Goal: Task Accomplishment & Management: Manage account settings

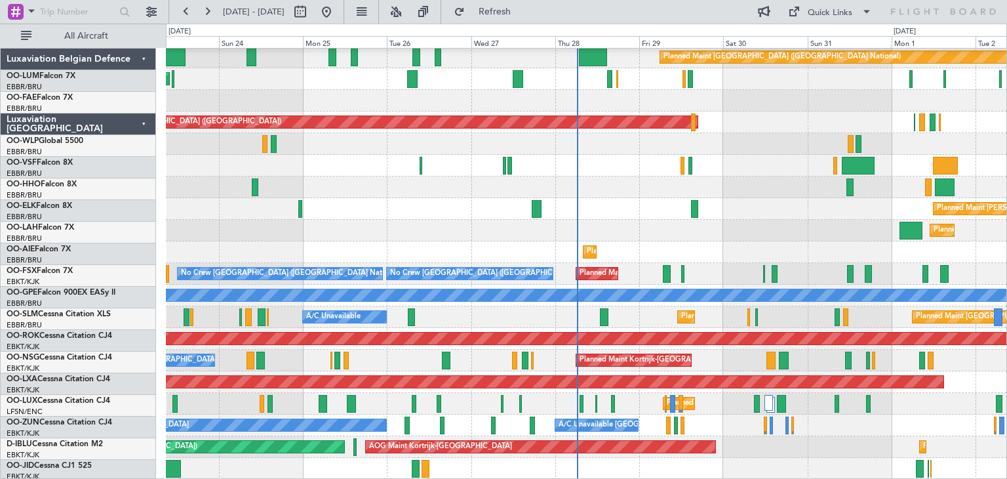
scroll to position [24, 0]
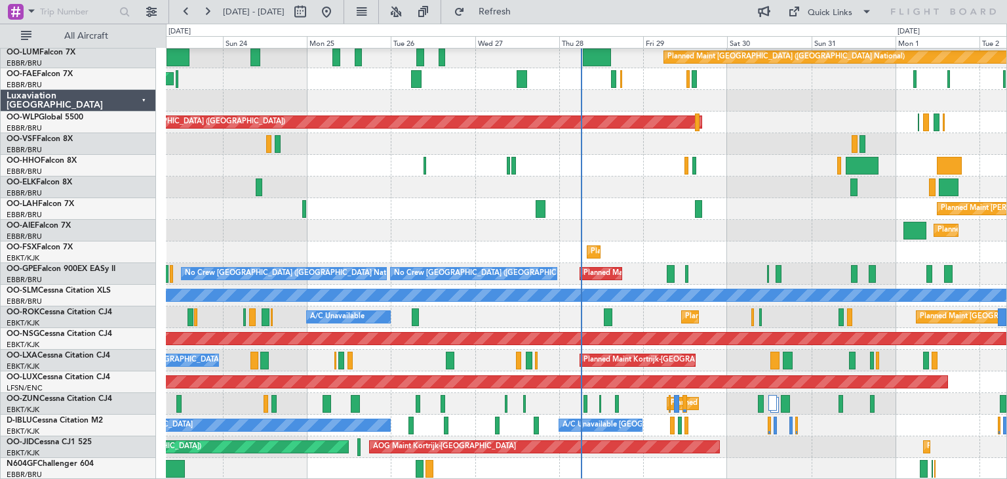
click at [682, 155] on div "Planned Maint Brussels (Brussels National) Owner Melsbroek Air Base Planned Mai…" at bounding box center [586, 252] width 841 height 454
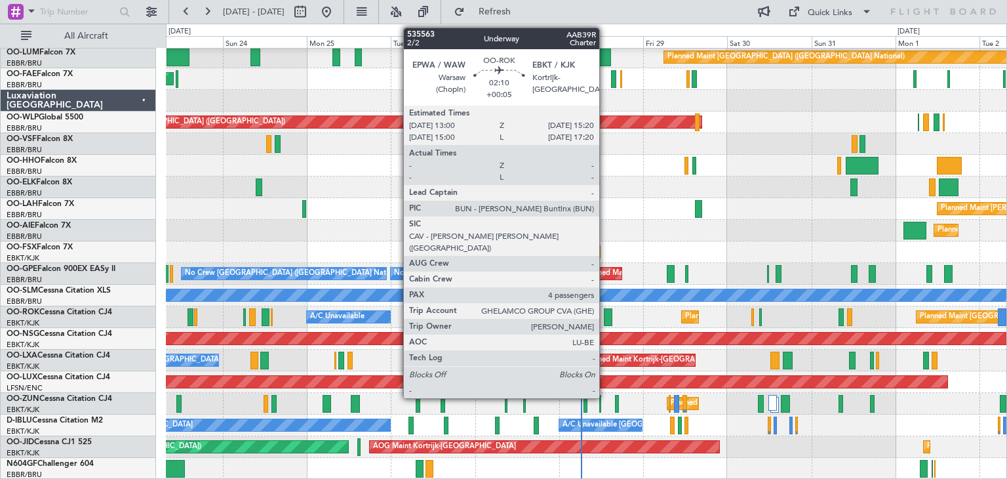
click at [606, 313] on div at bounding box center [608, 317] width 9 height 18
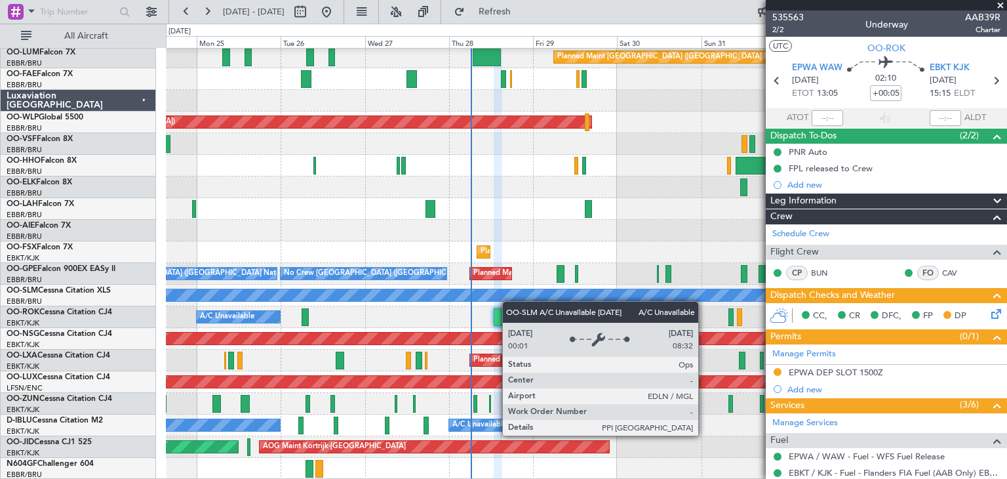
click at [531, 300] on div "Planned Maint Brussels (Brussels National) Owner Melsbroek Air Base Owner Melsb…" at bounding box center [586, 252] width 841 height 454
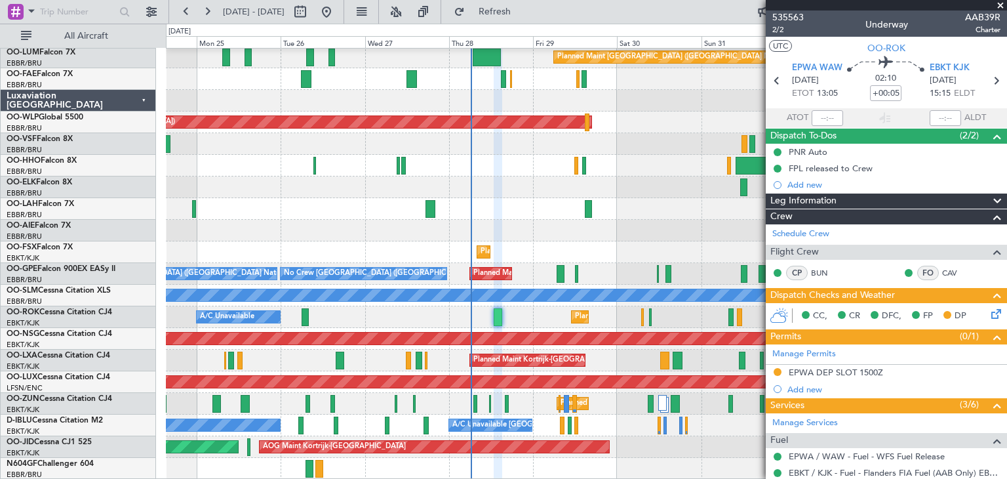
click at [532, 264] on div "No Crew Brussels (Brussels National) Planned Maint Brussels (Brussels National)…" at bounding box center [586, 274] width 841 height 22
click at [571, 247] on div "Planned Maint Kortrijk-[GEOGRAPHIC_DATA]" at bounding box center [586, 252] width 841 height 22
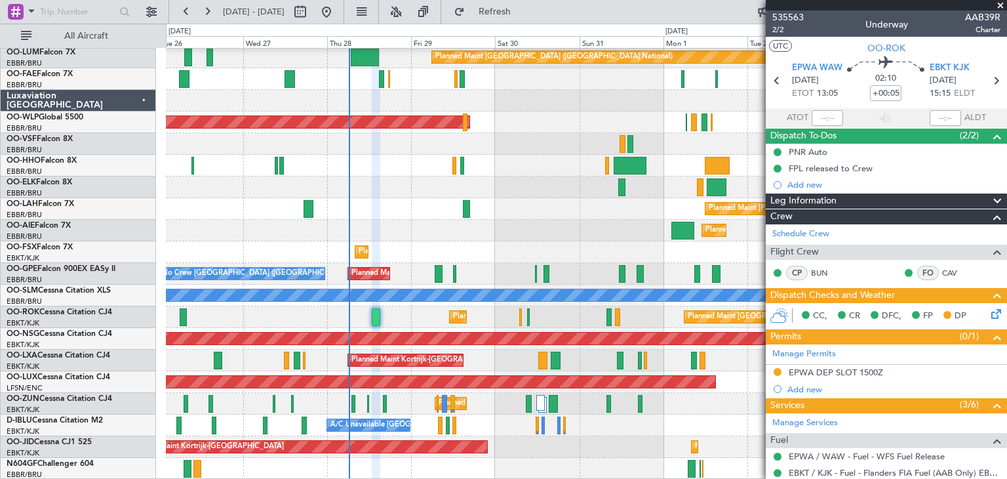
click at [431, 142] on div "Planned Maint Brussels (Brussels National) Owner Melsbroek Air Base Owner Melsb…" at bounding box center [586, 252] width 841 height 454
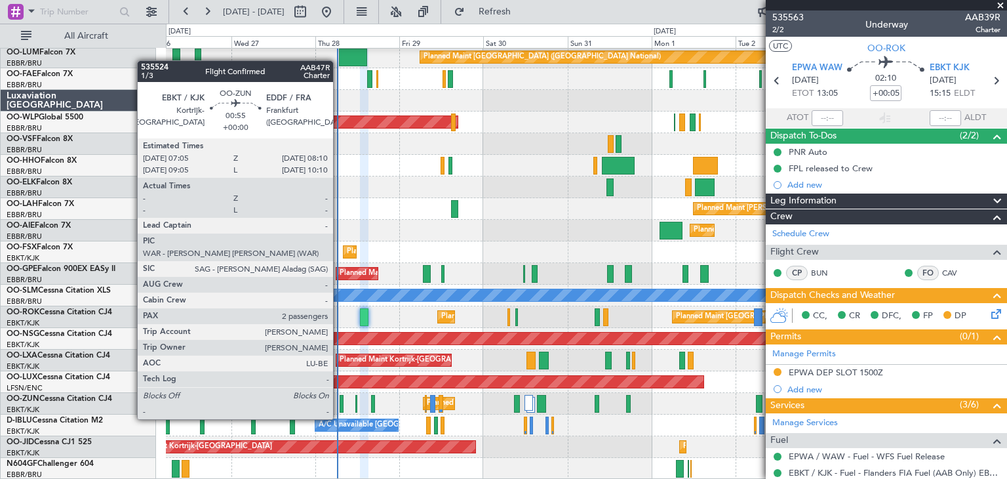
click at [340, 406] on div at bounding box center [342, 404] width 4 height 18
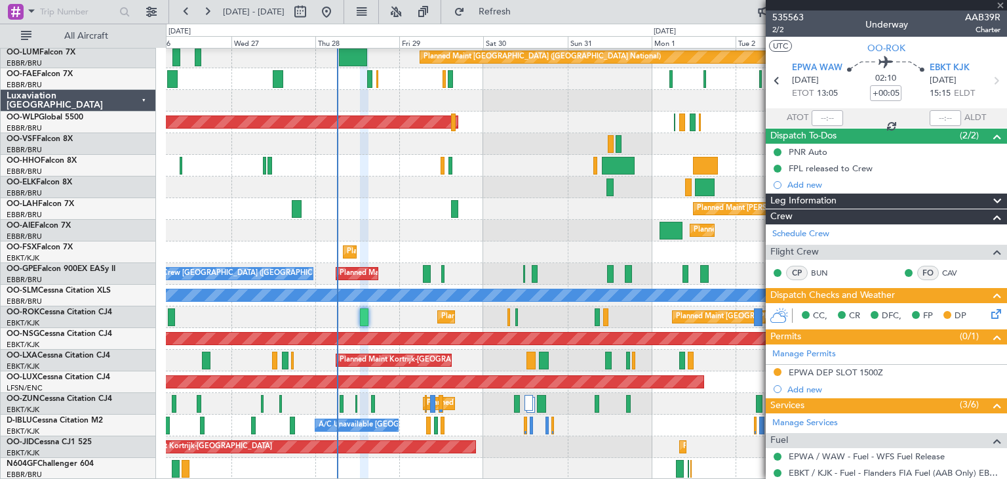
type input "2"
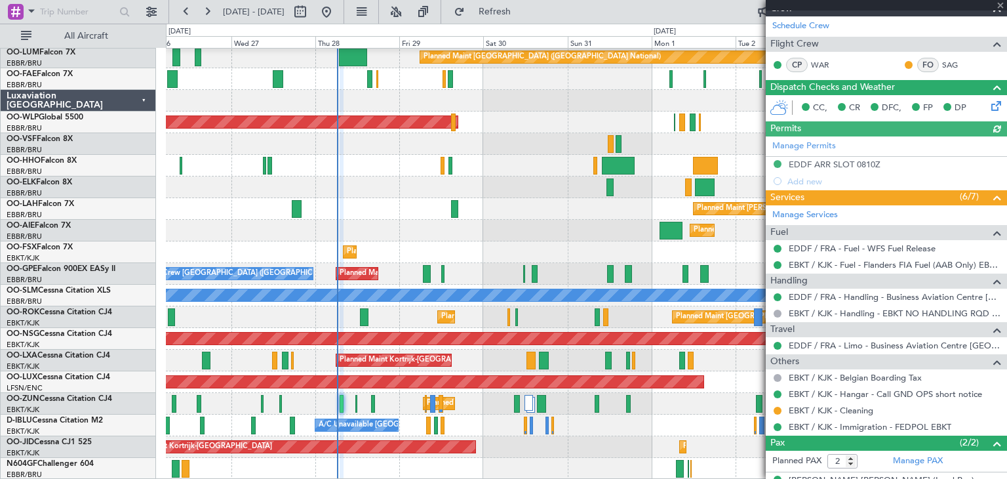
scroll to position [241, 0]
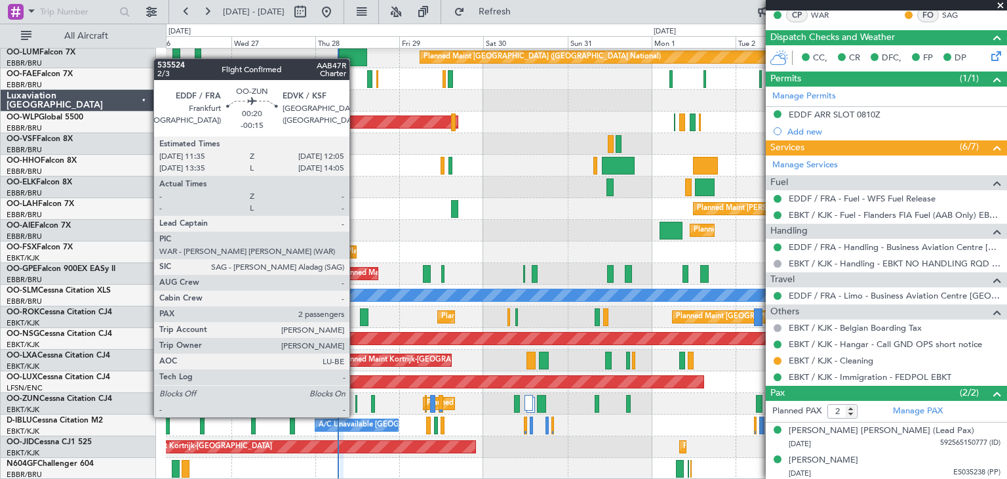
click at [355, 404] on div at bounding box center [356, 404] width 2 height 18
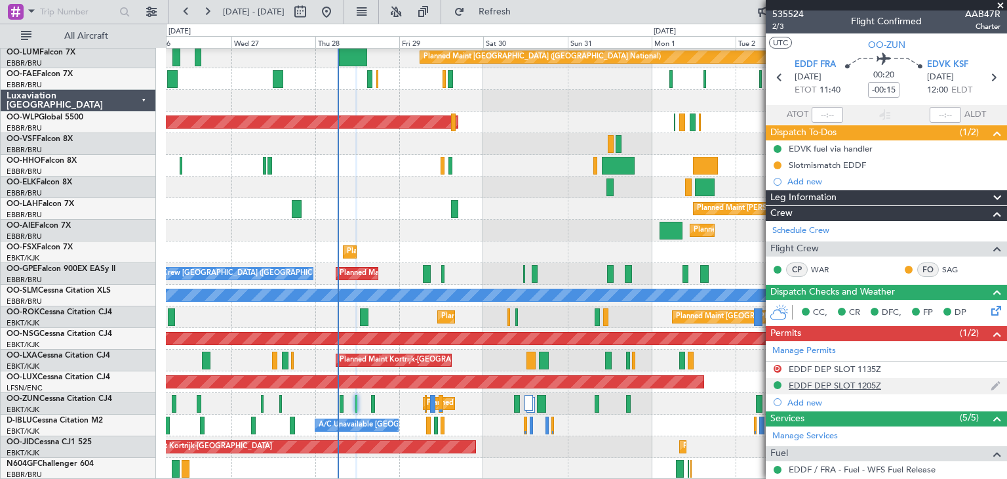
scroll to position [0, 0]
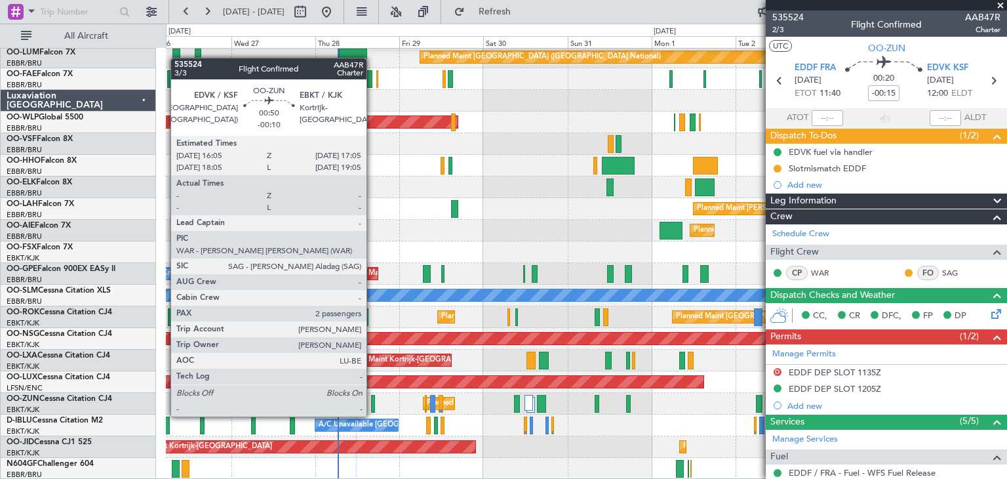
click at [372, 403] on div at bounding box center [373, 404] width 4 height 18
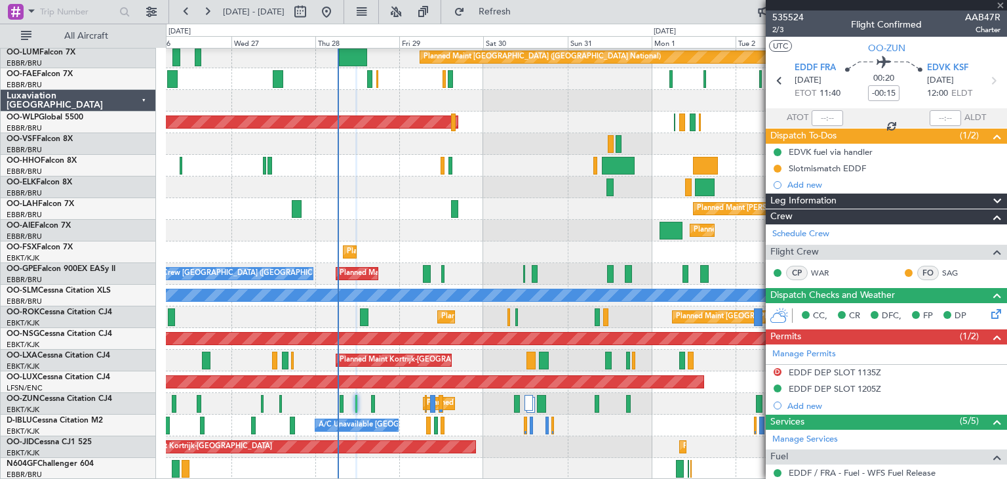
type input "-00:10"
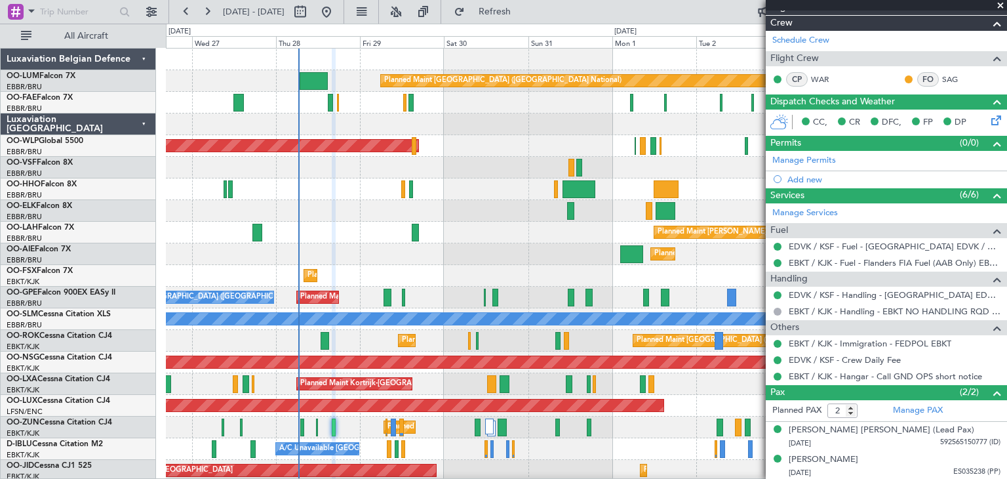
click at [375, 263] on div "Owner Melsbroek Air Base Planned Maint Brussels (Brussels National) Owner Melsb…" at bounding box center [586, 276] width 841 height 454
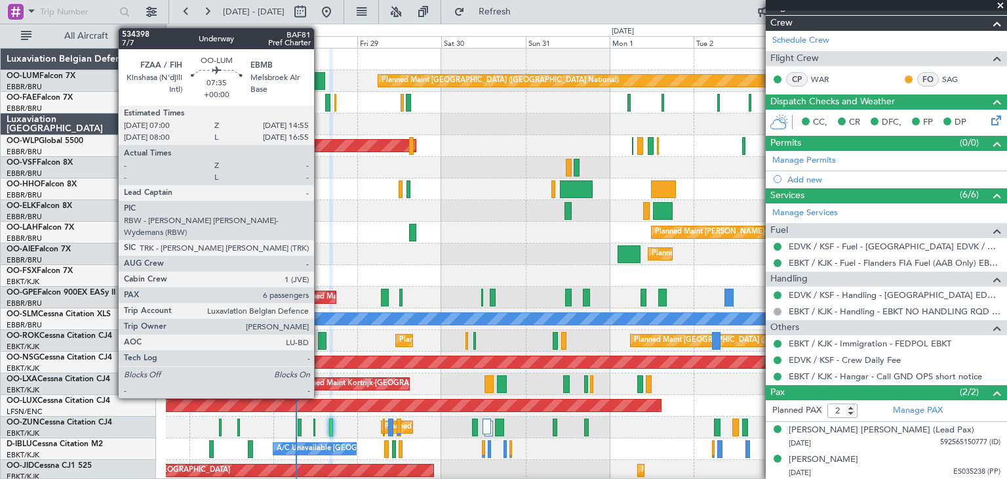
click at [320, 87] on div at bounding box center [311, 81] width 28 height 18
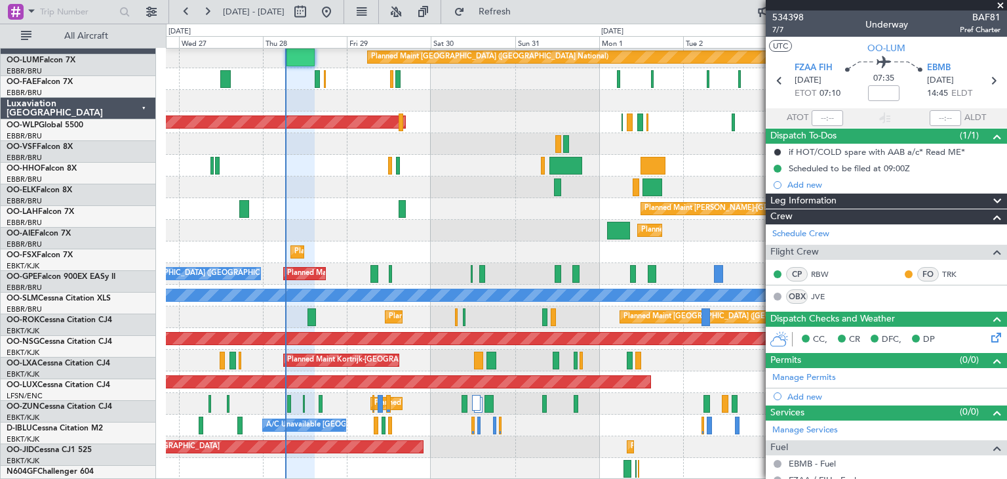
scroll to position [24, 0]
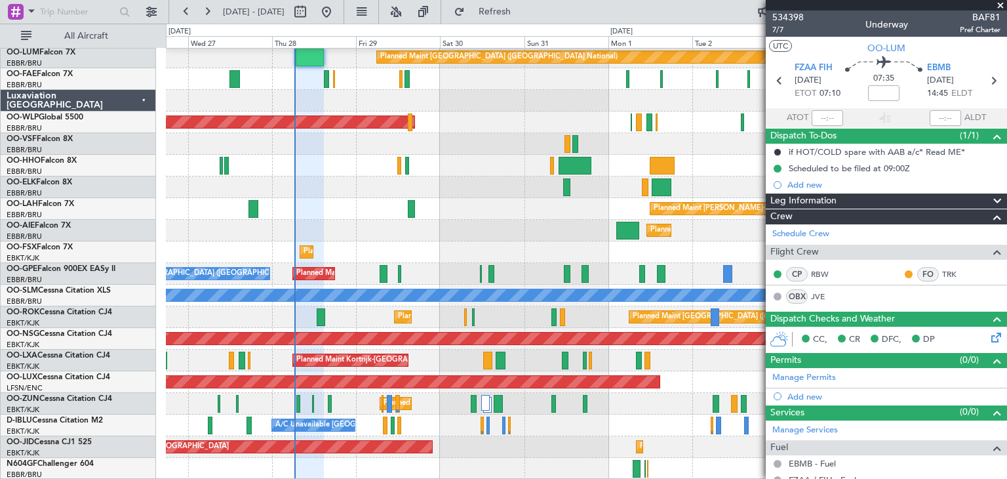
click at [462, 147] on div "Owner Melsbroek Air Base Planned Maint Brussels (Brussels National) Owner Melsb…" at bounding box center [586, 252] width 841 height 454
click at [370, 181] on div "Planned Maint Kortrijk-[GEOGRAPHIC_DATA]" at bounding box center [586, 187] width 841 height 22
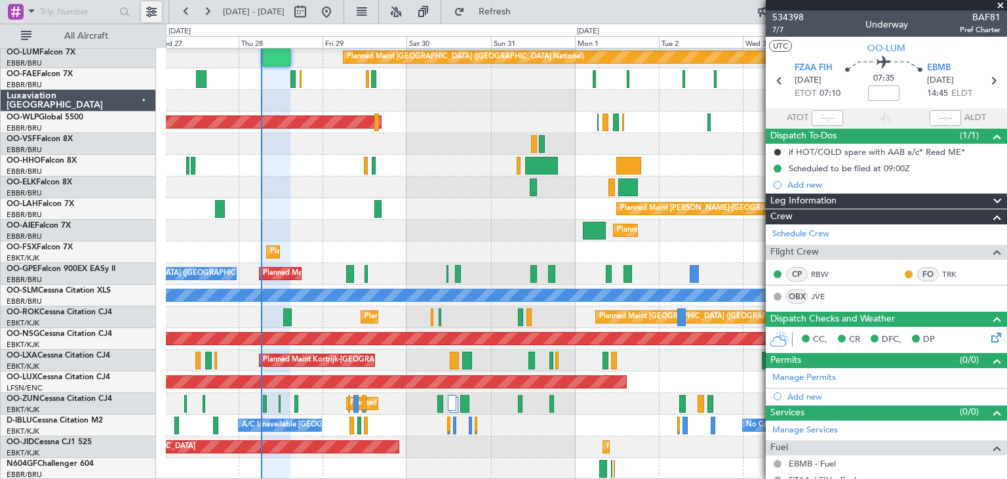
click at [154, 11] on button at bounding box center [151, 11] width 21 height 21
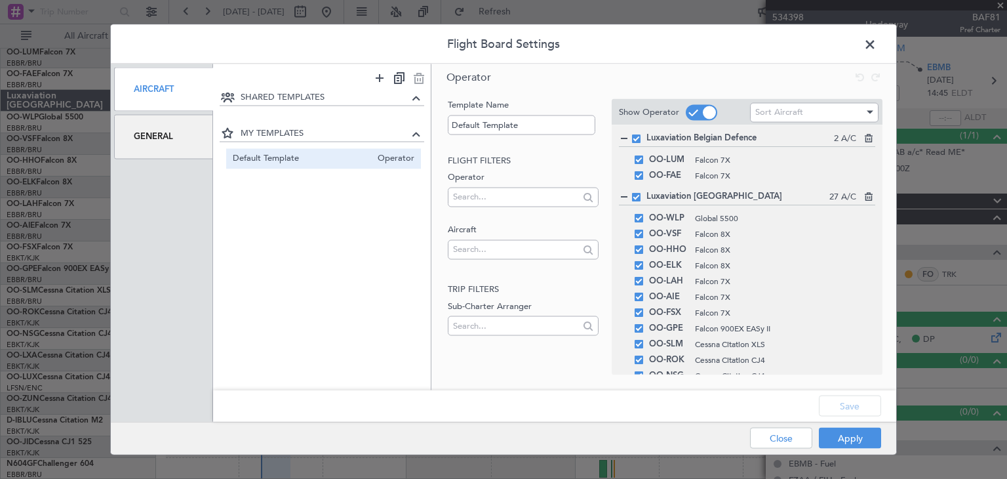
click at [172, 149] on div "General" at bounding box center [163, 137] width 99 height 44
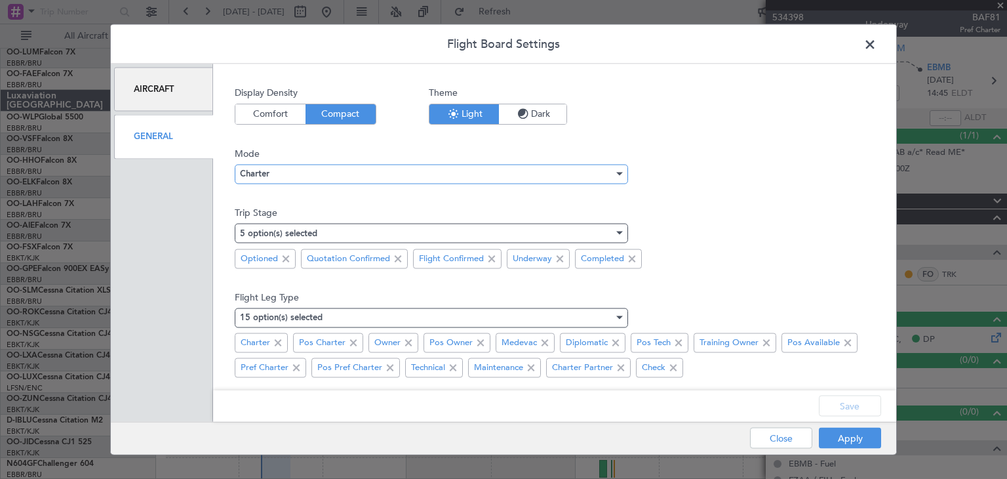
click at [292, 170] on div "Charter" at bounding box center [427, 174] width 374 height 20
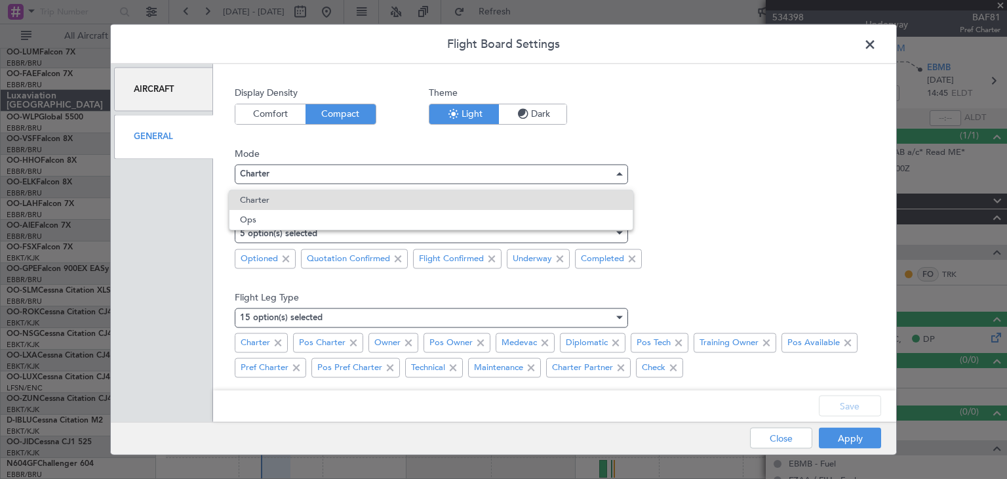
click at [299, 215] on span "Ops" at bounding box center [431, 220] width 382 height 20
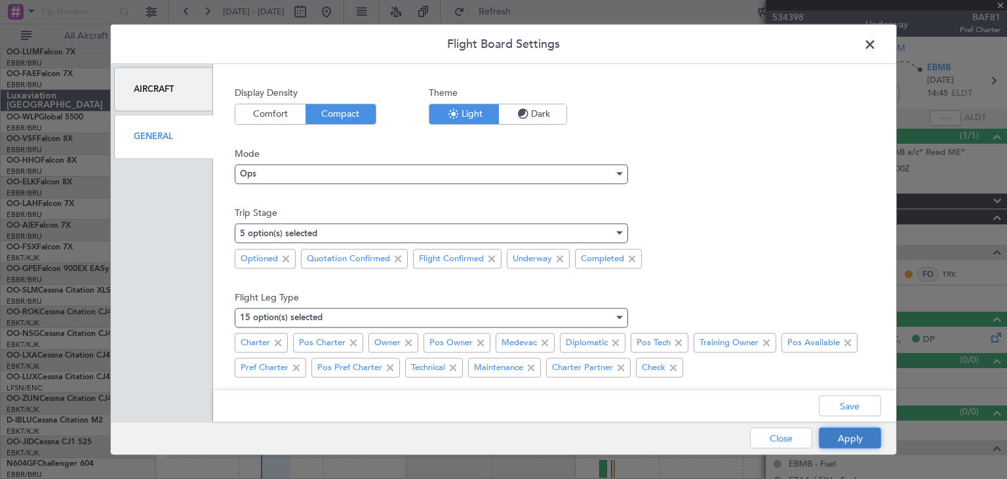
click at [868, 439] on button "Apply" at bounding box center [850, 437] width 62 height 21
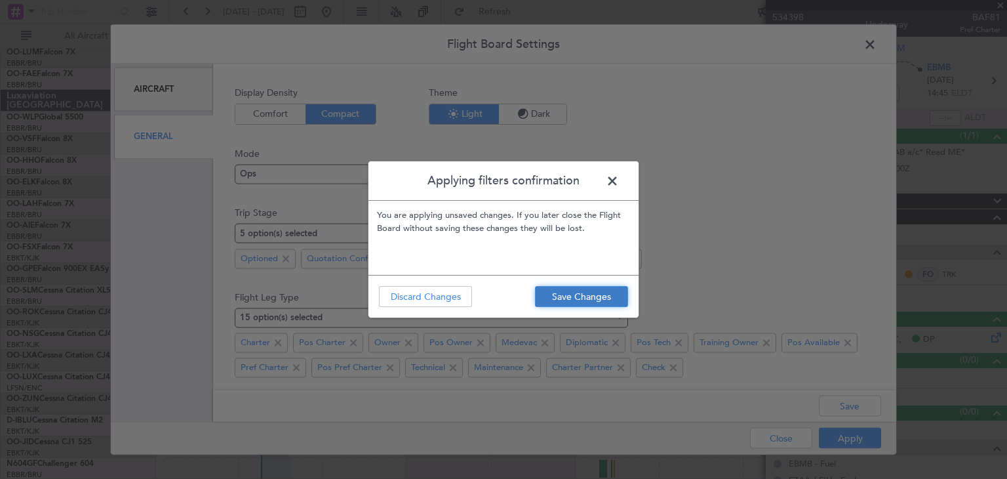
click at [585, 300] on button "Save Changes" at bounding box center [581, 296] width 93 height 21
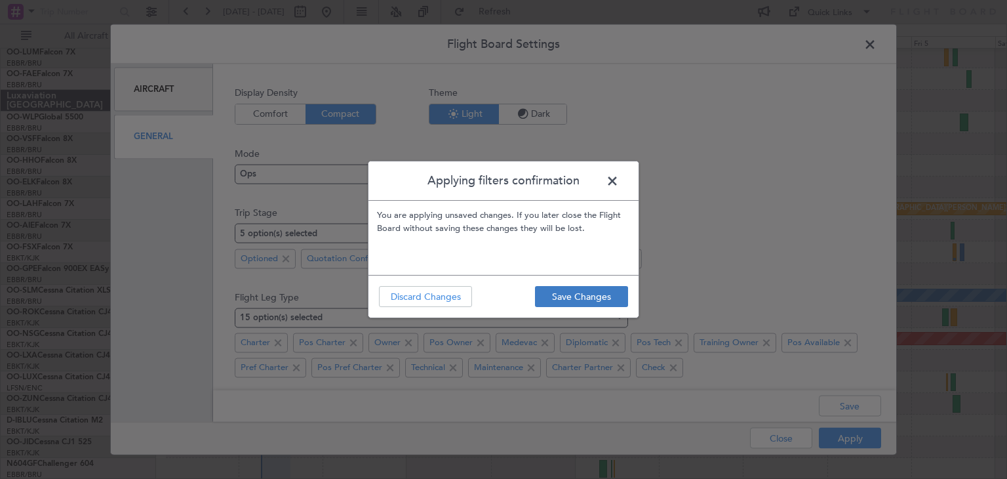
type input "0"
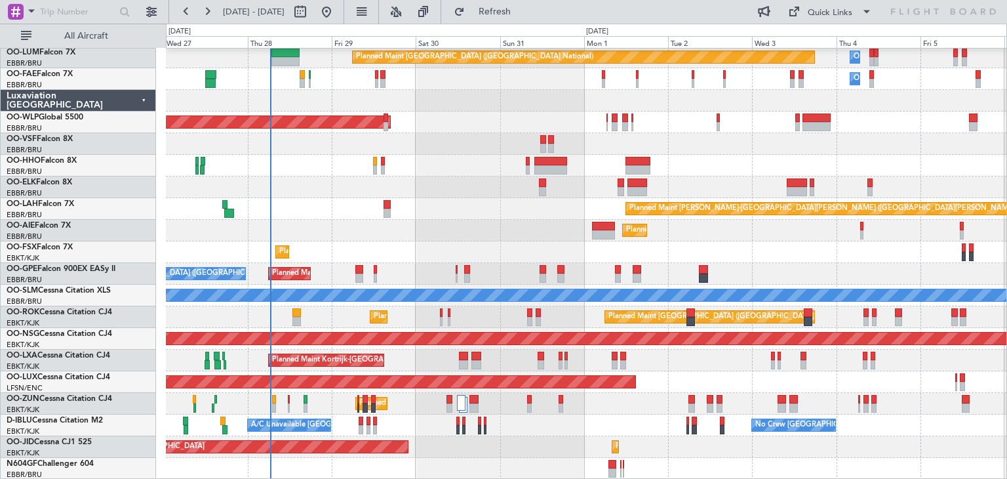
click at [303, 169] on div "Planned Maint Brussels (Brussels National) Owner Melsbroek Air Base Owner Melsb…" at bounding box center [586, 252] width 841 height 454
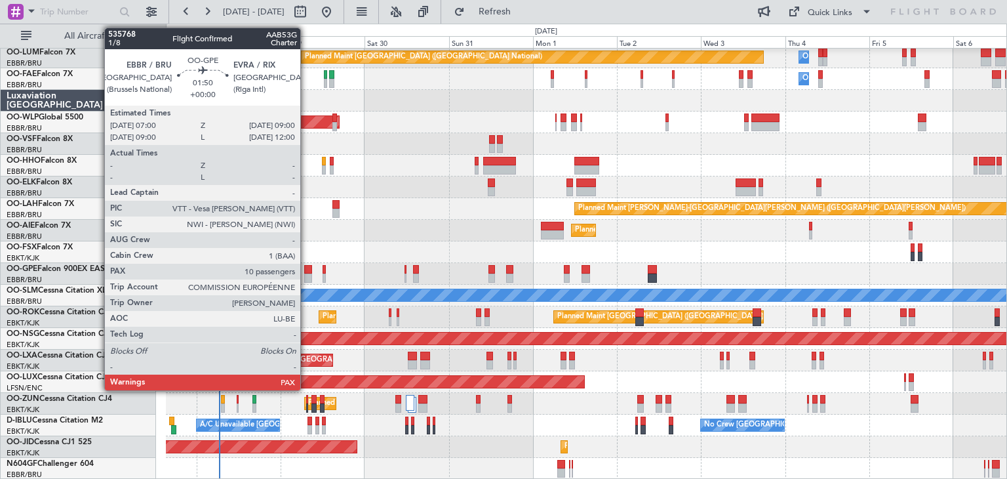
click at [306, 271] on div at bounding box center [307, 269] width 7 height 9
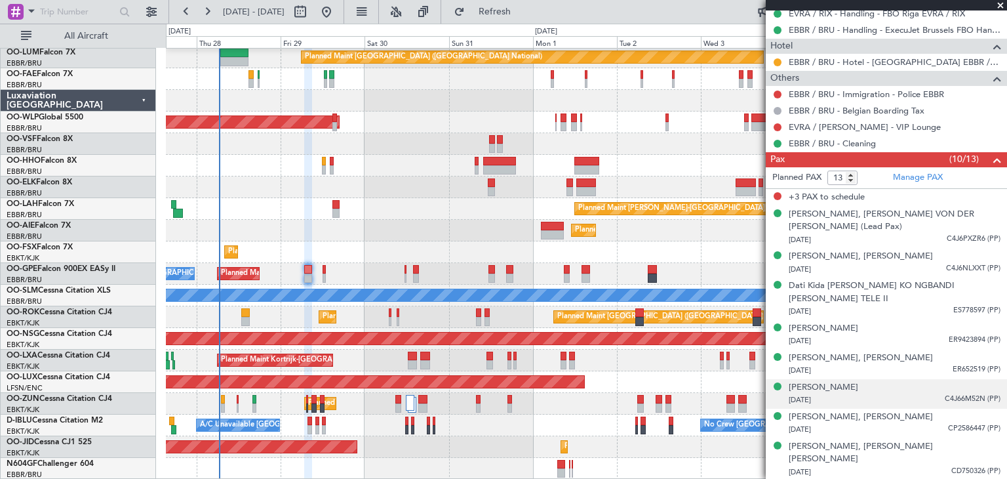
scroll to position [521, 0]
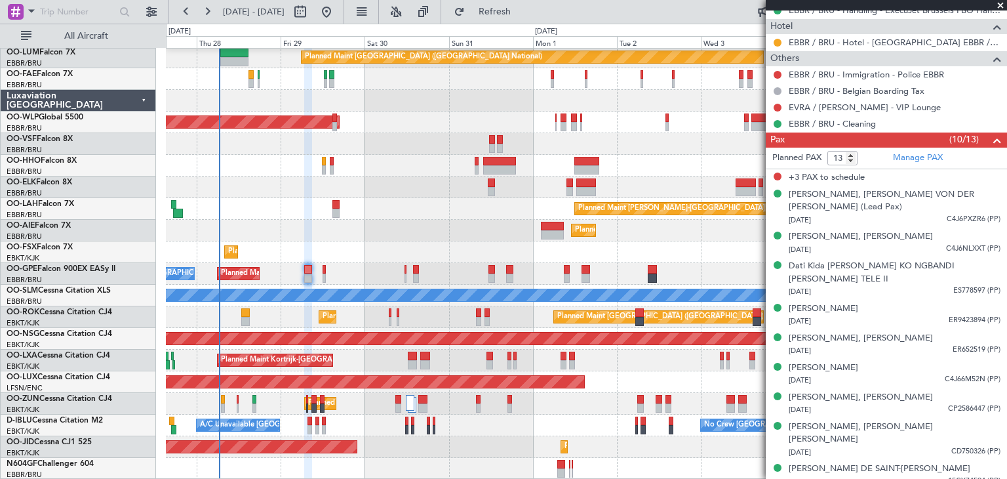
click at [839, 478] on html "27 Aug 2025 - 06 Sep 2025 Refresh Quick Links All Aircraft Planned Maint Brusse…" at bounding box center [503, 239] width 1007 height 479
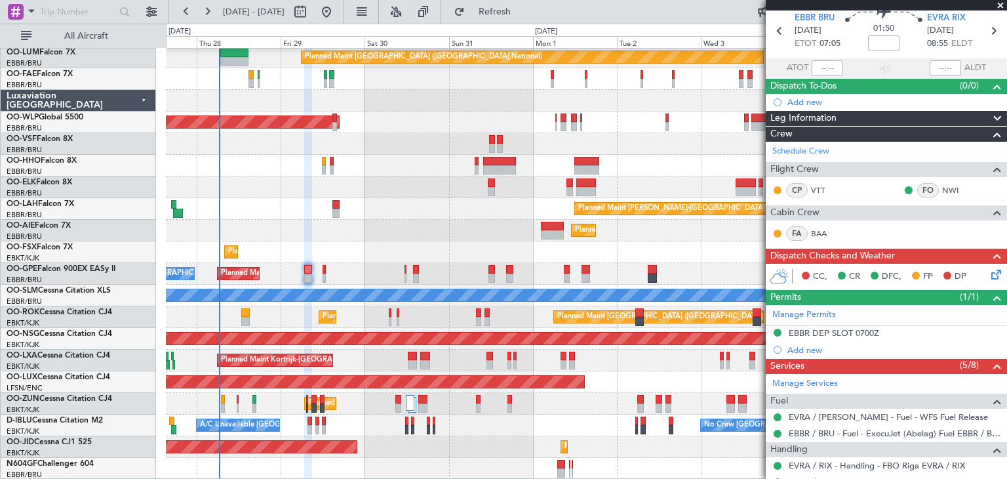
scroll to position [0, 0]
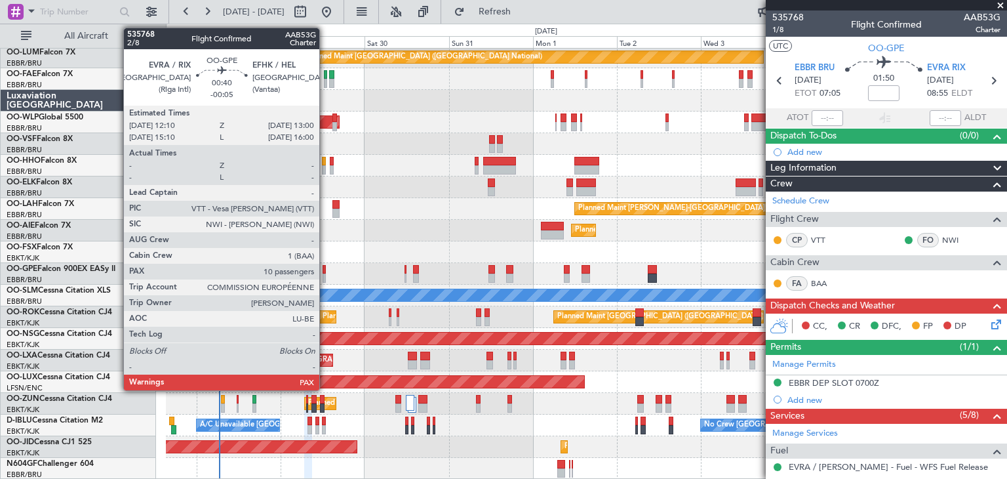
click at [325, 270] on div at bounding box center [324, 269] width 3 height 9
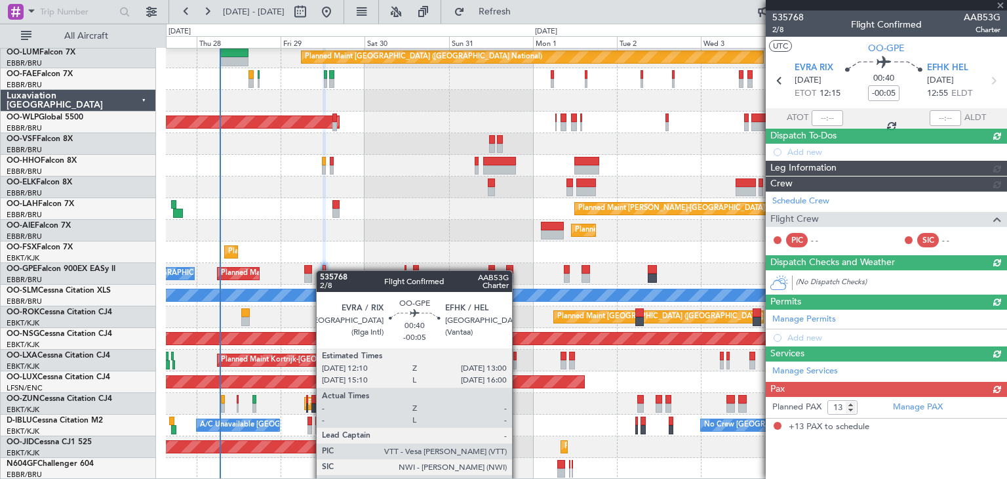
click at [323, 270] on div at bounding box center [324, 269] width 3 height 9
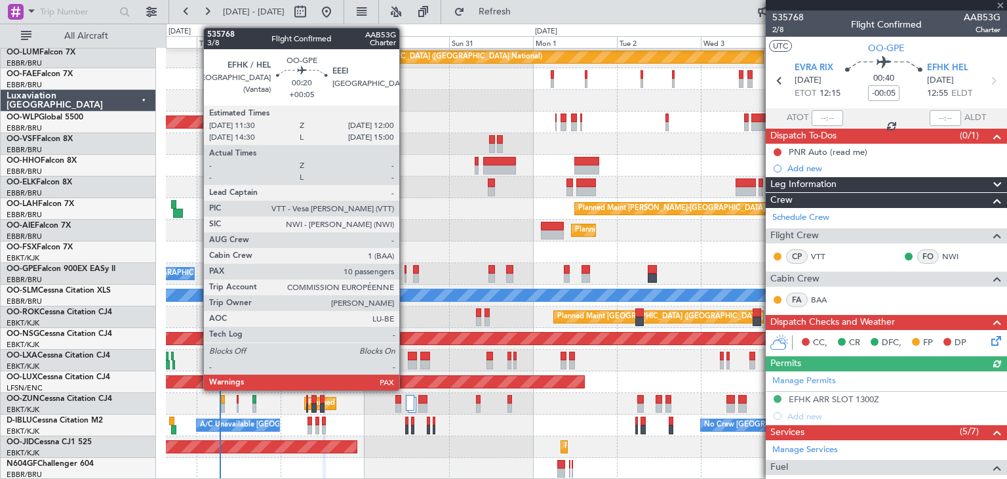
click at [405, 273] on div at bounding box center [406, 277] width 2 height 9
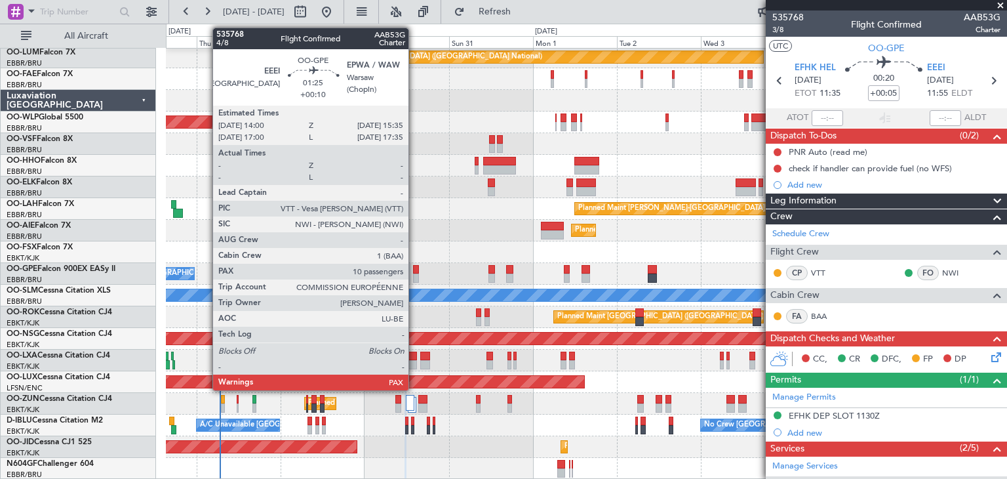
click at [414, 270] on div at bounding box center [416, 269] width 6 height 9
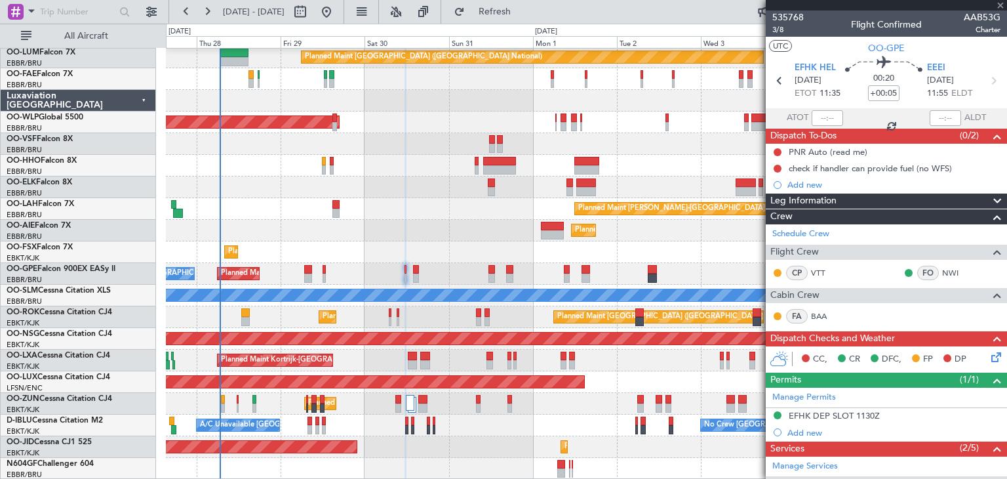
type input "+00:10"
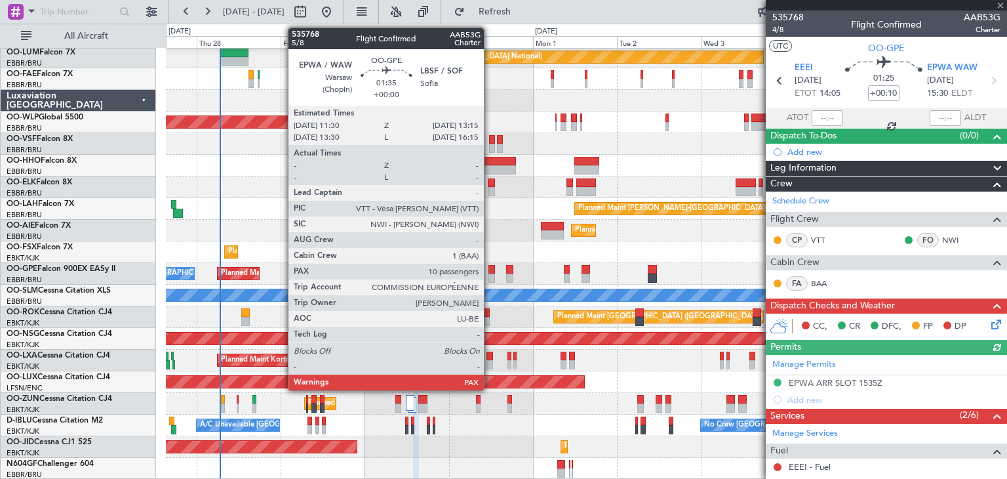
click at [490, 266] on div at bounding box center [491, 269] width 7 height 9
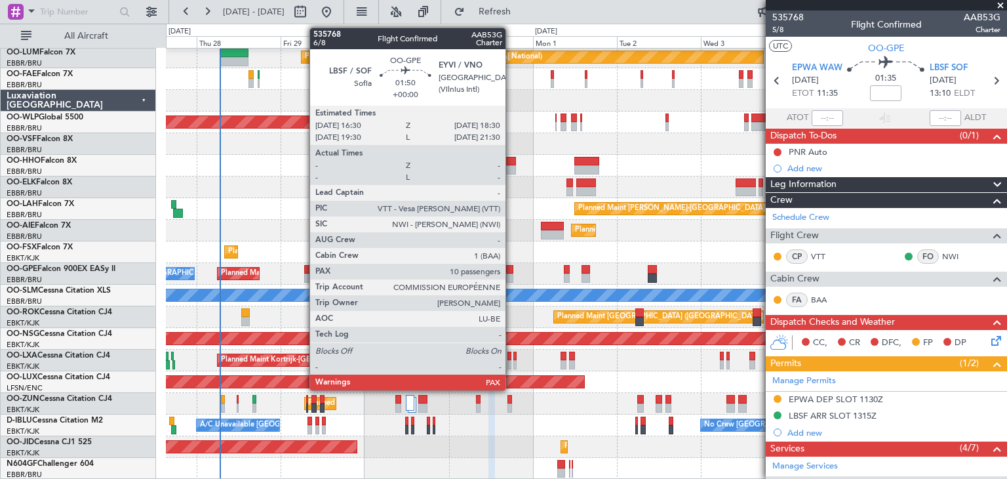
click at [511, 270] on div at bounding box center [509, 269] width 7 height 9
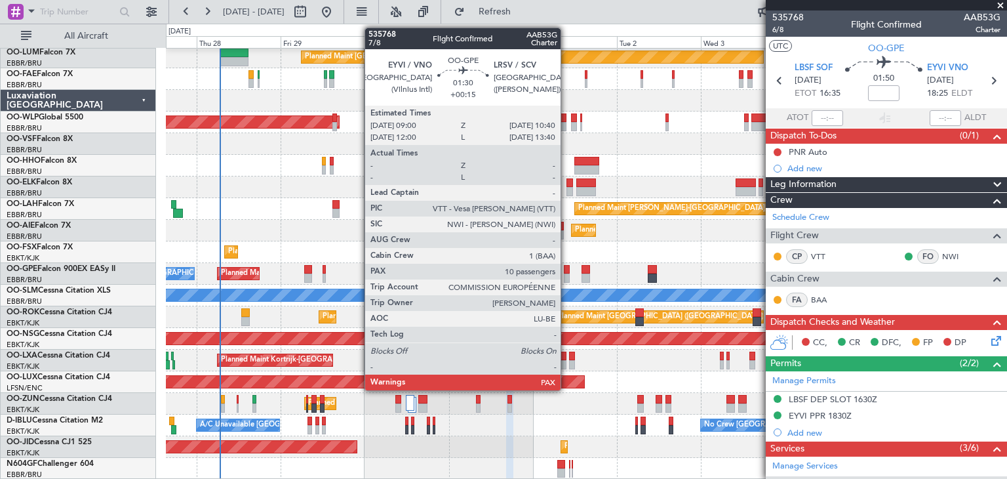
click at [566, 272] on div at bounding box center [567, 269] width 6 height 9
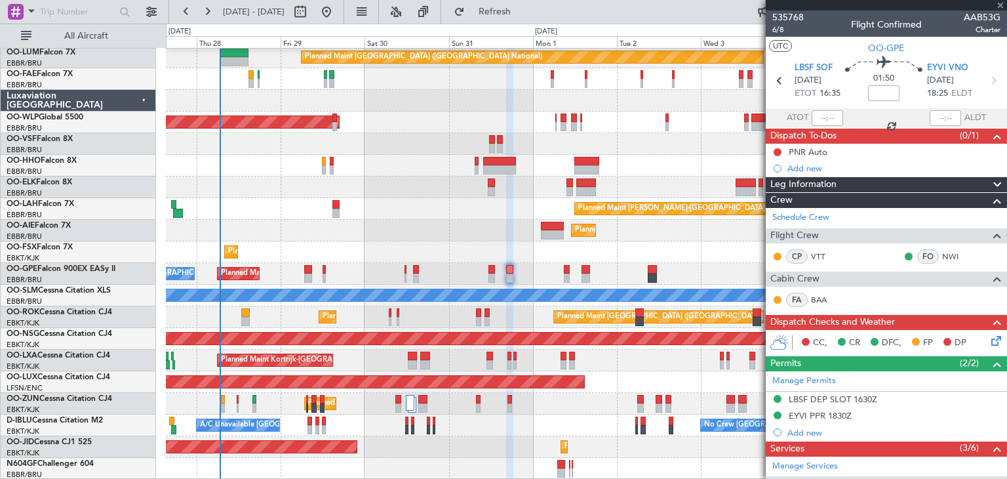
type input "+00:15"
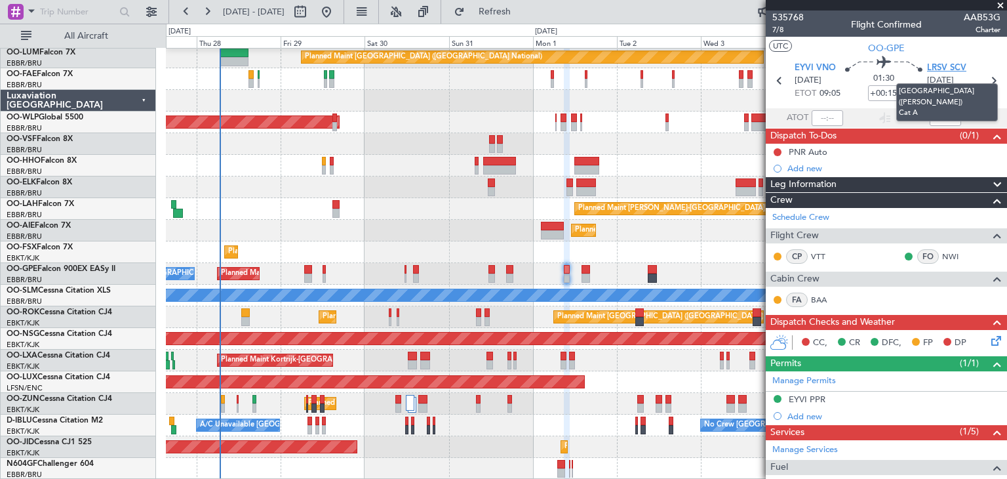
click at [940, 65] on span "LRSV SCV" at bounding box center [946, 68] width 39 height 13
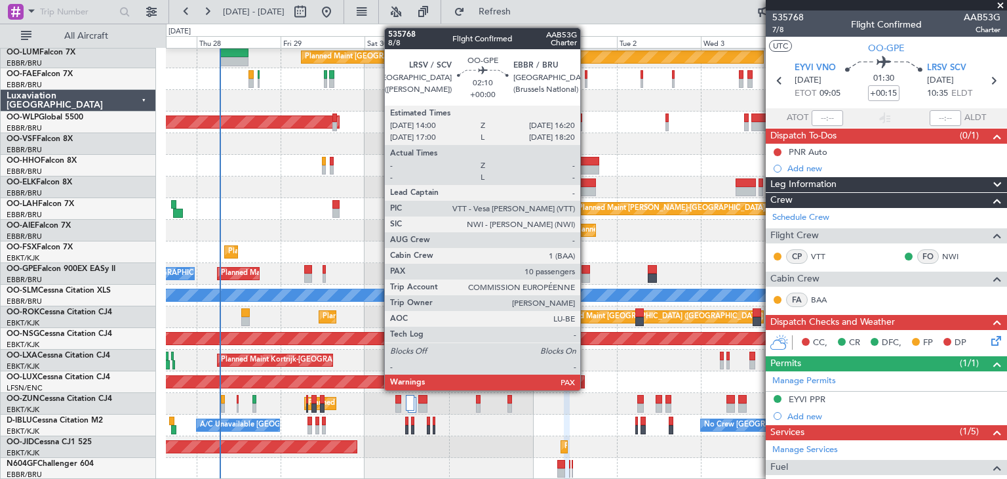
click at [585, 270] on div at bounding box center [586, 269] width 9 height 9
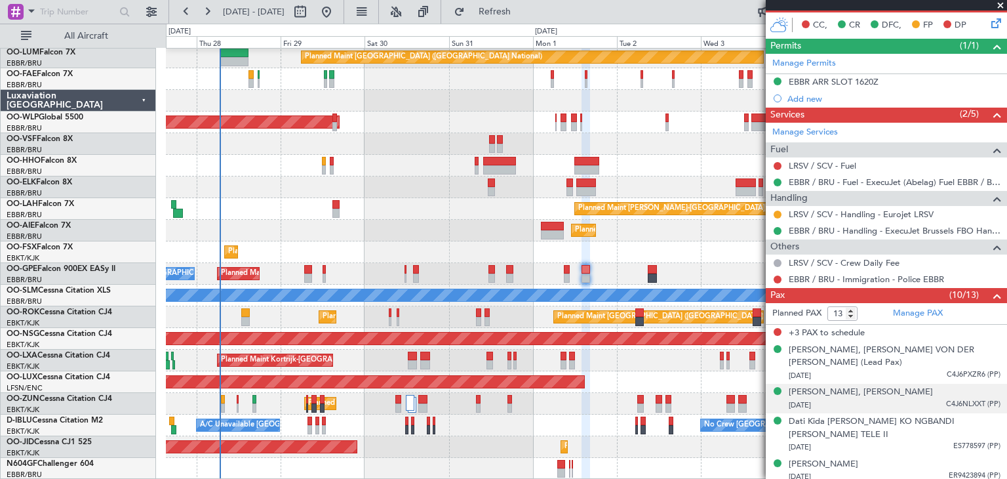
scroll to position [393, 0]
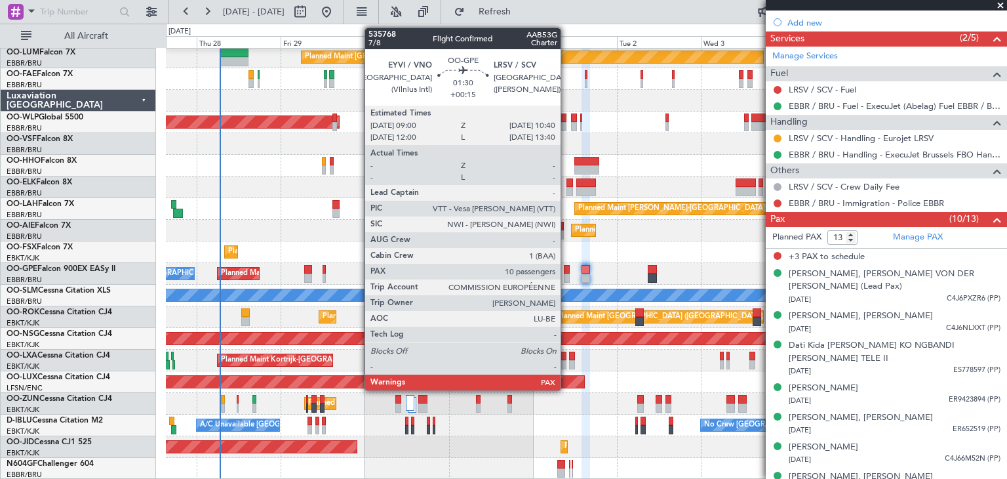
click at [566, 273] on div at bounding box center [567, 277] width 6 height 9
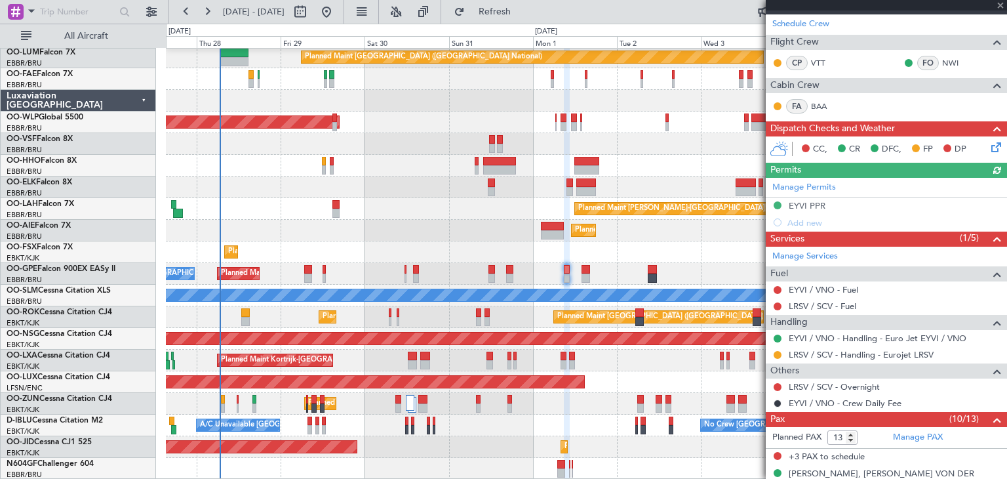
scroll to position [262, 0]
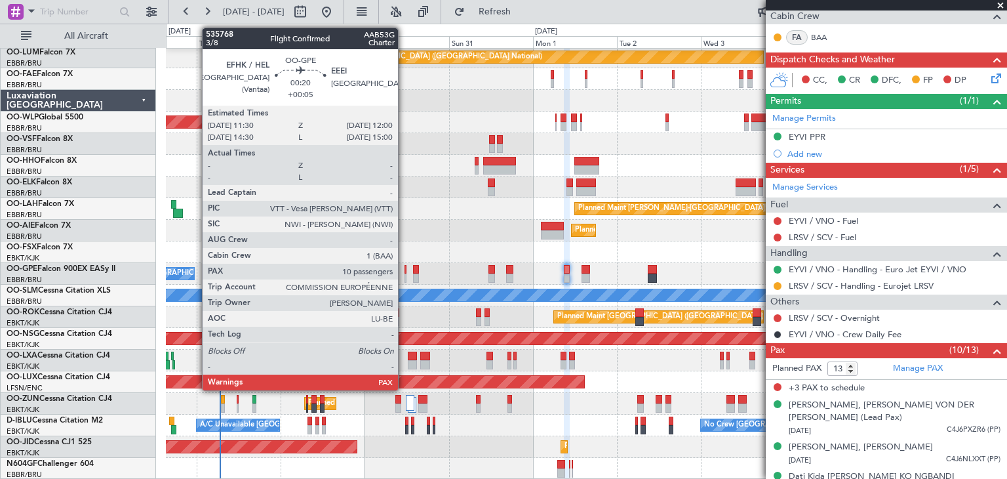
click at [405, 266] on div at bounding box center [406, 269] width 2 height 9
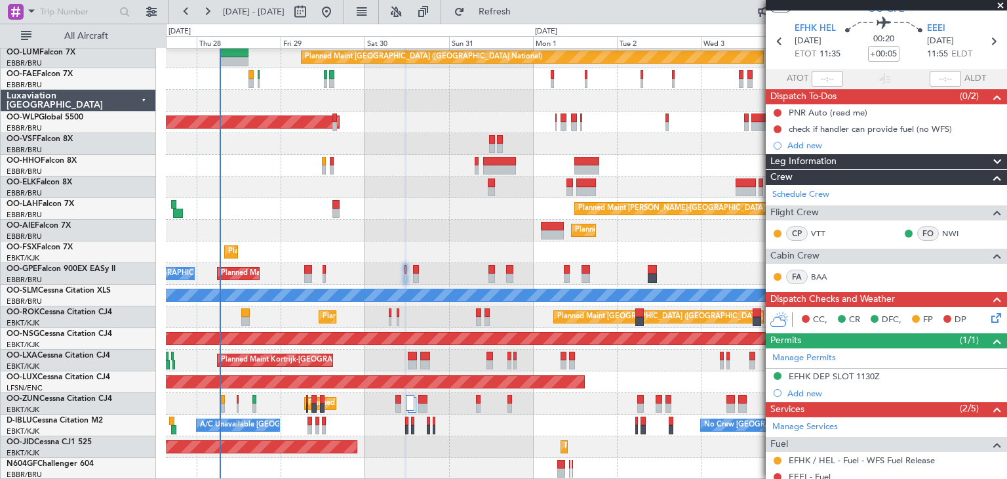
scroll to position [0, 0]
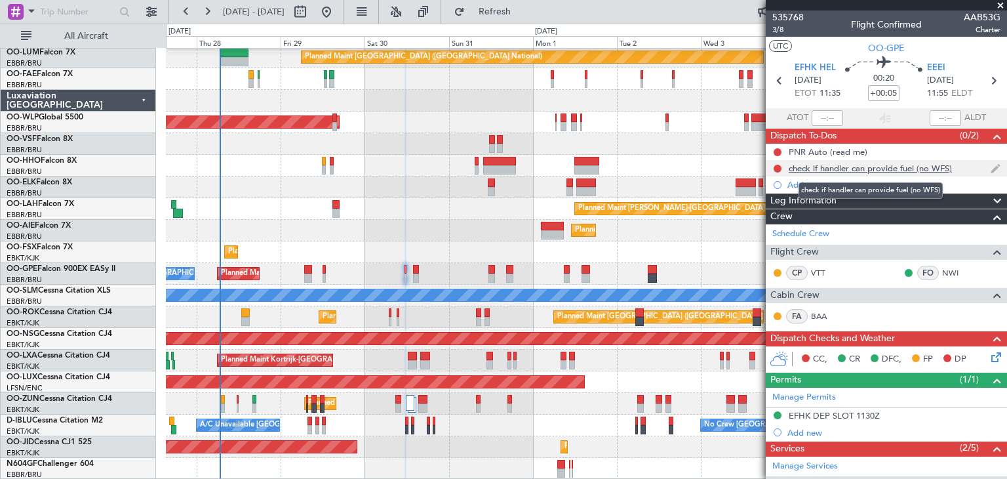
click at [812, 170] on div "check if handler can provide fuel (no WFS)" at bounding box center [870, 168] width 163 height 11
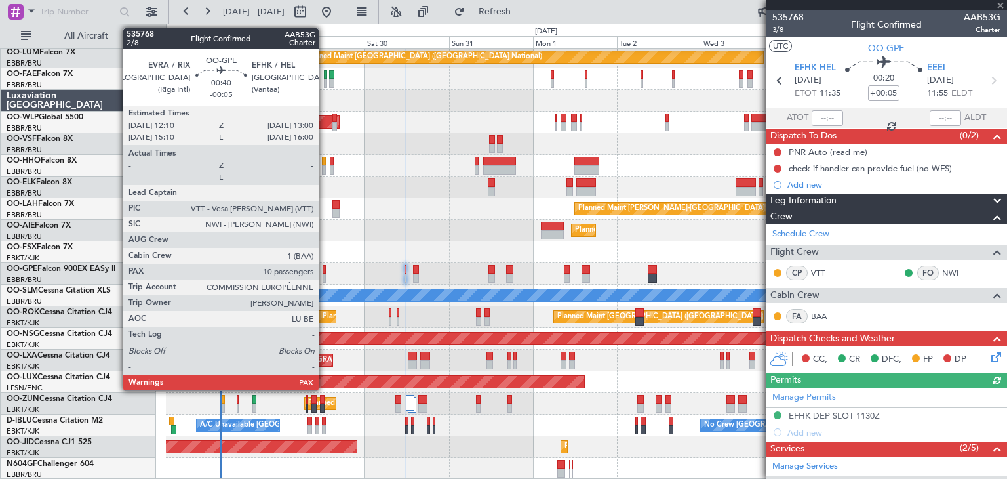
click at [325, 273] on div at bounding box center [324, 277] width 3 height 9
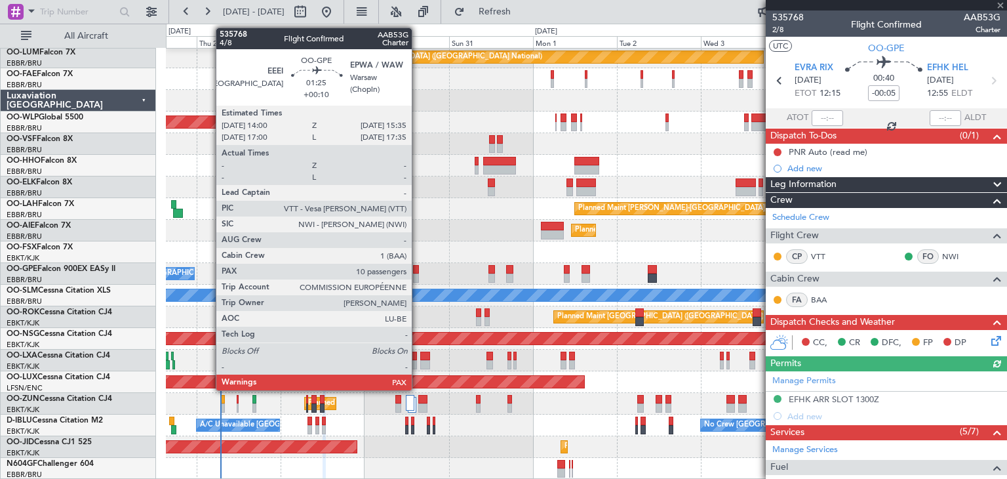
click at [418, 269] on div at bounding box center [416, 269] width 6 height 9
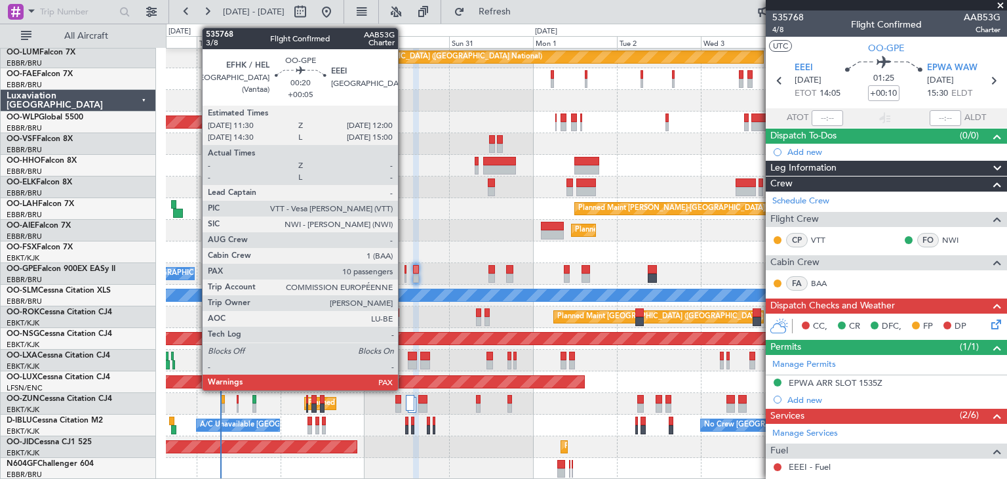
click at [405, 266] on div at bounding box center [406, 269] width 2 height 9
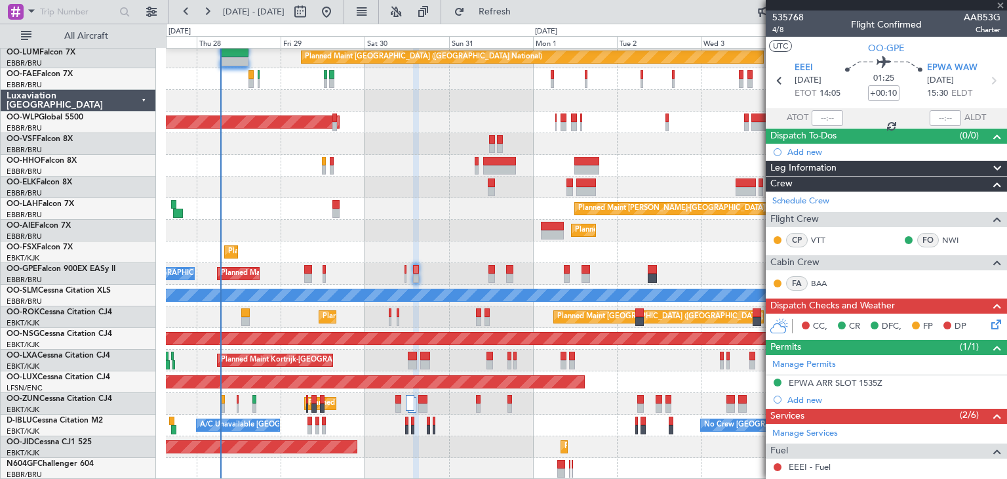
type input "+00:05"
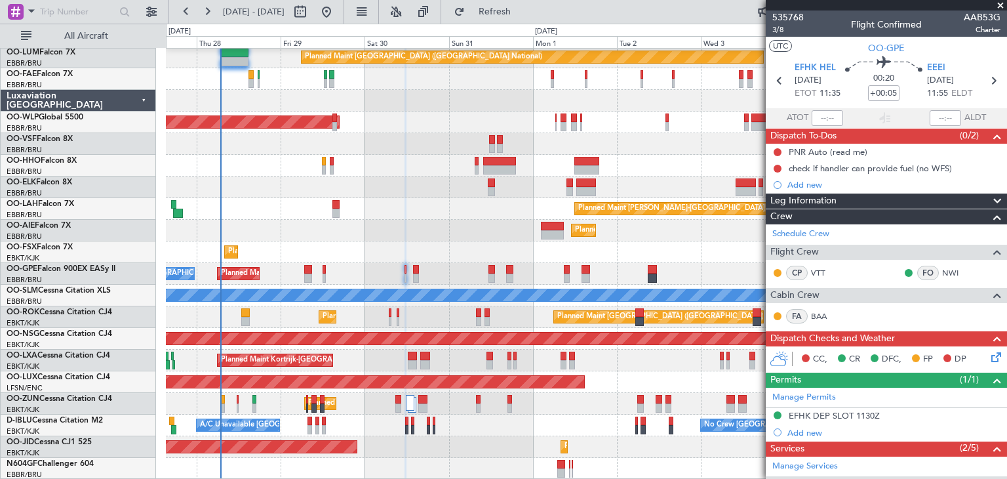
click at [403, 274] on div "Planned Maint Brussels (Brussels National) No Crew Brussels (Brussels National)…" at bounding box center [586, 274] width 841 height 22
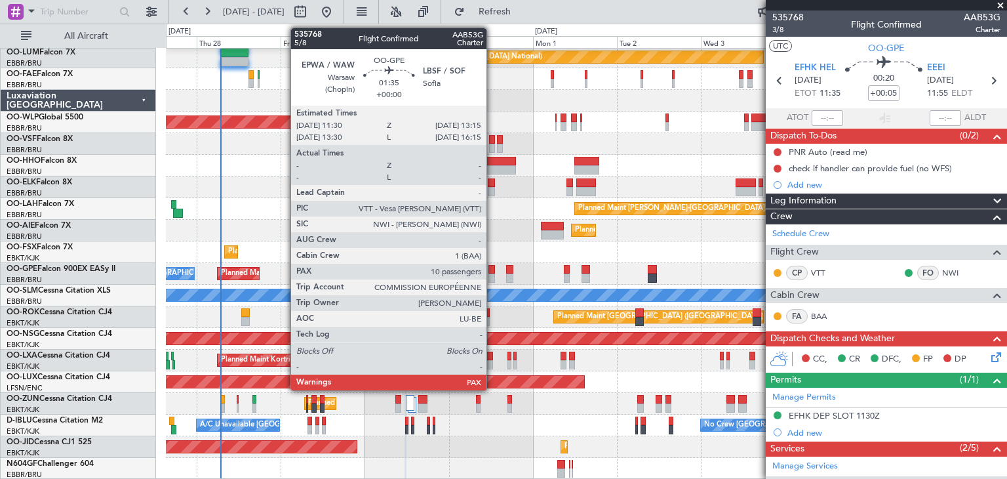
click at [492, 275] on div at bounding box center [491, 277] width 7 height 9
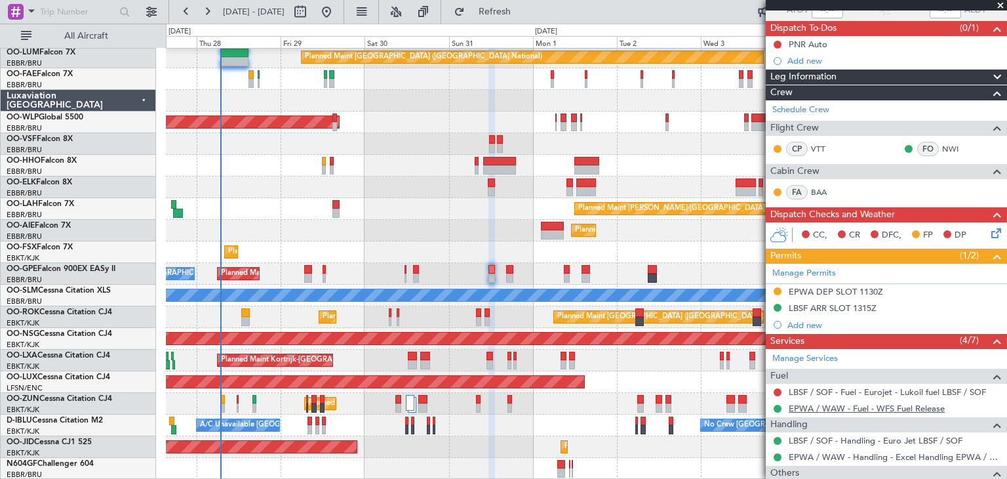
scroll to position [131, 0]
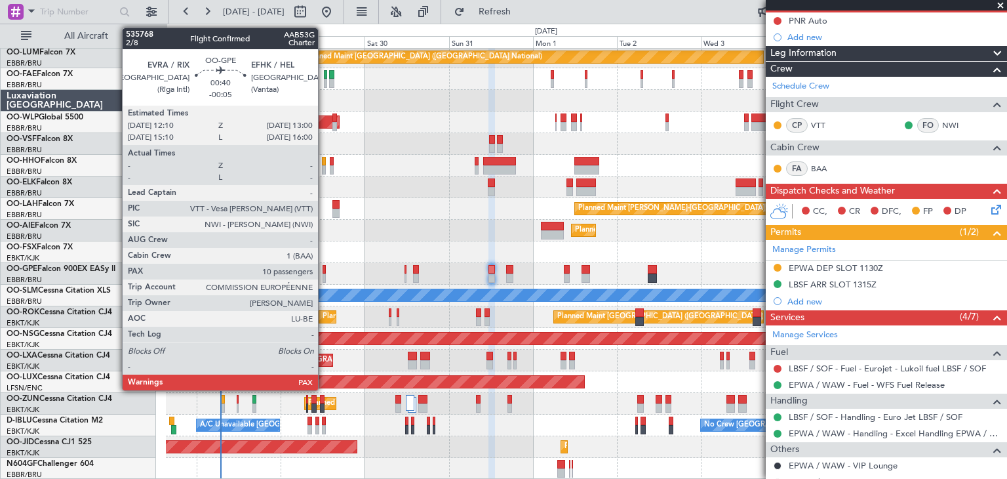
click at [324, 267] on div at bounding box center [324, 269] width 3 height 9
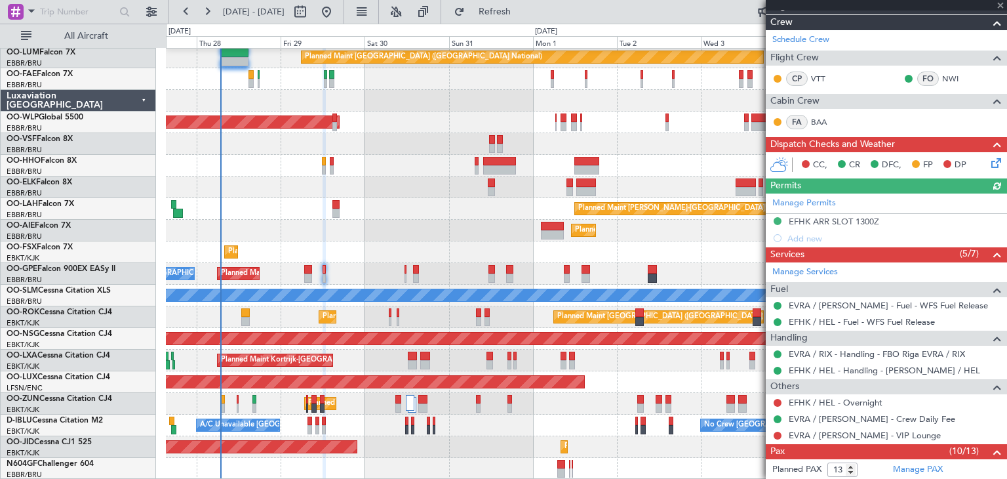
scroll to position [197, 0]
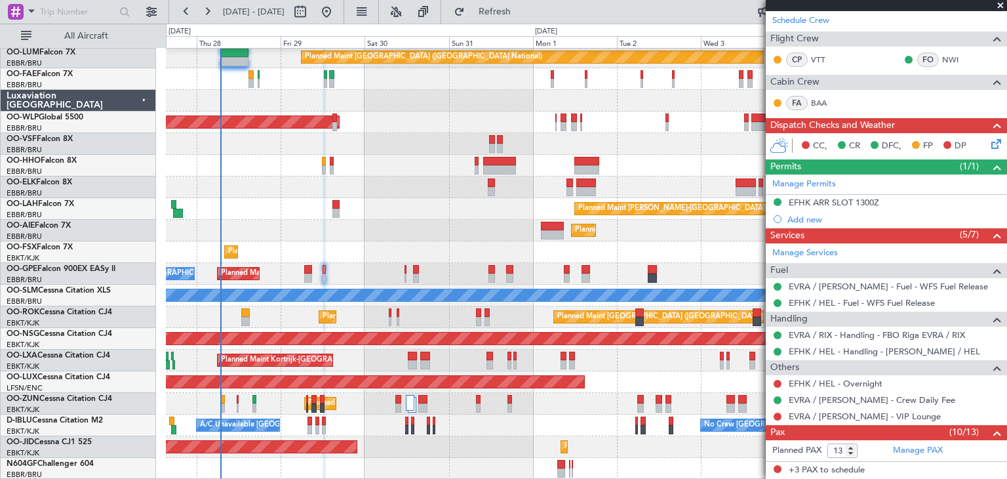
click at [406, 273] on div "Planned Maint Brussels (Brussels National) No Crew Brussels (Brussels National)…" at bounding box center [586, 274] width 841 height 22
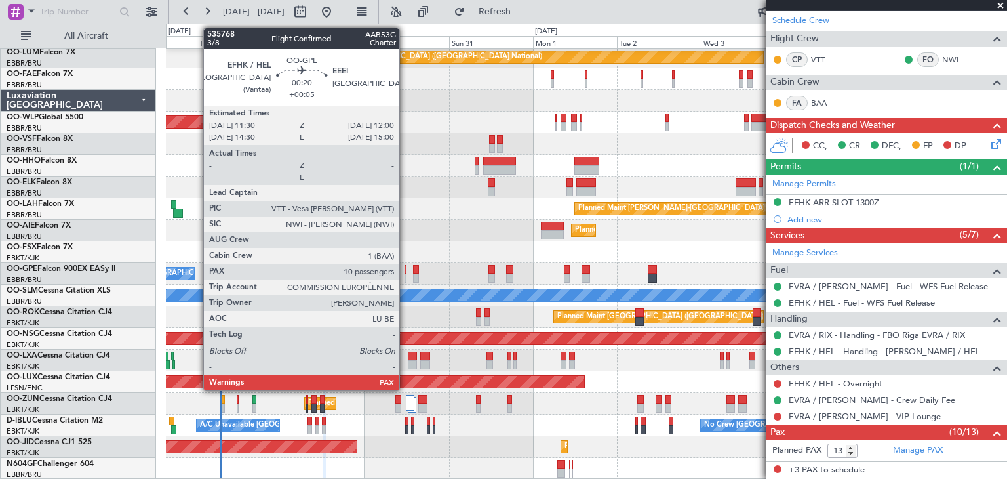
click at [405, 271] on div at bounding box center [406, 269] width 2 height 9
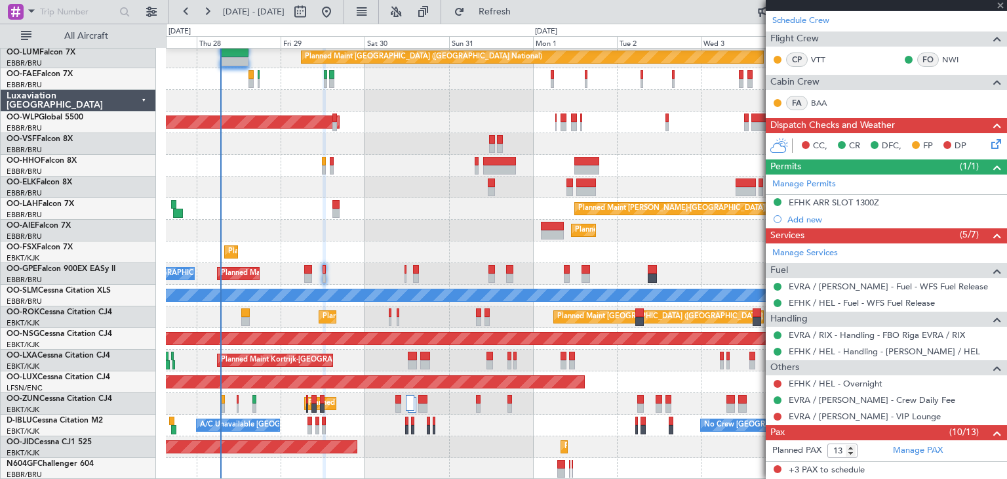
type input "+00:05"
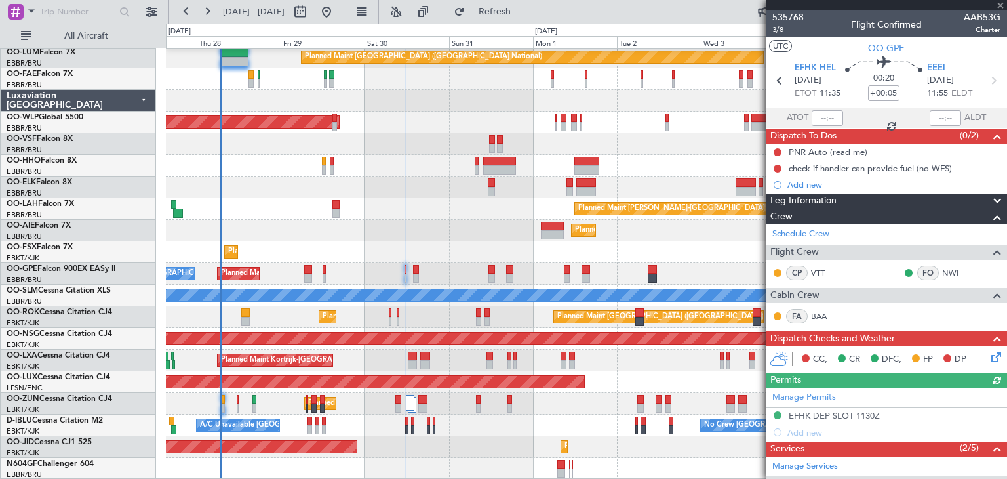
scroll to position [0, 0]
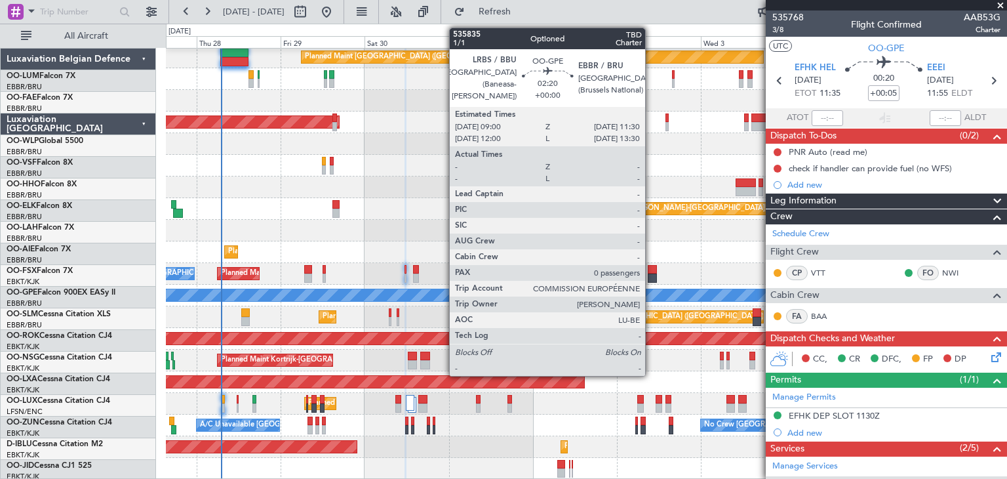
scroll to position [24, 0]
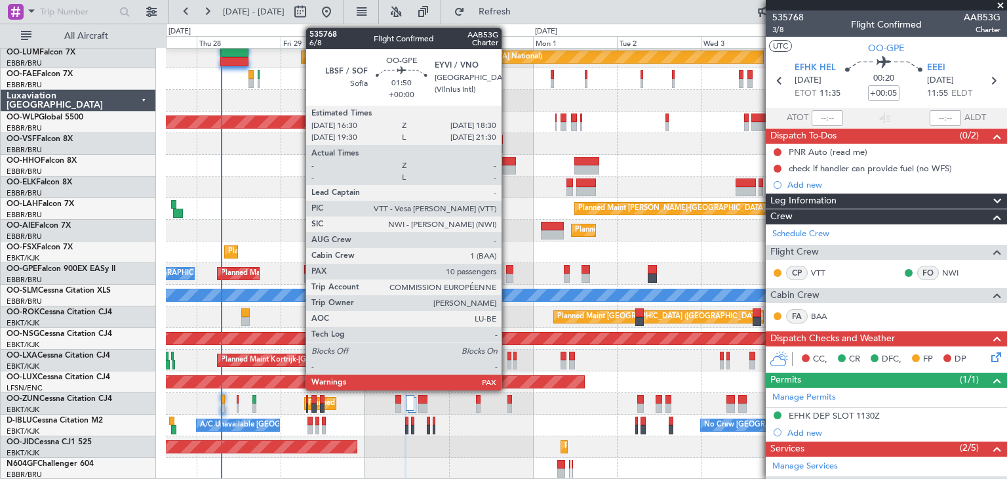
click at [507, 271] on div at bounding box center [509, 269] width 7 height 9
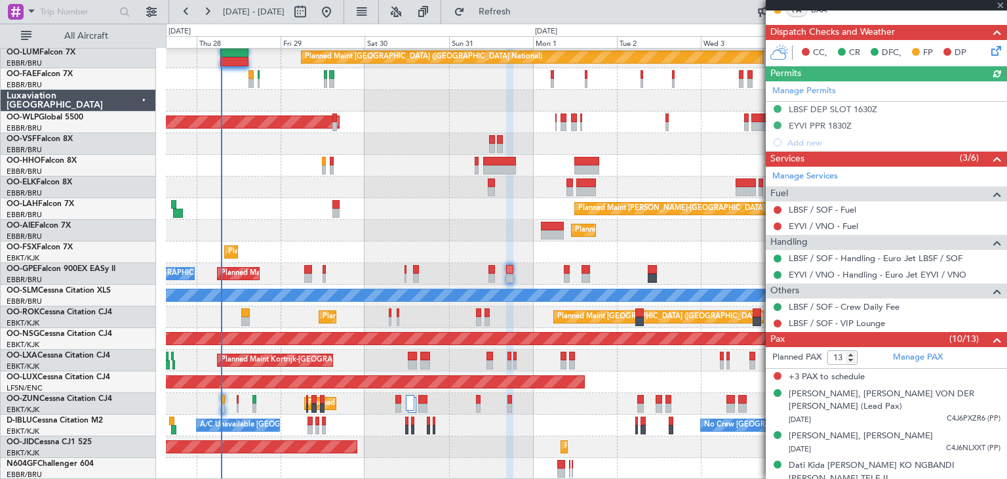
scroll to position [328, 0]
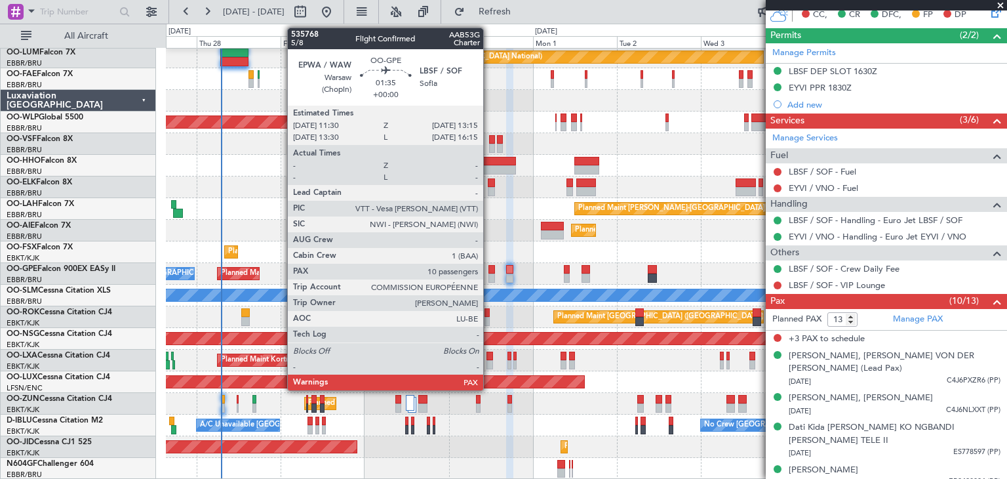
click at [489, 268] on div at bounding box center [491, 269] width 7 height 9
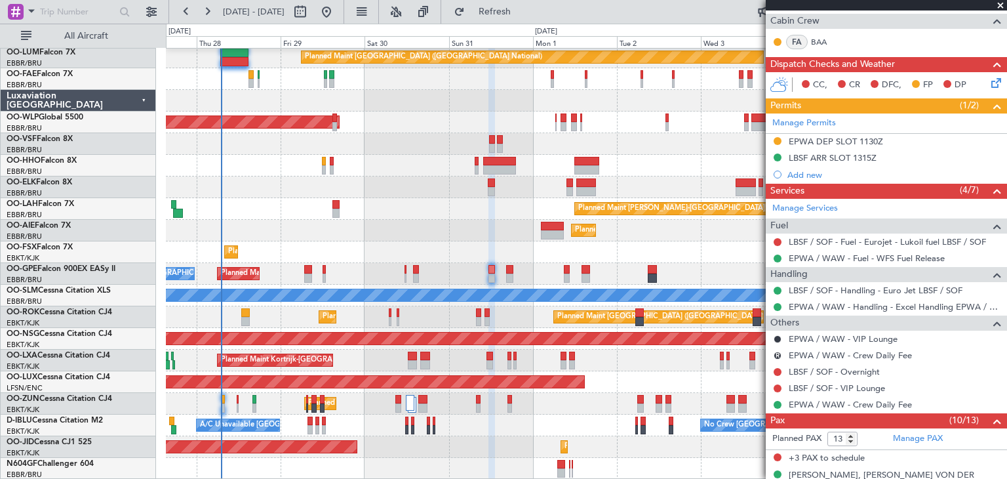
scroll to position [262, 0]
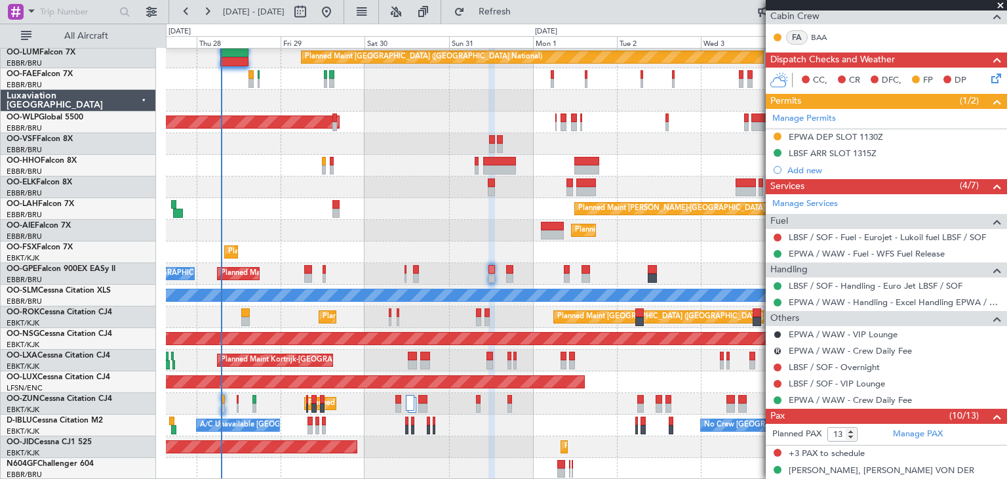
click at [677, 462] on div at bounding box center [586, 469] width 841 height 22
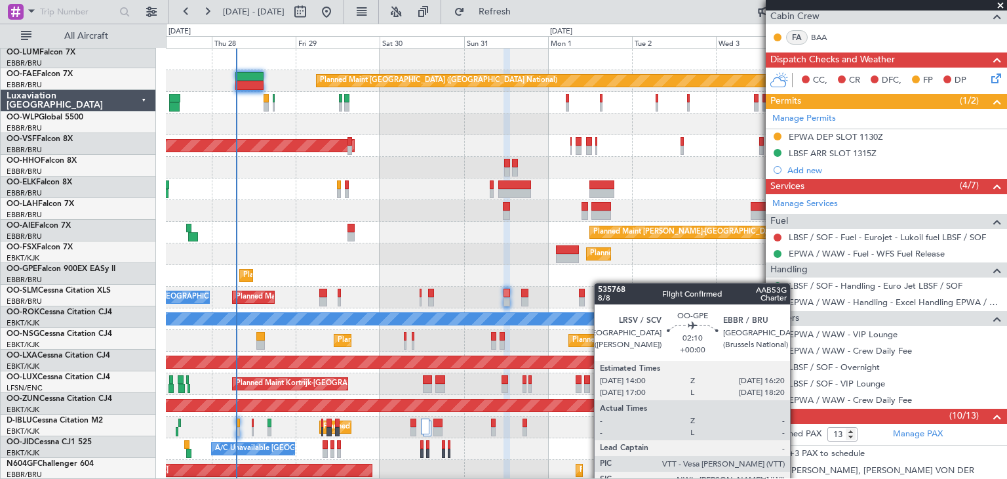
scroll to position [0, 0]
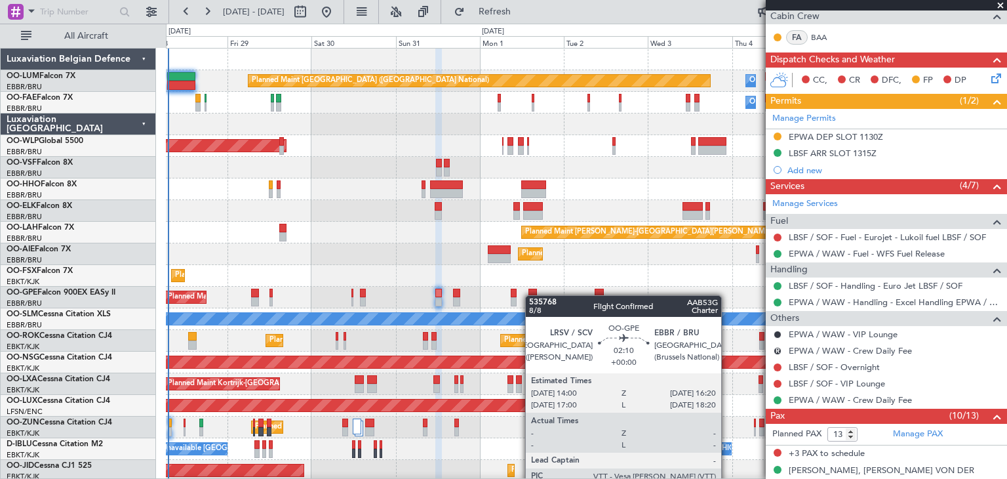
click at [532, 288] on div "Owner Melsbroek Air Base Planned Maint Brussels (Brussels National) Owner Melsb…" at bounding box center [586, 276] width 841 height 454
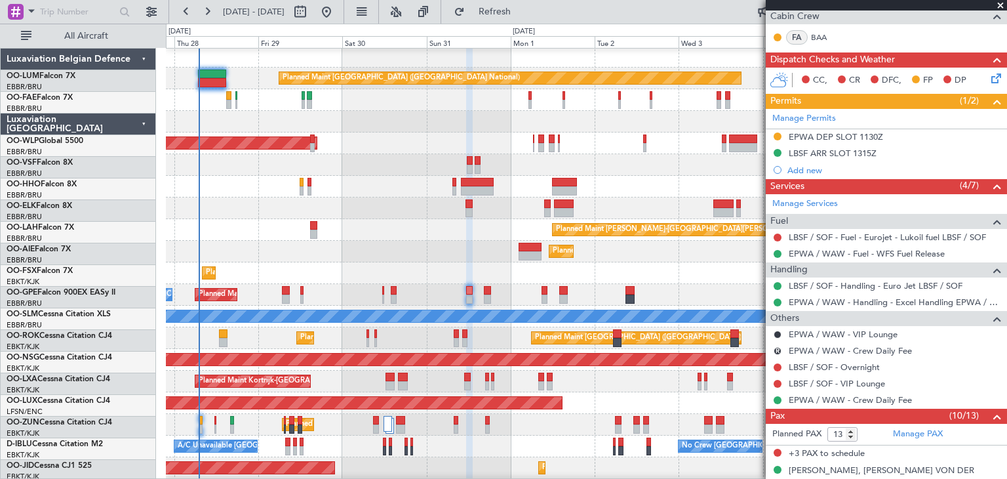
scroll to position [3, 0]
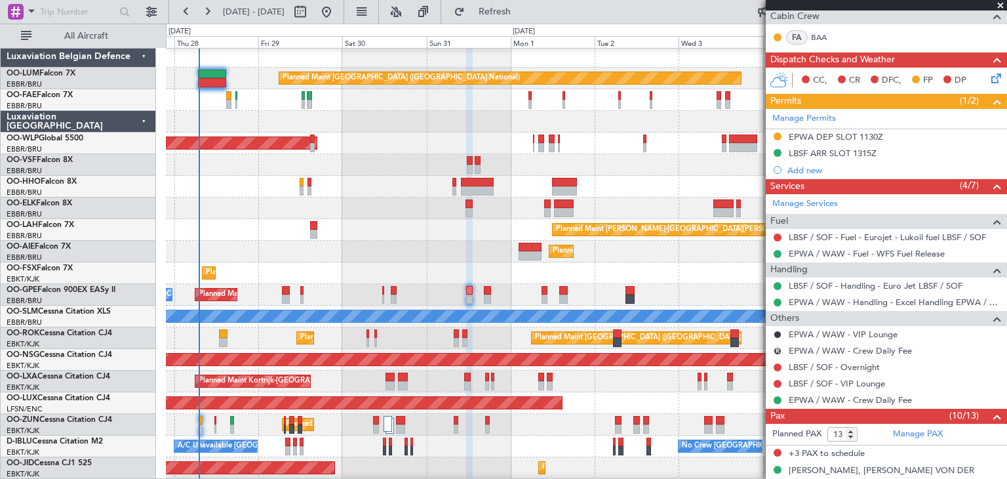
click at [302, 252] on div "Planned Maint [GEOGRAPHIC_DATA] ([GEOGRAPHIC_DATA])" at bounding box center [586, 252] width 841 height 22
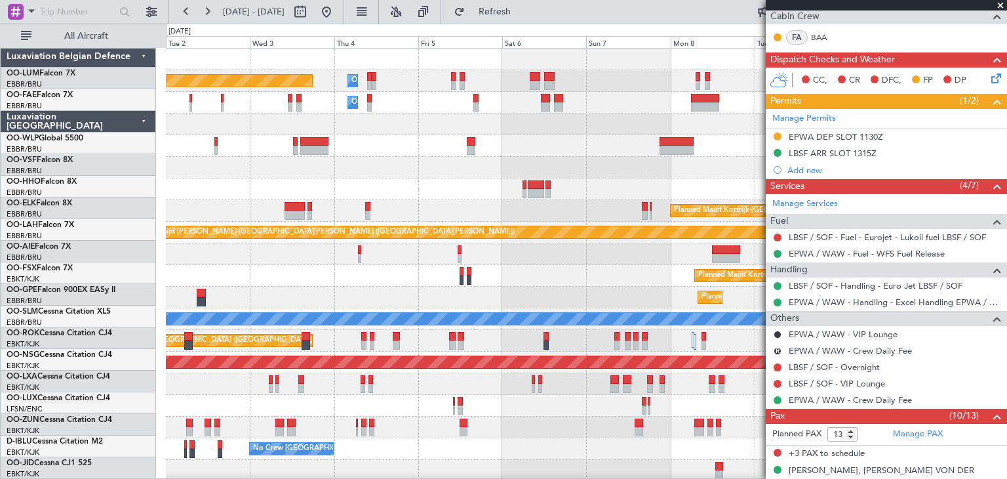
scroll to position [0, 0]
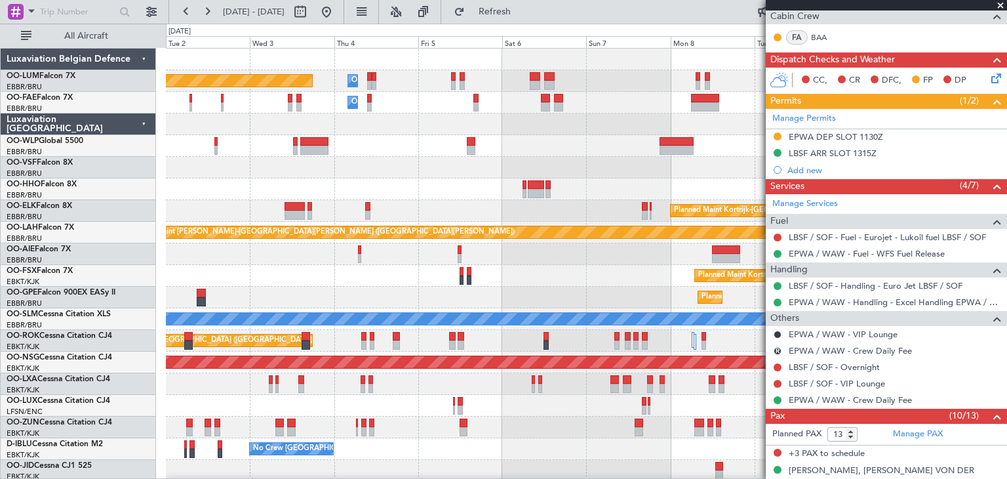
click at [221, 280] on div "Planned Maint Kortrijk-[GEOGRAPHIC_DATA]" at bounding box center [586, 276] width 841 height 22
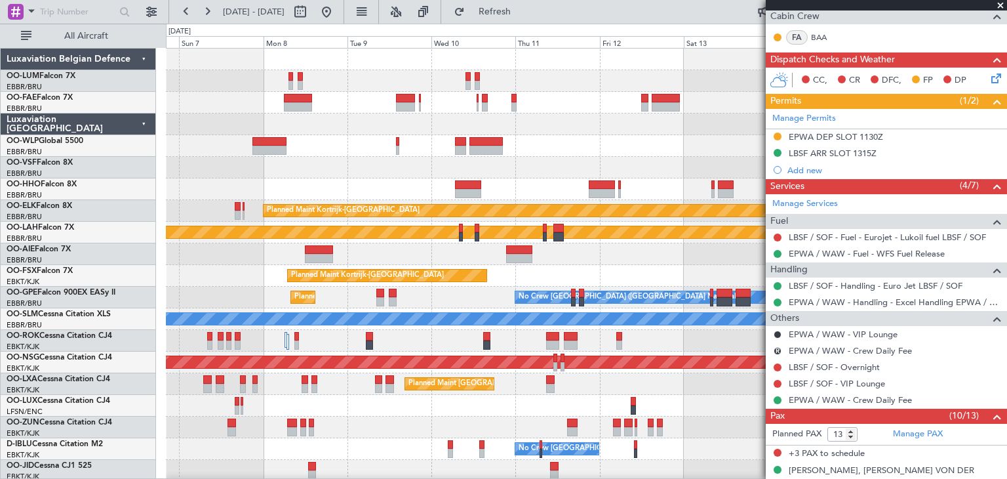
click at [163, 268] on div "Planned Maint Kortrijk-Wevelgem Planned Maint Alton-st Louis (St Louis Regl) Pl…" at bounding box center [503, 251] width 1007 height 455
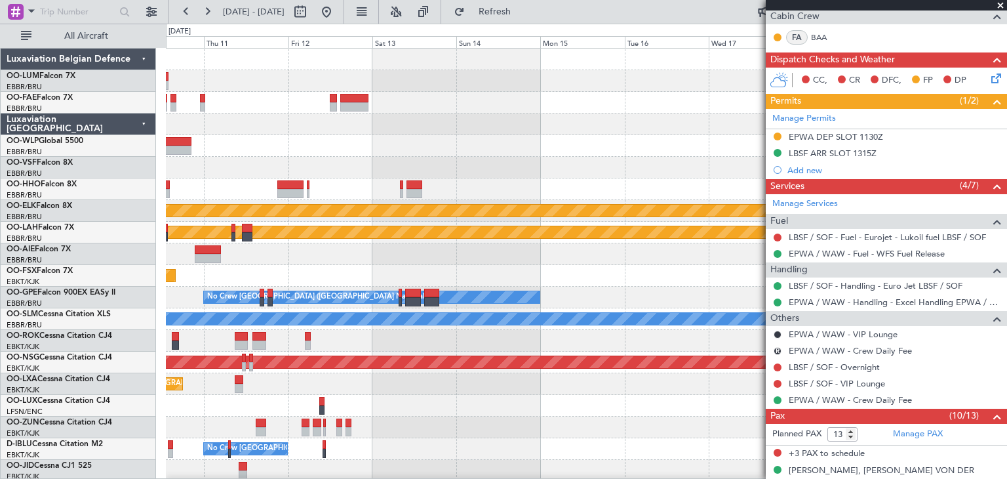
click at [178, 273] on div "Planned Maint Kortrijk-[GEOGRAPHIC_DATA]" at bounding box center [586, 276] width 841 height 22
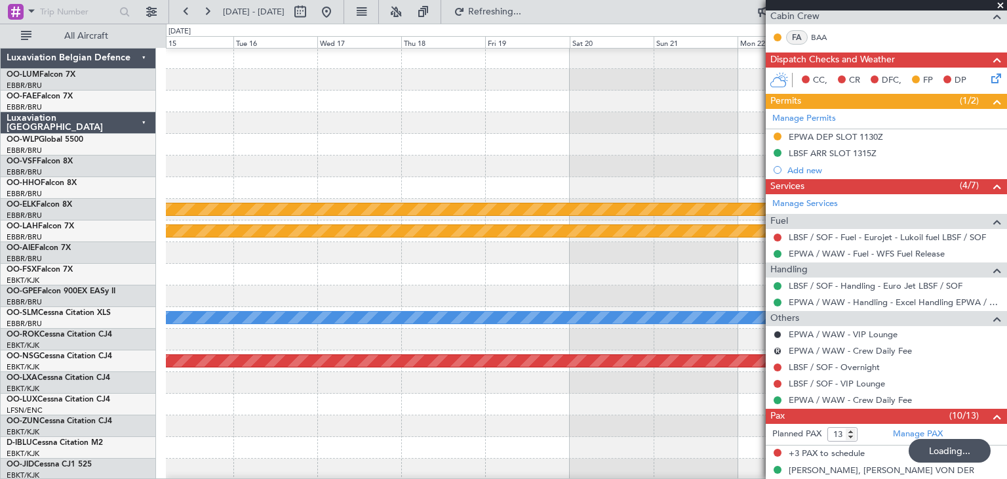
click at [168, 270] on div at bounding box center [586, 275] width 841 height 22
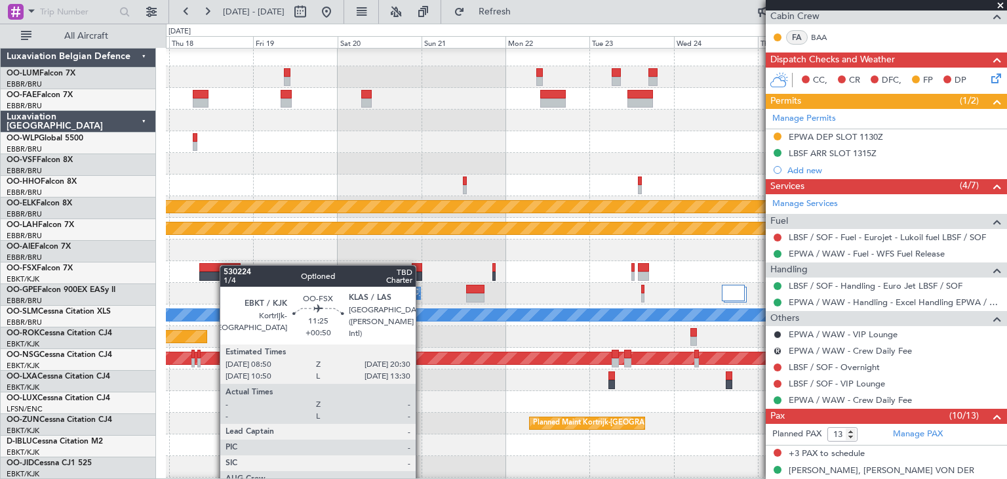
scroll to position [6, 0]
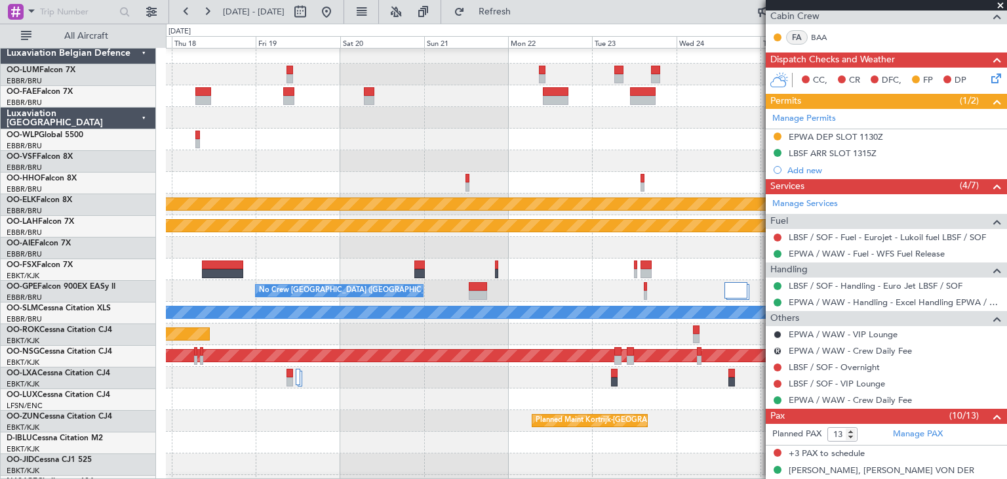
click at [576, 252] on div at bounding box center [586, 248] width 841 height 22
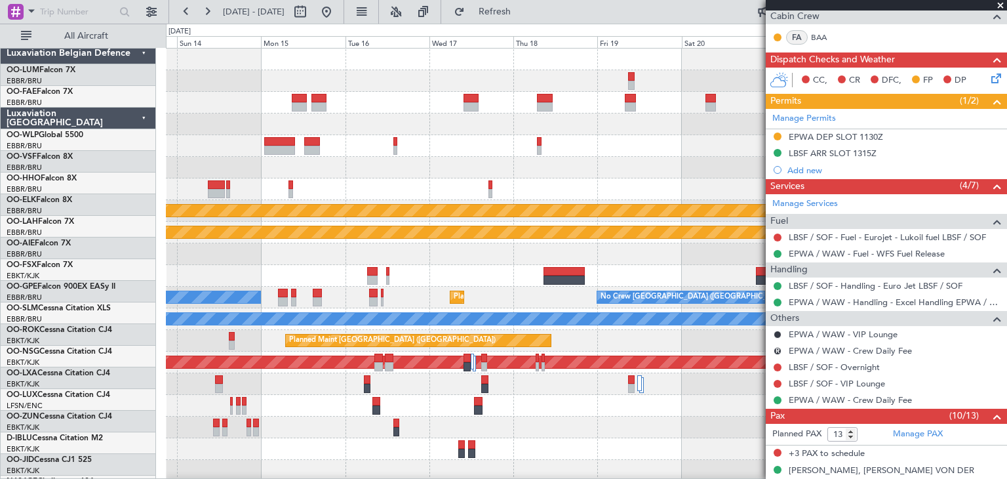
scroll to position [0, 0]
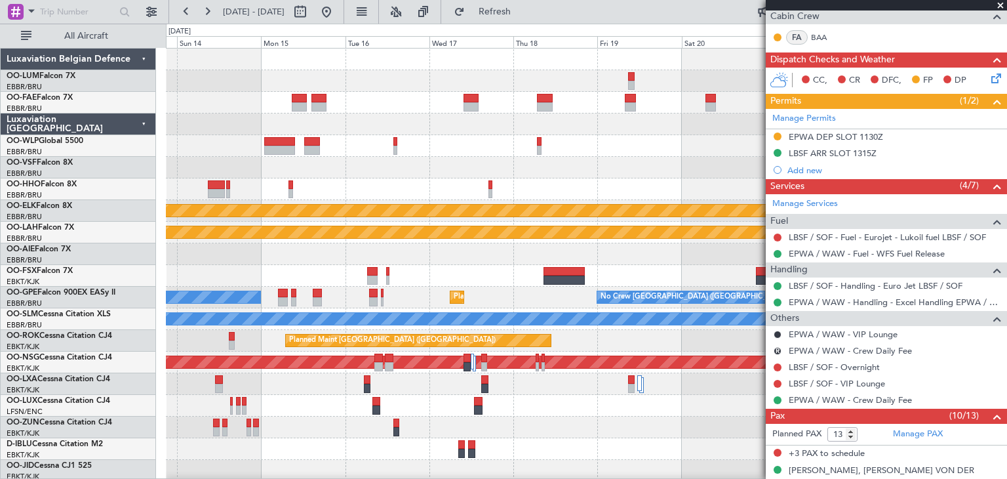
click at [561, 267] on div at bounding box center [586, 276] width 841 height 22
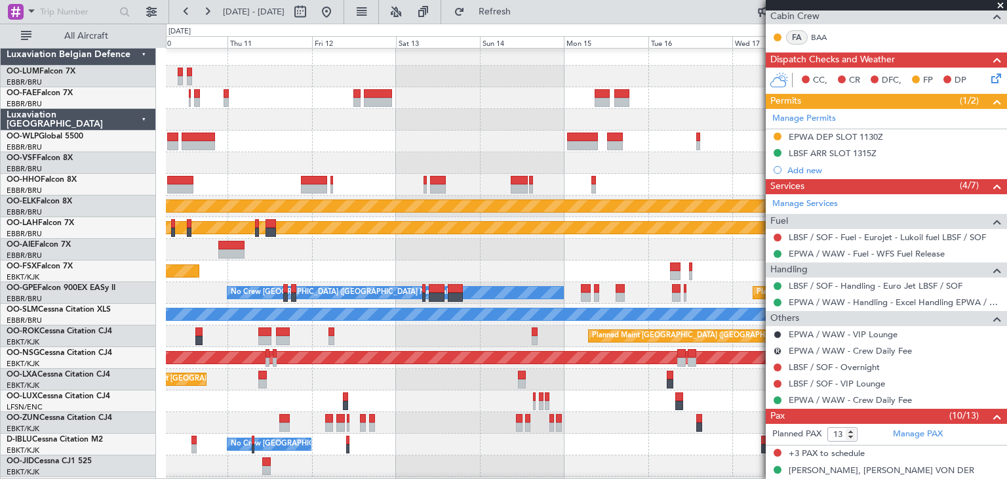
click at [544, 260] on div "Planned Maint Kortrijk-[GEOGRAPHIC_DATA]" at bounding box center [586, 271] width 841 height 22
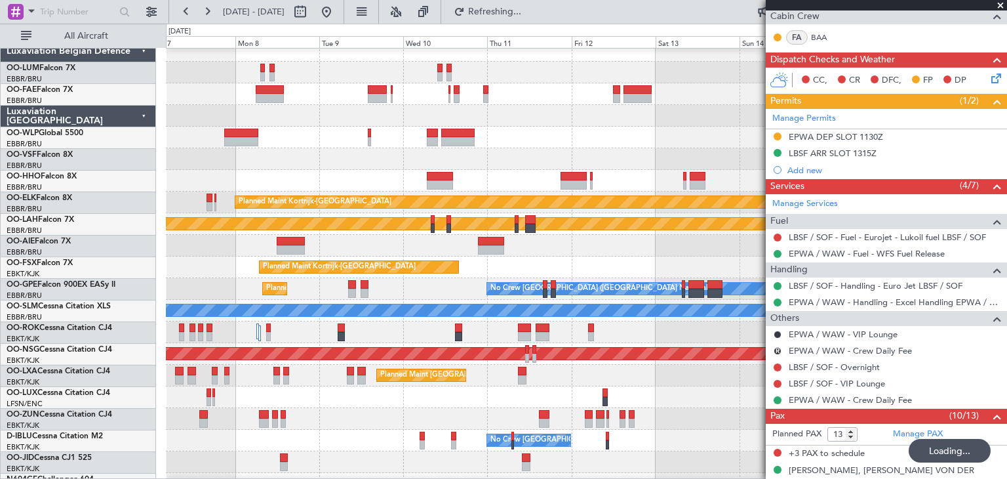
click at [462, 247] on div "Planned Maint Kortrijk-Wevelgem Planned Maint Alton-st Louis (St Louis Regl) Pl…" at bounding box center [586, 267] width 841 height 454
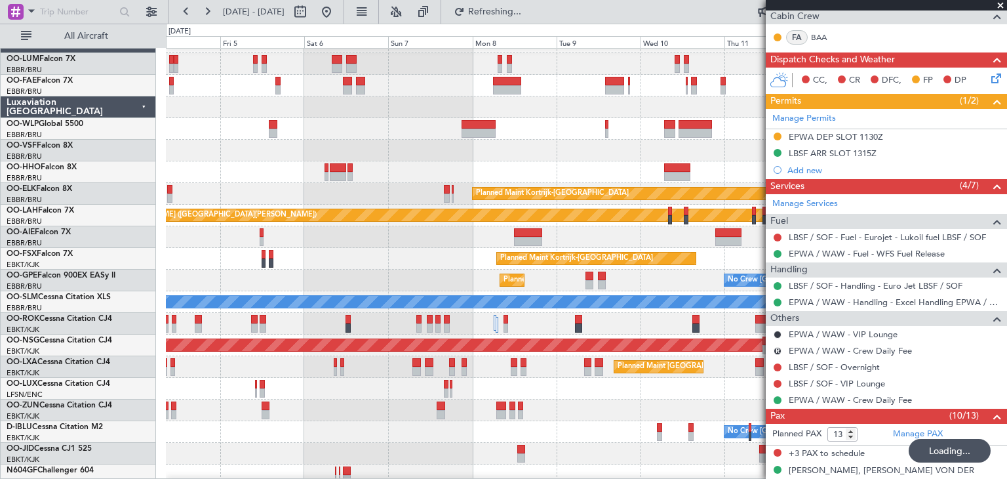
click at [545, 254] on div "Planned Maint Kortrijk-[GEOGRAPHIC_DATA]" at bounding box center [586, 259] width 841 height 22
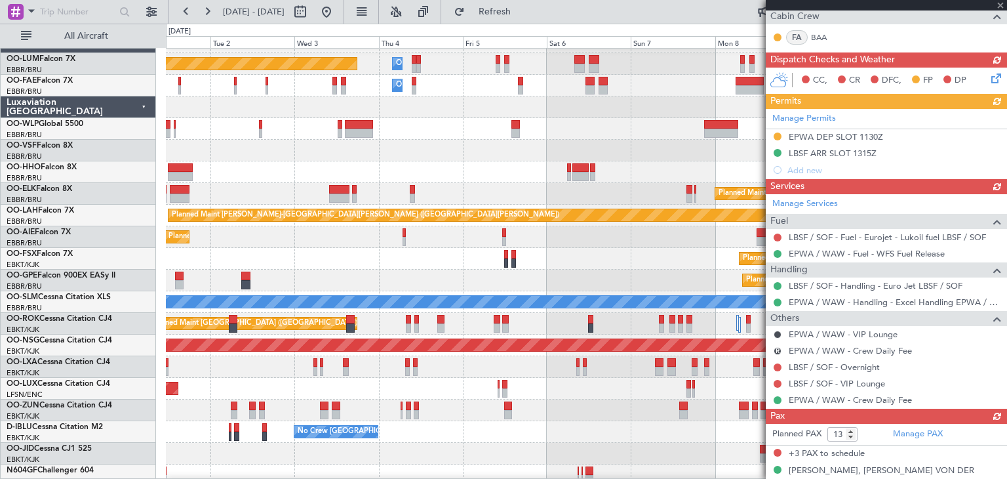
click at [589, 254] on div "Planned Maint Kortrijk-[GEOGRAPHIC_DATA]" at bounding box center [586, 259] width 841 height 22
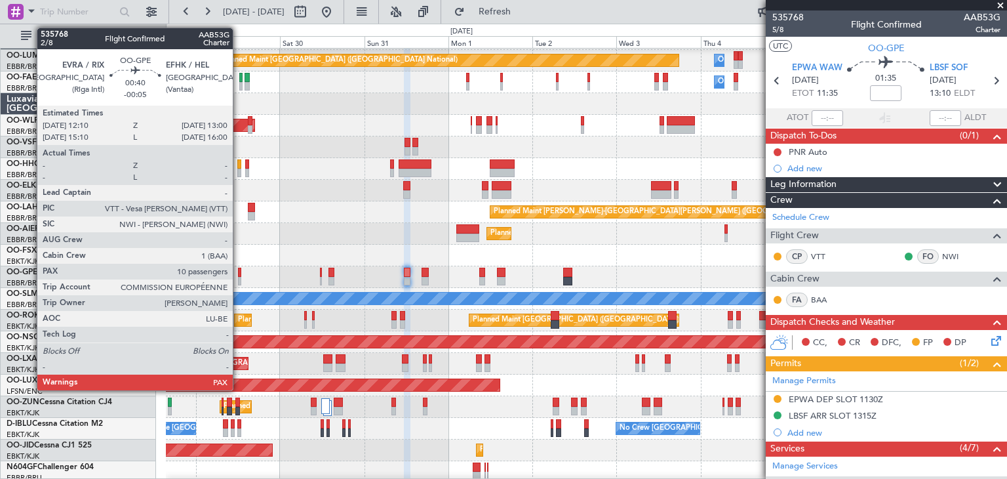
click at [239, 277] on div at bounding box center [239, 281] width 3 height 9
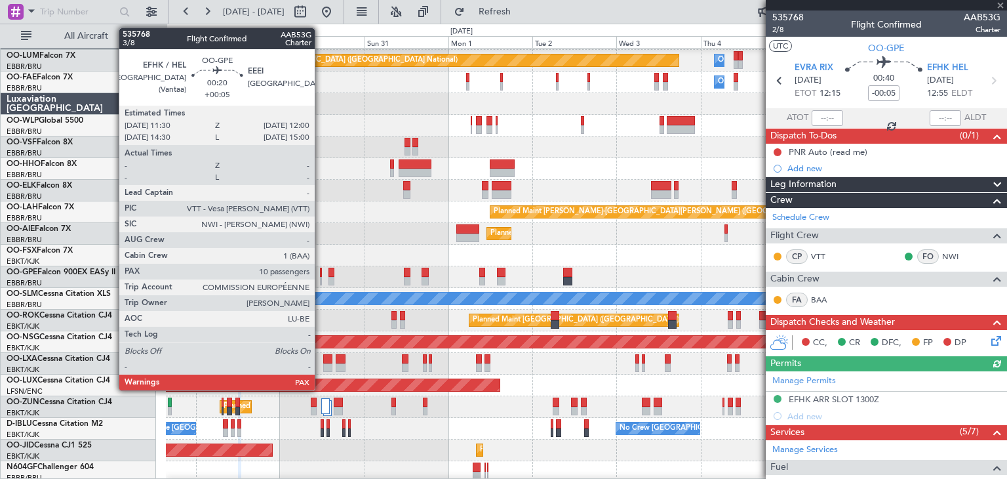
click at [321, 271] on div at bounding box center [321, 271] width 2 height 9
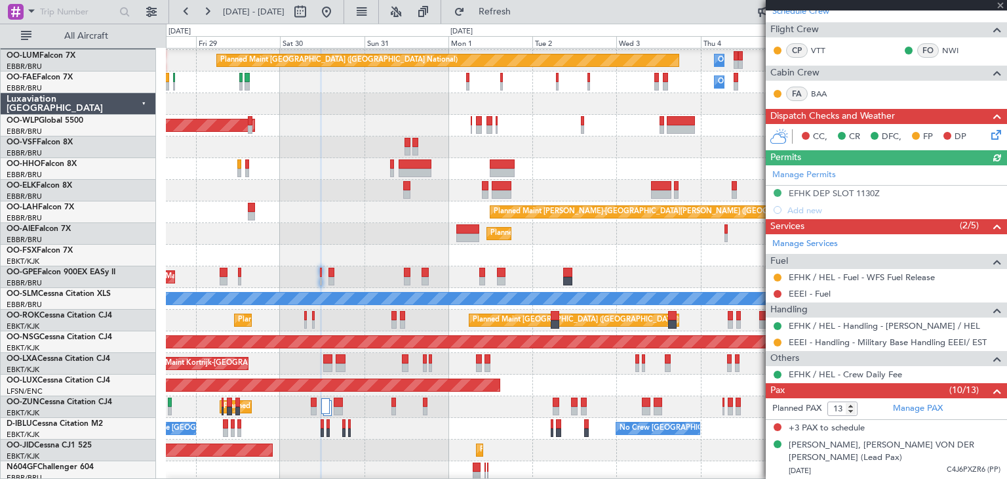
scroll to position [262, 0]
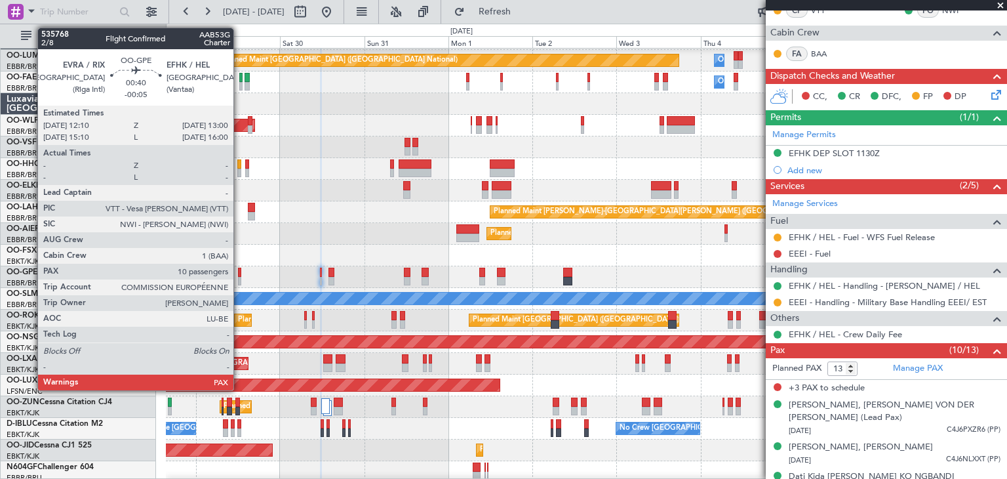
click at [239, 279] on div at bounding box center [239, 281] width 3 height 9
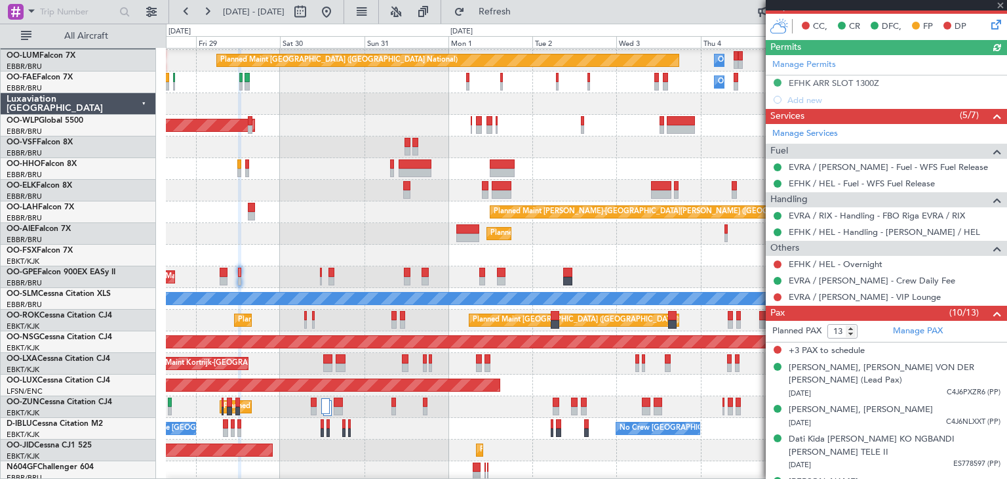
scroll to position [328, 0]
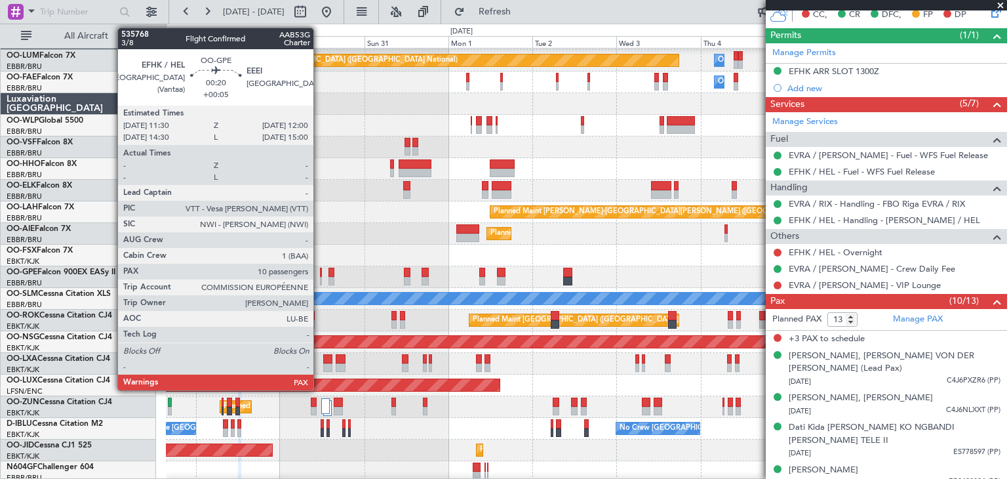
click at [320, 271] on div at bounding box center [321, 271] width 2 height 9
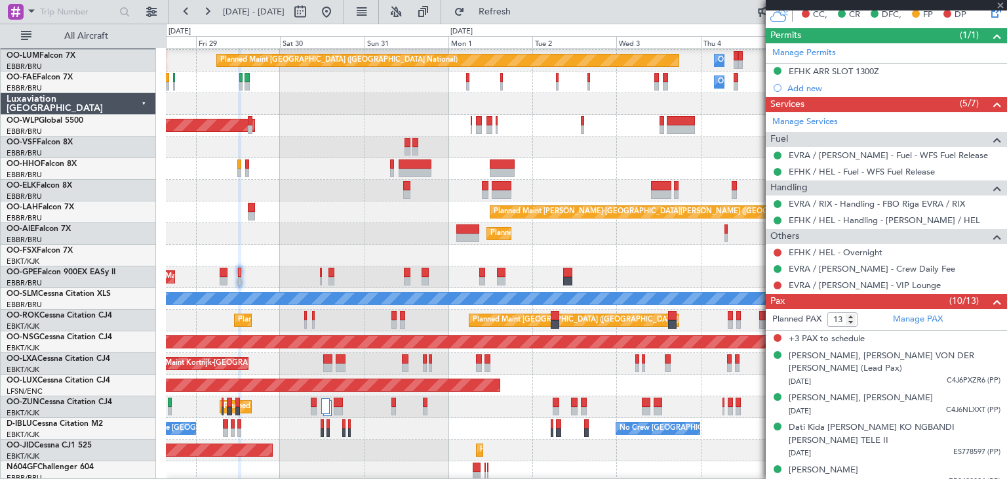
type input "+00:05"
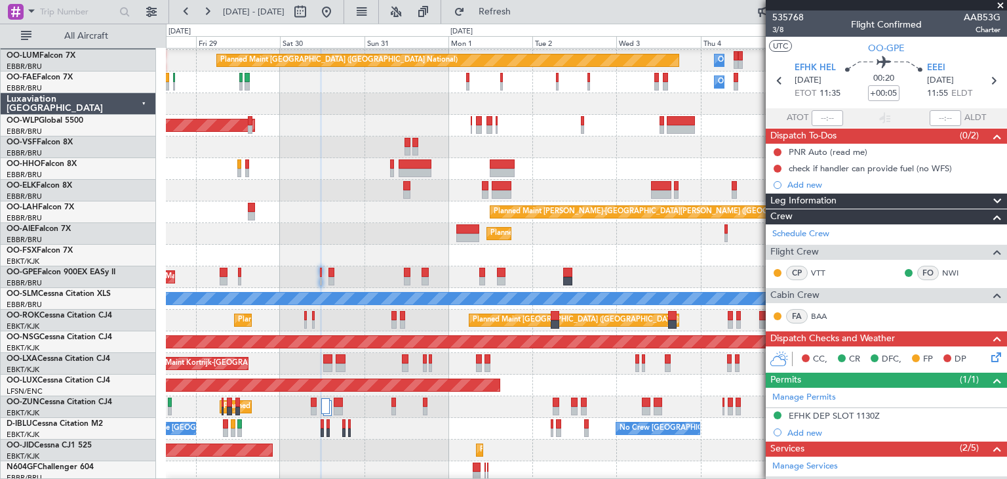
click at [711, 374] on div "Planned Maint [GEOGRAPHIC_DATA] ([GEOGRAPHIC_DATA])" at bounding box center [586, 385] width 841 height 22
click at [930, 32] on div "535768 3/8 Flight Confirmed AAB53G Charter" at bounding box center [886, 23] width 241 height 26
click at [1001, 4] on span at bounding box center [1000, 6] width 13 height 12
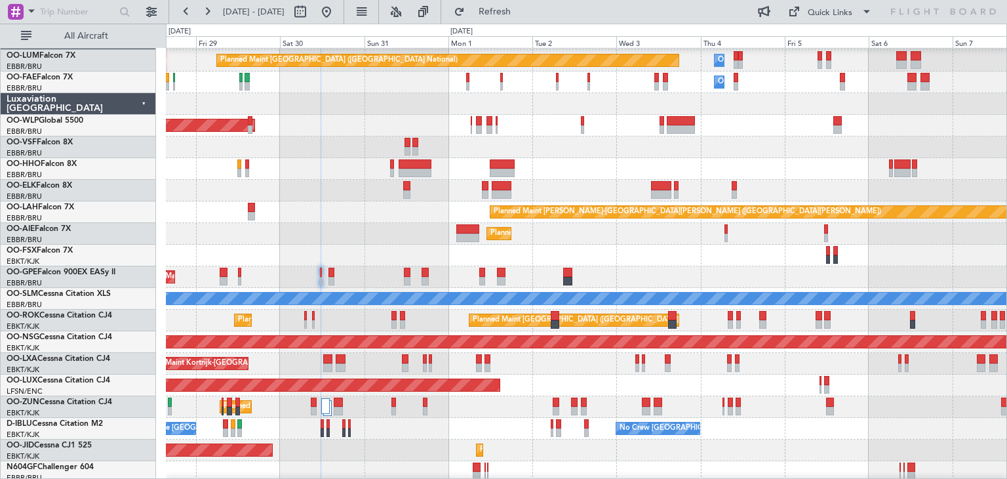
type input "0"
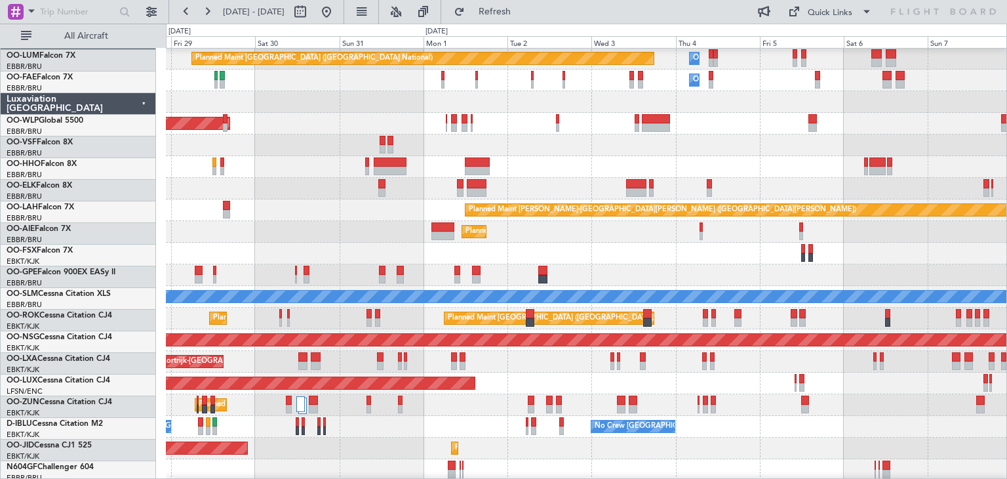
scroll to position [24, 0]
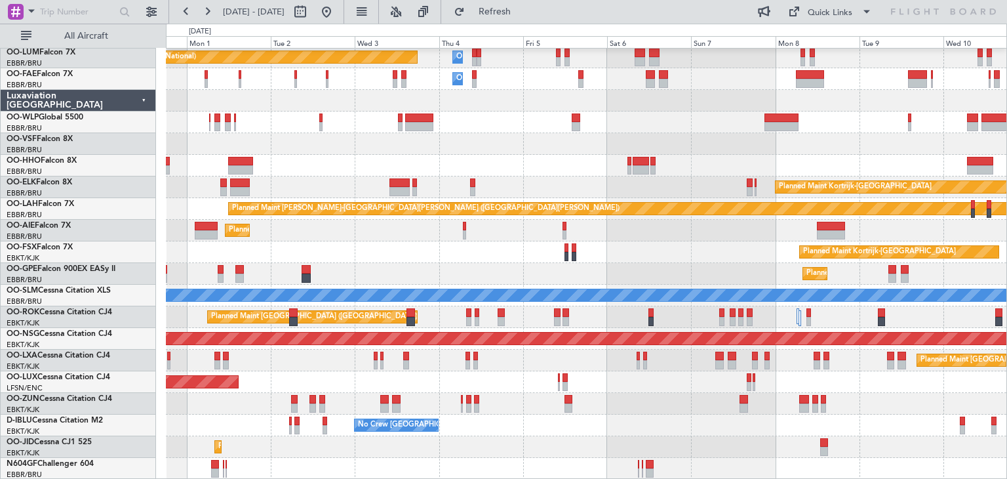
click at [648, 247] on div "Planned Maint Brussels (Brussels National) Owner Melsbroek Air Base Owner Melsb…" at bounding box center [586, 252] width 841 height 454
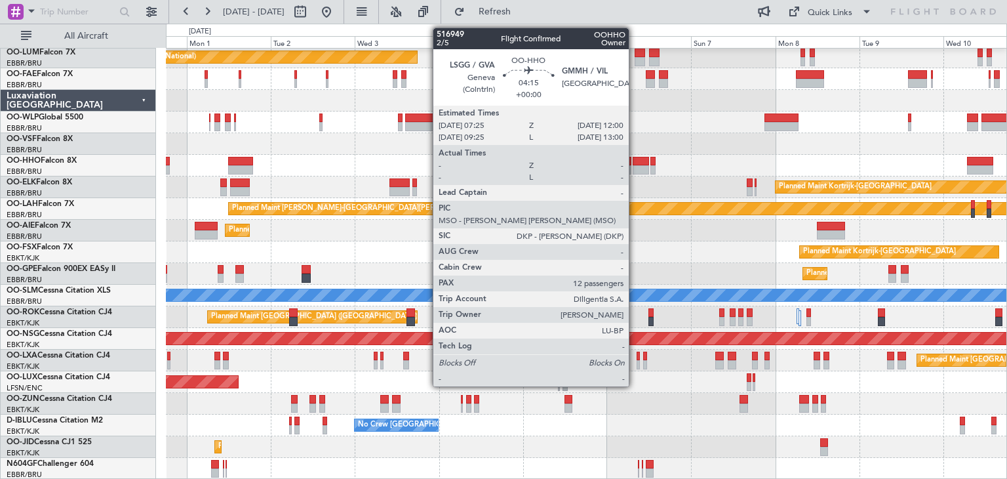
click at [635, 161] on div at bounding box center [641, 161] width 16 height 9
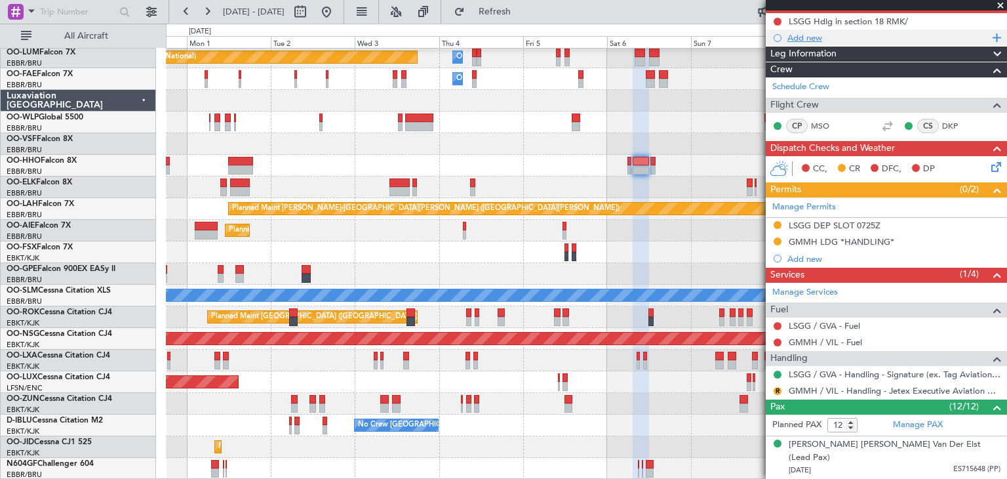
scroll to position [0, 0]
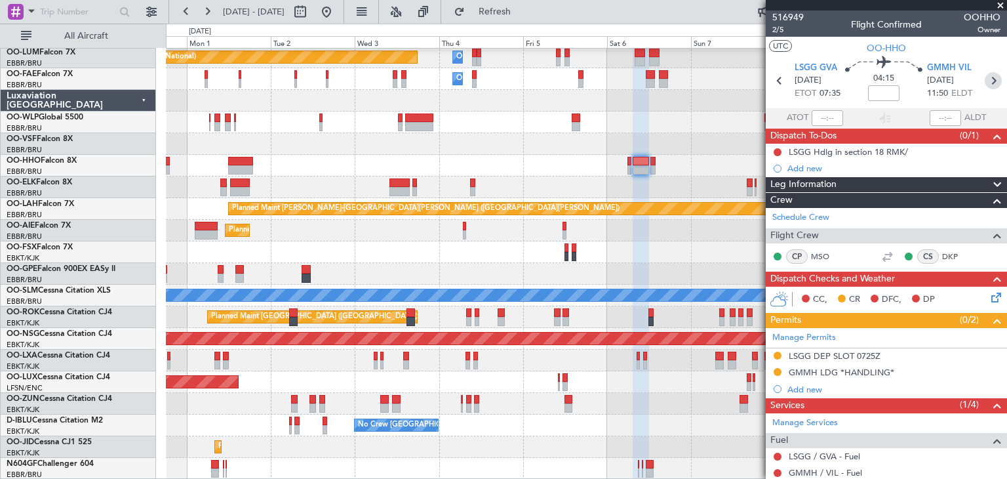
click at [985, 82] on icon at bounding box center [993, 80] width 17 height 17
type input "0"
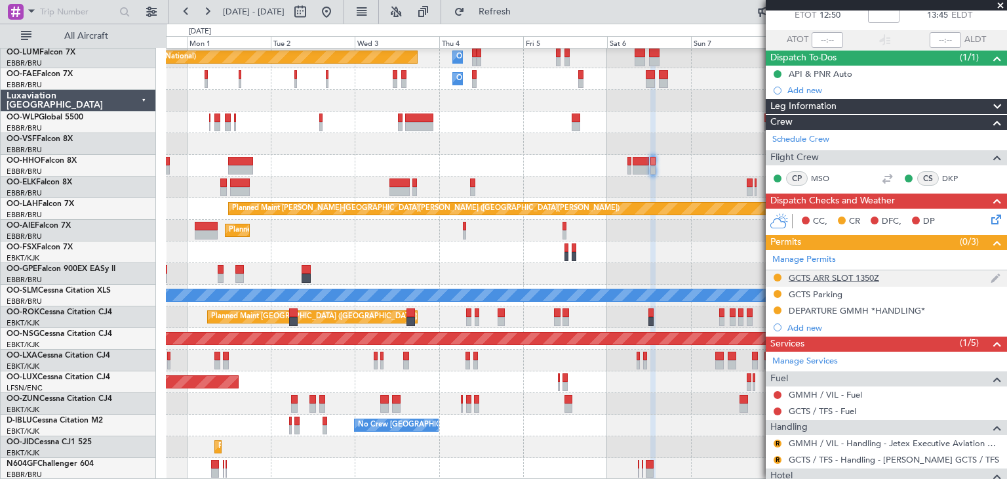
scroll to position [134, 0]
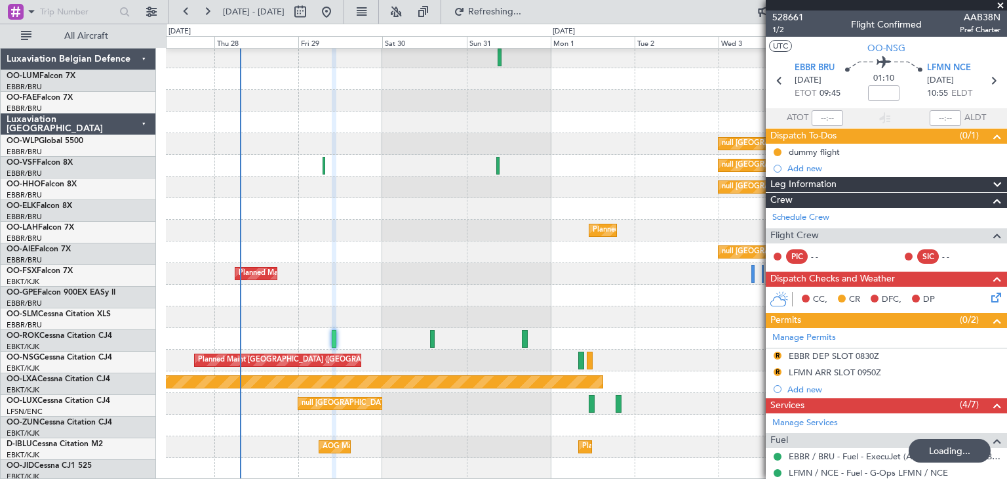
scroll to position [24, 0]
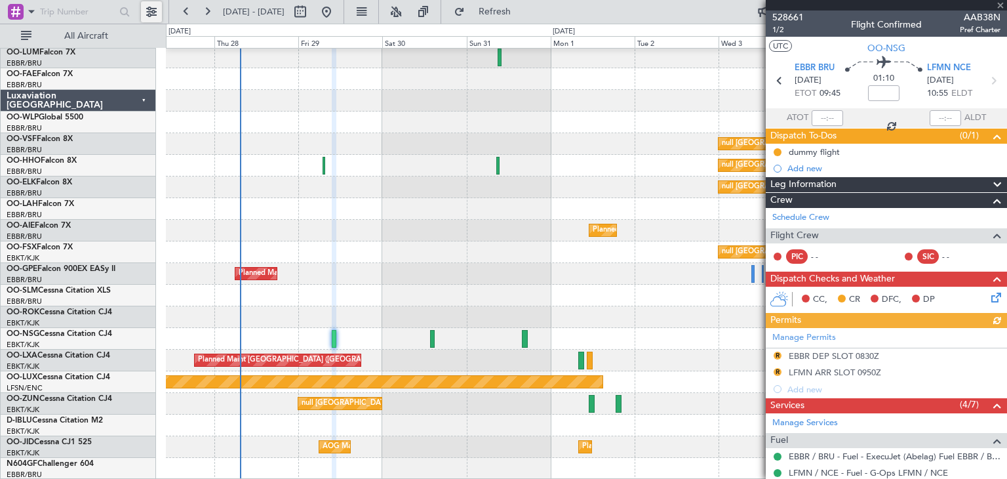
click at [153, 9] on button at bounding box center [151, 11] width 21 height 21
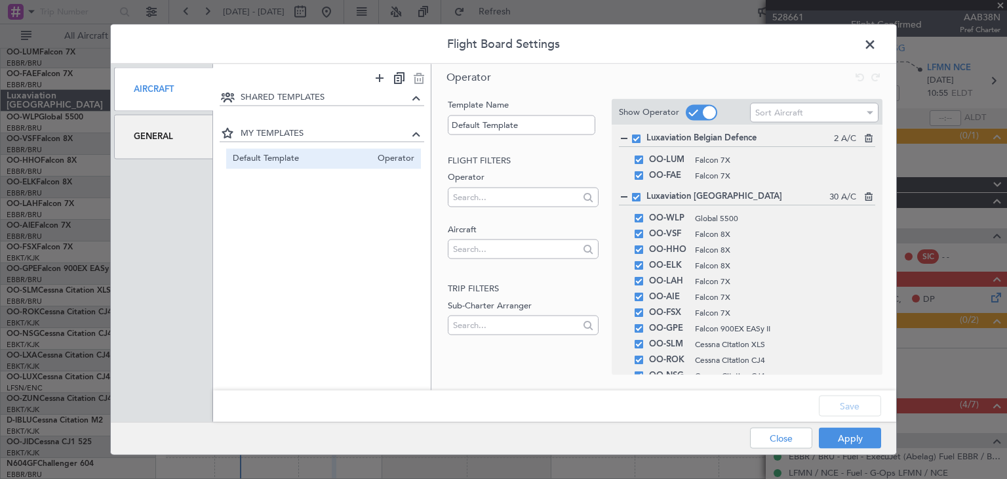
click at [182, 140] on div "General" at bounding box center [163, 137] width 99 height 44
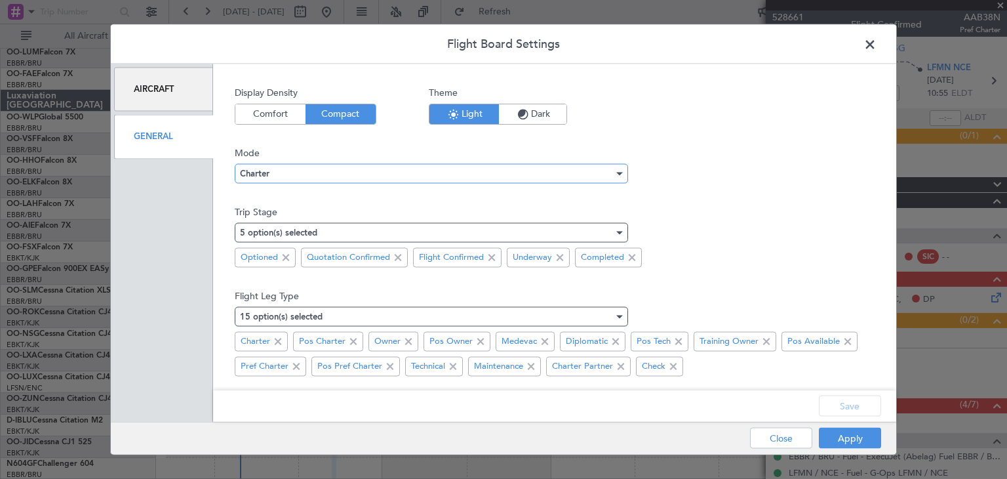
click at [264, 171] on span "Charter" at bounding box center [255, 174] width 30 height 9
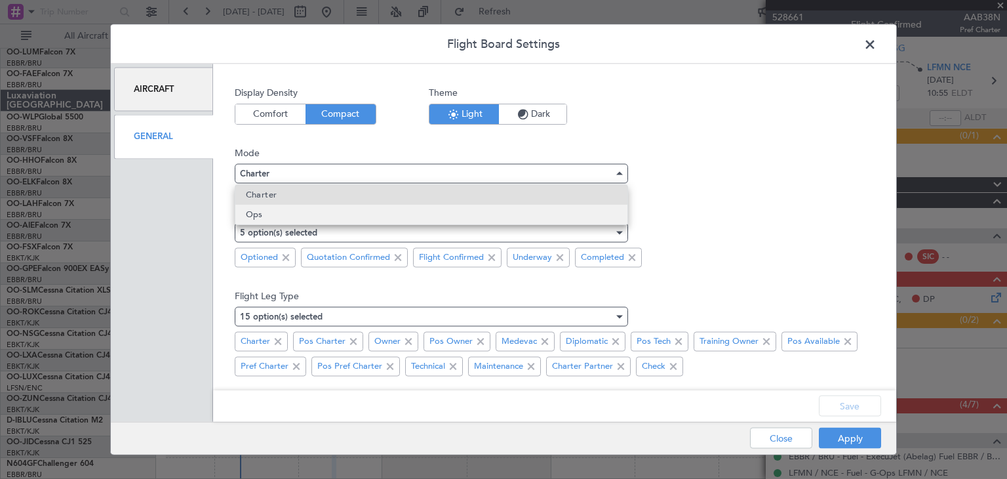
click at [286, 213] on mat-option "Ops" at bounding box center [431, 215] width 392 height 20
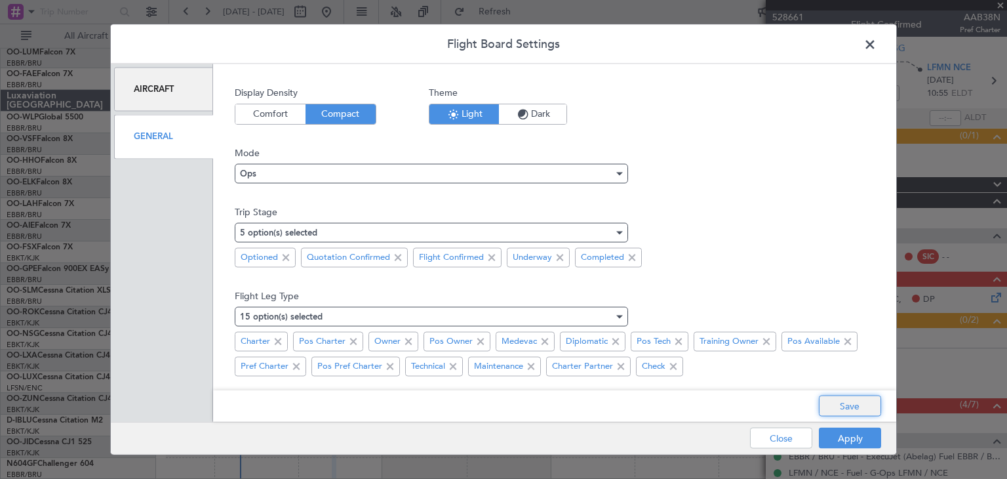
click at [841, 402] on button "Save" at bounding box center [850, 405] width 62 height 21
click at [841, 437] on button "Apply" at bounding box center [850, 437] width 62 height 21
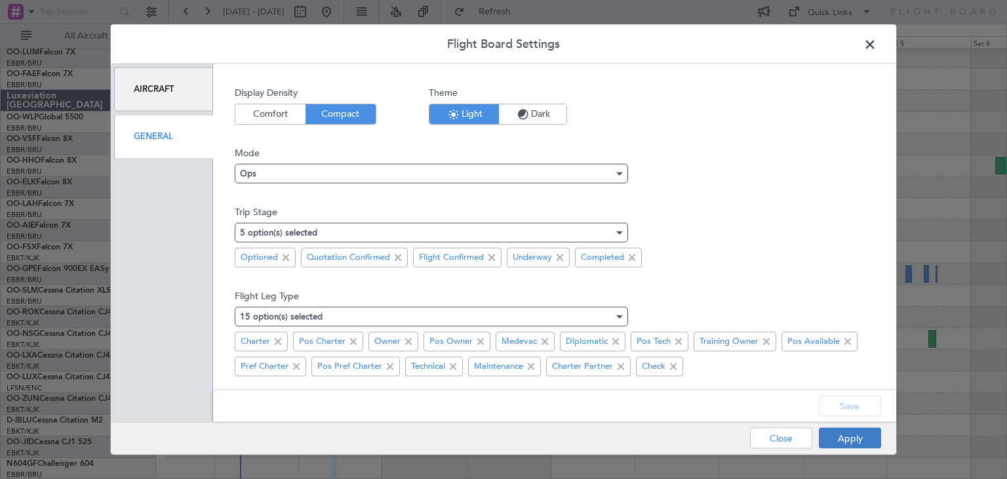
type input "0"
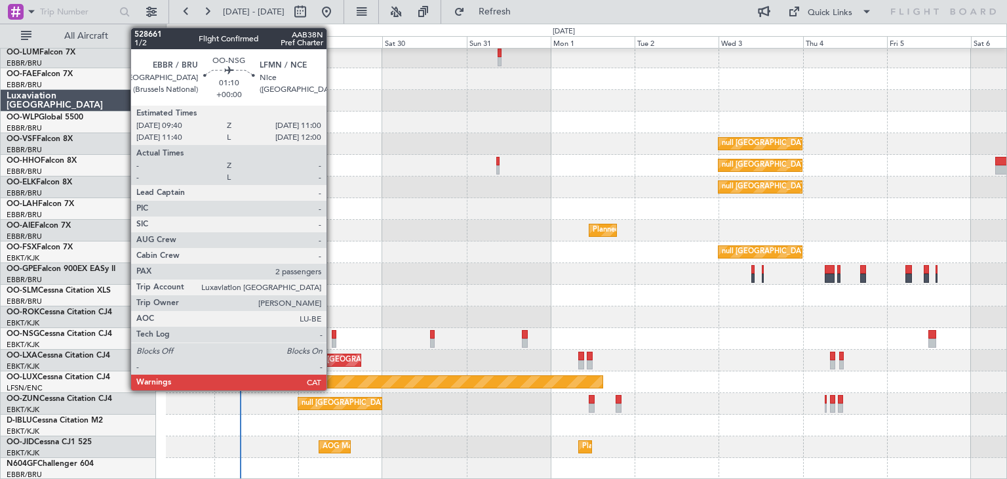
click at [332, 338] on div at bounding box center [334, 342] width 5 height 9
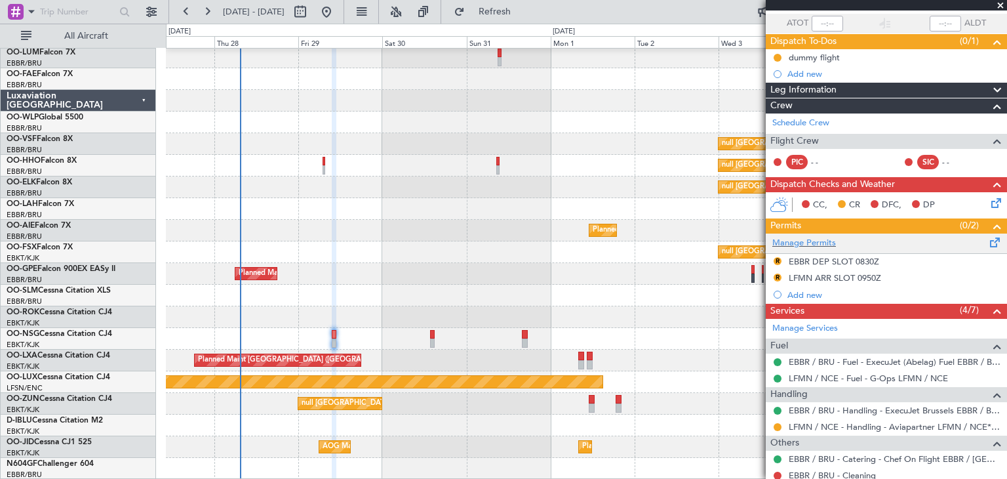
scroll to position [0, 0]
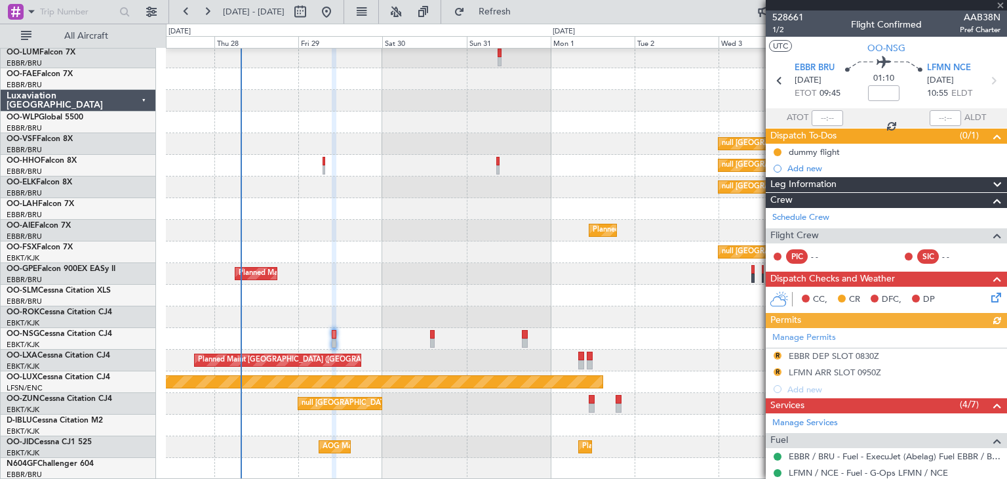
click at [776, 353] on div "Manage Permits R EBBR DEP SLOT 0830Z R LFMN ARR SLOT 0950Z Add new" at bounding box center [886, 362] width 241 height 69
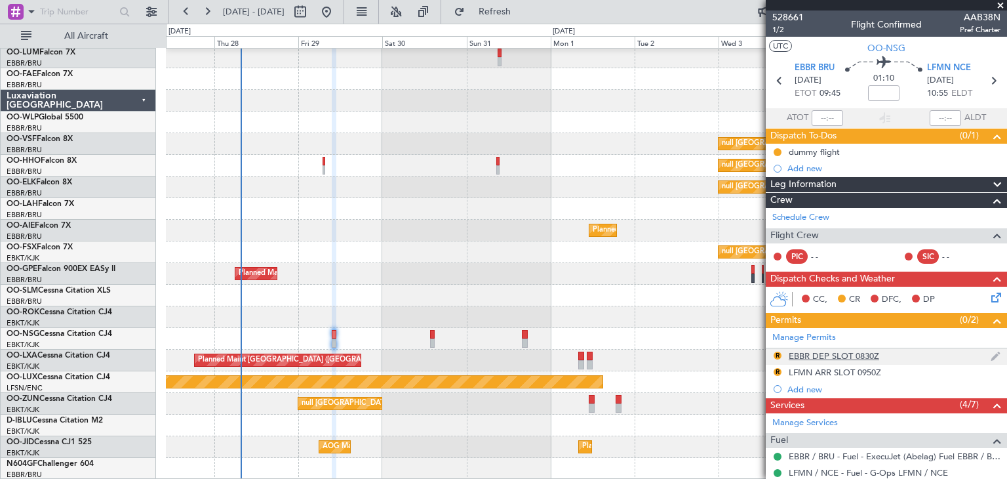
click at [831, 353] on div "EBBR DEP SLOT 0830Z" at bounding box center [834, 355] width 90 height 11
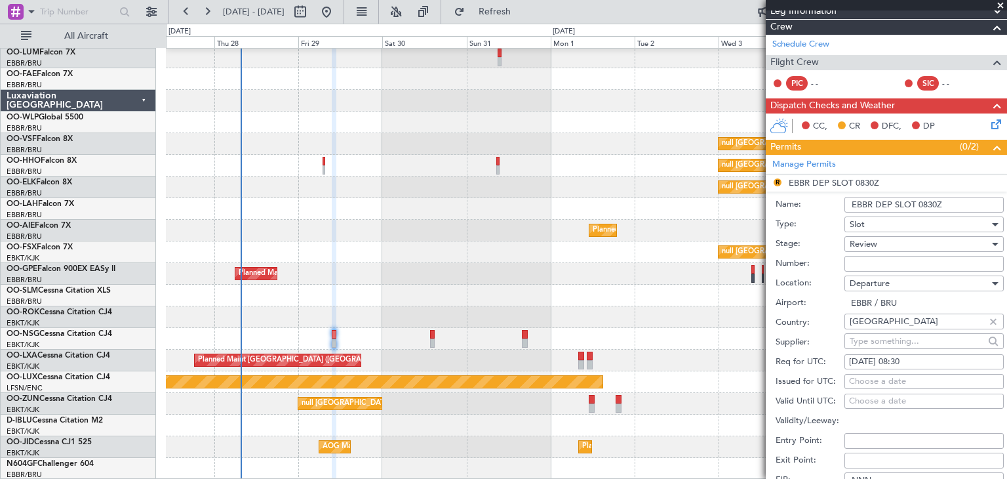
scroll to position [197, 0]
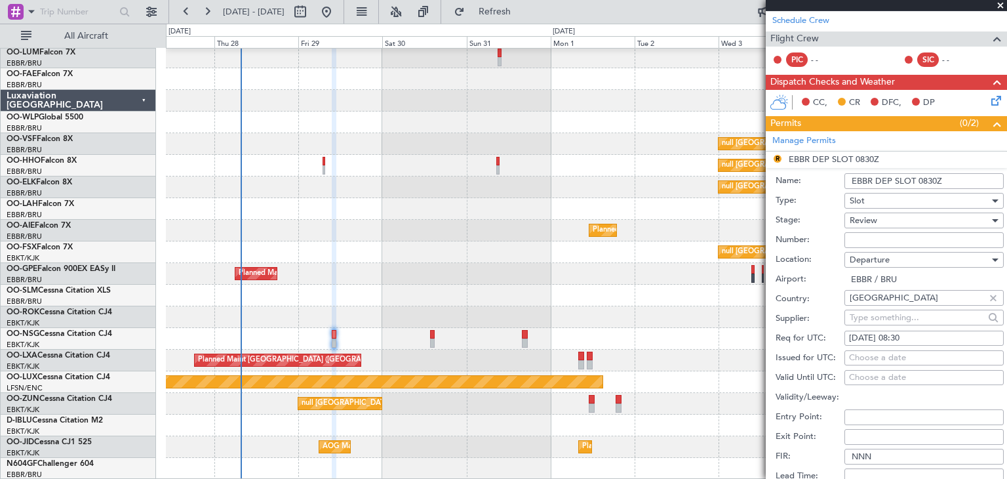
click at [927, 334] on div "29/08/2025 08:30" at bounding box center [924, 338] width 150 height 13
select select "8"
select select "2025"
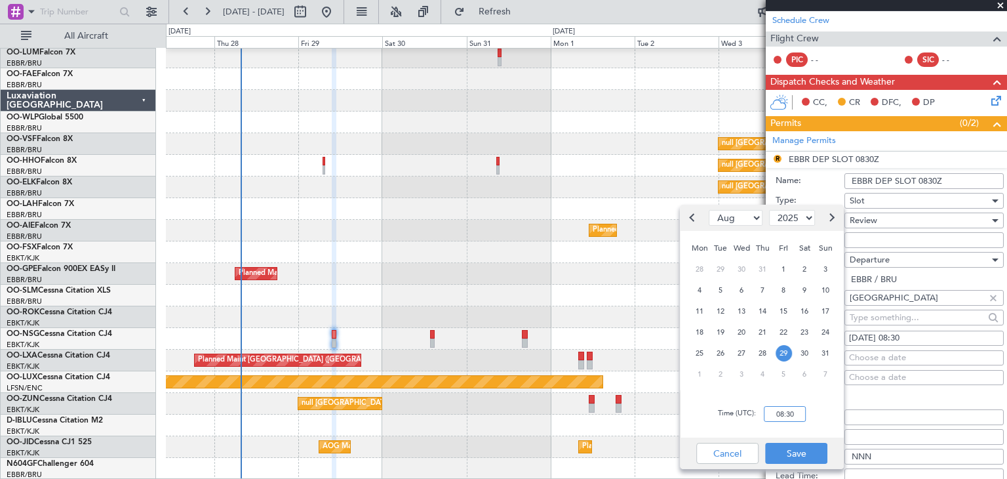
click at [791, 410] on input "08:30" at bounding box center [785, 414] width 42 height 16
type input "09:40"
click at [797, 450] on button "Save" at bounding box center [796, 453] width 62 height 21
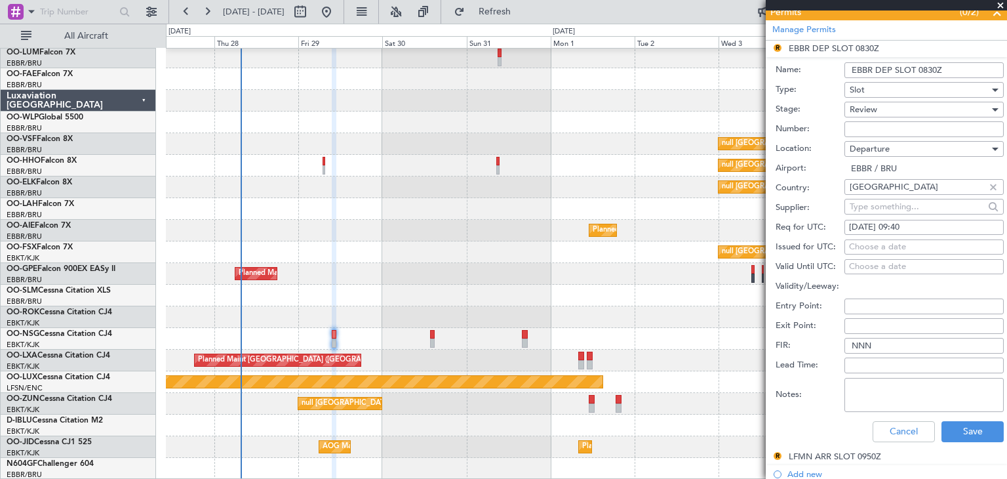
scroll to position [328, 0]
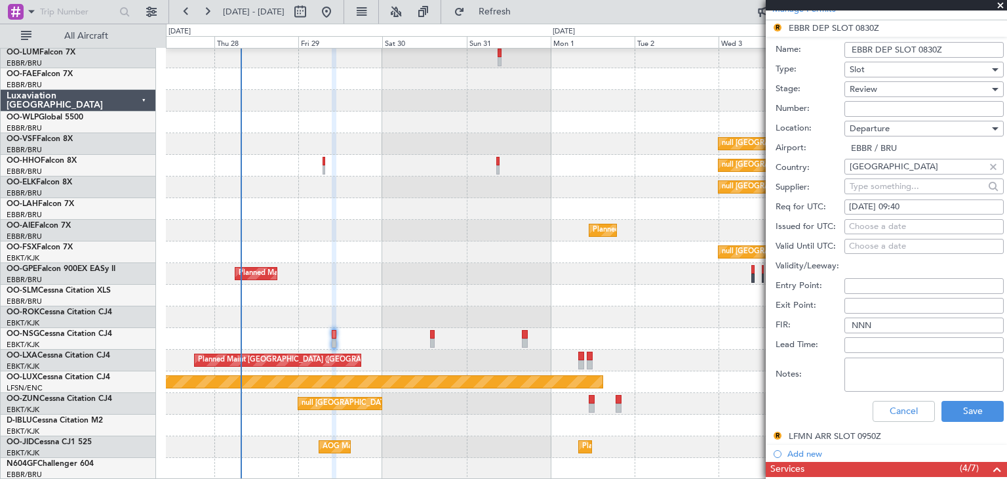
click at [893, 89] on div "Review" at bounding box center [920, 89] width 140 height 20
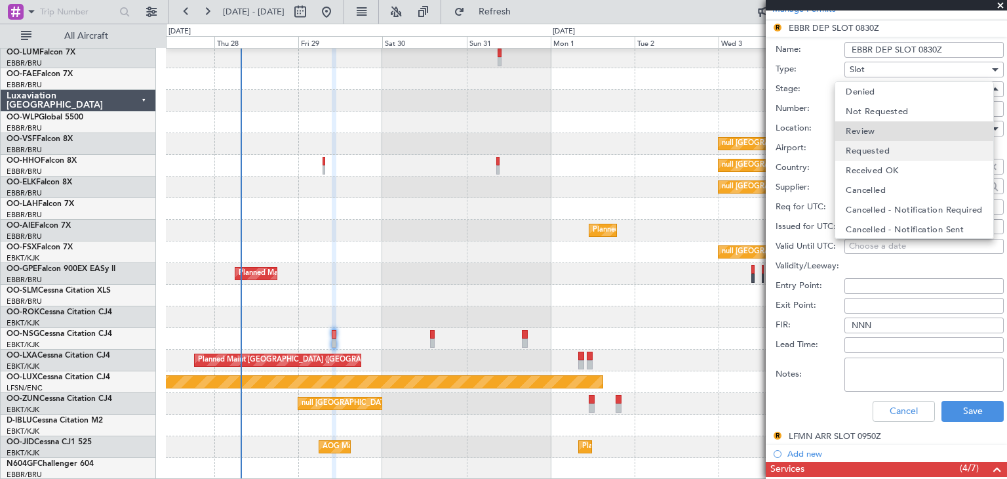
click at [907, 153] on mat-option "Requested" at bounding box center [913, 151] width 157 height 20
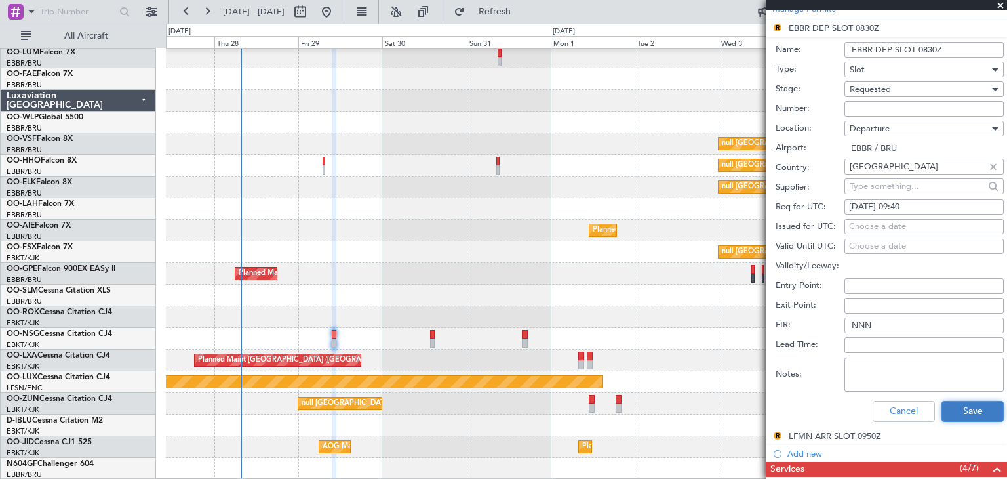
click at [977, 415] on button "Save" at bounding box center [972, 411] width 62 height 21
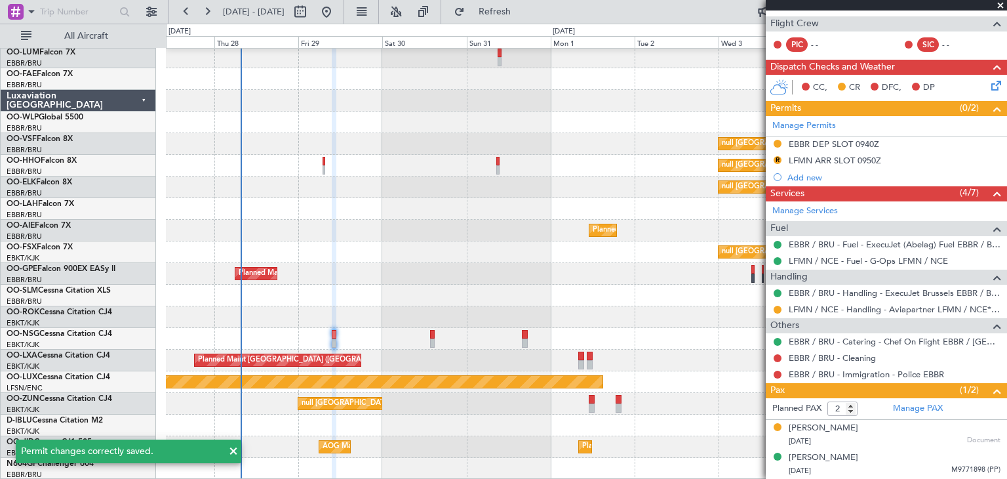
scroll to position [210, 0]
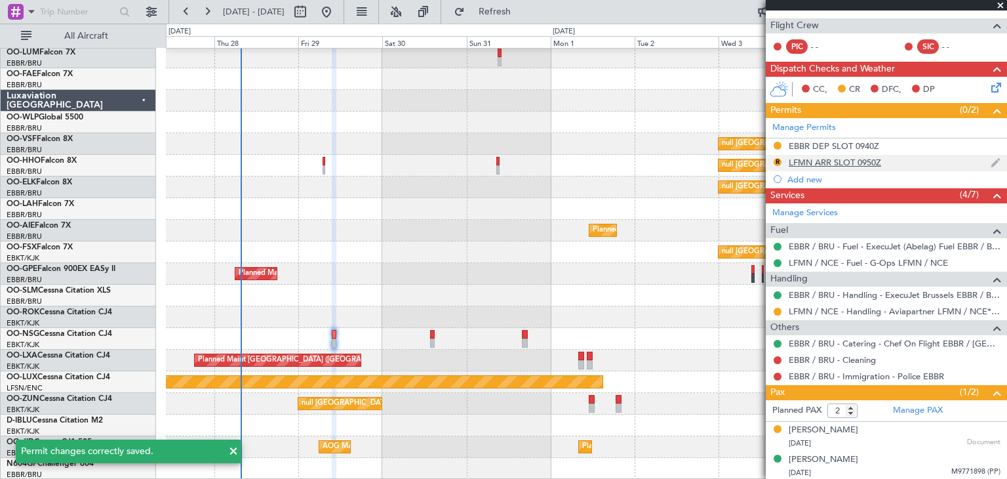
click at [800, 163] on div "LFMN ARR SLOT 0950Z" at bounding box center [835, 162] width 92 height 11
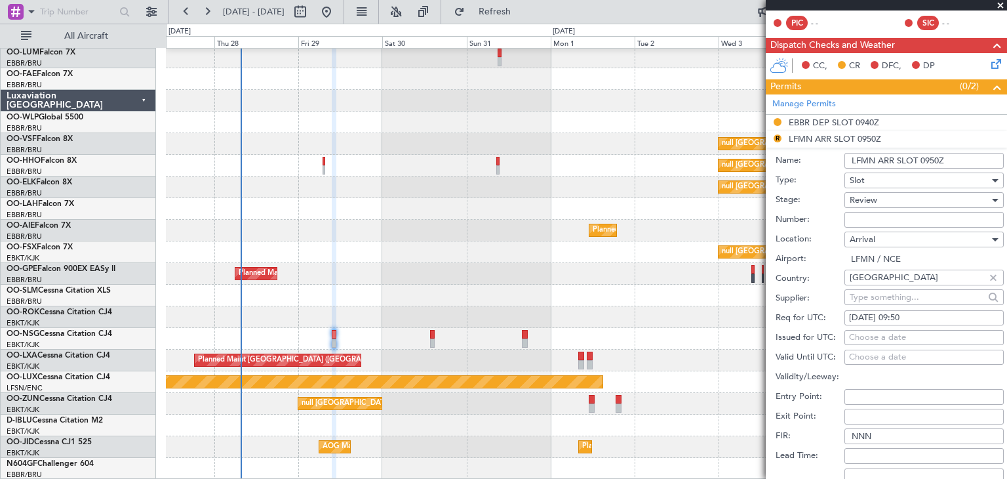
scroll to position [262, 0]
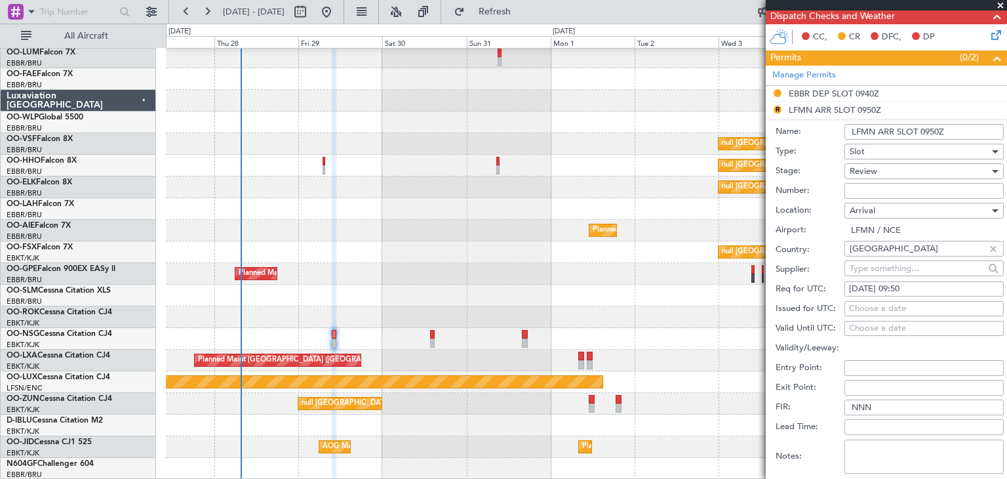
click at [882, 293] on div "29/08/2025 09:50" at bounding box center [924, 289] width 150 height 13
select select "8"
select select "2025"
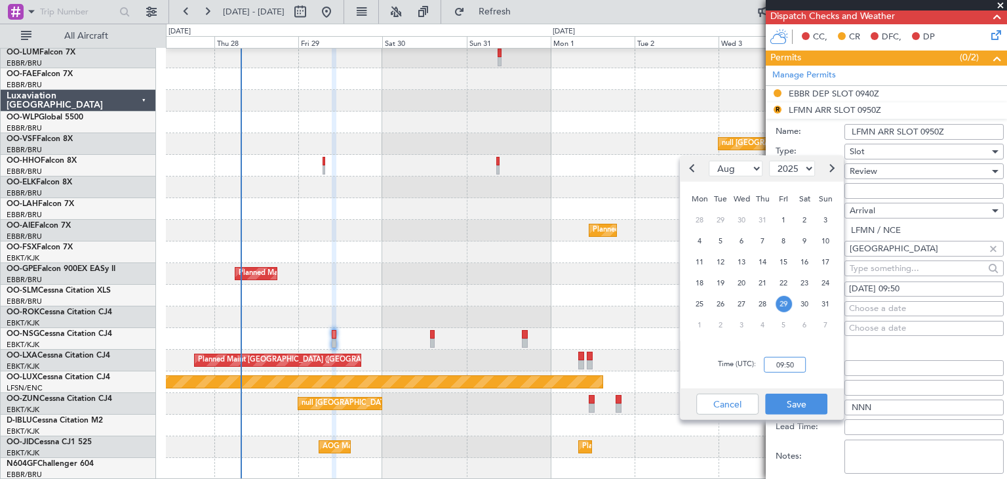
click at [782, 361] on input "09:50" at bounding box center [785, 365] width 42 height 16
type input "11:00"
click at [814, 406] on button "Save" at bounding box center [796, 403] width 62 height 21
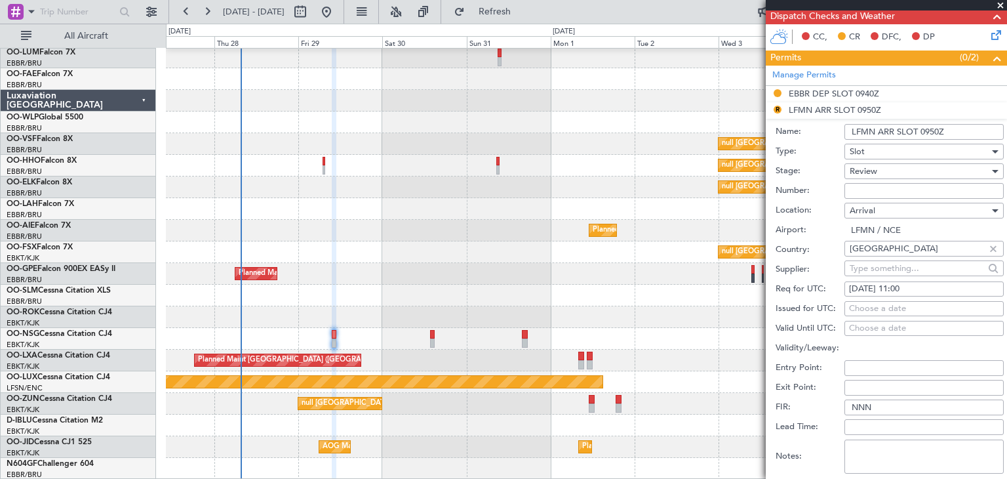
click at [890, 171] on div "Review" at bounding box center [920, 171] width 140 height 20
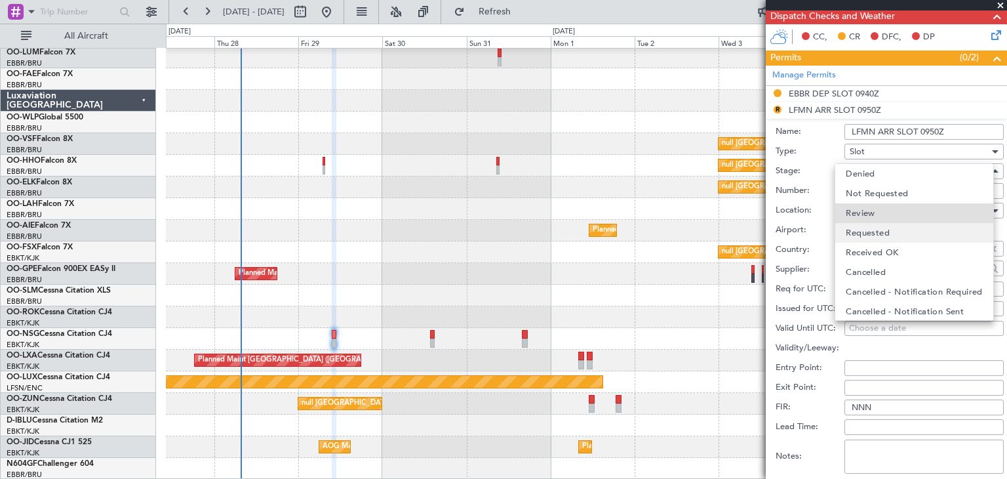
click at [886, 235] on mat-option "Requested" at bounding box center [913, 233] width 157 height 20
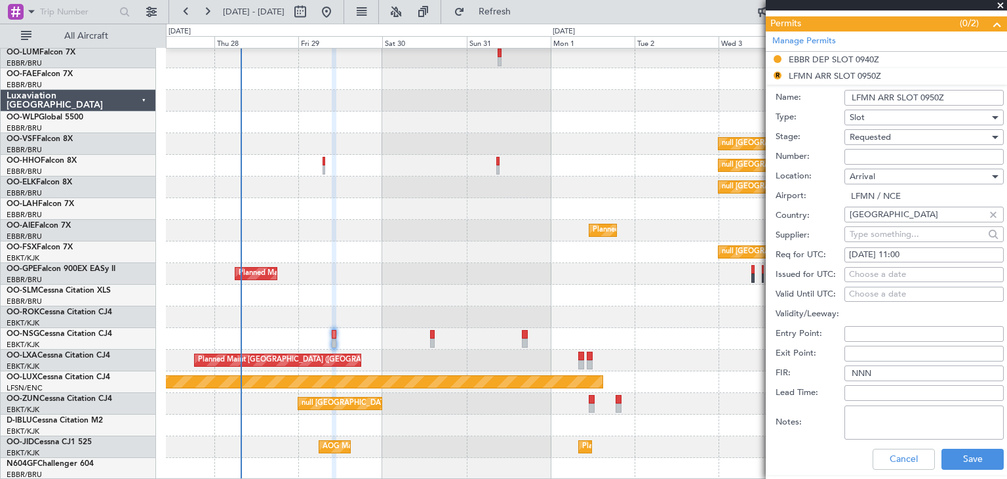
scroll to position [393, 0]
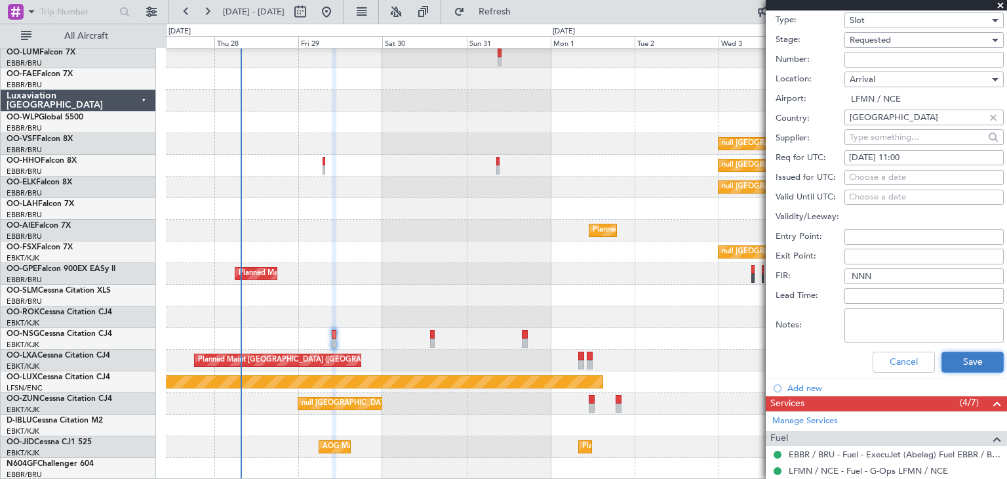
click at [969, 361] on button "Save" at bounding box center [972, 361] width 62 height 21
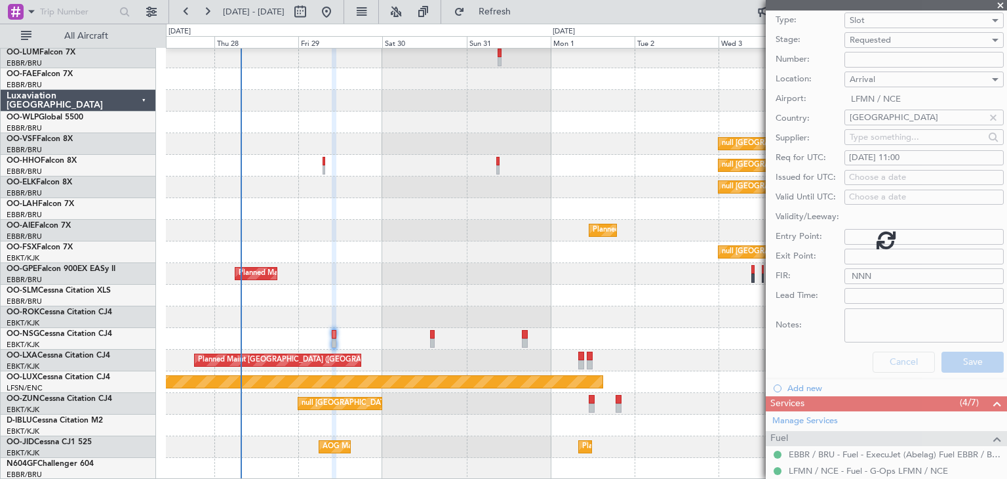
scroll to position [2, 0]
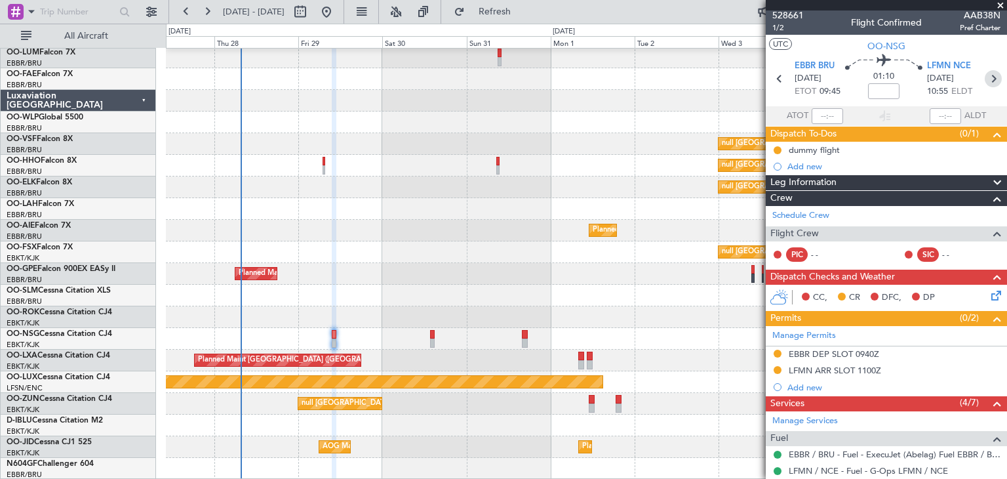
click at [985, 78] on icon at bounding box center [993, 78] width 17 height 17
type input "1"
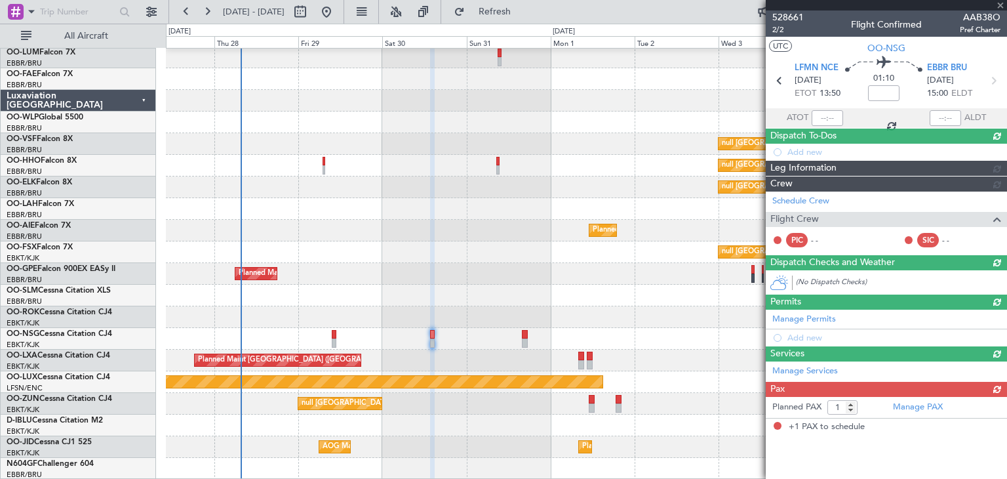
scroll to position [0, 0]
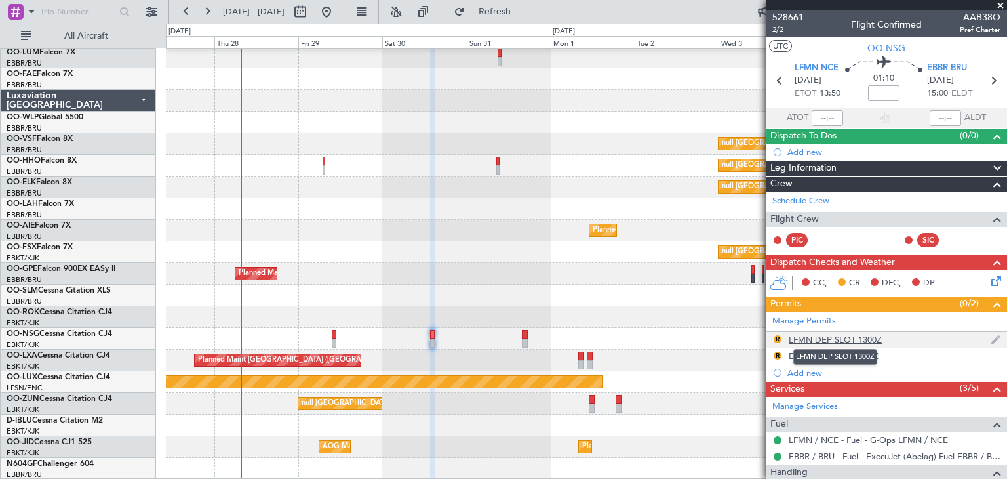
click at [837, 340] on div "LFMN DEP SLOT 1300Z" at bounding box center [835, 339] width 93 height 11
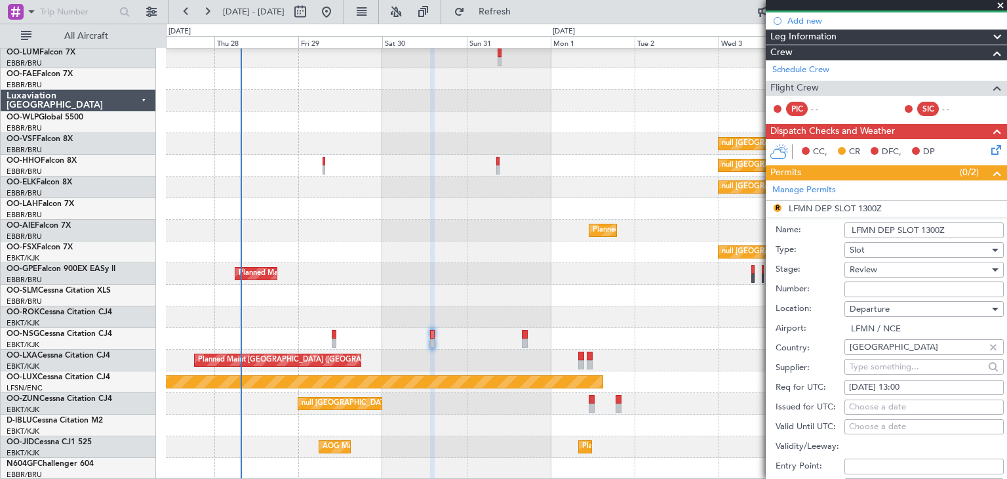
scroll to position [197, 0]
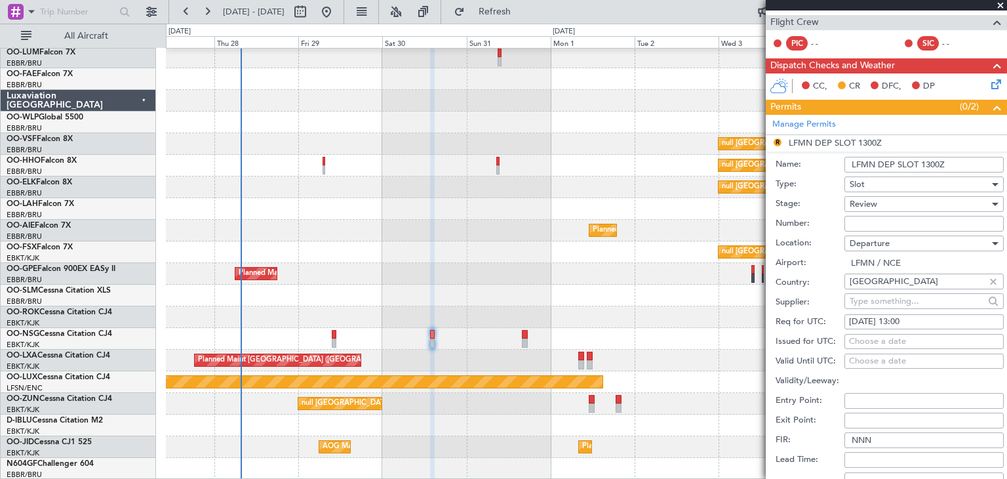
click at [936, 321] on div "29/08/2025 13:00" at bounding box center [924, 321] width 150 height 13
select select "8"
select select "2025"
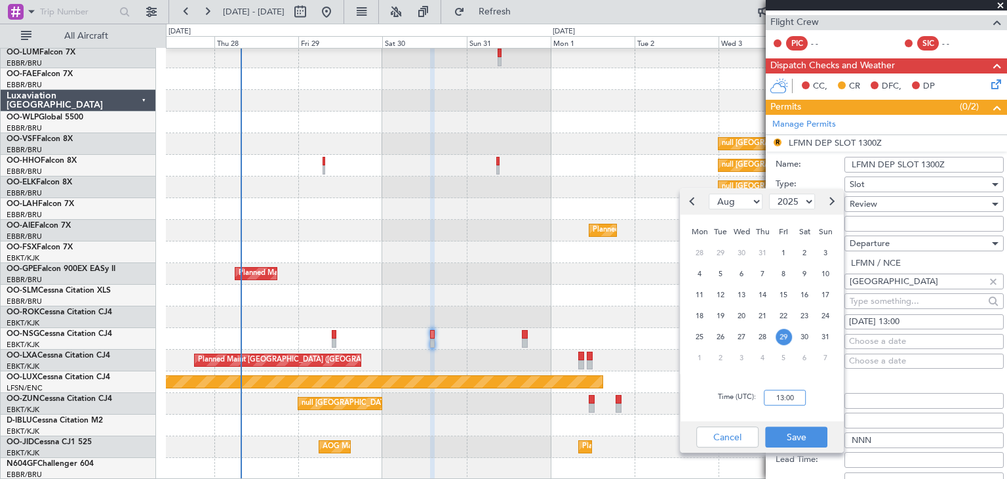
click at [791, 395] on input "13:00" at bounding box center [785, 397] width 42 height 16
type input "13:45"
click at [797, 431] on button "Save" at bounding box center [796, 436] width 62 height 21
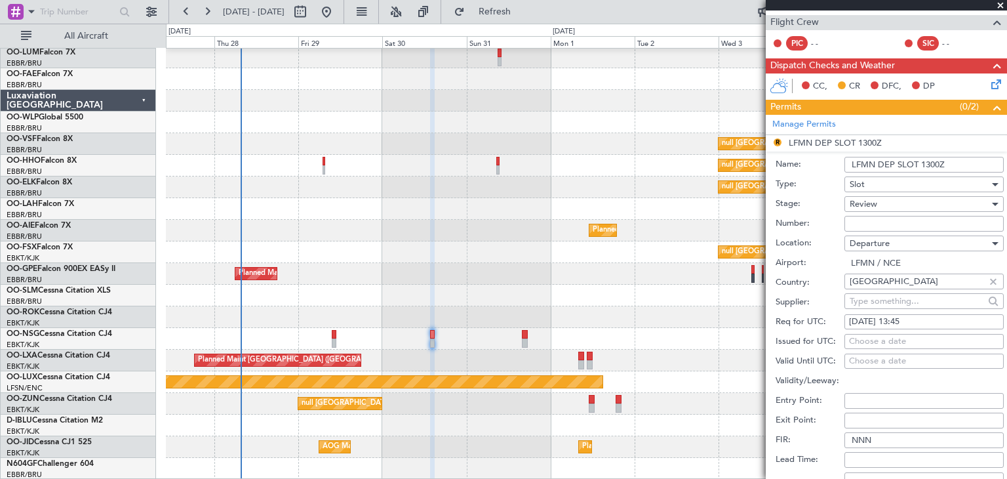
click at [911, 202] on div "Review" at bounding box center [920, 204] width 140 height 20
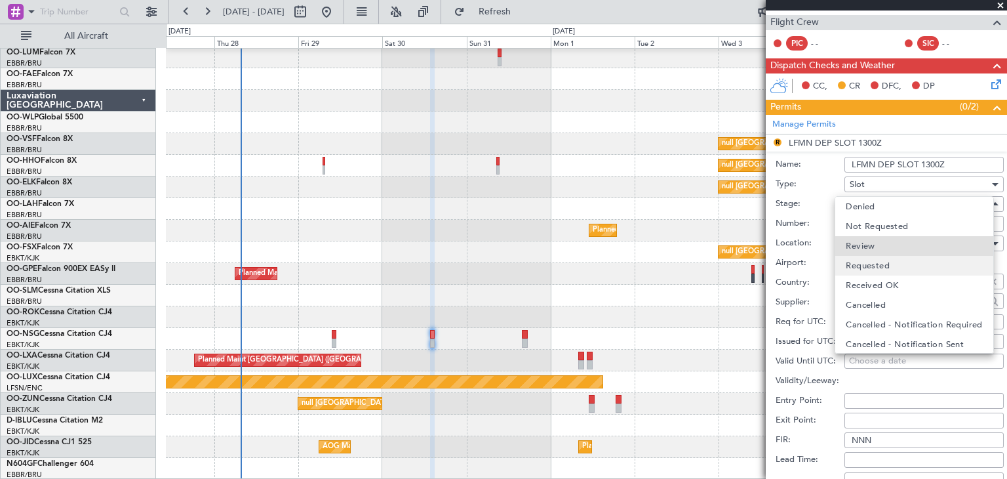
click at [901, 257] on mat-option "Requested" at bounding box center [913, 266] width 157 height 20
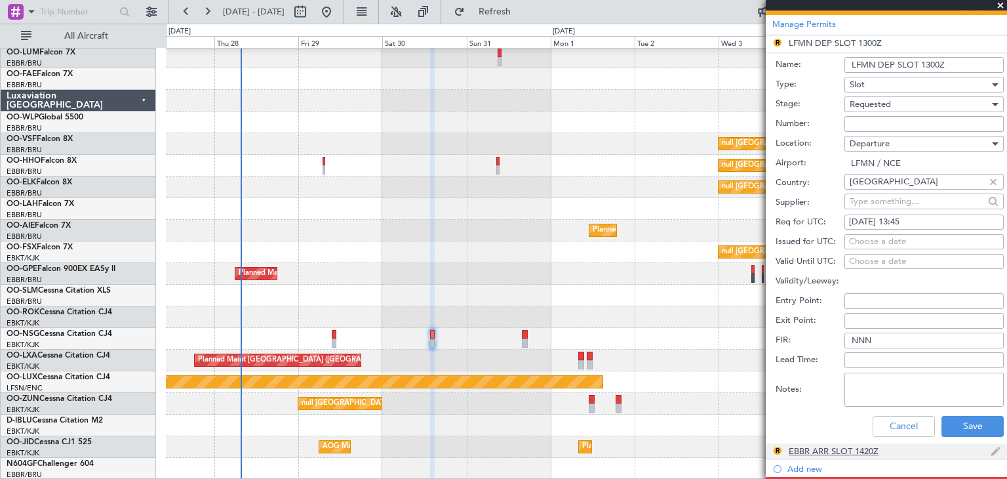
scroll to position [393, 0]
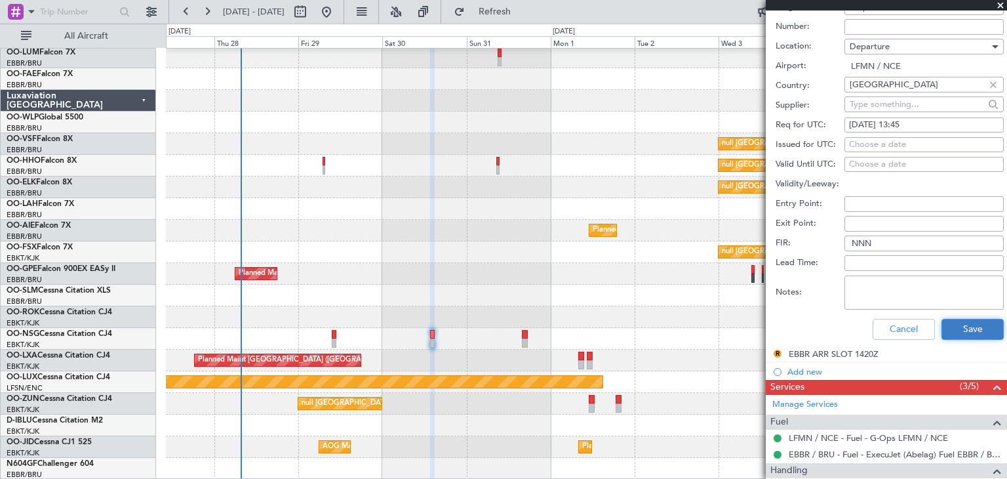
click at [943, 327] on button "Save" at bounding box center [972, 329] width 62 height 21
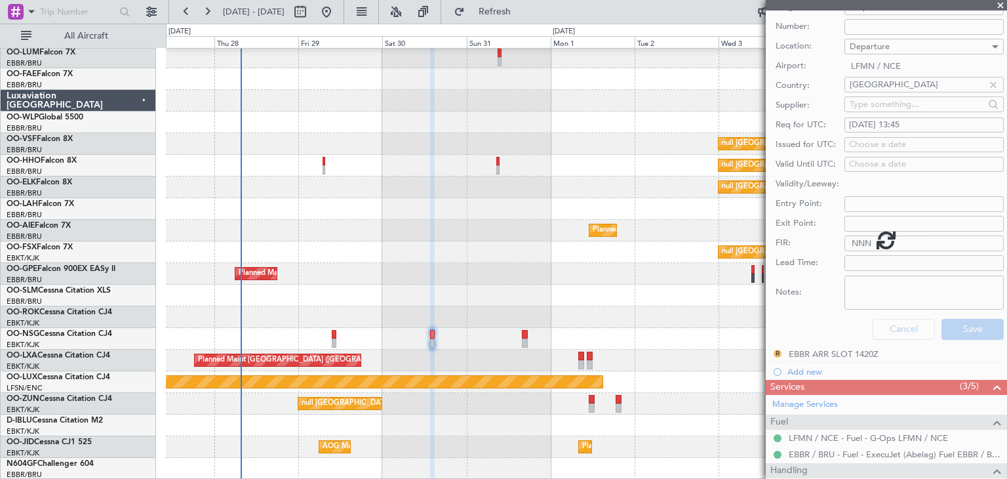
scroll to position [2, 0]
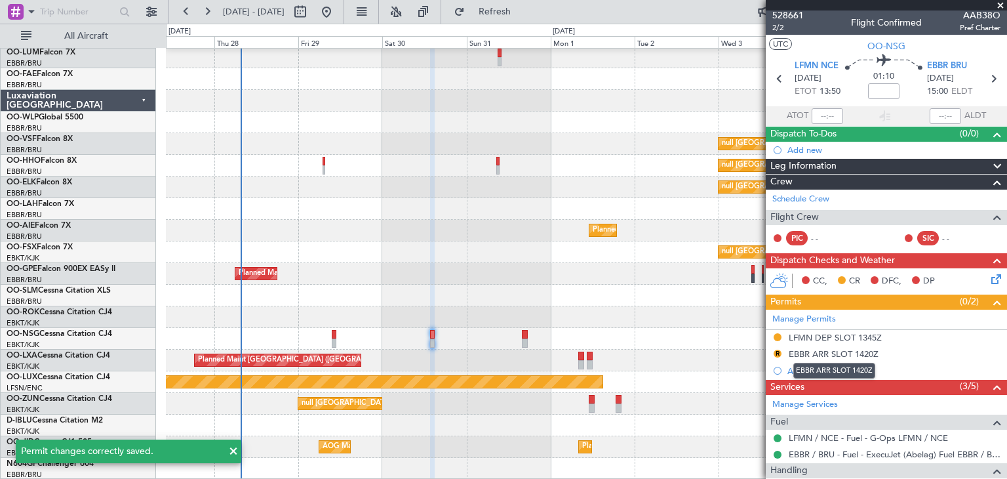
click at [816, 349] on div "EBBR ARR SLOT 1420Z" at bounding box center [834, 353] width 90 height 11
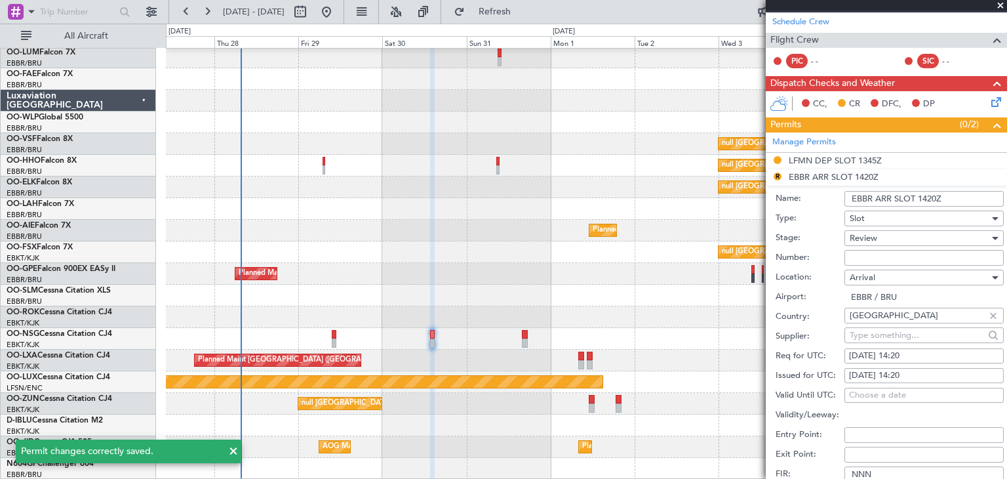
scroll to position [199, 0]
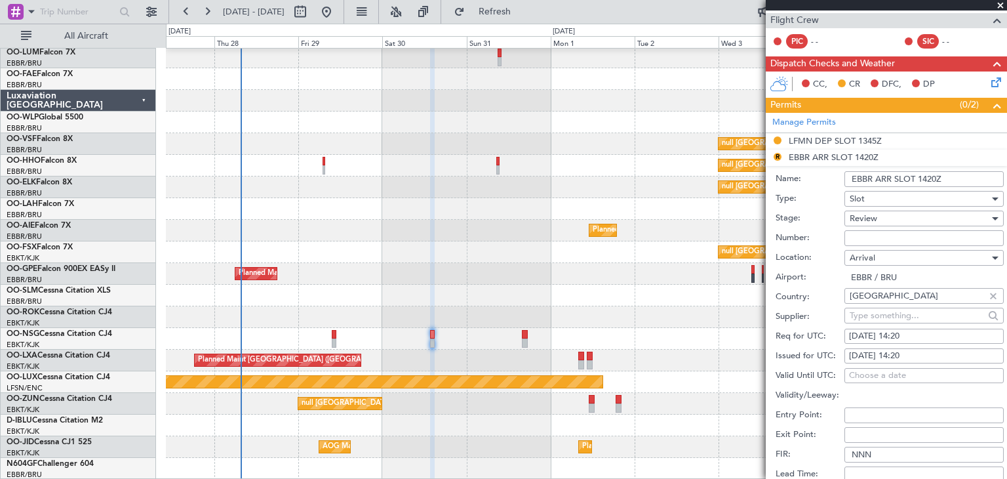
click at [938, 330] on div "29/08/2025 14:20" at bounding box center [924, 336] width 150 height 13
select select "8"
select select "2025"
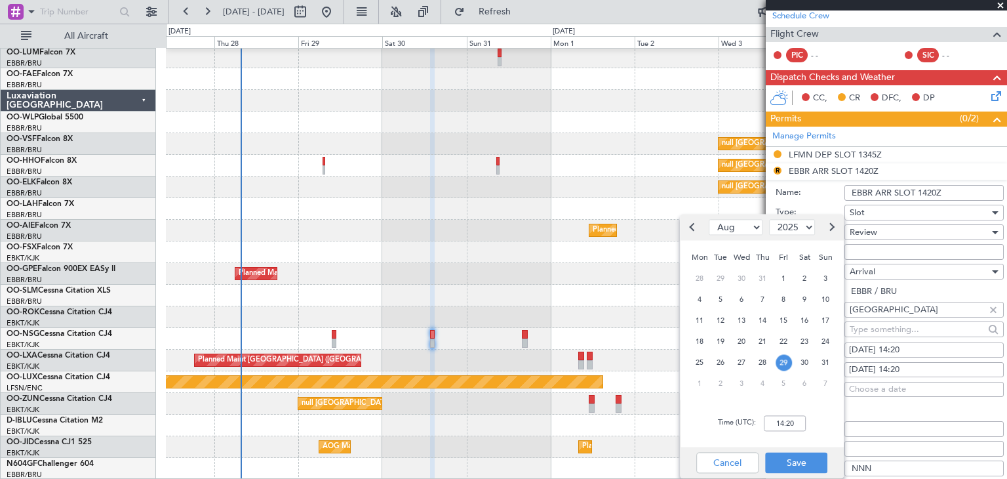
scroll to position [197, 0]
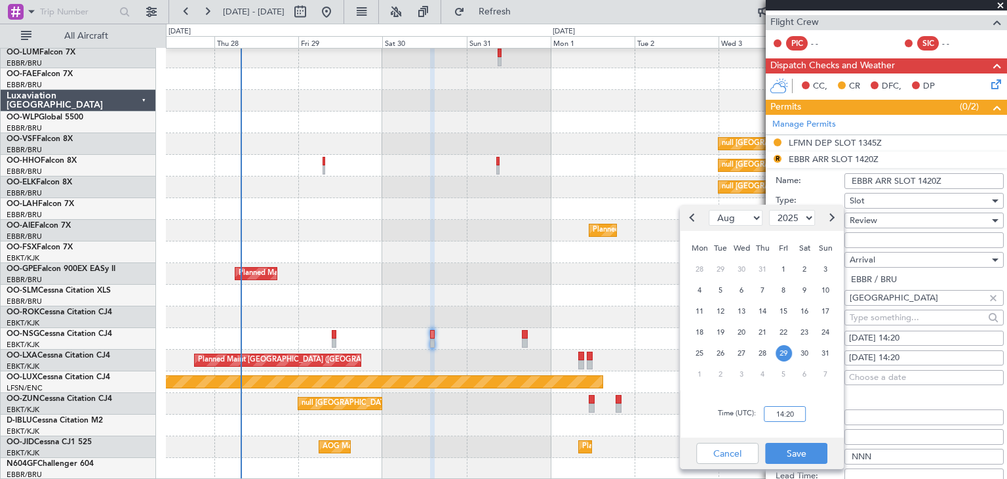
click at [797, 409] on input "14:20" at bounding box center [785, 414] width 42 height 16
type input "15:05"
click at [821, 452] on button "Save" at bounding box center [796, 453] width 62 height 21
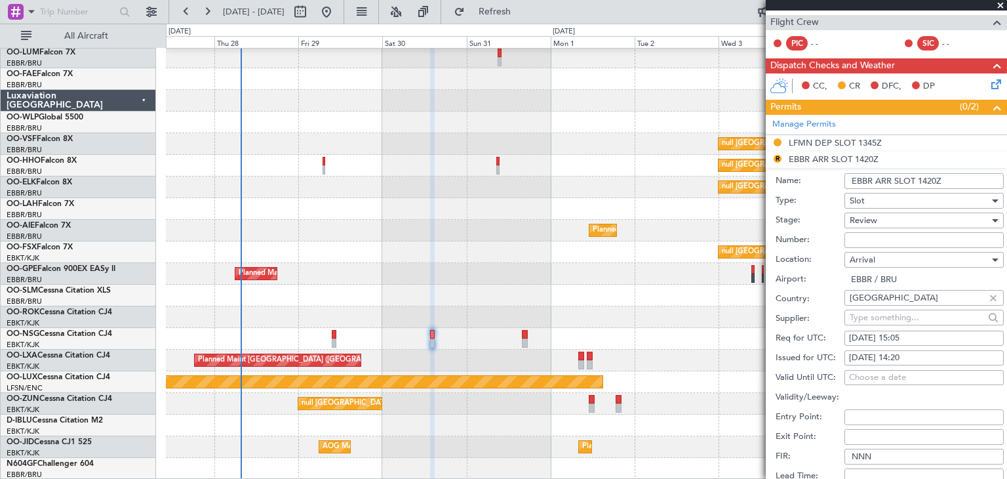
click at [926, 208] on div "Slot" at bounding box center [920, 201] width 140 height 20
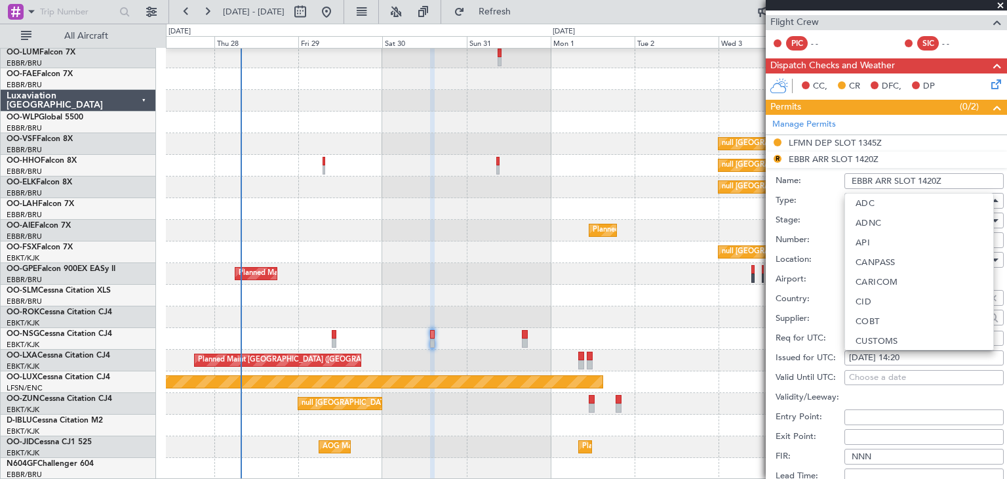
scroll to position [354, 0]
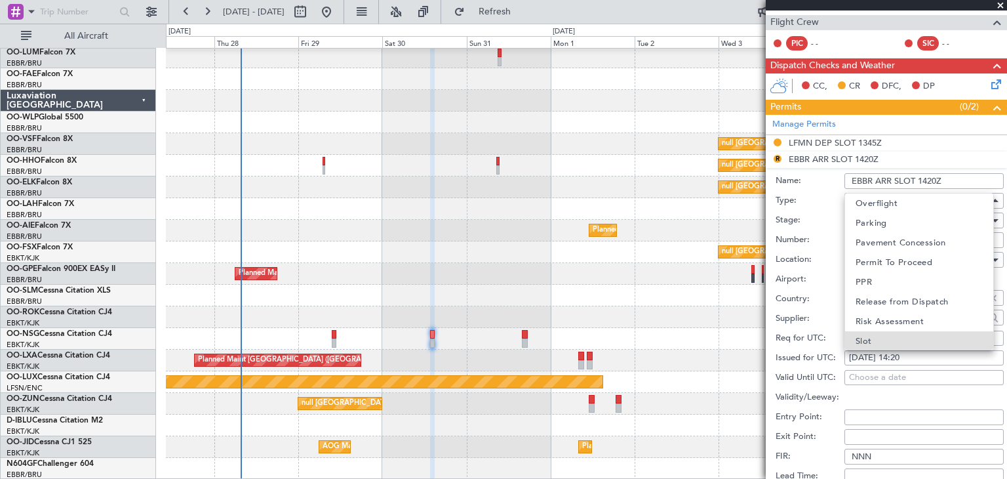
click at [785, 203] on div at bounding box center [503, 239] width 1007 height 479
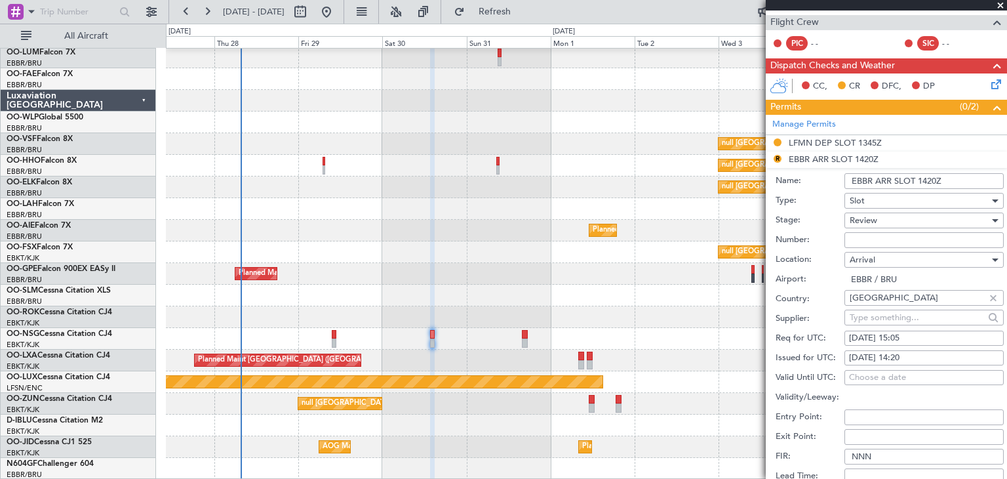
click at [869, 218] on span "Review" at bounding box center [864, 220] width 28 height 12
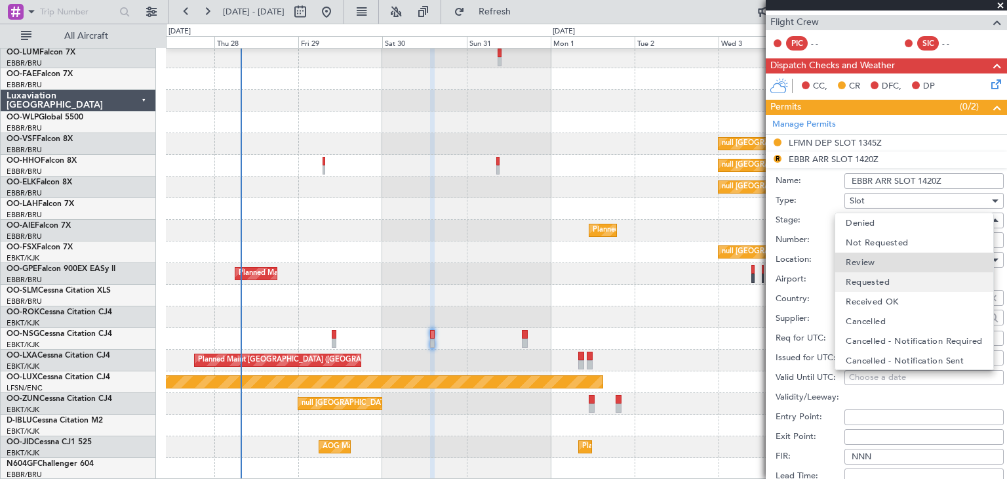
click at [873, 281] on span "Requested" at bounding box center [868, 282] width 44 height 20
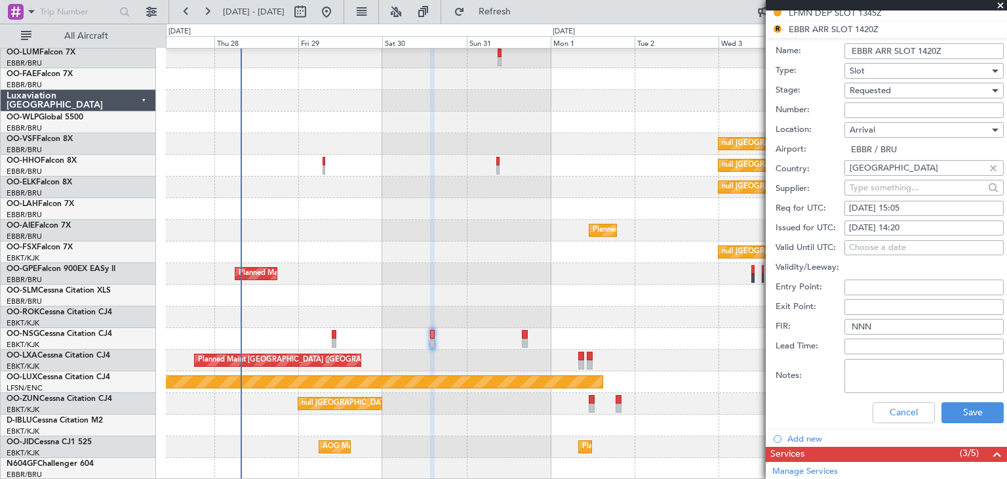
scroll to position [459, 0]
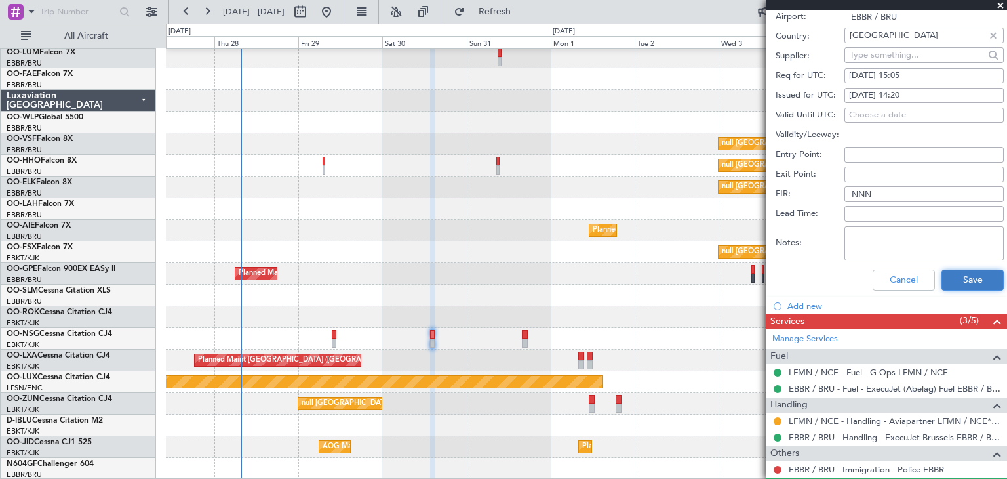
click at [945, 275] on button "Save" at bounding box center [972, 279] width 62 height 21
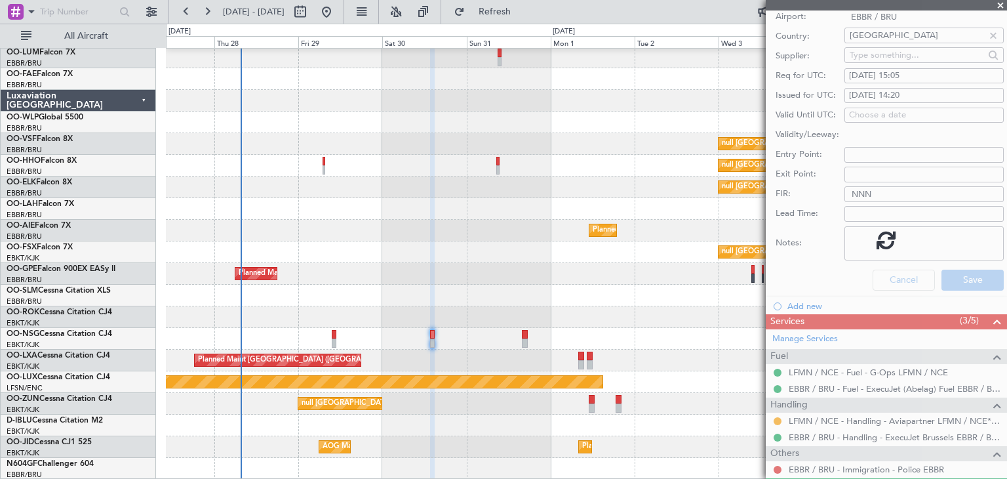
scroll to position [68, 0]
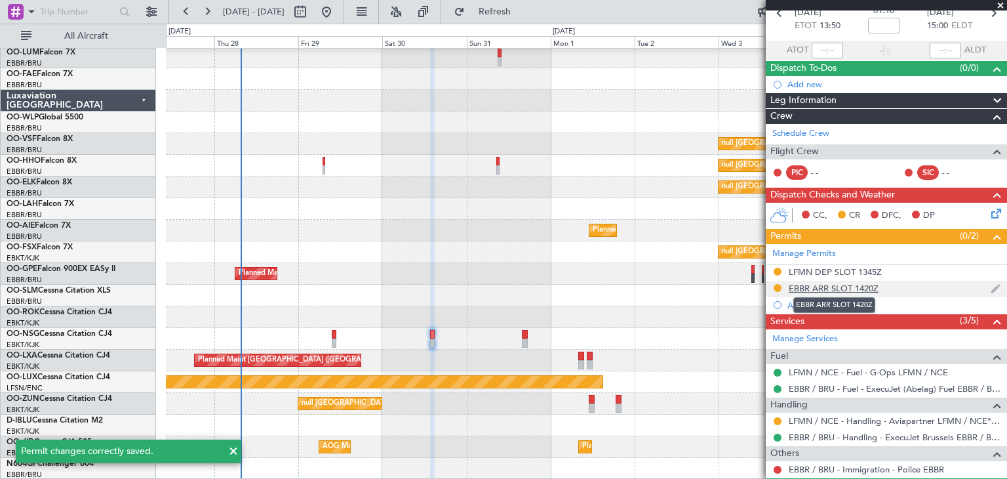
click at [852, 287] on div "EBBR ARR SLOT 1420Z" at bounding box center [834, 288] width 90 height 11
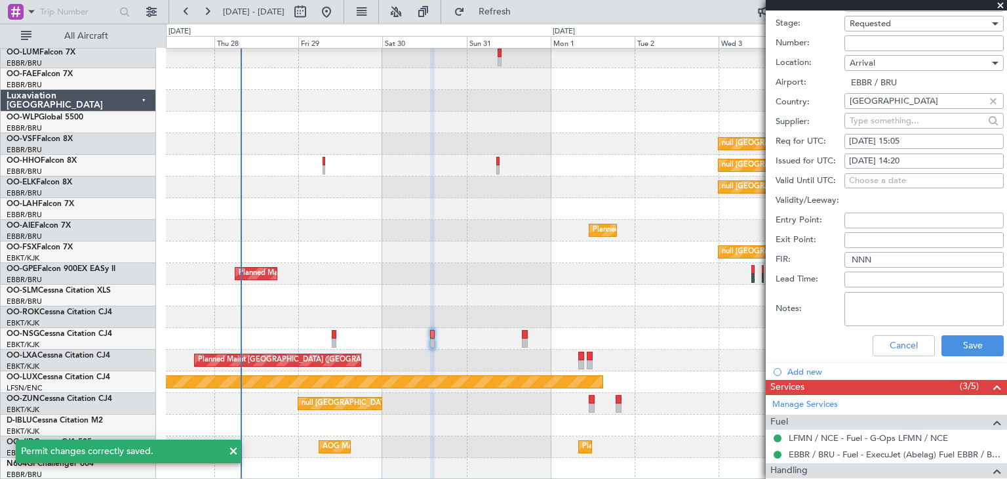
scroll to position [328, 0]
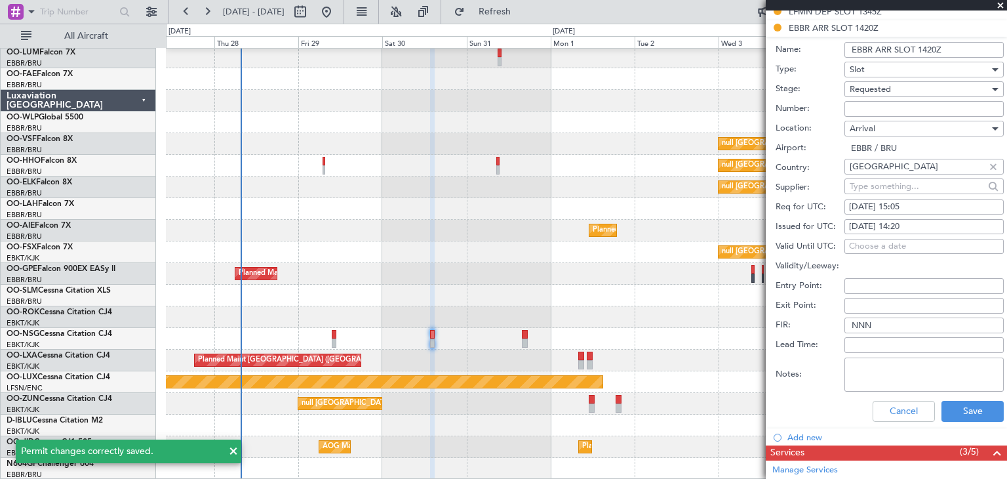
click at [916, 223] on div "29/08/2025 14:20" at bounding box center [924, 226] width 150 height 13
select select "8"
select select "2025"
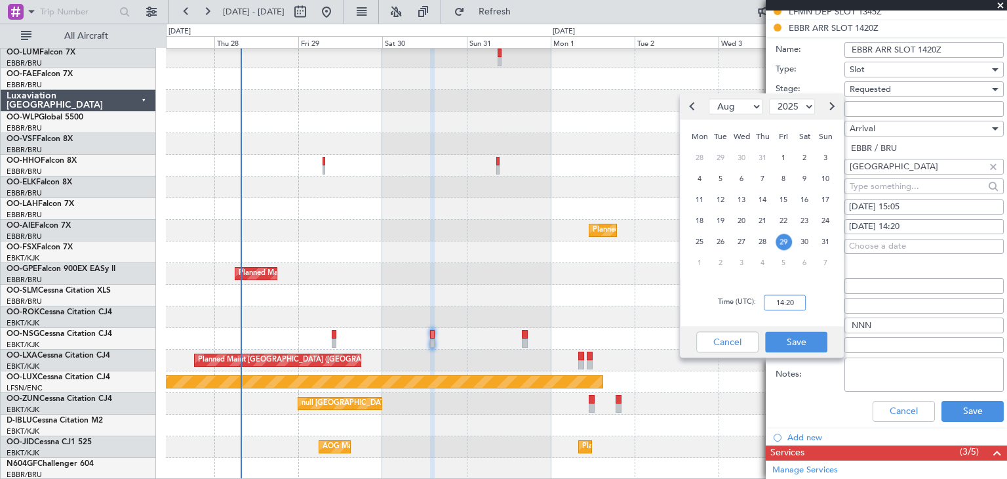
click at [797, 302] on input "14:20" at bounding box center [785, 302] width 42 height 16
type input "15:05"
click at [822, 338] on button "Save" at bounding box center [796, 341] width 62 height 21
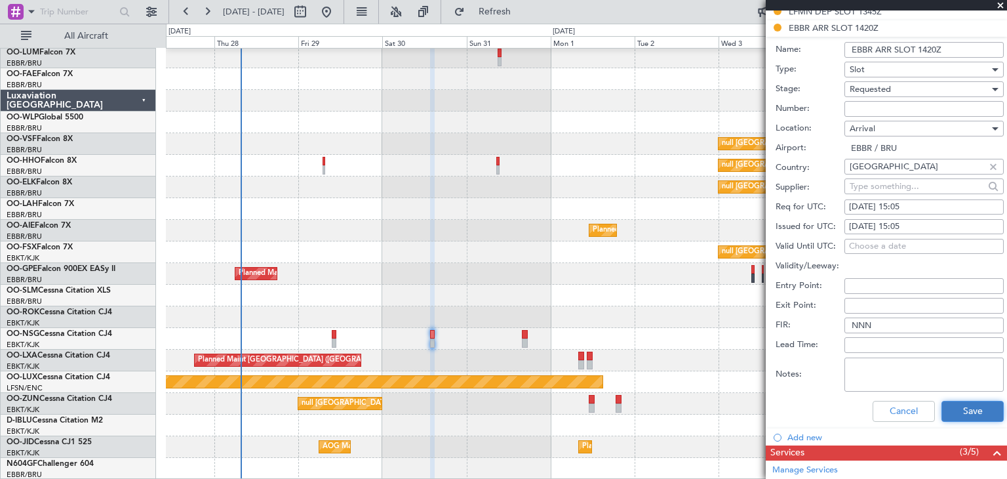
click at [967, 404] on button "Save" at bounding box center [972, 411] width 62 height 21
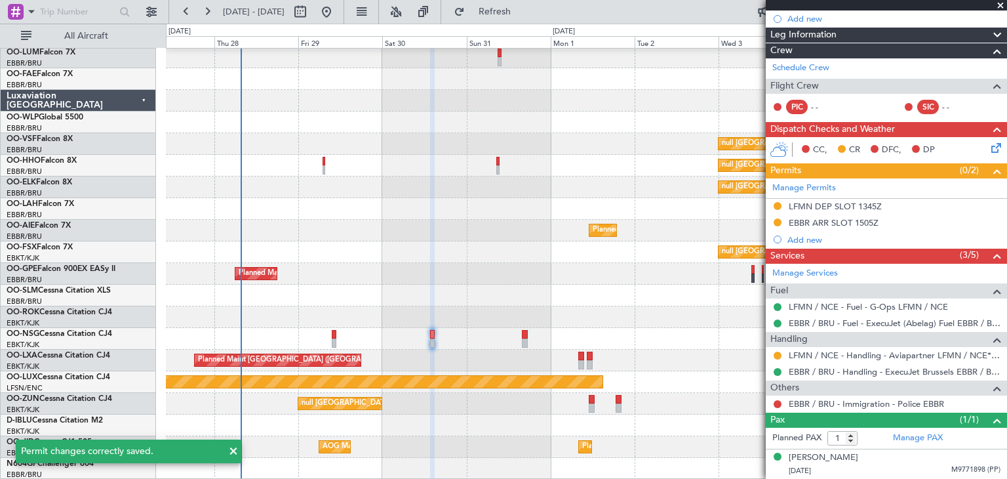
scroll to position [131, 0]
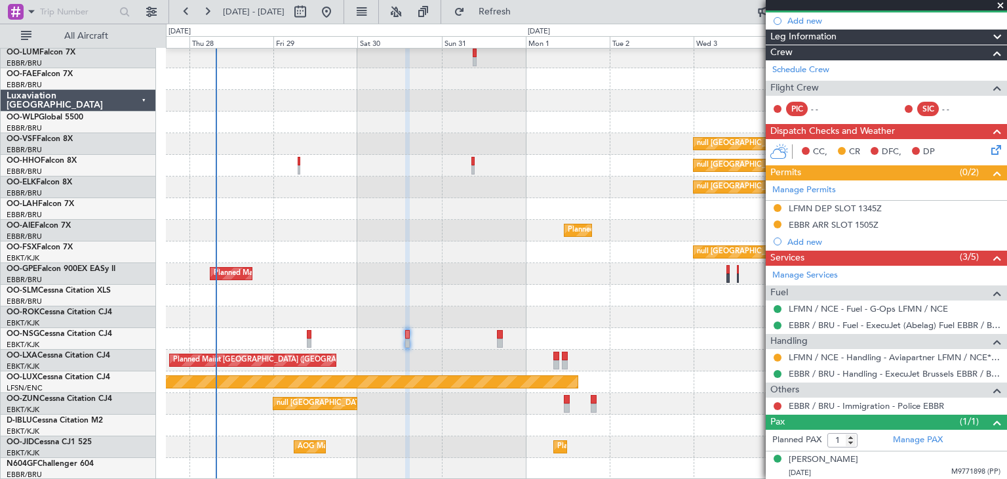
click at [555, 298] on div "null Brussels (Brussels National) null Brussels (Brussels National) null Brusse…" at bounding box center [586, 252] width 841 height 454
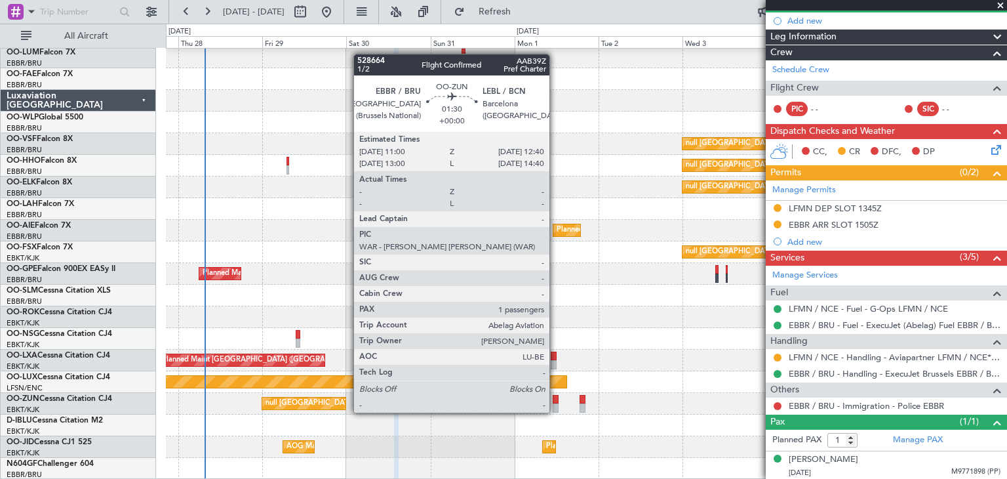
click at [555, 401] on div at bounding box center [556, 399] width 6 height 9
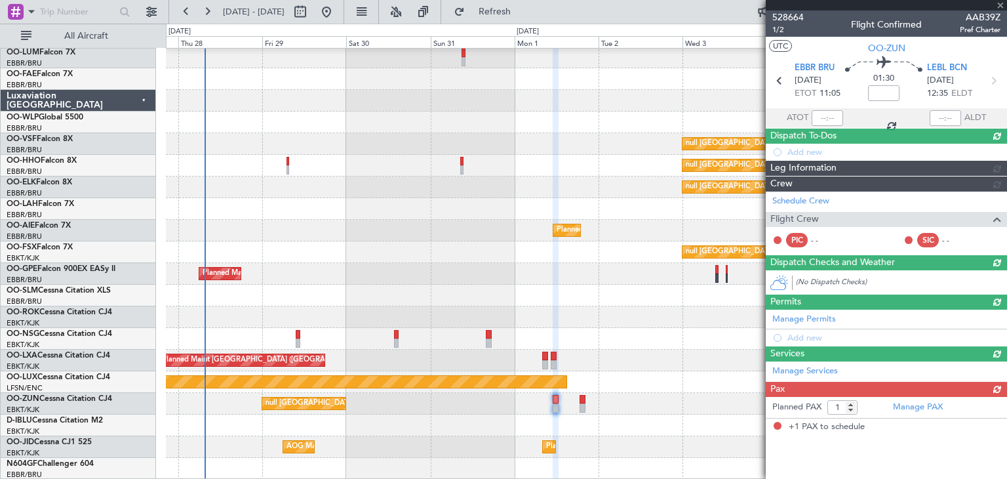
scroll to position [0, 0]
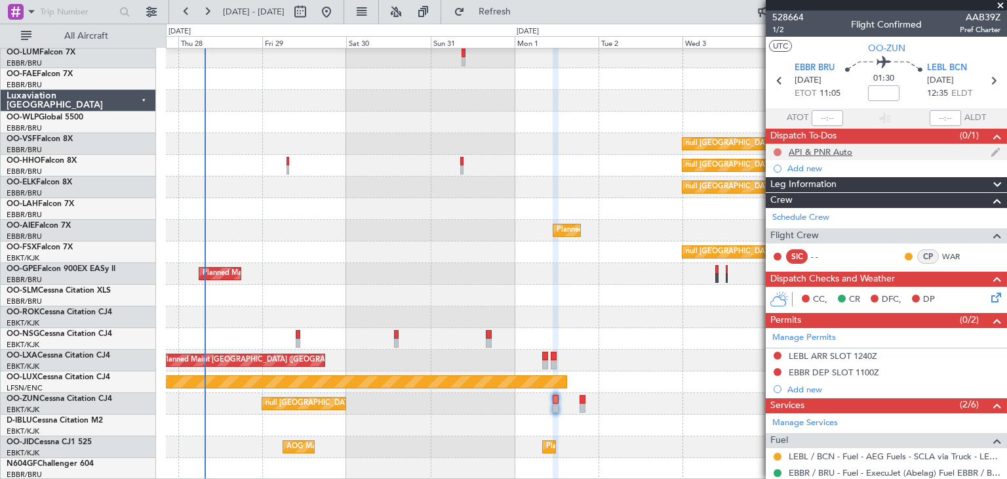
click at [780, 153] on button at bounding box center [778, 152] width 8 height 8
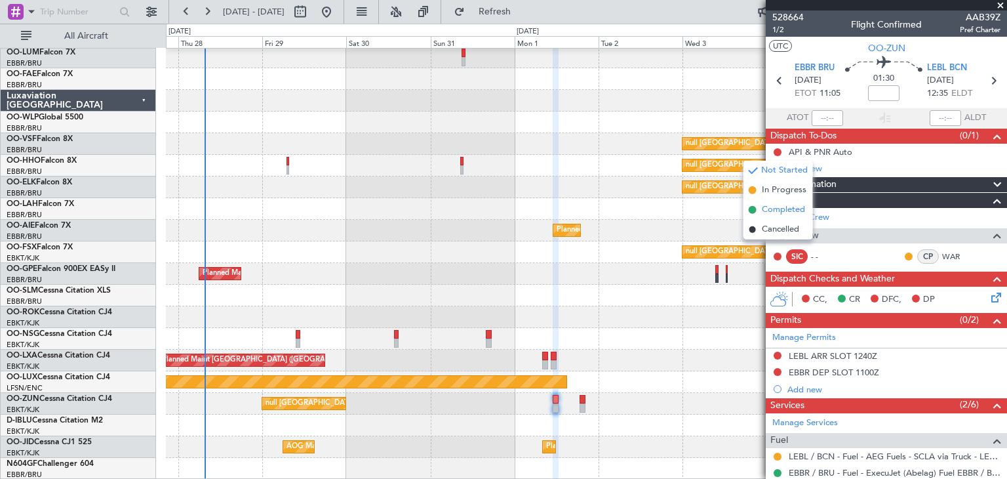
click at [785, 212] on span "Completed" at bounding box center [783, 209] width 43 height 13
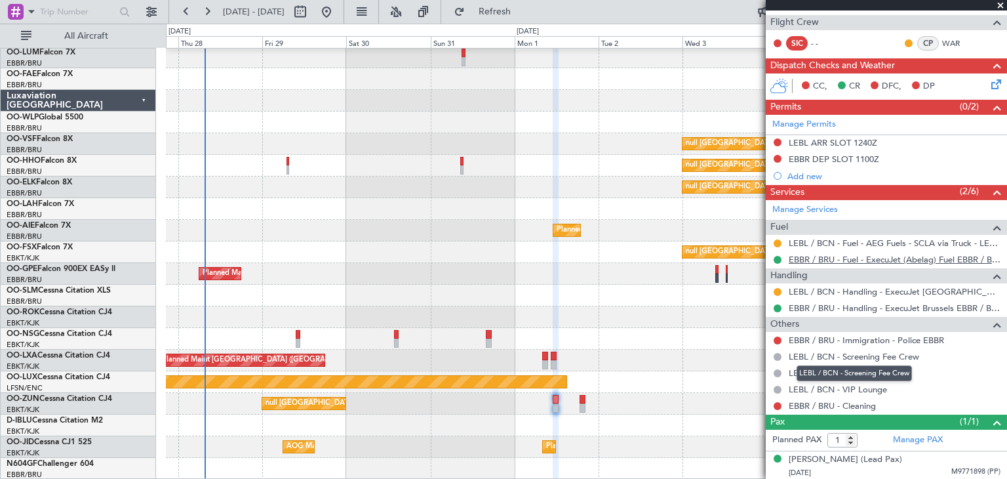
scroll to position [148, 0]
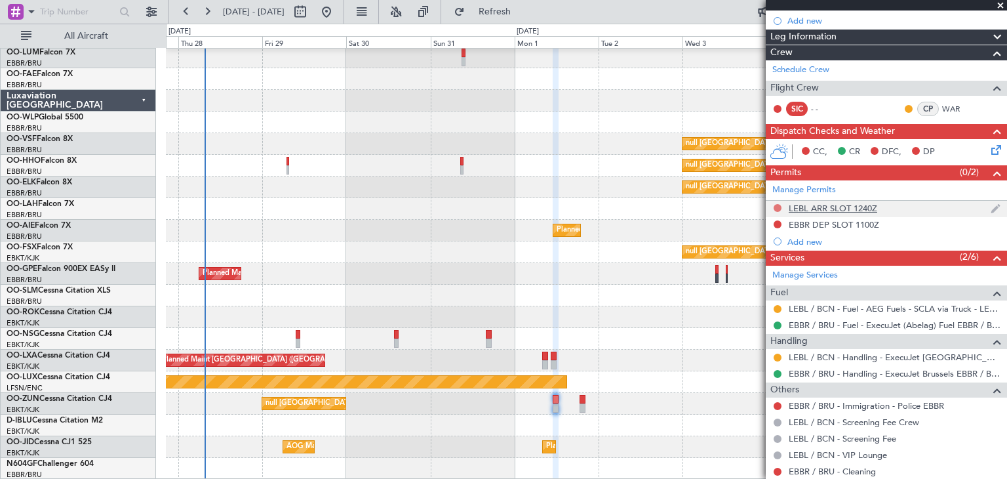
click at [776, 207] on button at bounding box center [778, 208] width 8 height 8
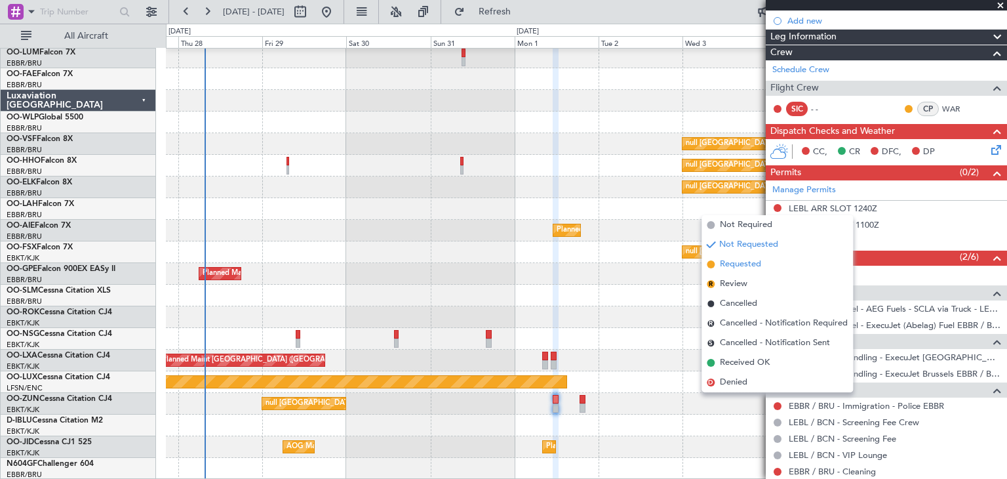
click at [781, 260] on li "Requested" at bounding box center [777, 264] width 151 height 20
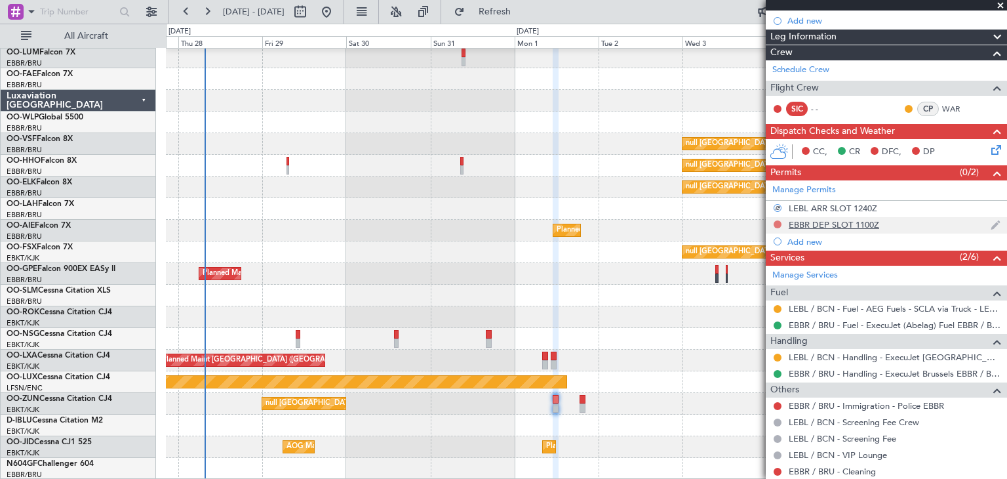
click at [778, 224] on button at bounding box center [778, 224] width 8 height 8
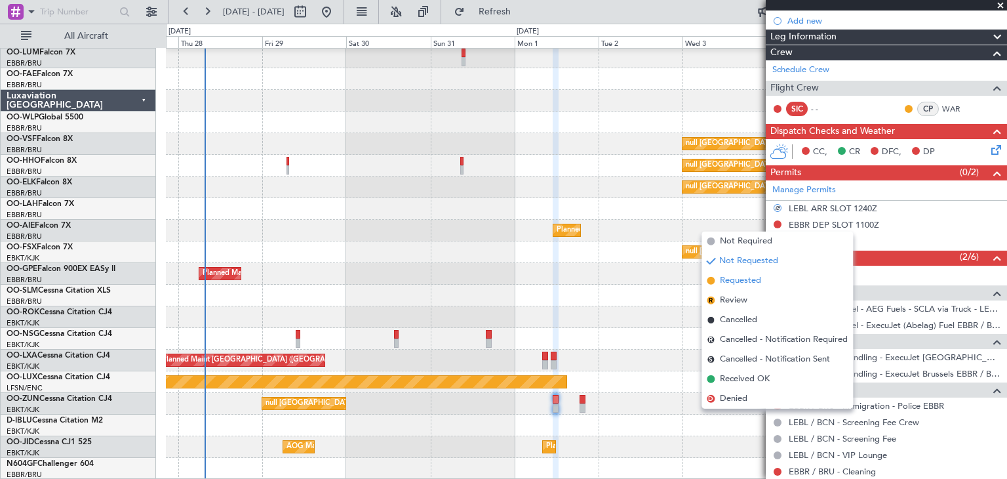
click at [772, 279] on li "Requested" at bounding box center [777, 281] width 151 height 20
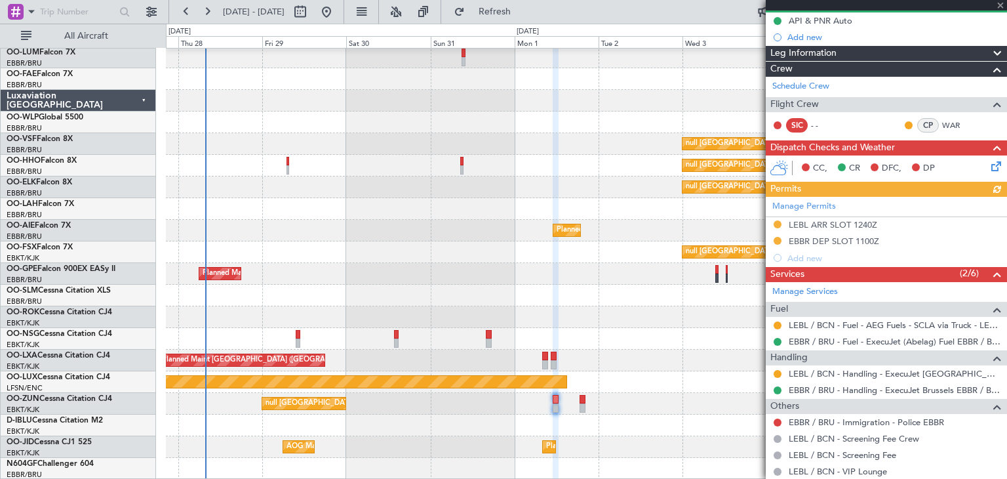
scroll to position [66, 0]
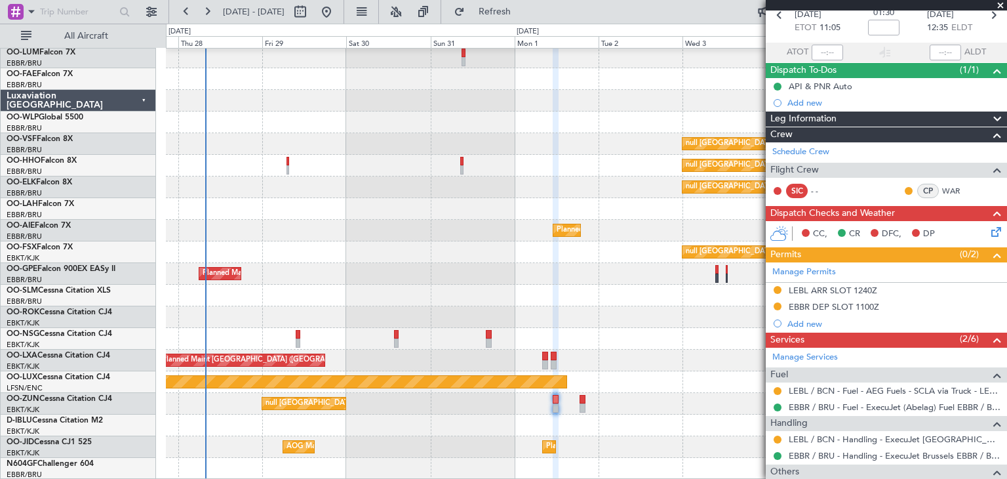
click at [989, 233] on icon at bounding box center [994, 229] width 10 height 10
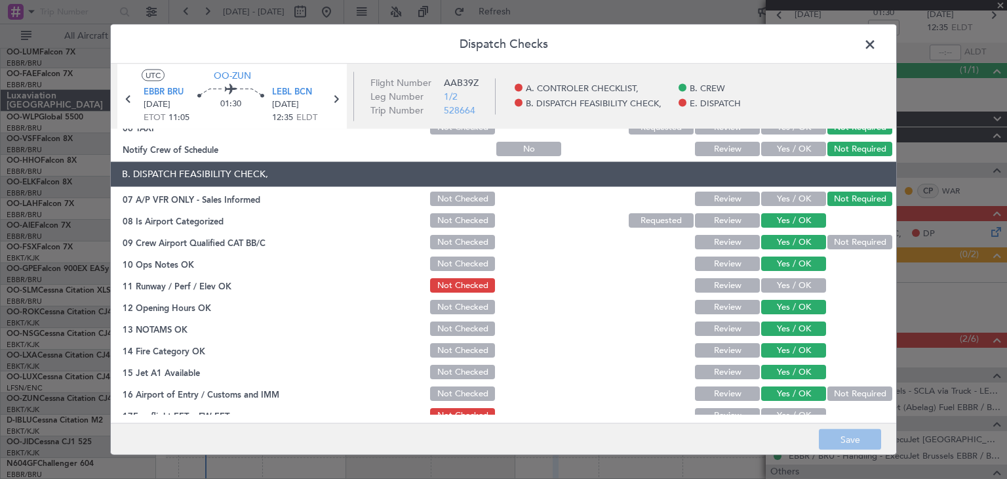
scroll to position [197, 0]
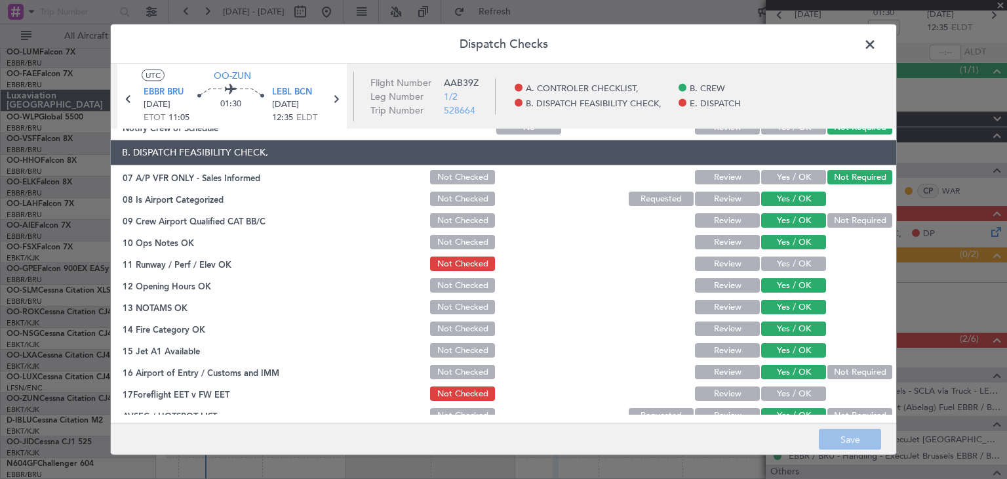
click at [877, 39] on span at bounding box center [877, 48] width 0 height 26
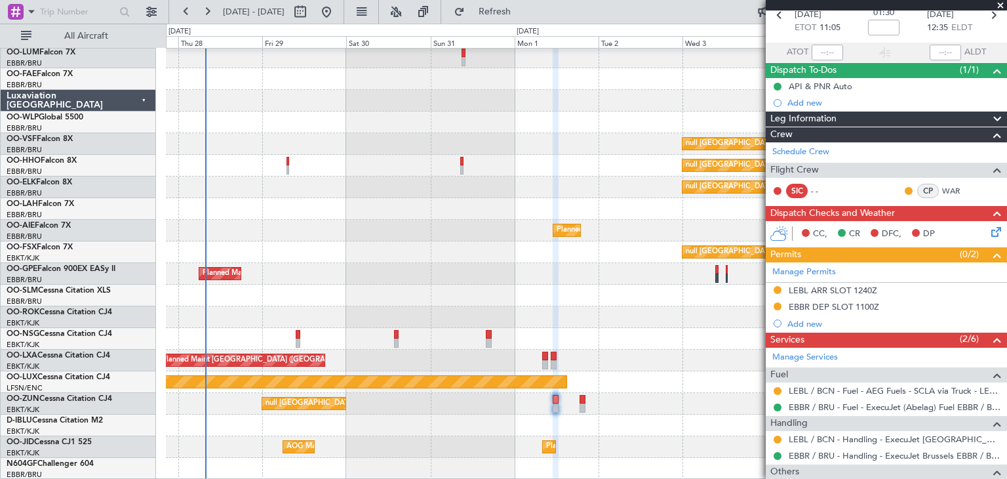
scroll to position [0, 0]
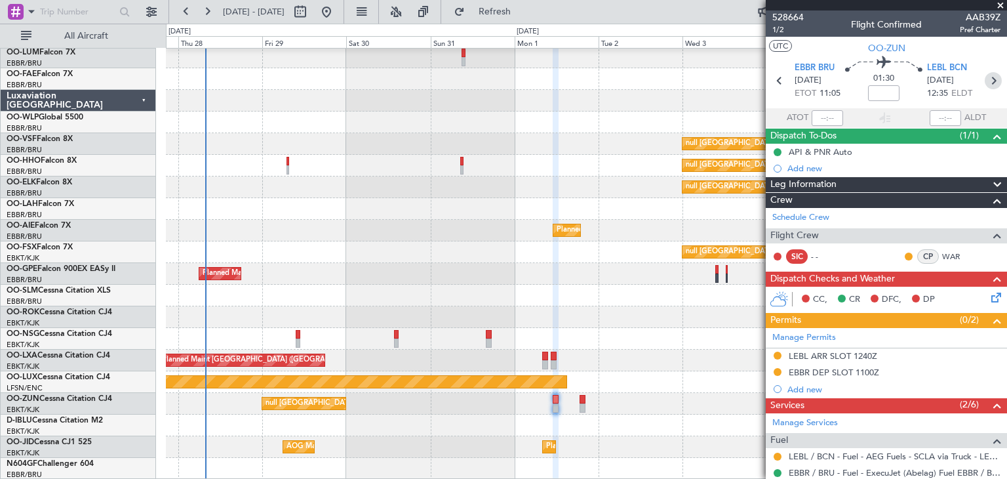
click at [985, 84] on icon at bounding box center [993, 80] width 17 height 17
type input "3"
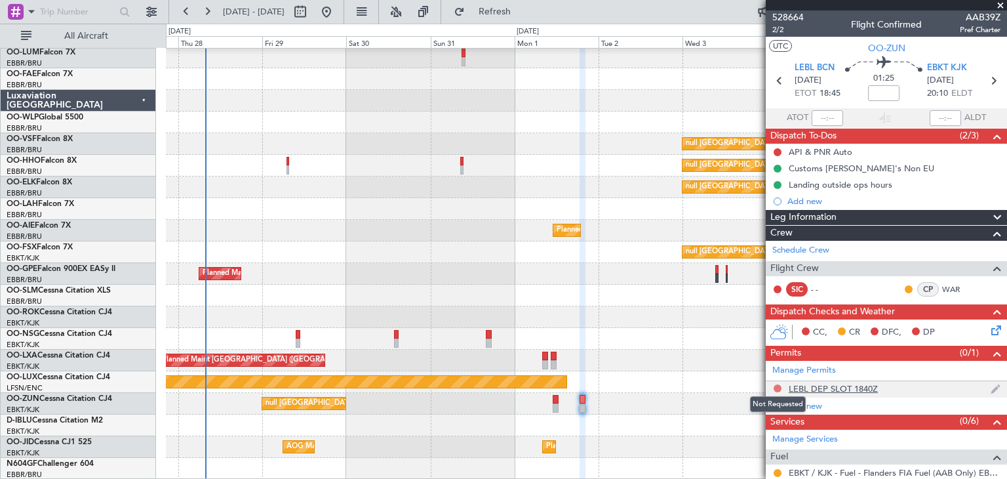
click at [774, 386] on button at bounding box center [778, 388] width 8 height 8
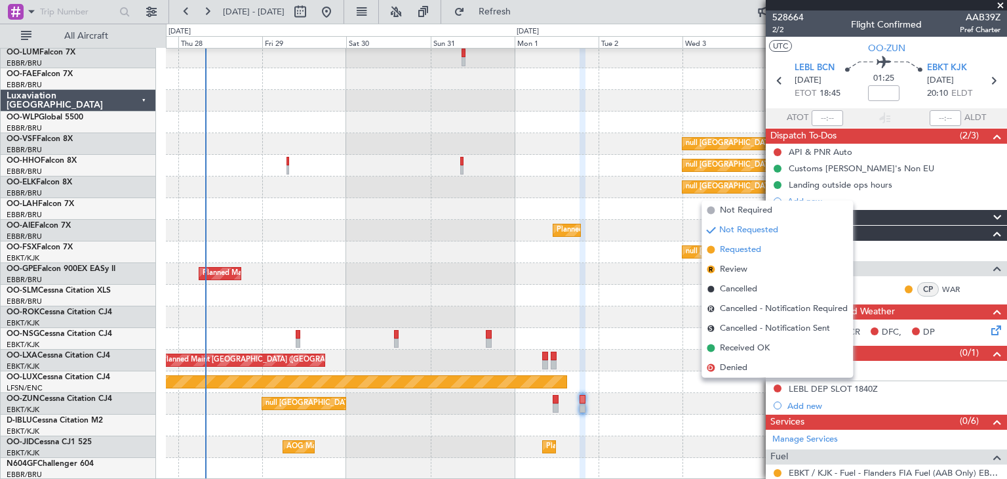
click at [731, 248] on span "Requested" at bounding box center [740, 249] width 41 height 13
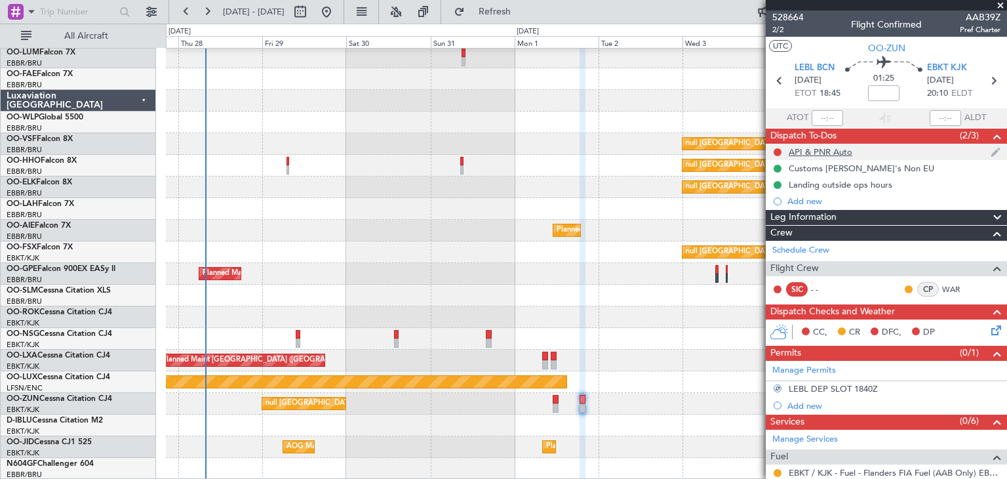
click at [782, 147] on nimbus-traffic-light at bounding box center [777, 152] width 10 height 10
click at [778, 153] on button at bounding box center [778, 152] width 8 height 8
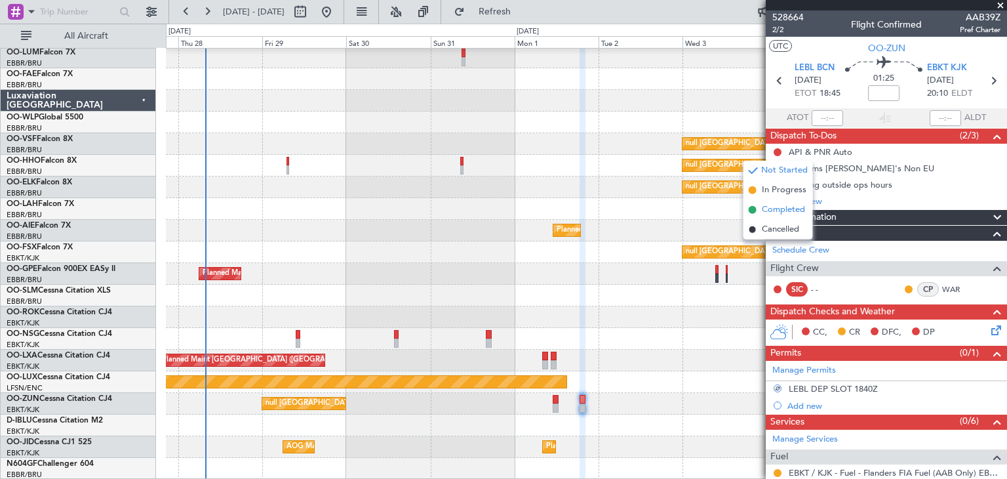
click at [782, 214] on span "Completed" at bounding box center [783, 209] width 43 height 13
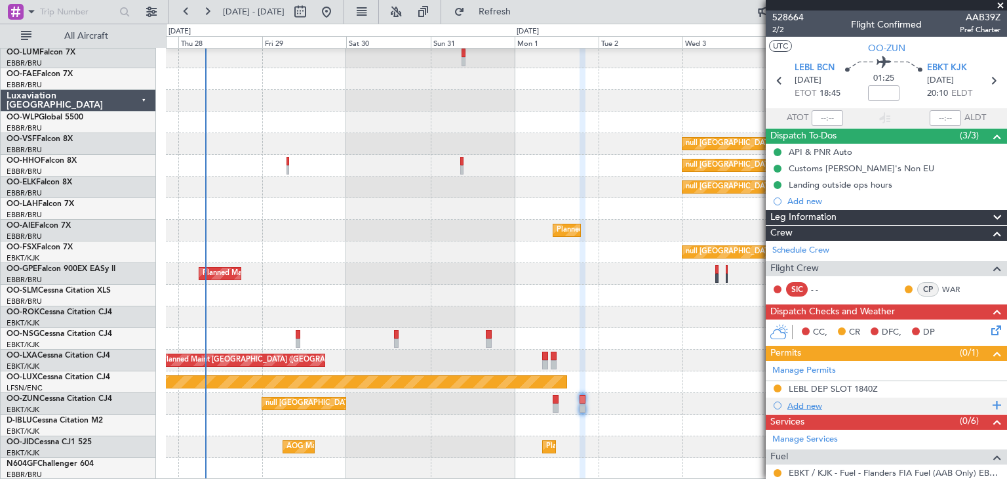
click at [820, 405] on div "Add new" at bounding box center [887, 405] width 201 height 11
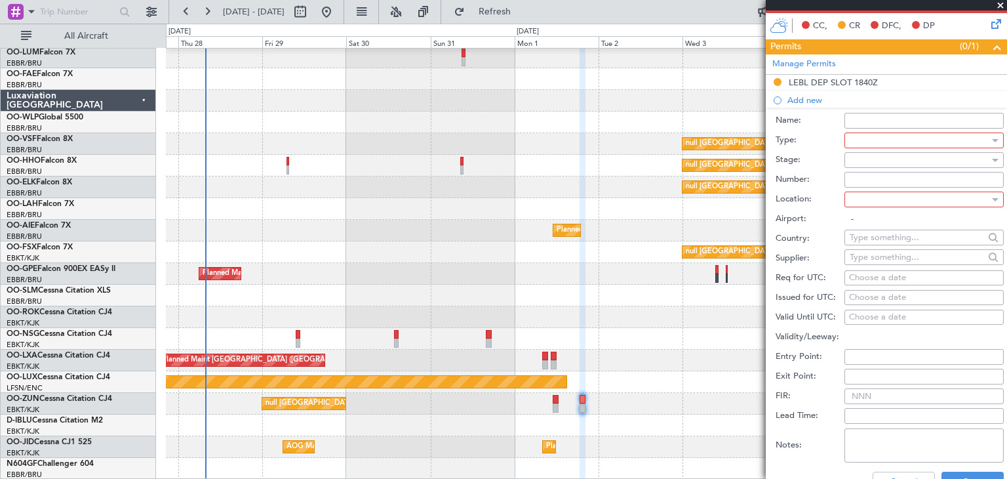
scroll to position [328, 0]
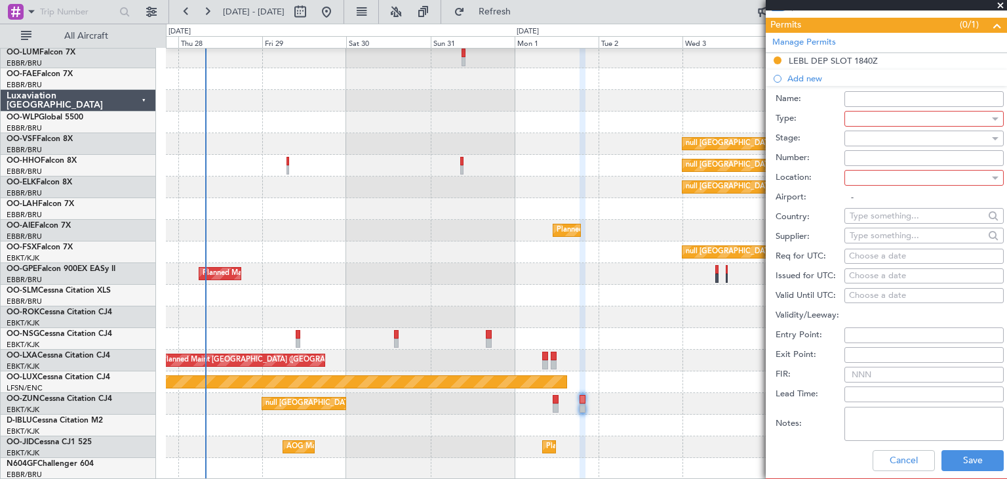
click at [889, 104] on input "Name:" at bounding box center [923, 99] width 159 height 16
click at [845, 119] on div at bounding box center [923, 119] width 159 height 16
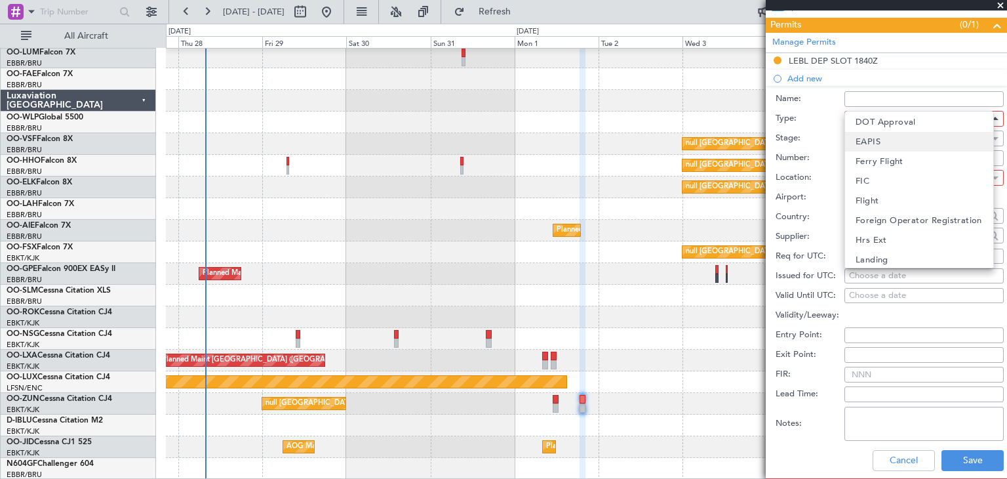
scroll to position [197, 0]
click at [881, 224] on span "Hrs Ext" at bounding box center [871, 220] width 31 height 20
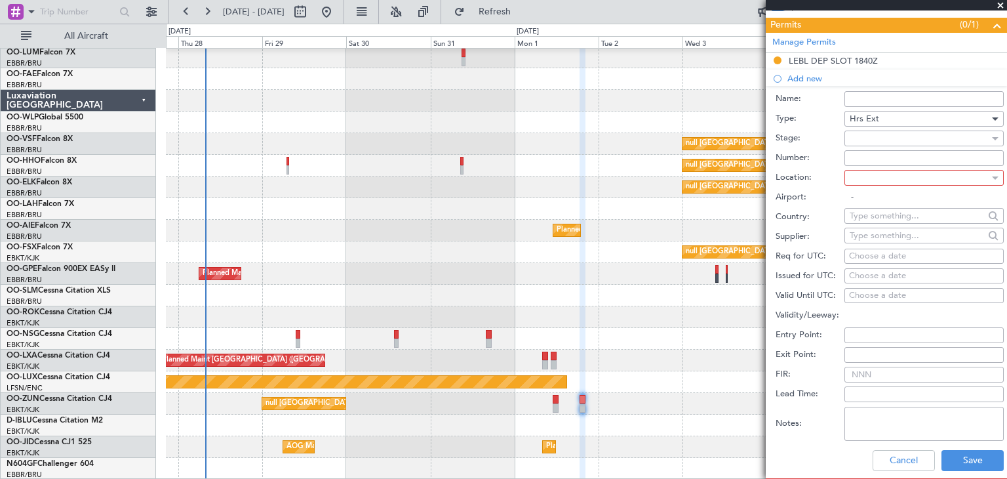
click at [877, 174] on div at bounding box center [920, 178] width 140 height 20
click at [873, 223] on span "Arrival" at bounding box center [870, 220] width 28 height 20
type input "EBKT / KJK"
click at [900, 140] on div at bounding box center [920, 139] width 140 height 20
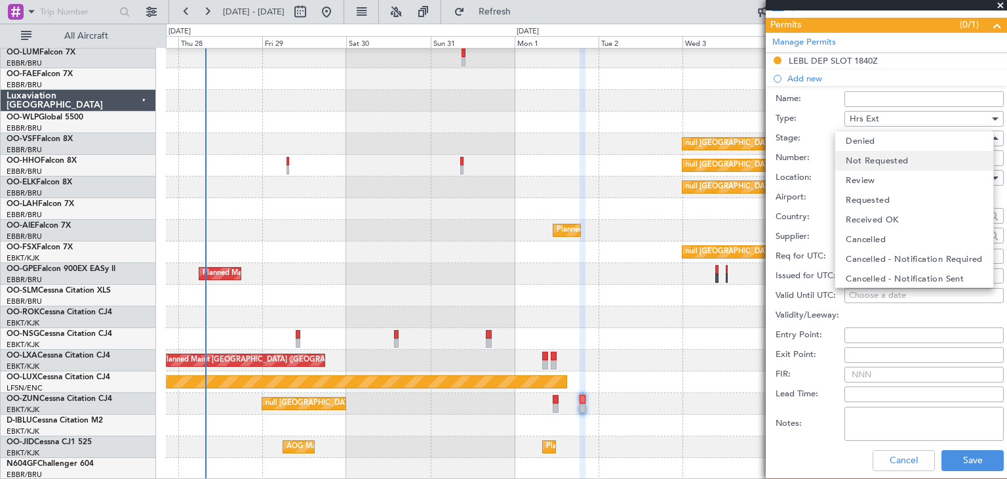
click at [873, 159] on span "Not Requested" at bounding box center [877, 161] width 62 height 20
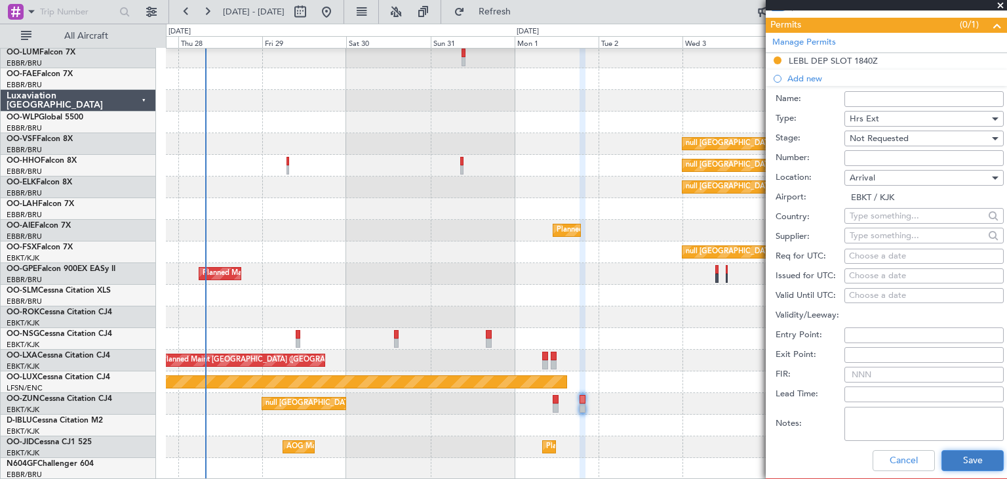
click at [961, 459] on button "Save" at bounding box center [972, 460] width 62 height 21
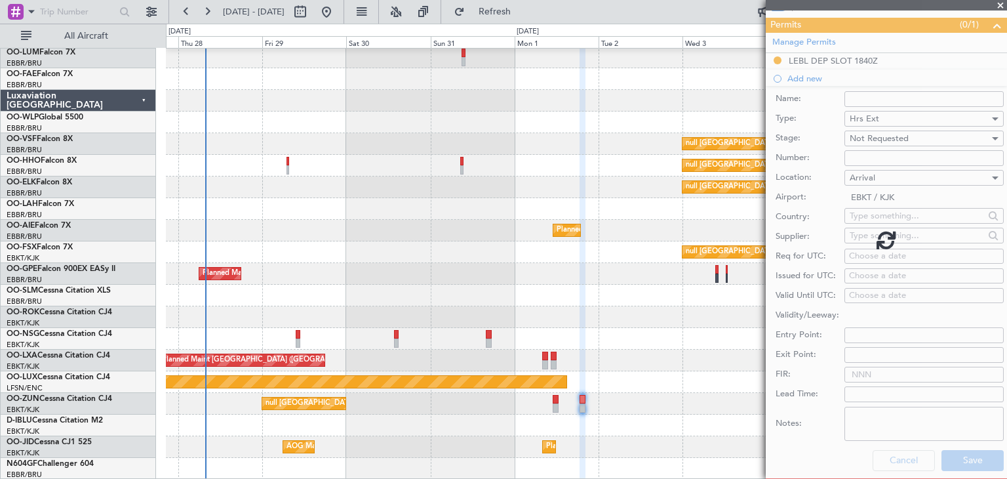
scroll to position [303, 0]
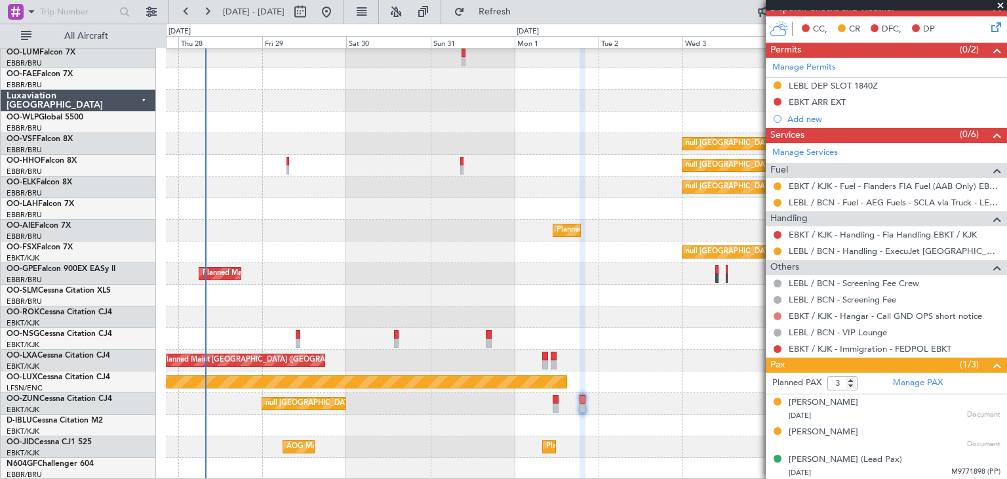
click at [774, 313] on button at bounding box center [778, 316] width 8 height 8
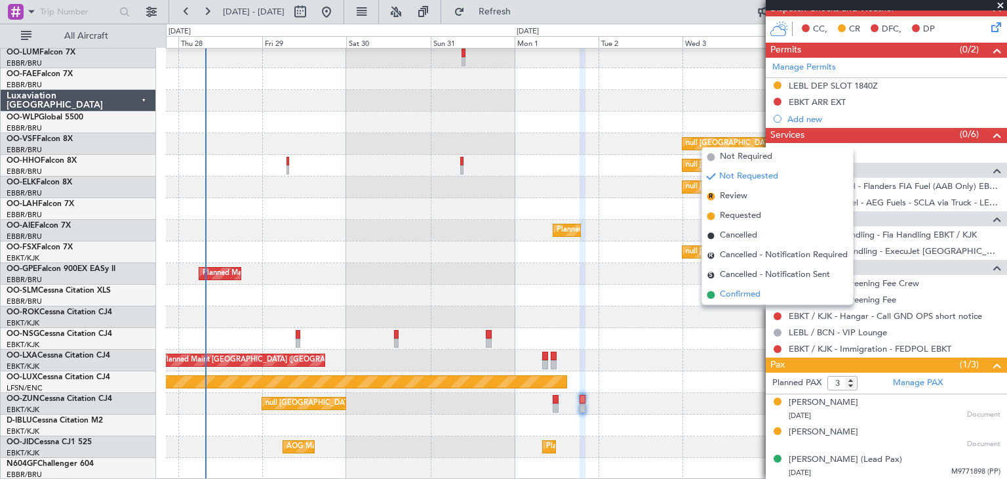
click at [759, 292] on span "Confirmed" at bounding box center [740, 294] width 41 height 13
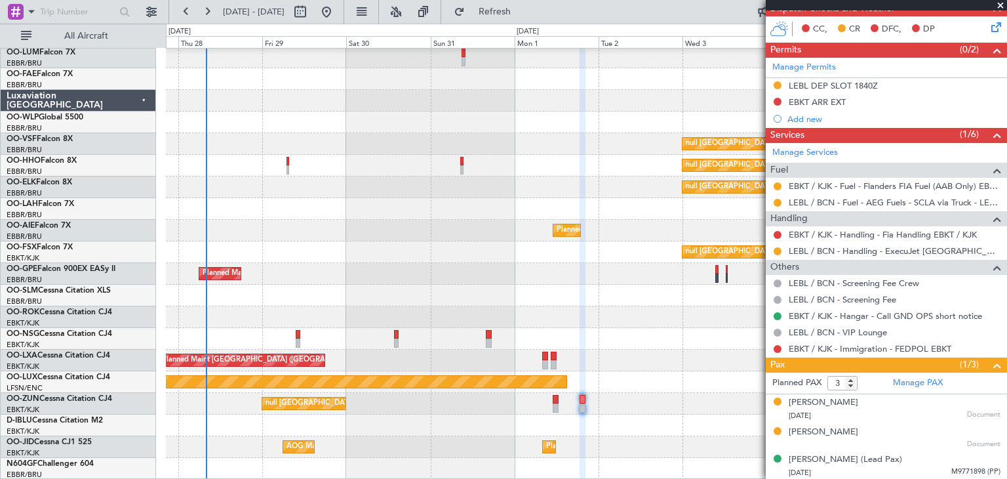
click at [722, 317] on div at bounding box center [586, 317] width 841 height 22
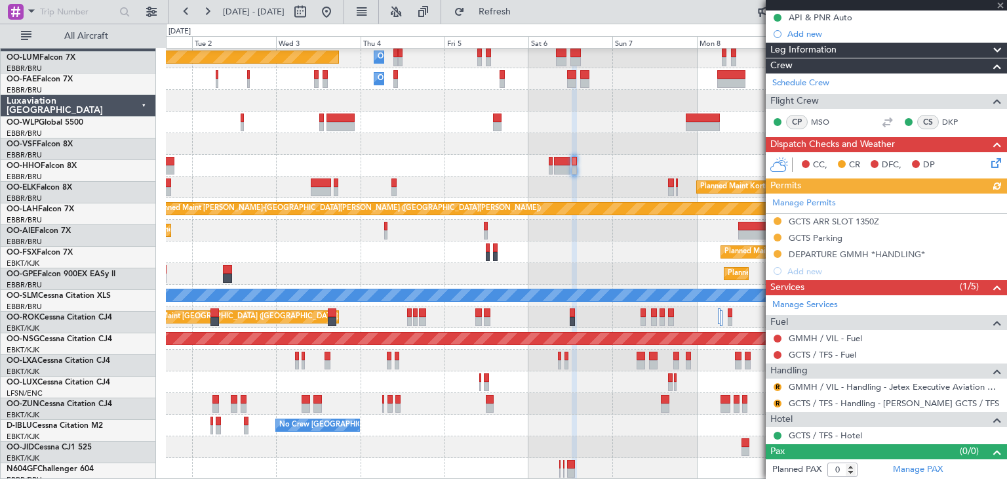
scroll to position [24, 0]
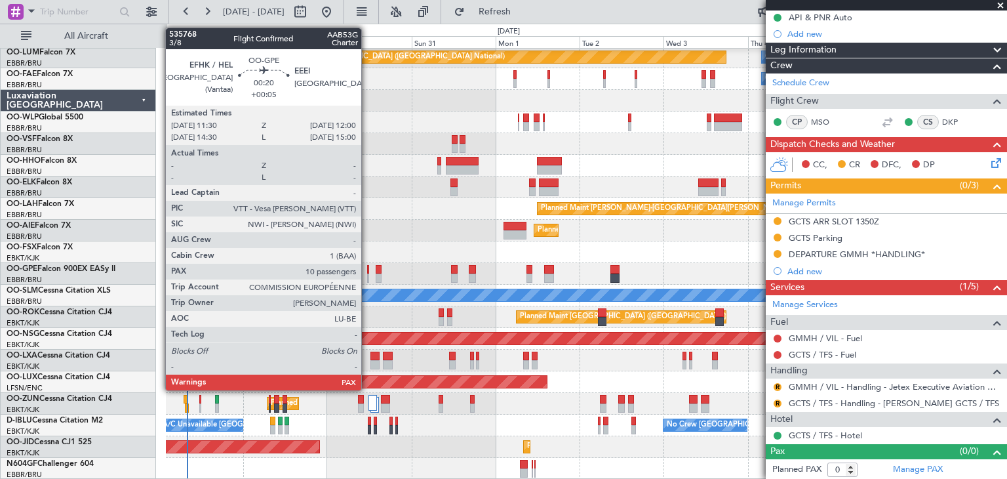
click at [367, 273] on div at bounding box center [368, 277] width 2 height 9
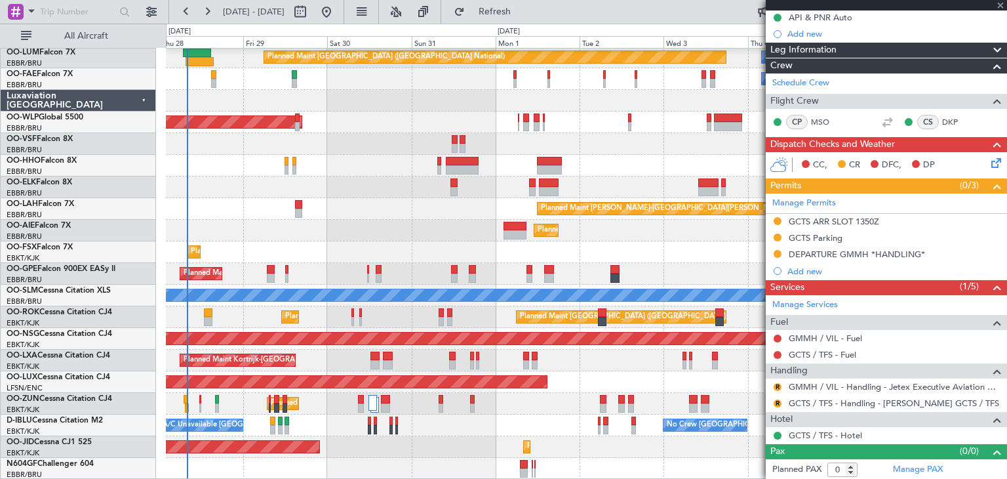
type input "+00:05"
type input "13"
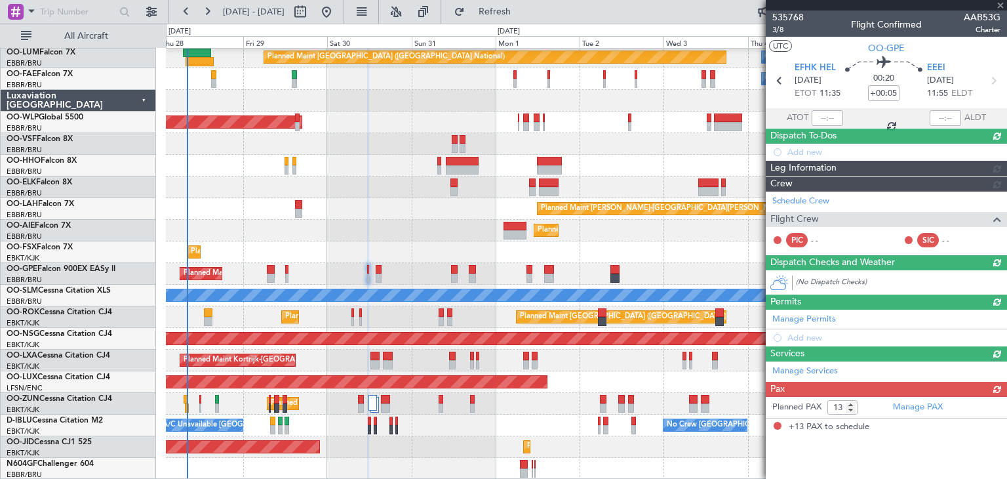
scroll to position [0, 0]
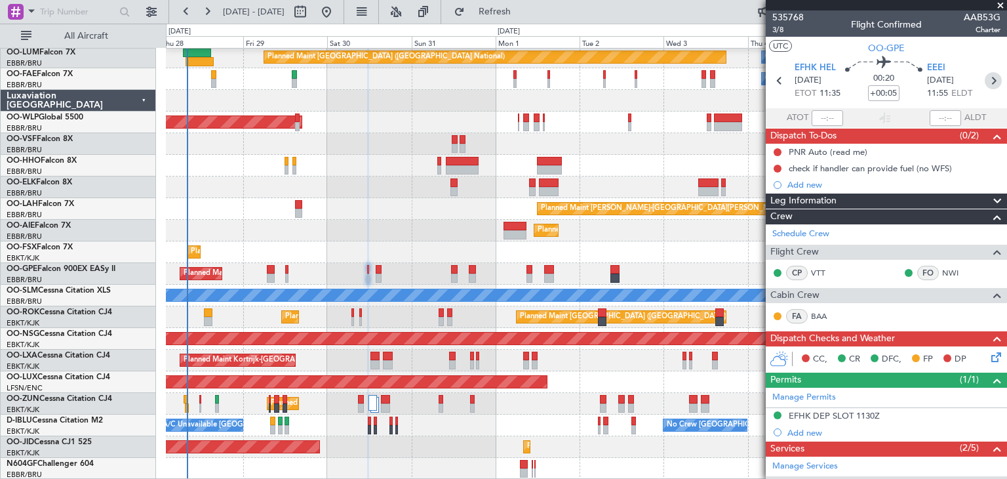
click at [985, 79] on icon at bounding box center [993, 80] width 17 height 17
type input "+00:10"
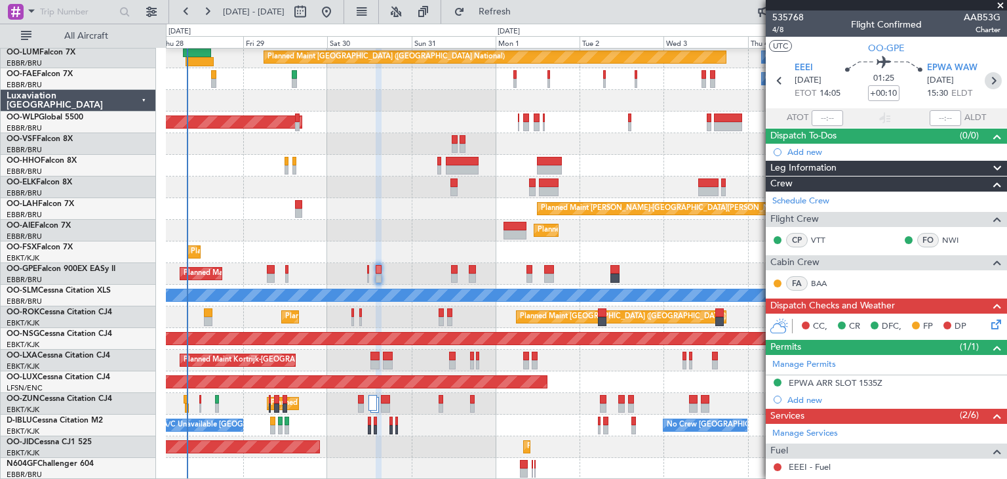
click at [991, 77] on icon at bounding box center [993, 80] width 17 height 17
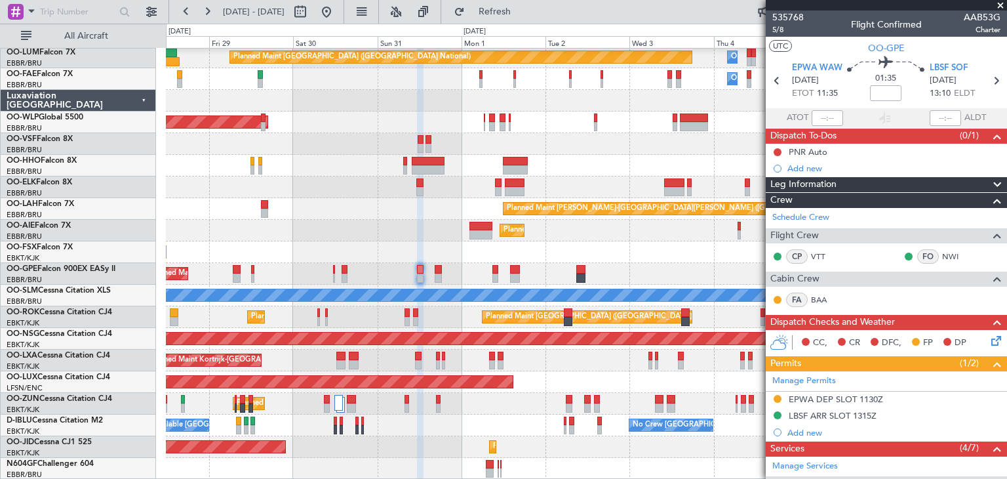
click at [624, 357] on div "Planned Maint Kortrijk-[GEOGRAPHIC_DATA] Planned Maint [GEOGRAPHIC_DATA] ([GEOG…" at bounding box center [586, 360] width 841 height 22
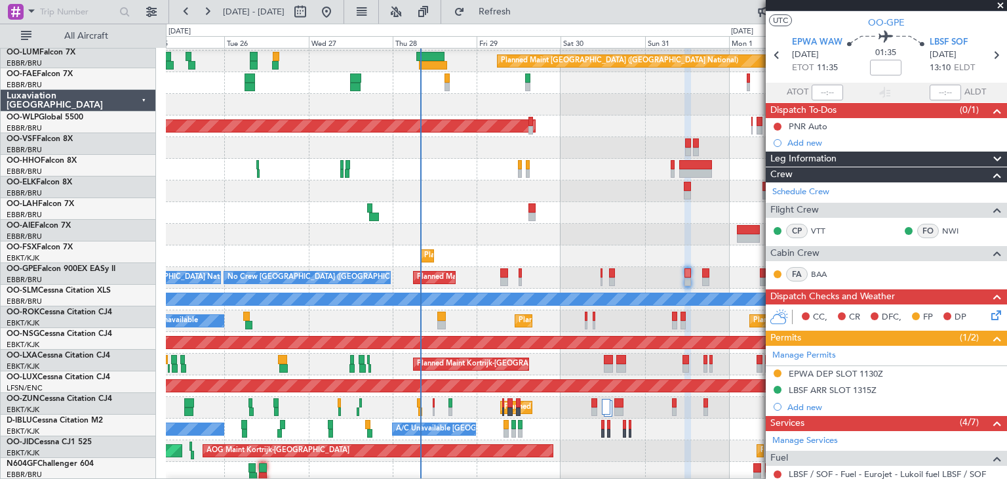
scroll to position [24, 0]
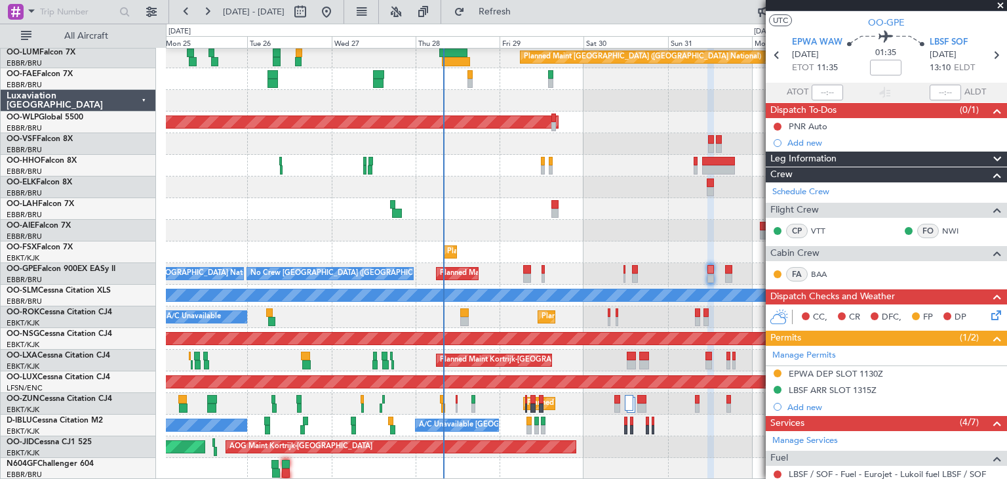
click at [619, 171] on div "Planned Maint [GEOGRAPHIC_DATA] ([GEOGRAPHIC_DATA] National) Owner [GEOGRAPHIC_…" at bounding box center [586, 252] width 841 height 454
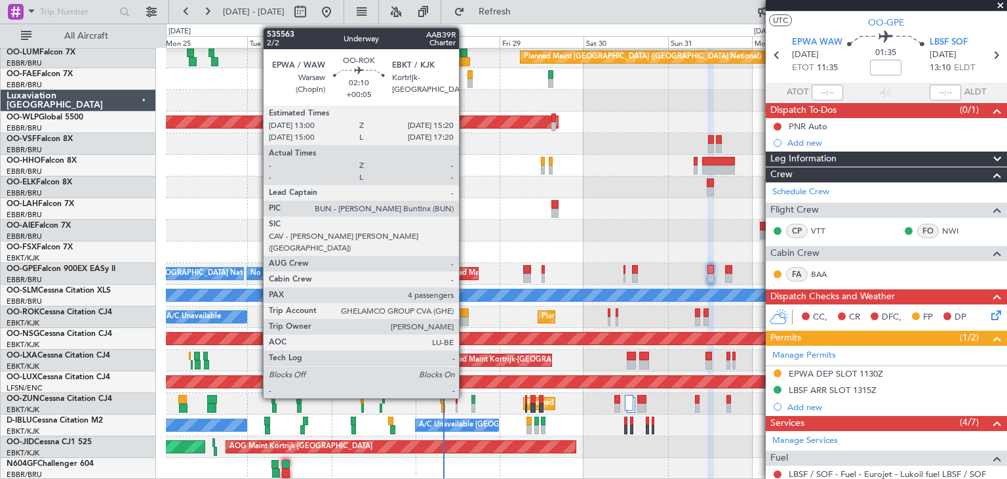
click at [465, 312] on div at bounding box center [464, 312] width 9 height 9
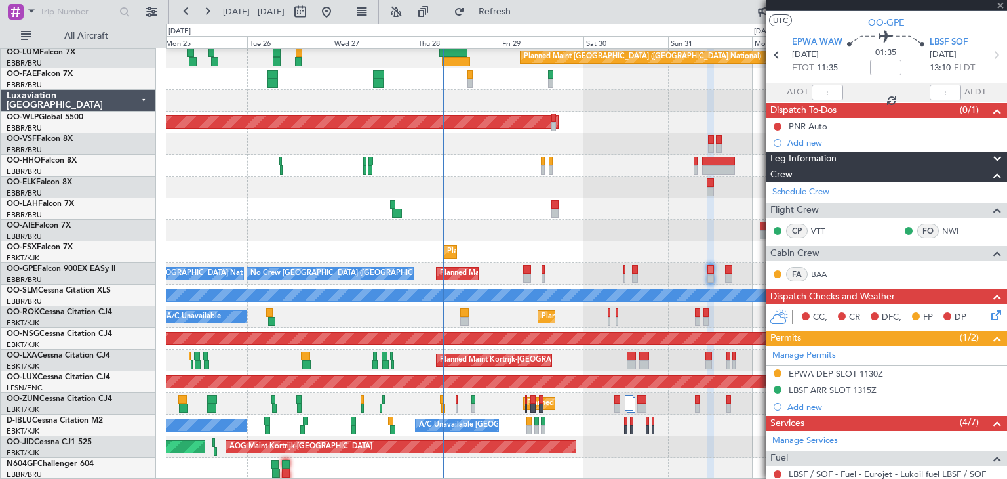
type input "+00:05"
type input "4"
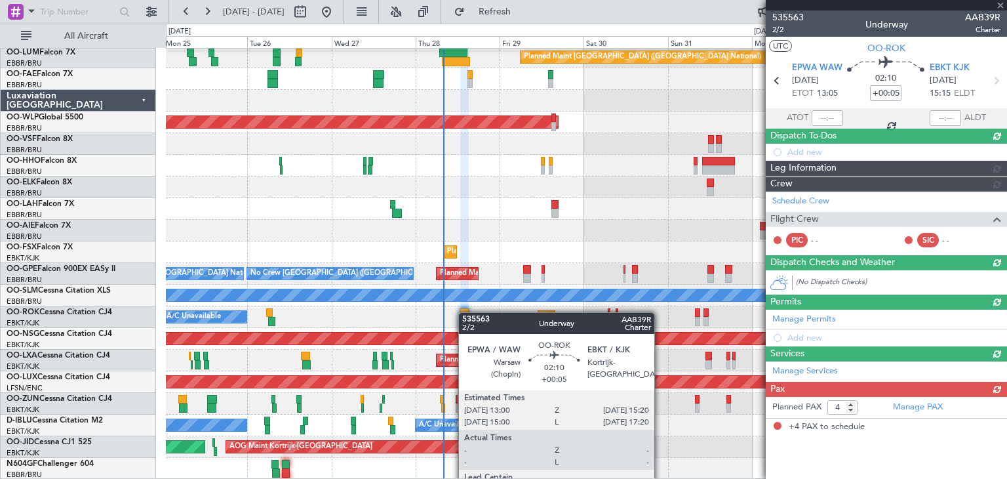
scroll to position [0, 0]
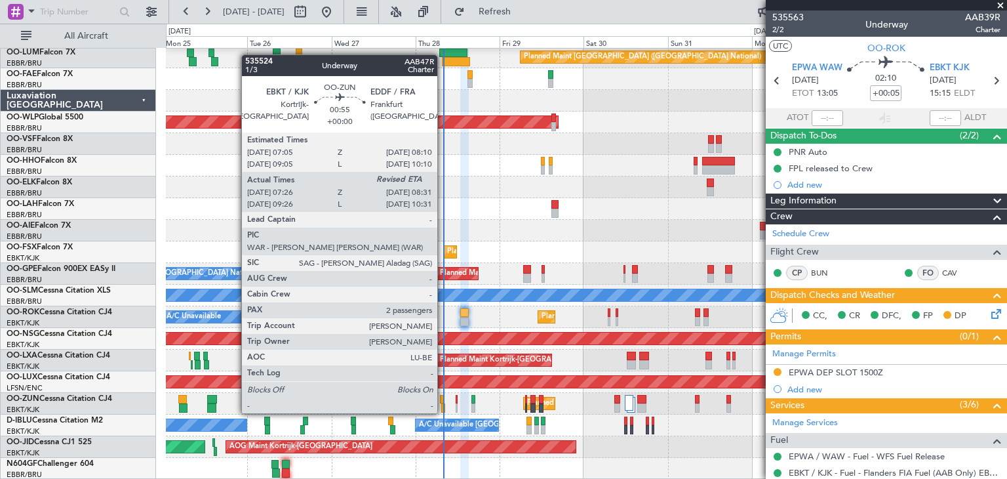
click at [443, 400] on div at bounding box center [442, 399] width 4 height 9
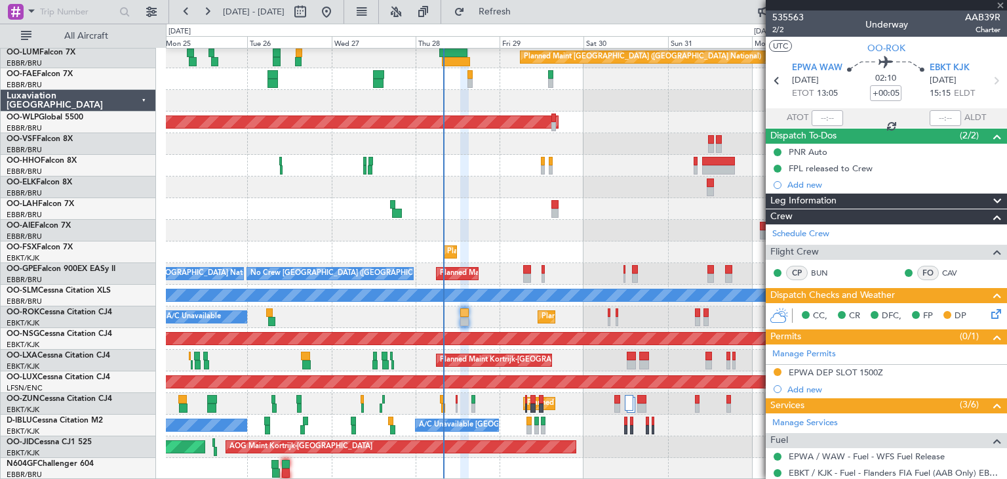
type input "07:31"
type input "2"
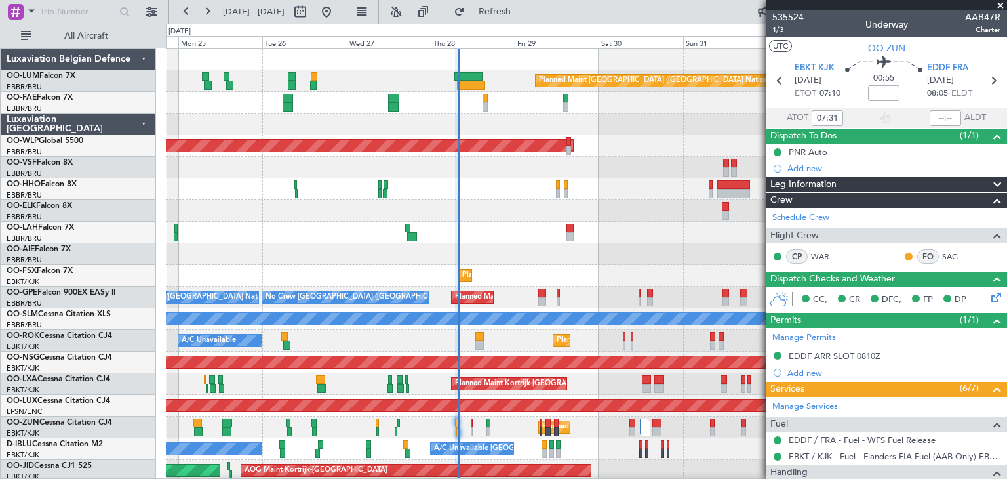
click at [502, 298] on div "Planned Maint [GEOGRAPHIC_DATA] ([GEOGRAPHIC_DATA] National) Owner [GEOGRAPHIC_…" at bounding box center [586, 276] width 841 height 454
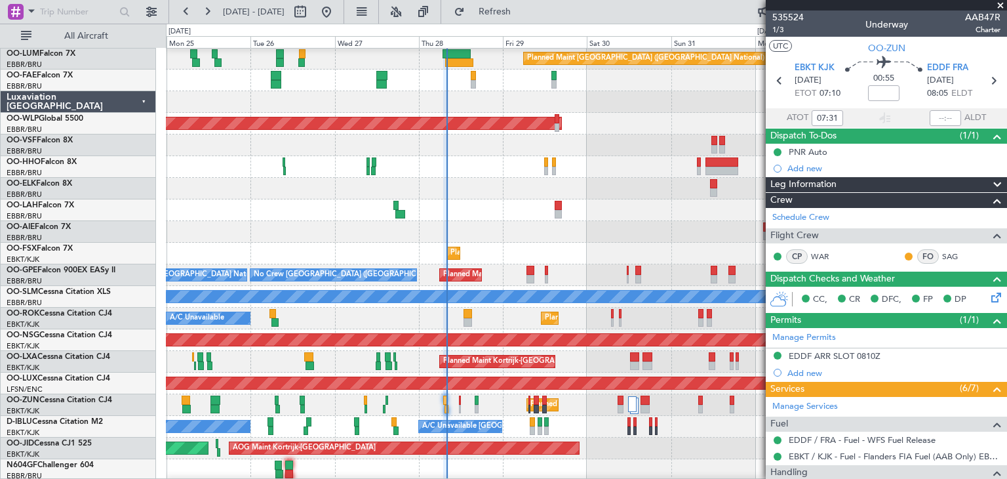
scroll to position [24, 0]
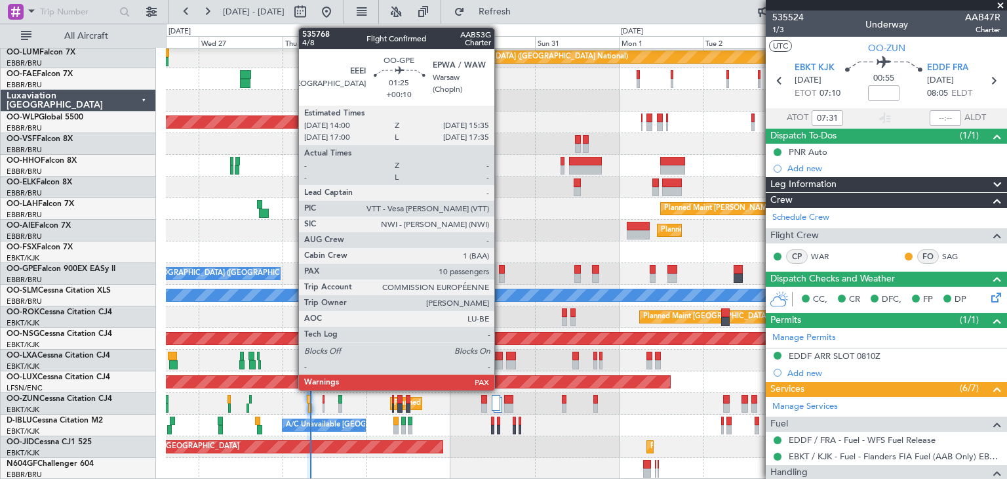
click at [500, 267] on div at bounding box center [502, 269] width 6 height 9
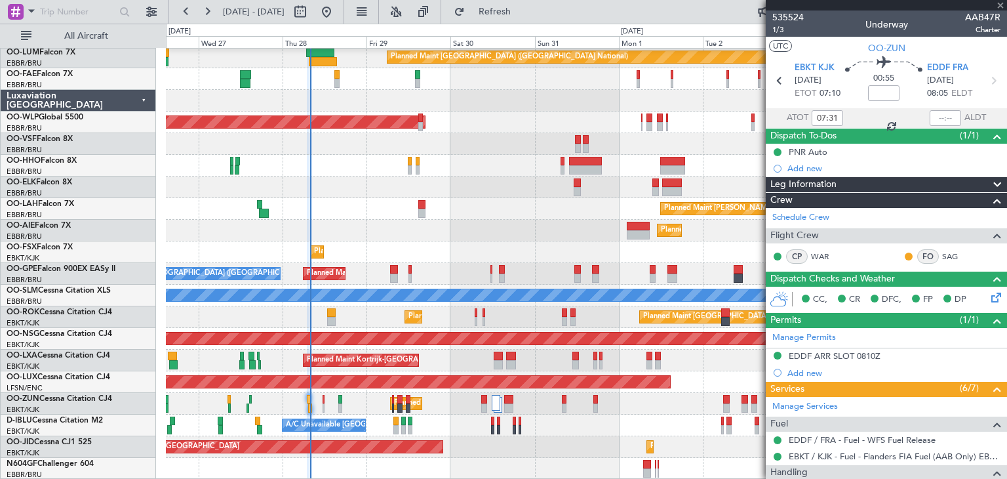
type input "+00:10"
type input "13"
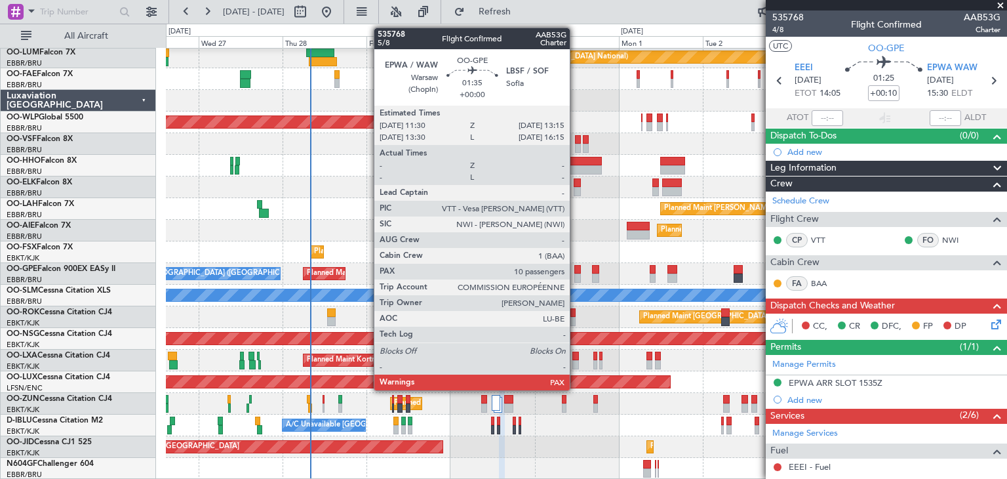
click at [576, 267] on div at bounding box center [577, 269] width 7 height 9
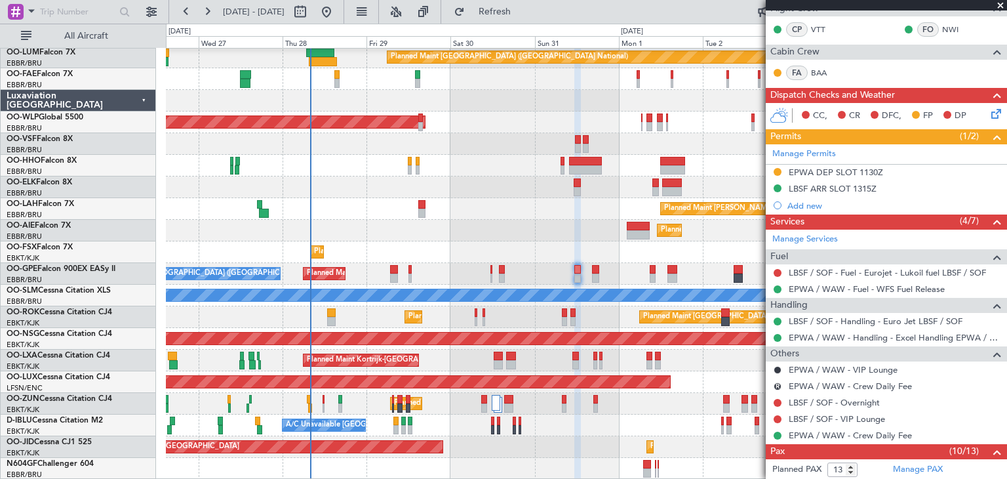
scroll to position [197, 0]
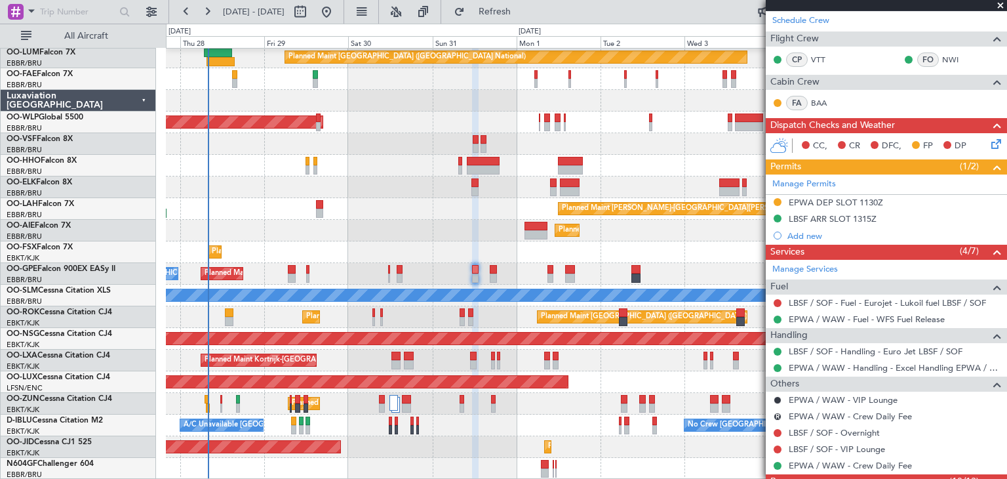
click at [633, 193] on div "Planned Maint Brussels (Brussels National) Owner Melsbroek Air Base Owner Melsb…" at bounding box center [586, 252] width 841 height 454
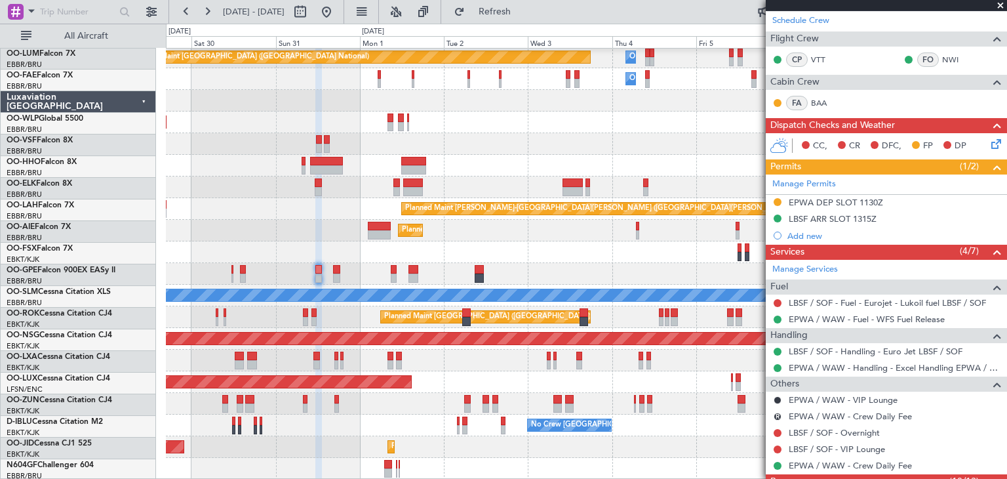
scroll to position [24, 0]
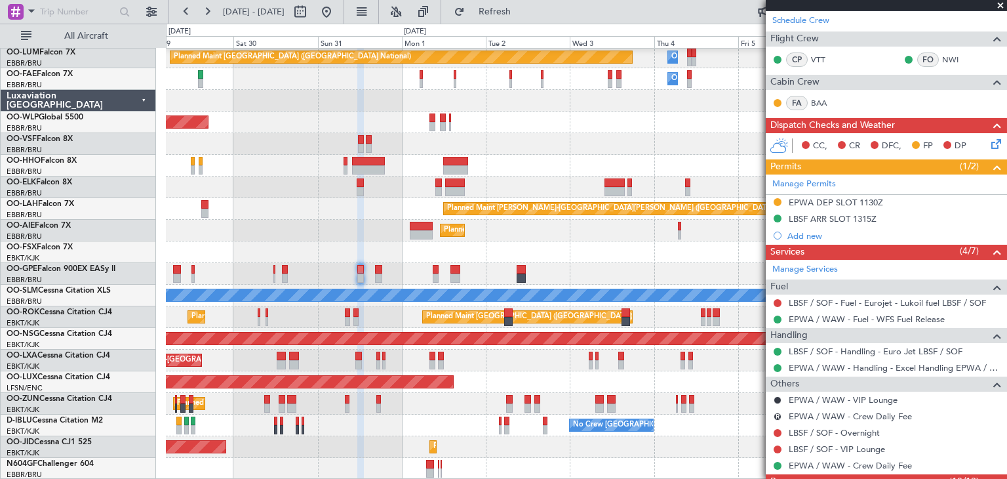
click at [266, 213] on div "Owner Melsbroek Air Base Planned Maint Brussels (Brussels National) Owner Melsb…" at bounding box center [586, 252] width 841 height 454
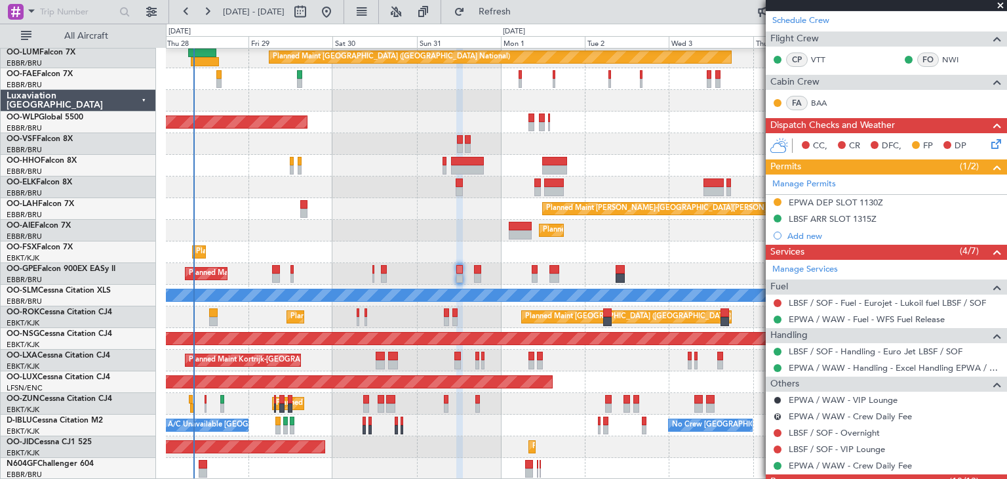
click at [493, 187] on div "Owner Melsbroek Air Base Planned Maint Brussels (Brussels National) Owner Melsb…" at bounding box center [586, 252] width 841 height 454
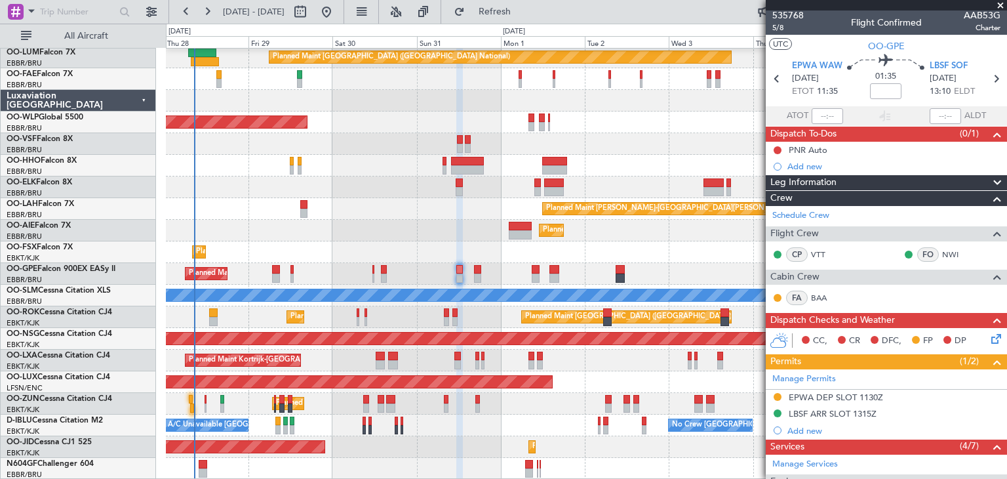
scroll to position [0, 0]
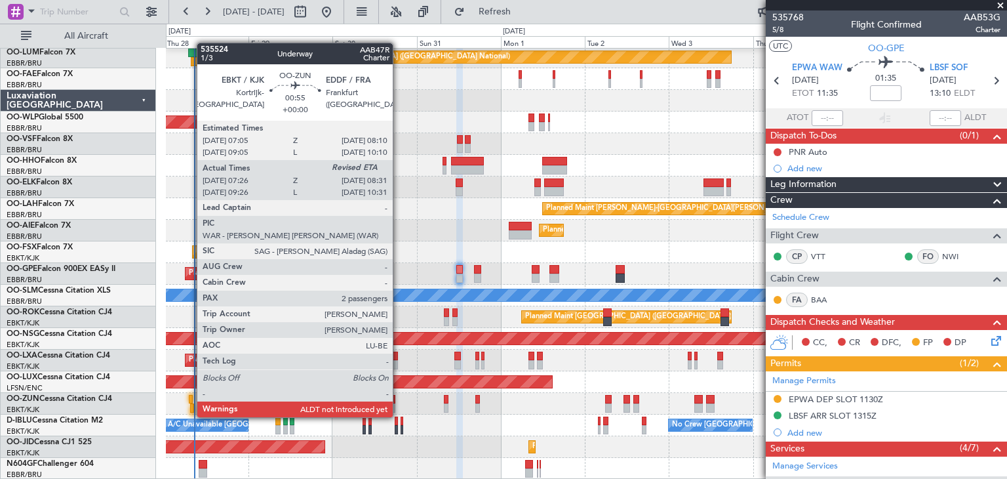
click at [190, 404] on div at bounding box center [192, 407] width 4 height 9
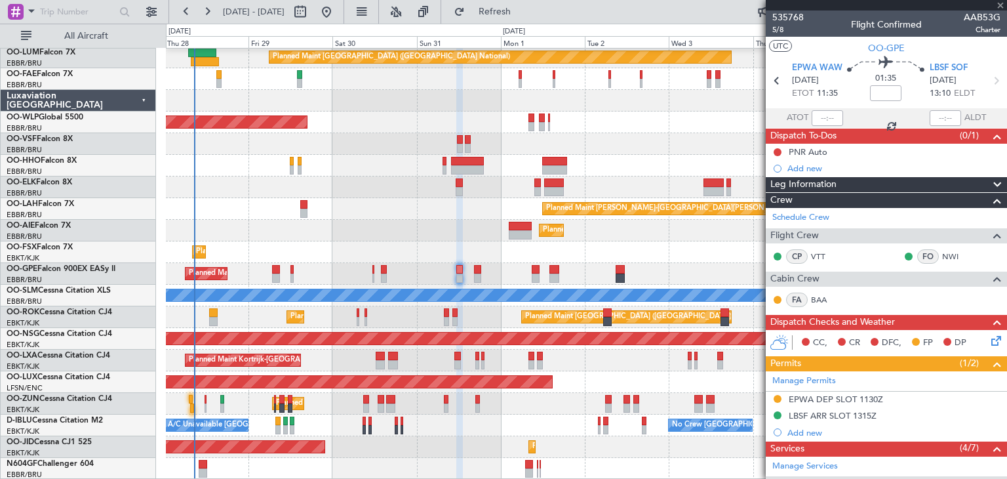
type input "07:31"
type input "2"
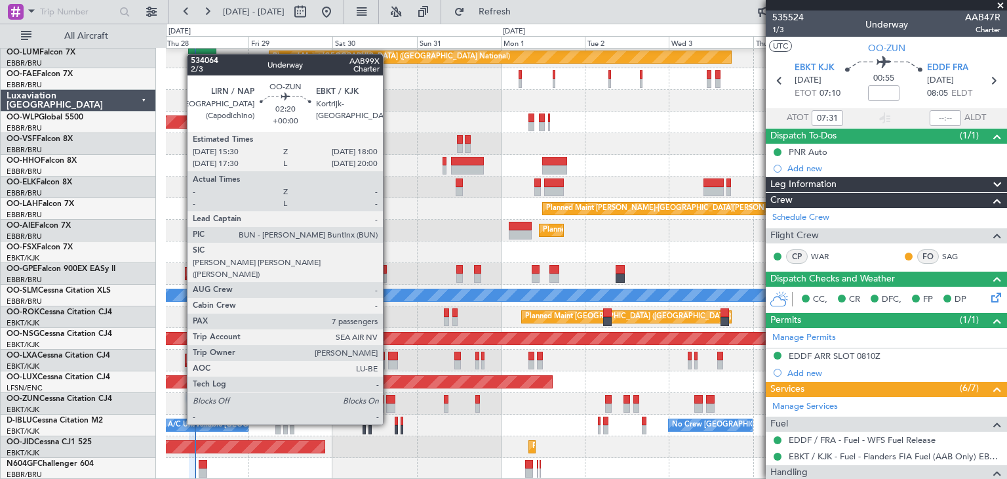
click at [389, 399] on div at bounding box center [390, 399] width 9 height 9
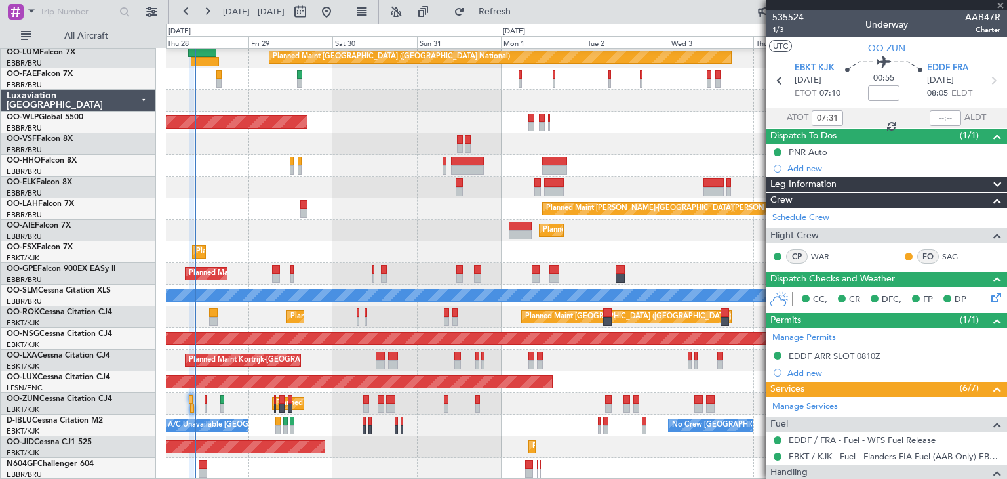
type input "7"
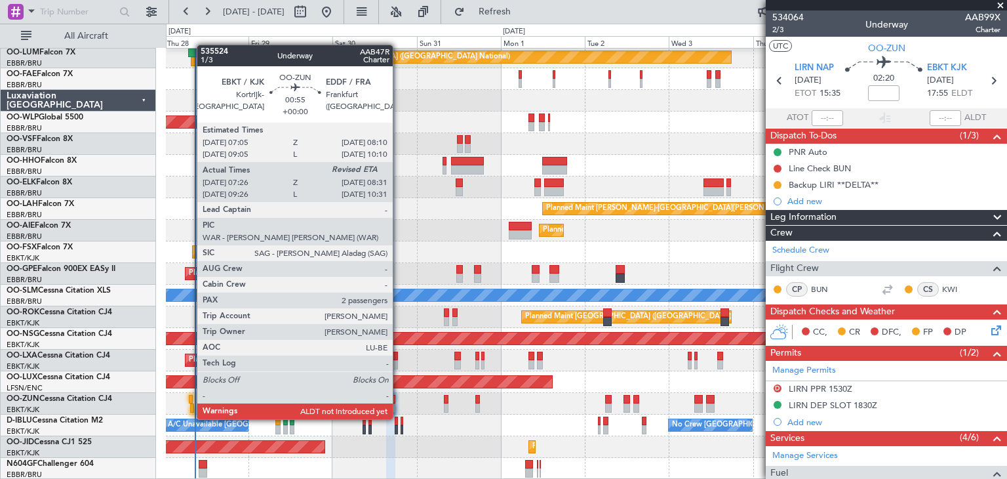
click at [190, 406] on div at bounding box center [192, 407] width 4 height 9
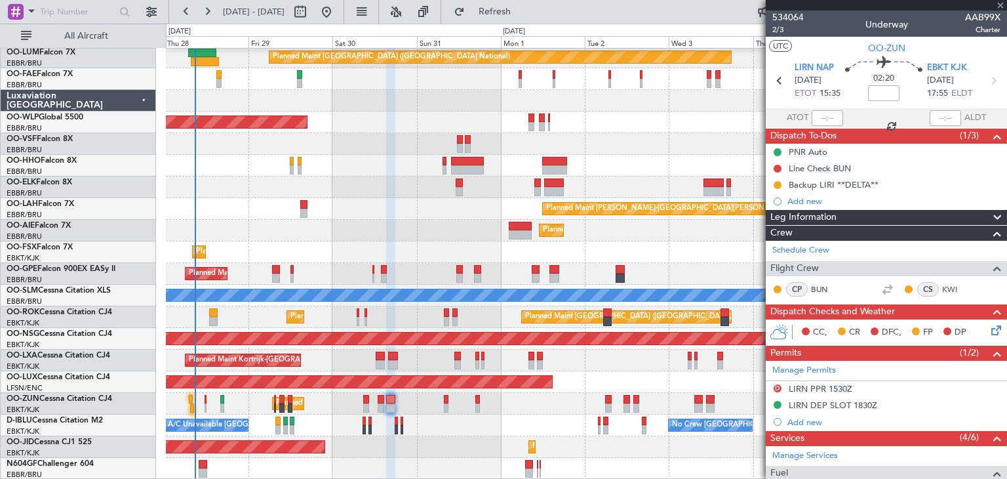
type input "07:31"
type input "2"
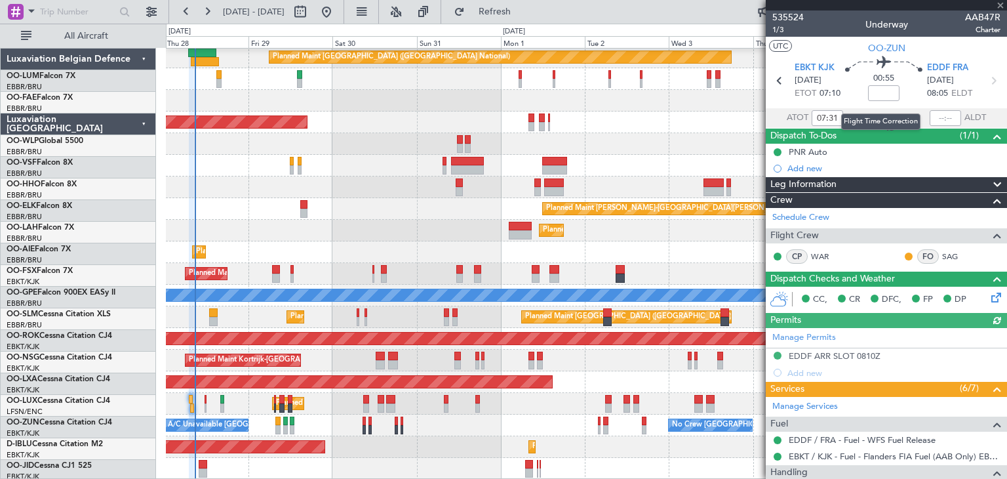
scroll to position [24, 0]
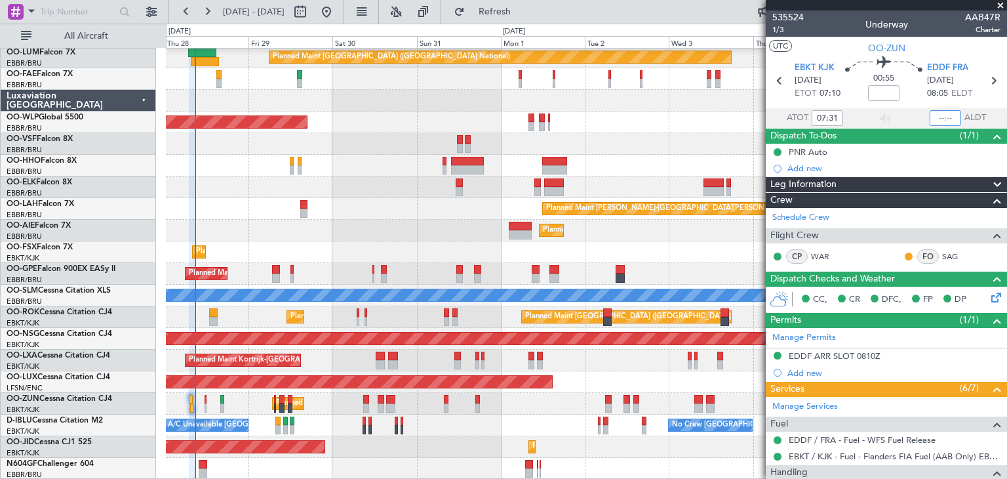
click at [935, 115] on input "text" at bounding box center [945, 118] width 31 height 16
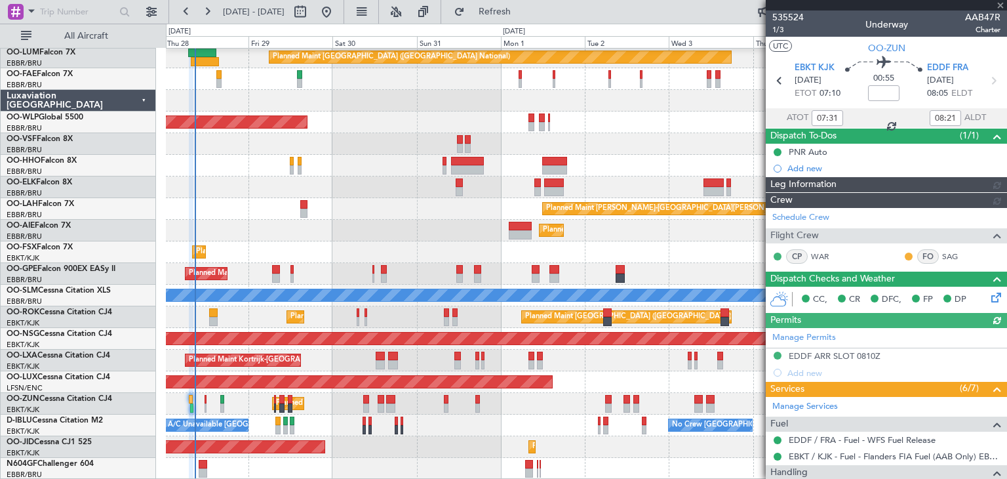
type input "08:22"
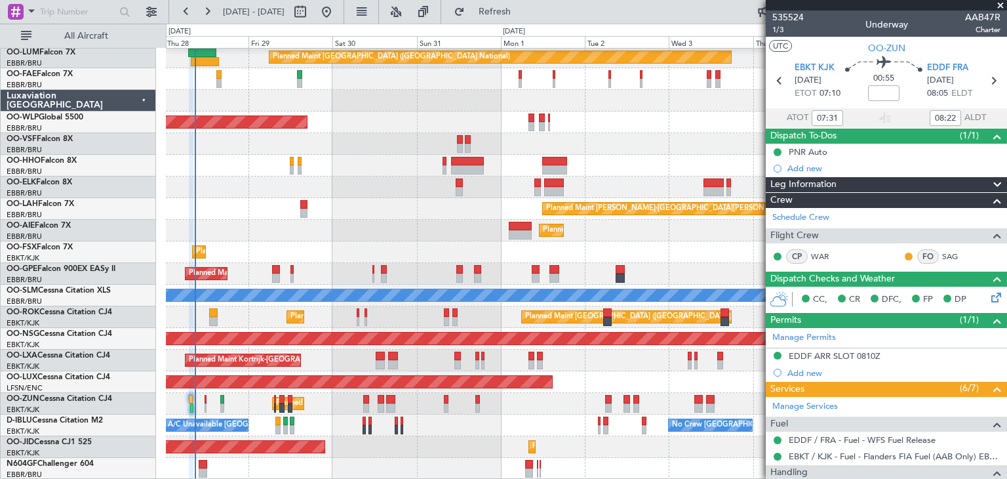
click at [410, 226] on div "Planned Maint [GEOGRAPHIC_DATA] ([GEOGRAPHIC_DATA])" at bounding box center [586, 231] width 841 height 22
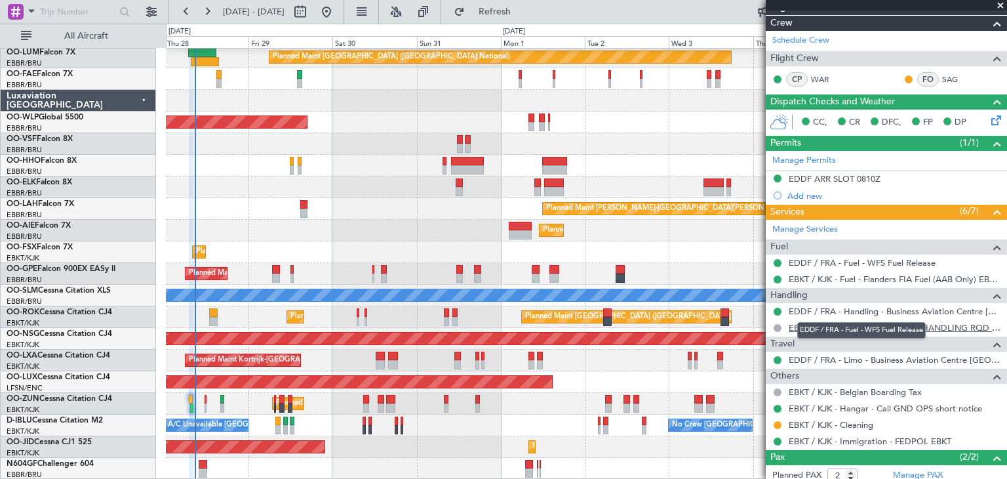
scroll to position [197, 0]
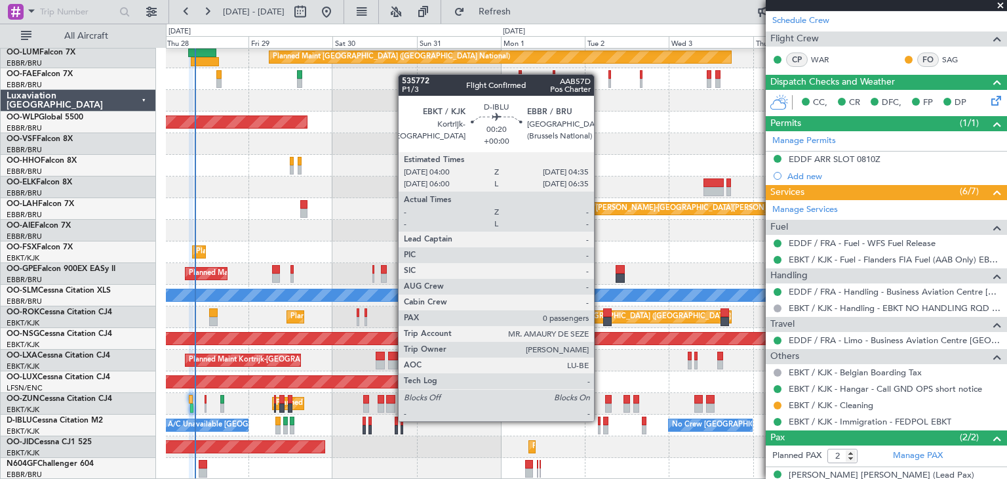
click at [600, 421] on div at bounding box center [599, 420] width 3 height 9
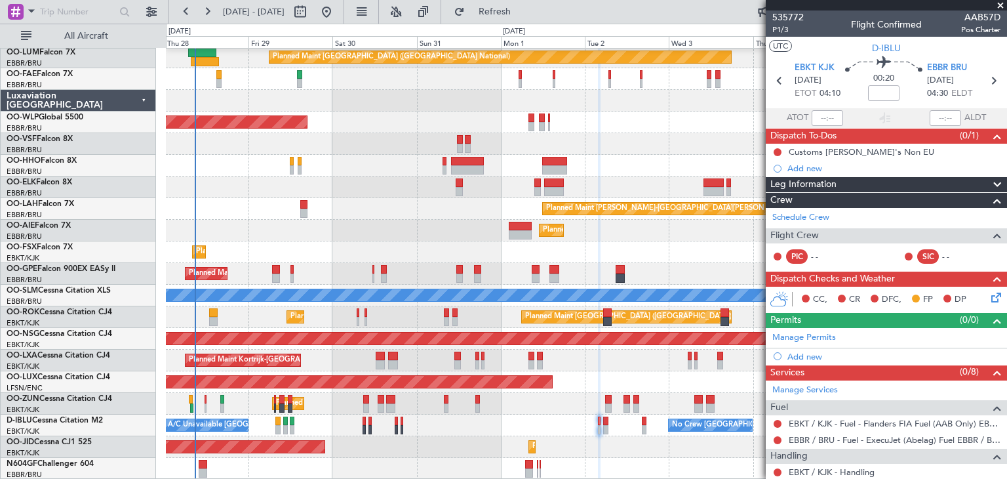
scroll to position [24, 0]
click at [277, 165] on div "Planned Maint [GEOGRAPHIC_DATA] ([GEOGRAPHIC_DATA] National) Owner [GEOGRAPHIC_…" at bounding box center [586, 252] width 841 height 454
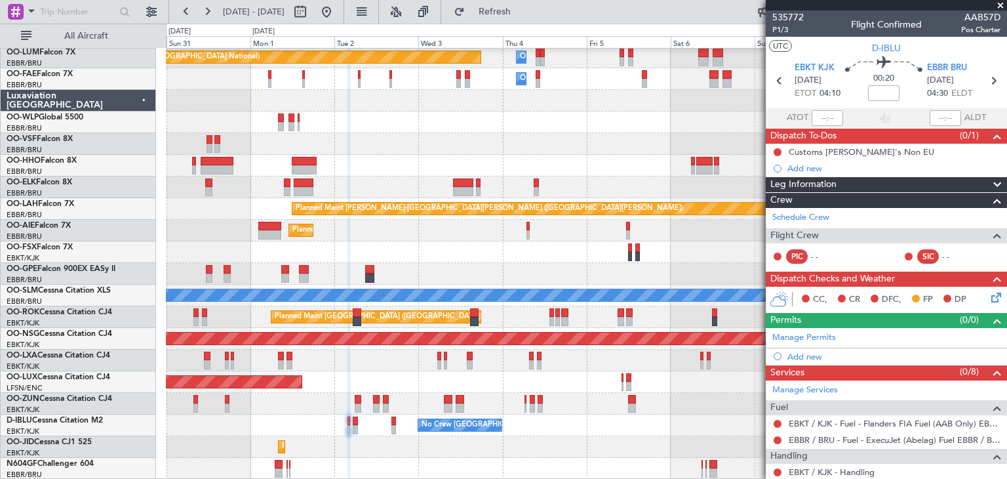
click at [454, 158] on div "Planned Maint [GEOGRAPHIC_DATA] ([GEOGRAPHIC_DATA] National) Owner [GEOGRAPHIC_…" at bounding box center [586, 252] width 841 height 454
click at [523, 11] on span "Refresh" at bounding box center [494, 11] width 55 height 9
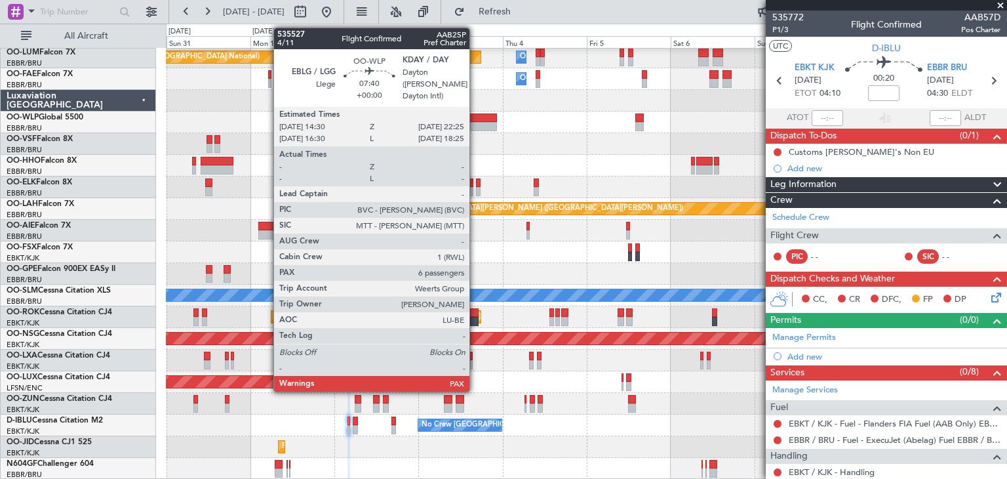
click at [475, 117] on div at bounding box center [483, 117] width 28 height 9
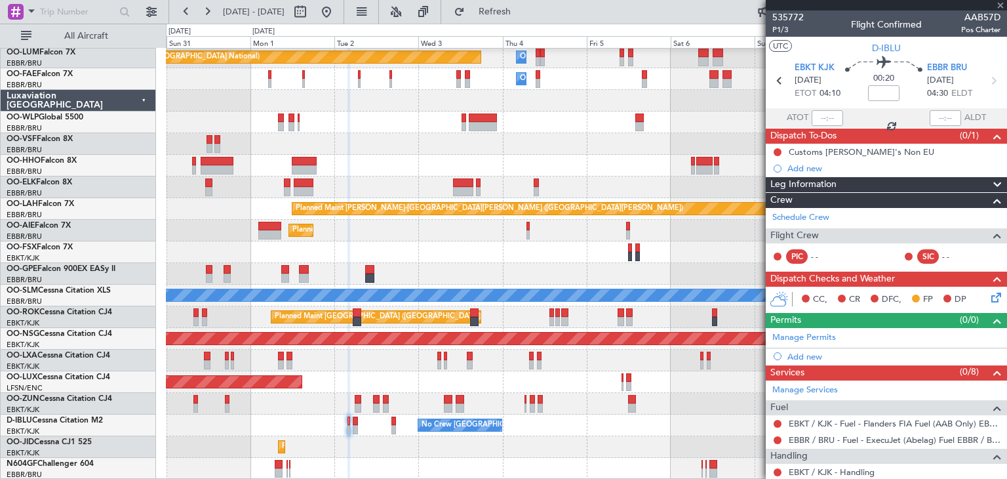
type input "6"
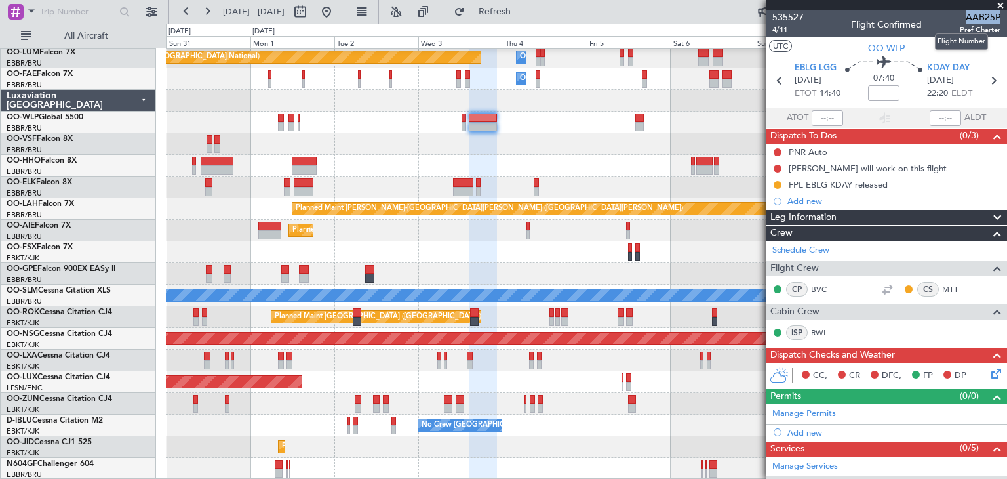
drag, startPoint x: 958, startPoint y: 15, endPoint x: 989, endPoint y: 14, distance: 30.8
click at [989, 14] on span "AAB25P" at bounding box center [980, 17] width 41 height 14
click at [987, 19] on span "AAB25P" at bounding box center [980, 17] width 41 height 14
click at [787, 16] on span "535527" at bounding box center [787, 17] width 31 height 14
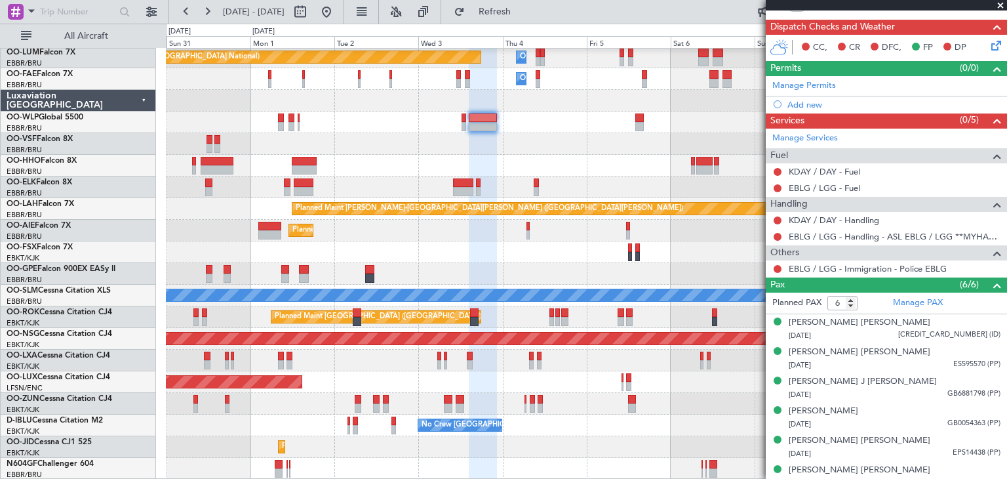
scroll to position [338, 0]
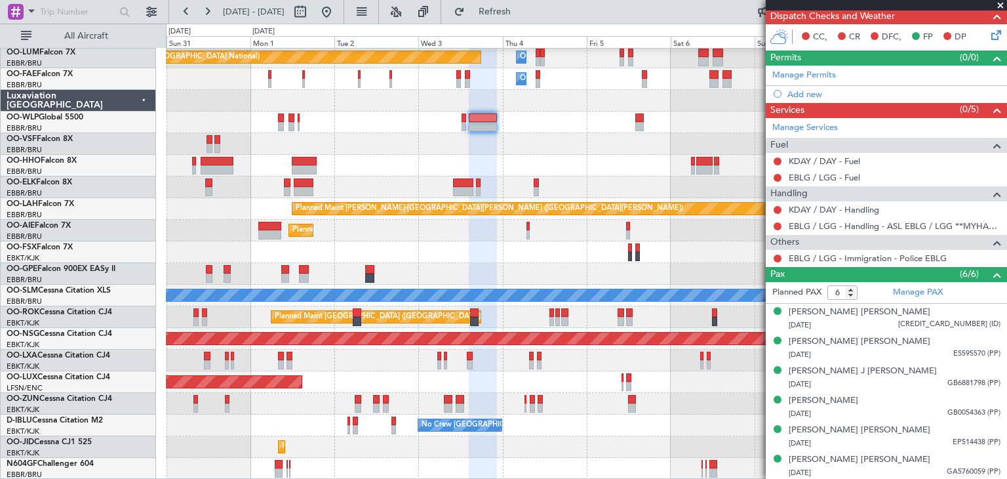
click at [989, 32] on icon at bounding box center [994, 33] width 10 height 10
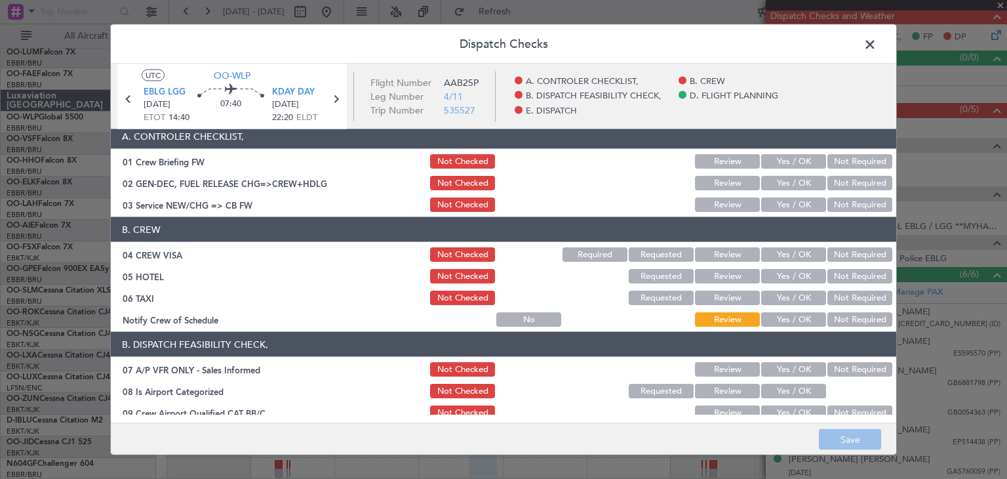
scroll to position [0, 0]
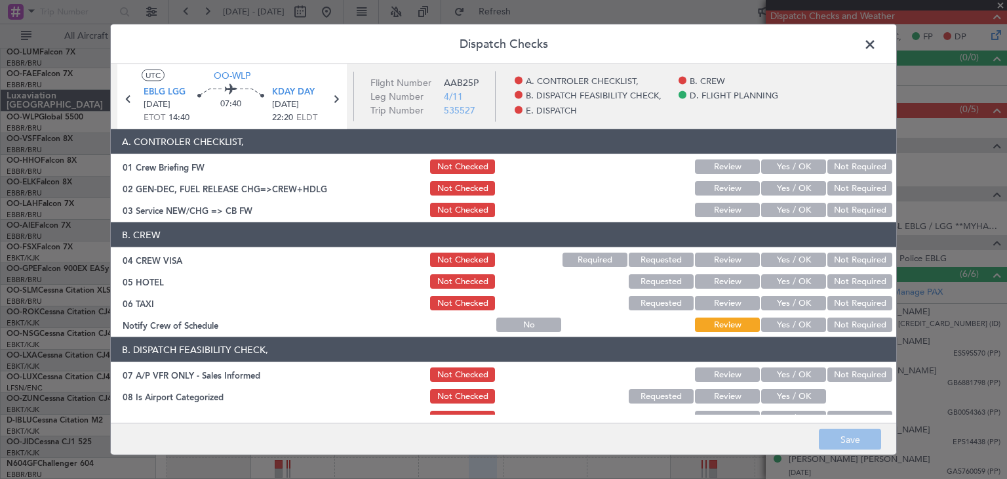
click at [877, 37] on span at bounding box center [877, 48] width 0 height 26
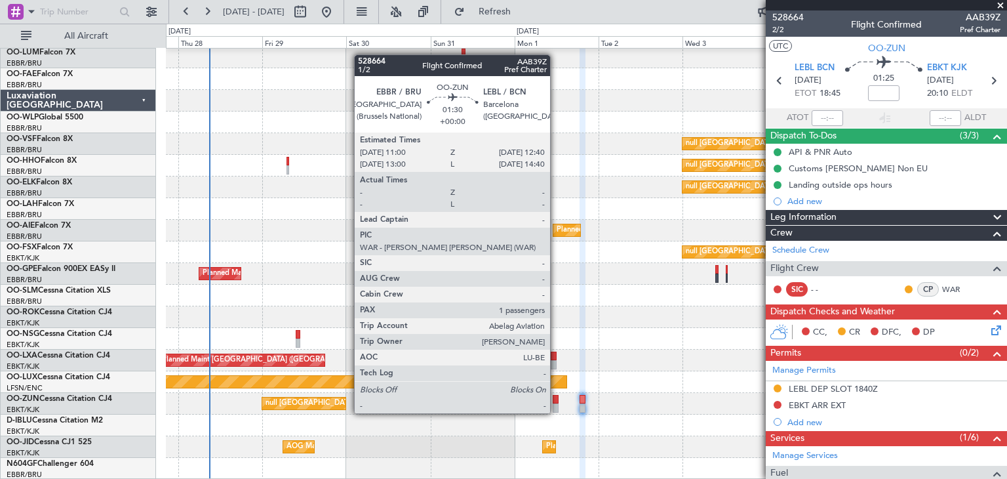
click at [556, 401] on div at bounding box center [556, 399] width 6 height 9
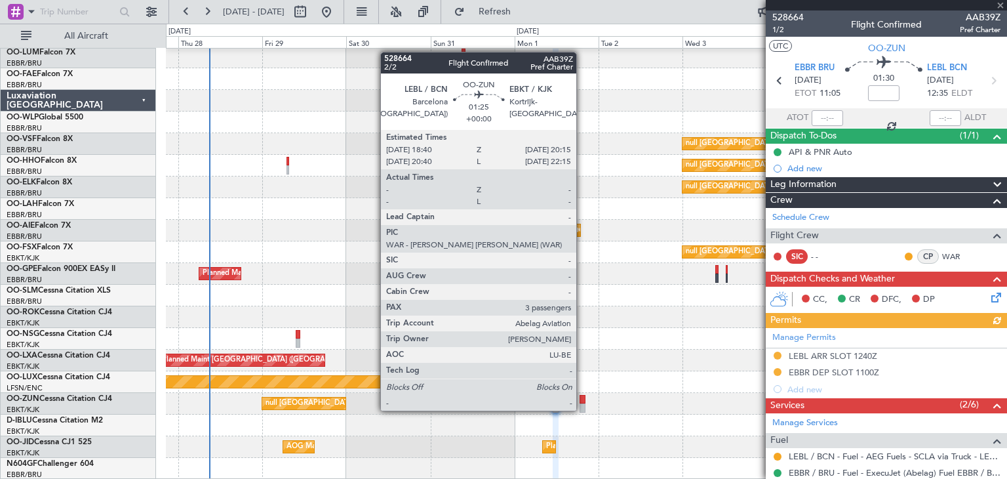
click at [582, 397] on div at bounding box center [583, 399] width 6 height 9
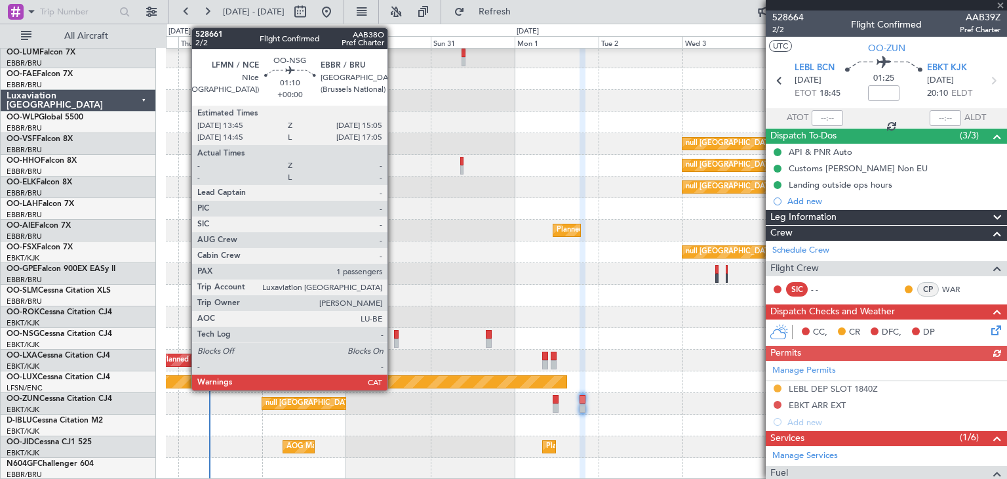
click at [394, 334] on div at bounding box center [396, 334] width 5 height 9
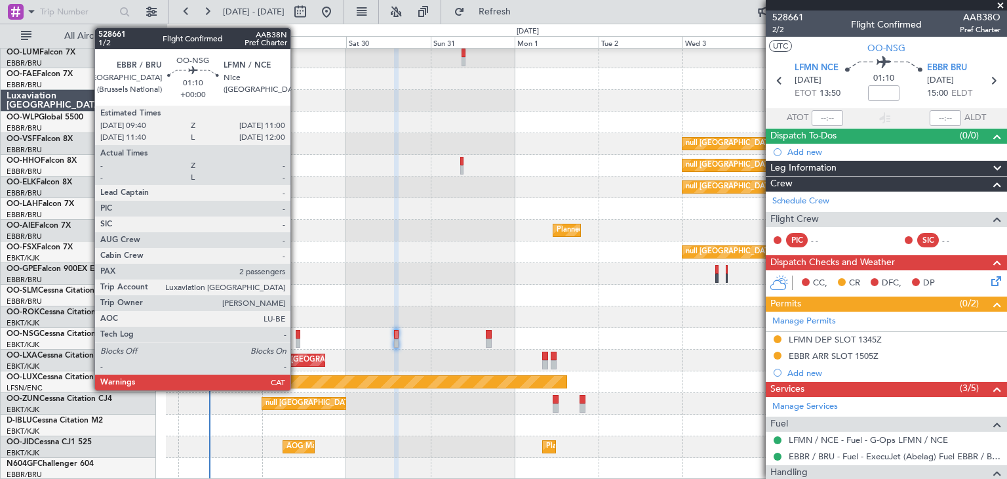
click at [296, 335] on div at bounding box center [298, 334] width 5 height 9
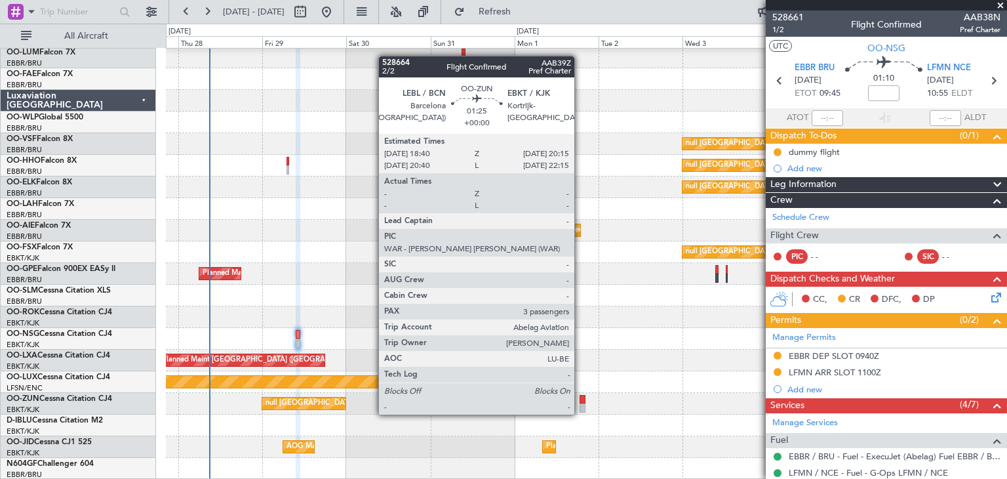
click at [580, 401] on div at bounding box center [583, 399] width 6 height 9
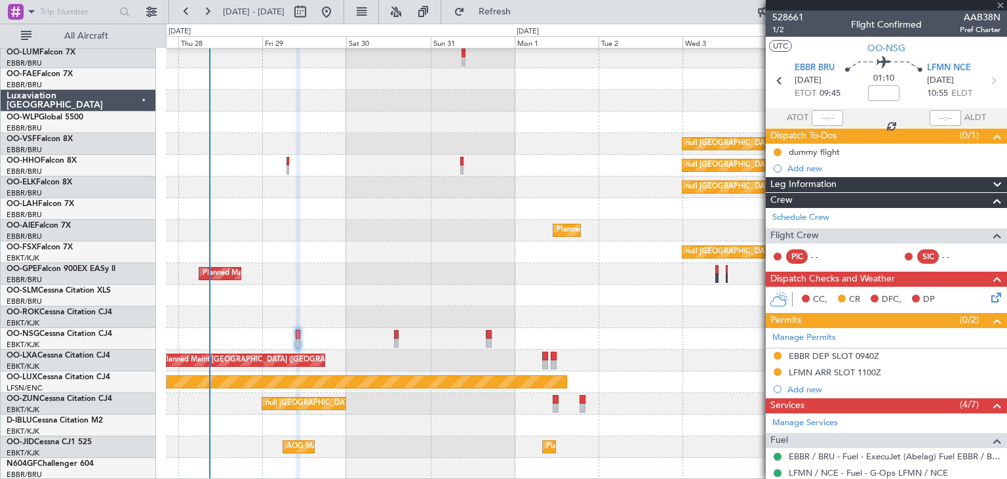
type input "3"
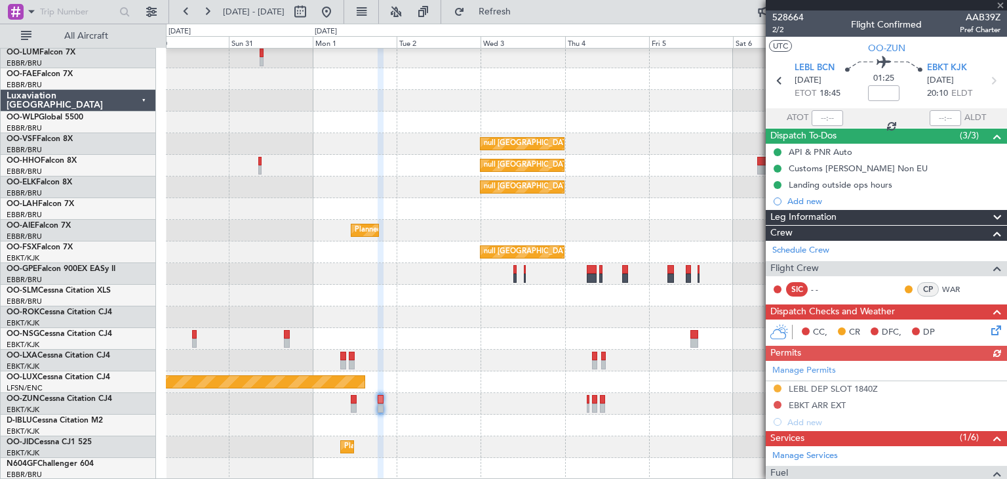
click at [397, 175] on div "null Brussels (Brussels National) null Brussels (Brussels National) null Brusse…" at bounding box center [586, 252] width 841 height 454
click at [787, 20] on span "528664" at bounding box center [787, 17] width 31 height 14
click at [781, 28] on span "2/2" at bounding box center [787, 29] width 31 height 11
click at [523, 9] on span "Refresh" at bounding box center [494, 11] width 55 height 9
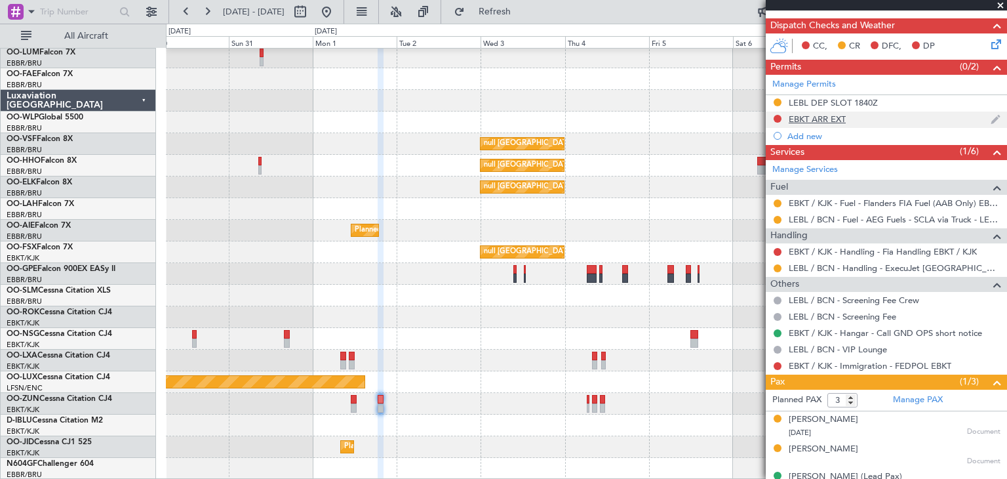
scroll to position [303, 0]
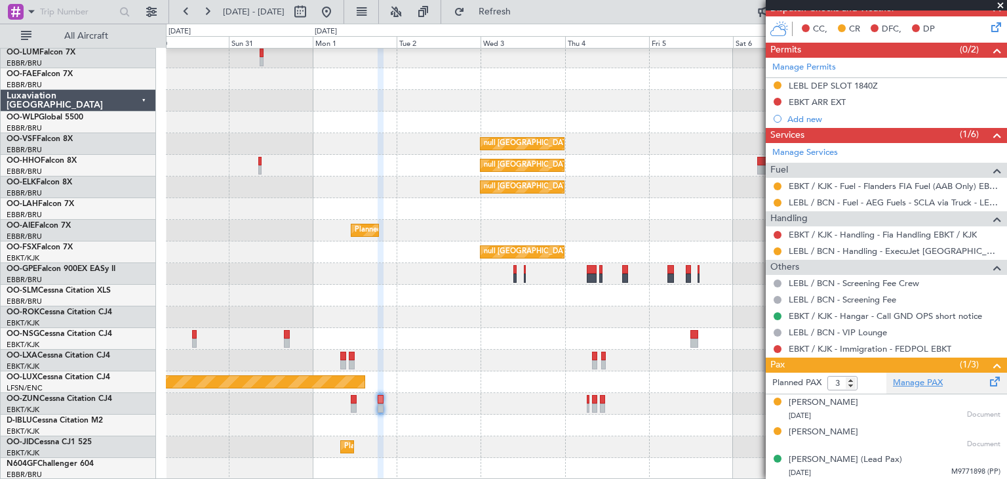
click at [906, 380] on link "Manage PAX" at bounding box center [918, 382] width 50 height 13
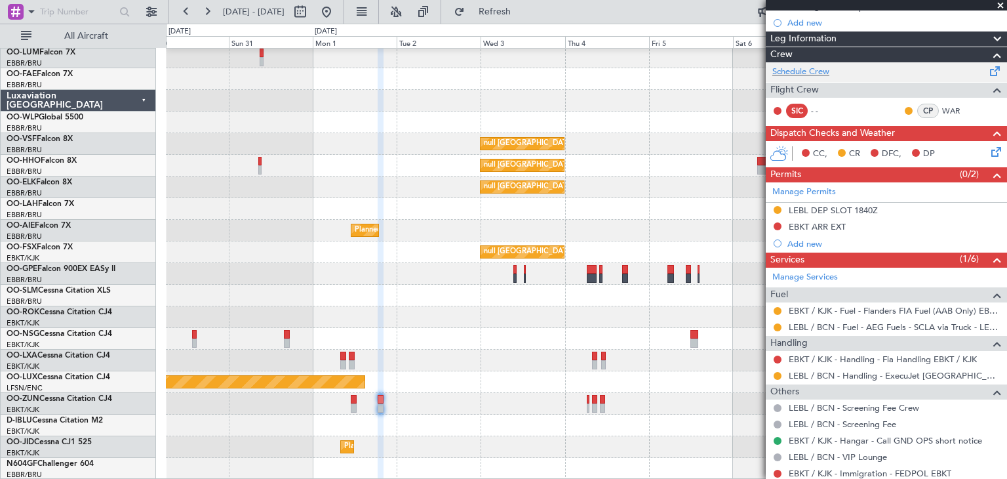
scroll to position [0, 0]
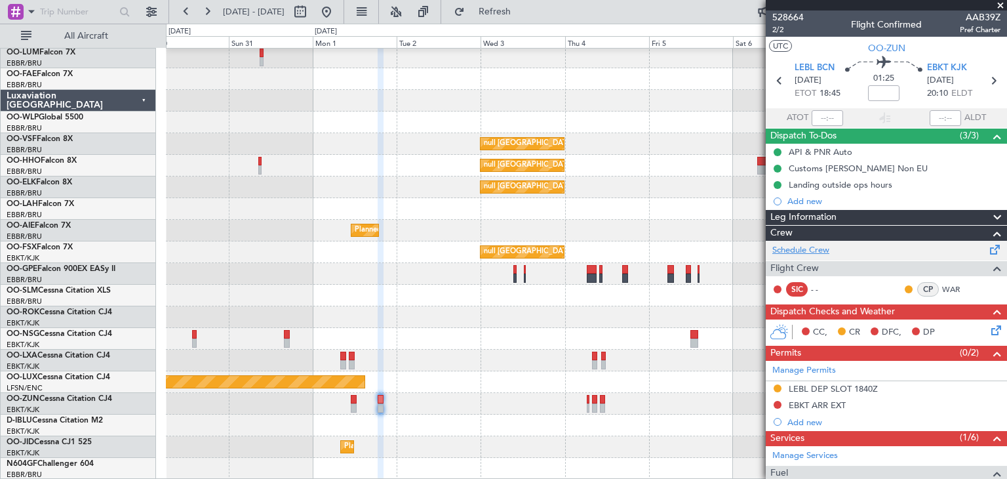
click at [779, 246] on link "Schedule Crew" at bounding box center [800, 250] width 57 height 13
click at [781, 28] on span "2/2" at bounding box center [787, 29] width 31 height 11
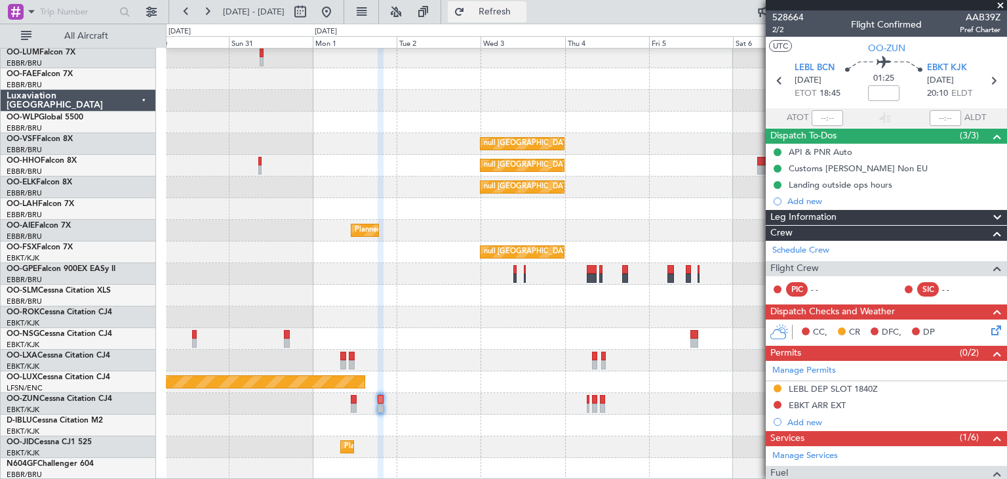
click at [523, 10] on span "Refresh" at bounding box center [494, 11] width 55 height 9
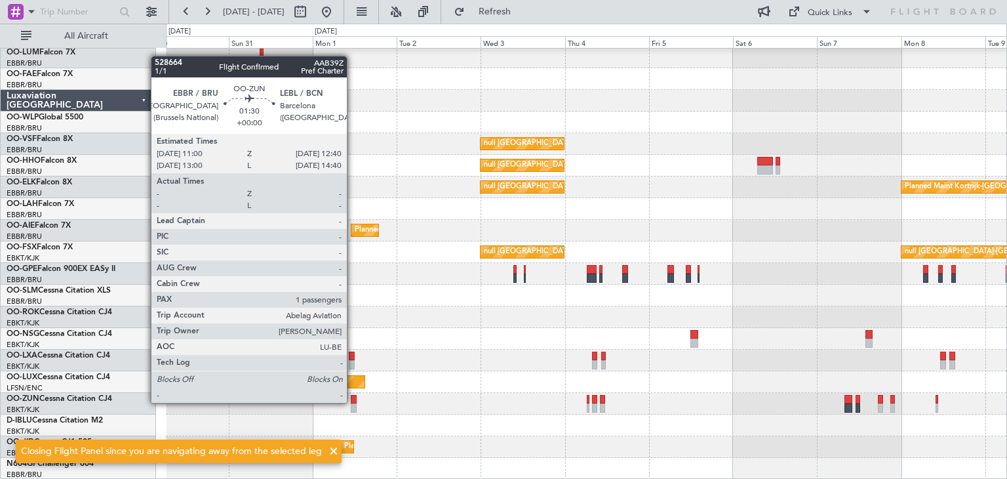
click at [353, 403] on div at bounding box center [354, 407] width 6 height 9
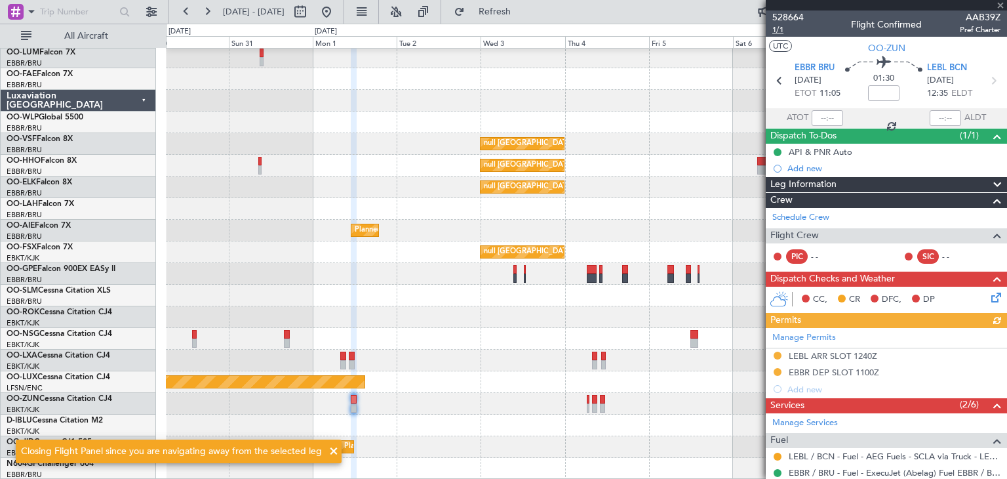
click at [774, 29] on span "1/1" at bounding box center [787, 29] width 31 height 11
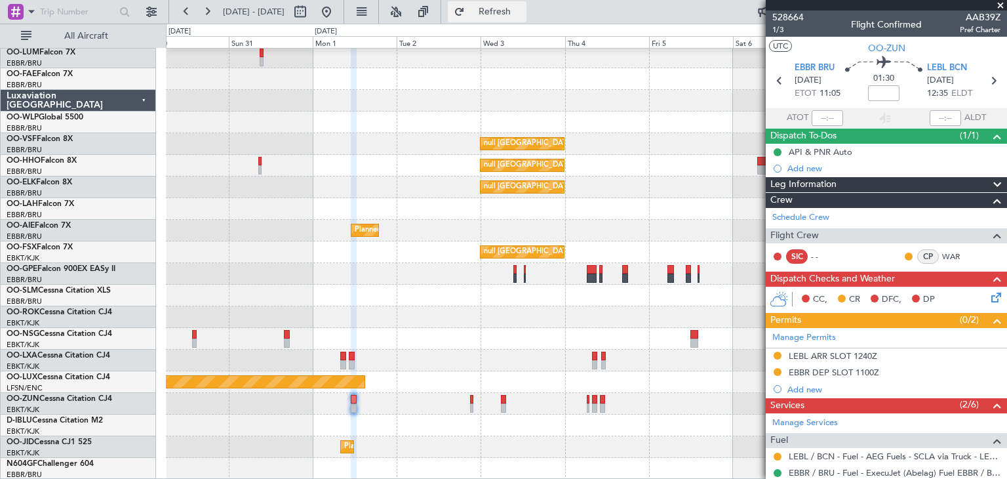
drag, startPoint x: 524, startPoint y: 3, endPoint x: 530, endPoint y: 14, distance: 12.6
click at [526, 11] on button "Refresh" at bounding box center [487, 11] width 79 height 21
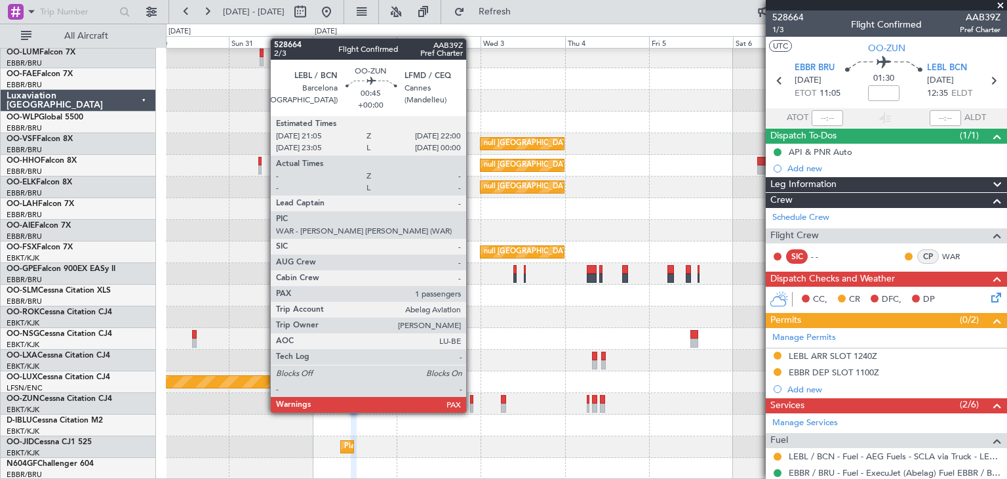
click at [472, 399] on div at bounding box center [471, 399] width 3 height 9
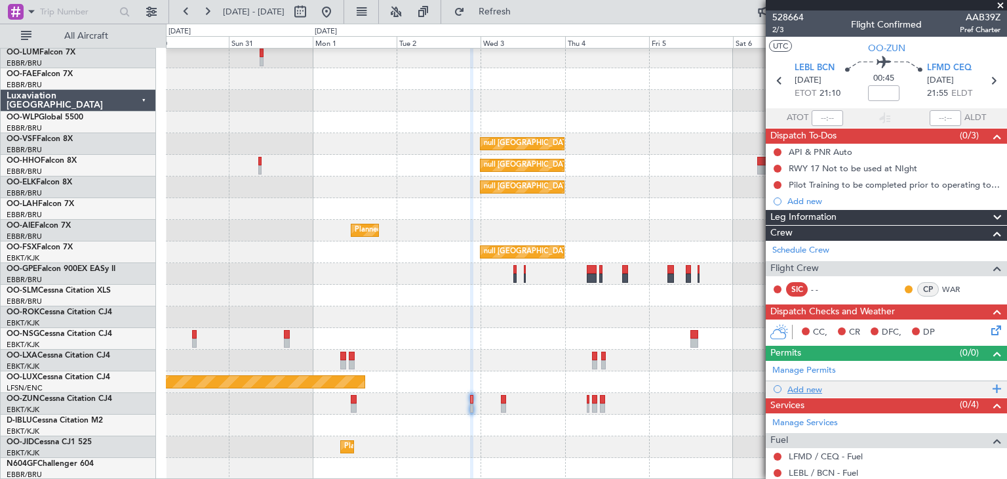
click at [808, 389] on div "Add new" at bounding box center [887, 389] width 201 height 11
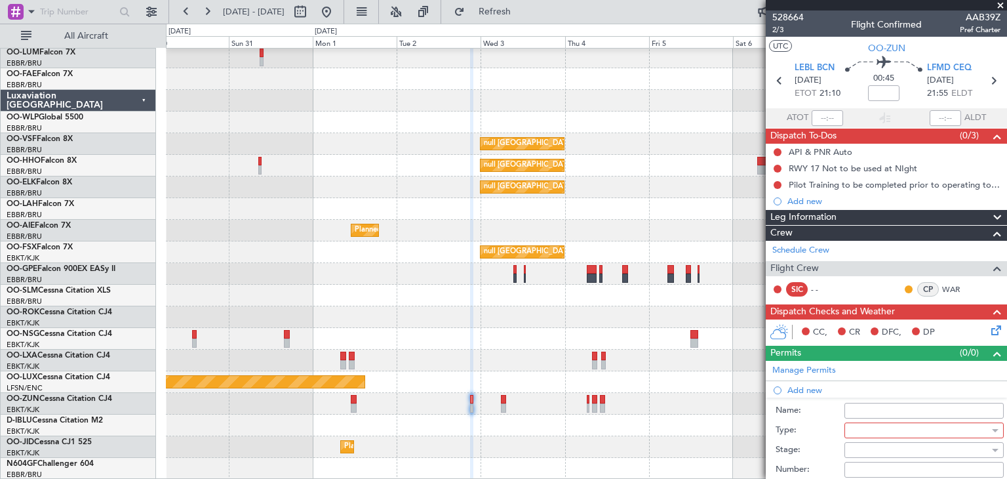
click at [886, 433] on div at bounding box center [920, 430] width 140 height 20
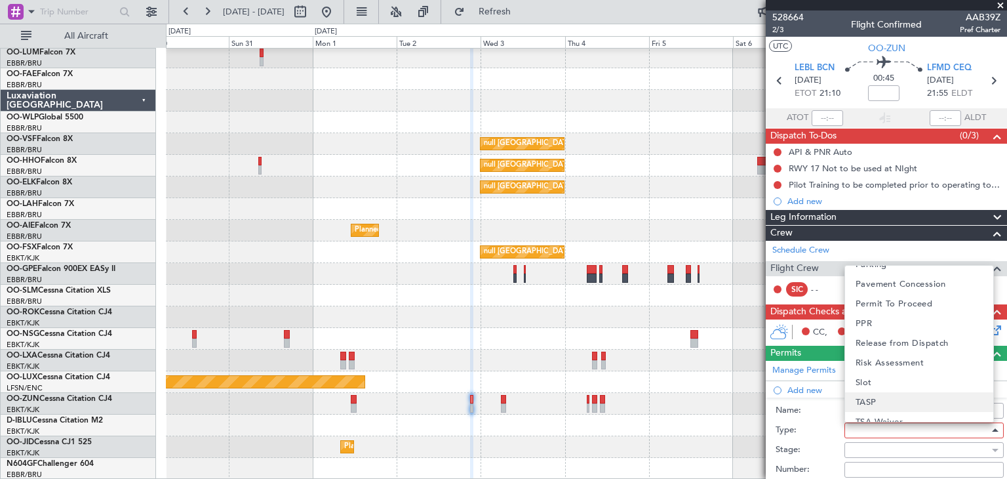
scroll to position [393, 0]
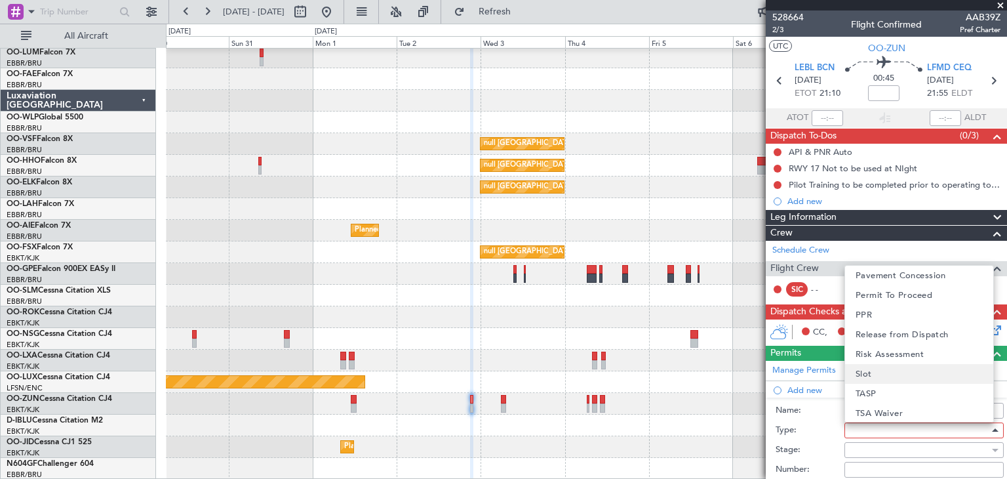
click at [887, 378] on mat-option "Slot" at bounding box center [919, 374] width 148 height 20
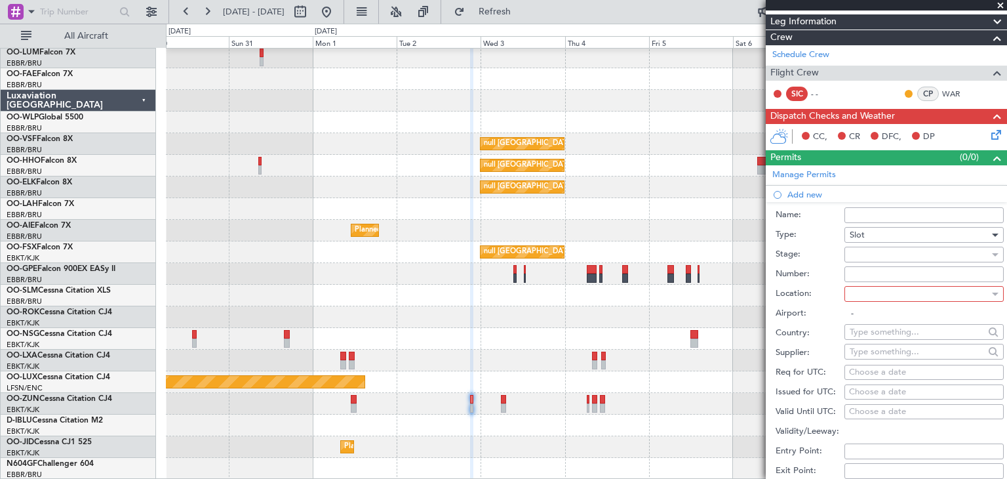
scroll to position [197, 0]
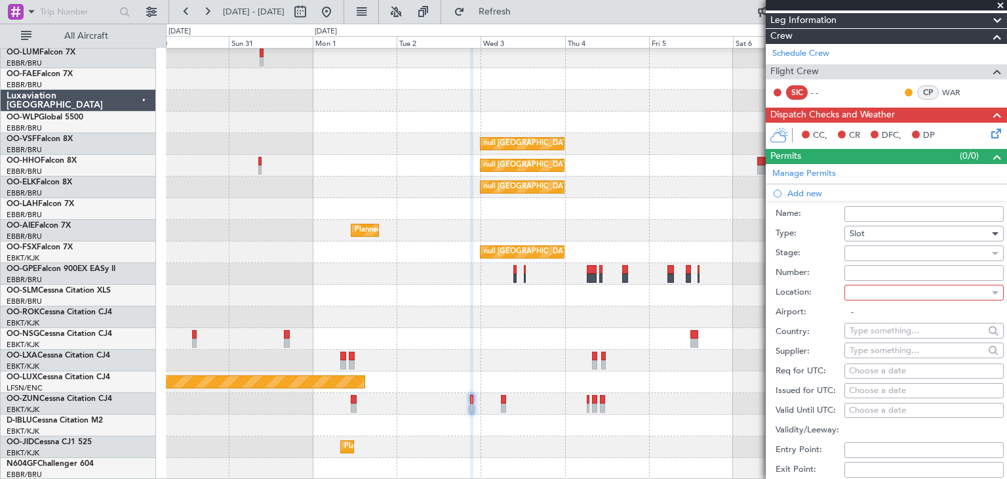
click at [884, 290] on div at bounding box center [920, 293] width 140 height 20
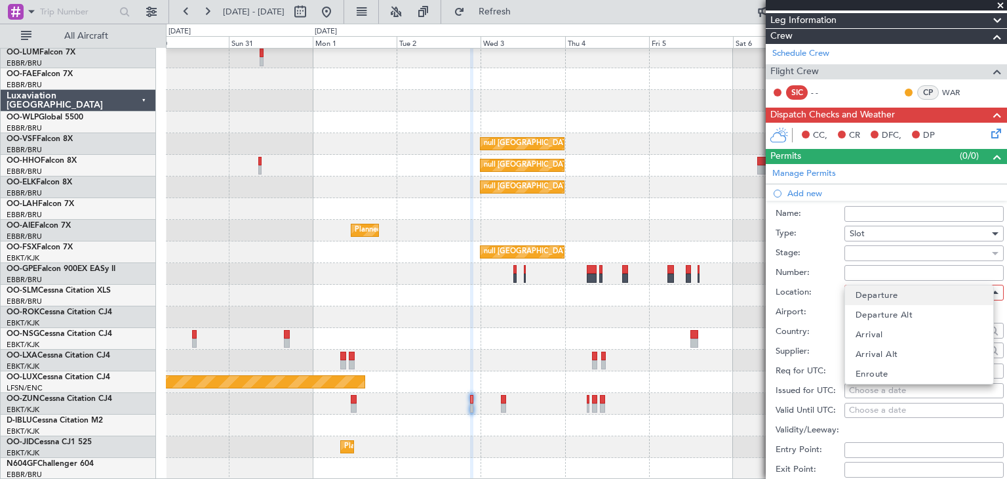
click at [884, 297] on span "Departure" at bounding box center [877, 295] width 43 height 20
type input "LEBL / BCN"
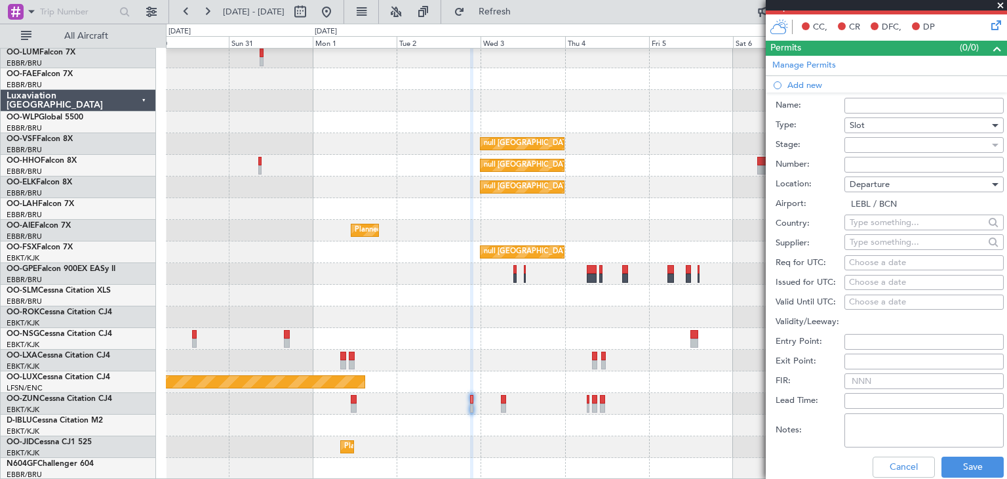
scroll to position [328, 0]
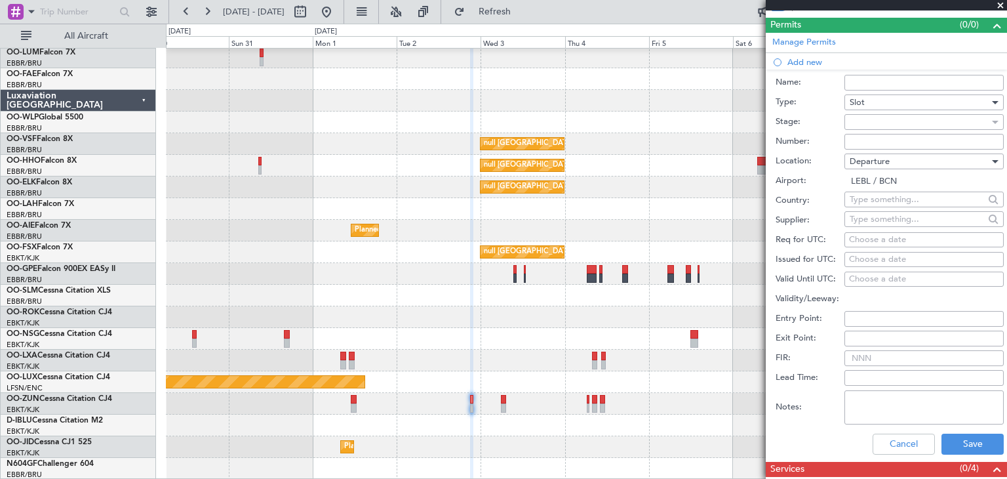
click at [870, 236] on div "Choose a date" at bounding box center [924, 239] width 150 height 13
select select "8"
select select "2025"
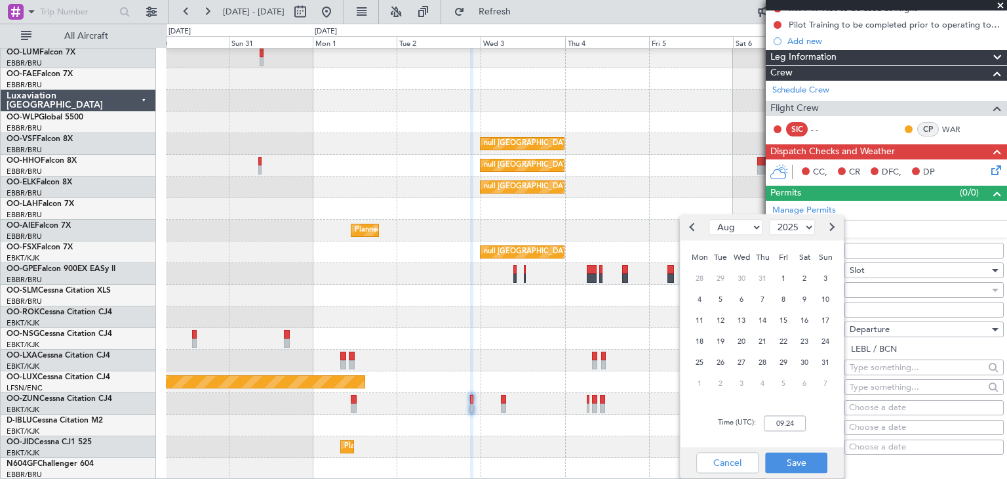
scroll to position [197, 0]
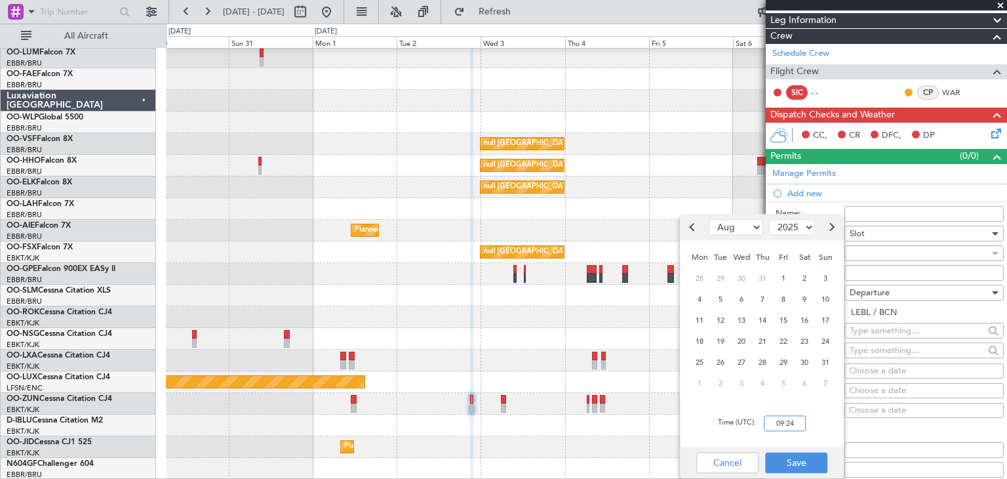
click at [797, 418] on input "09:24" at bounding box center [785, 423] width 42 height 16
type input "21:05"
click at [791, 465] on button "Save" at bounding box center [796, 462] width 62 height 21
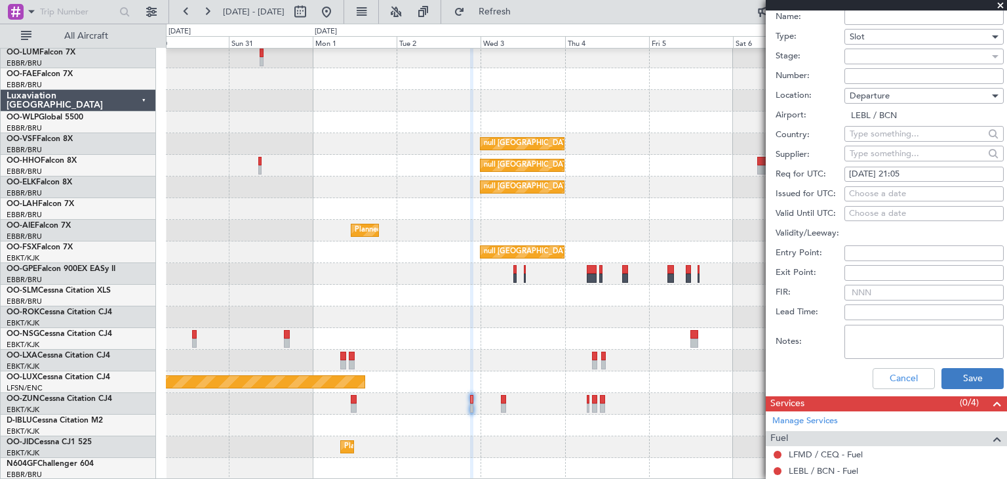
scroll to position [328, 0]
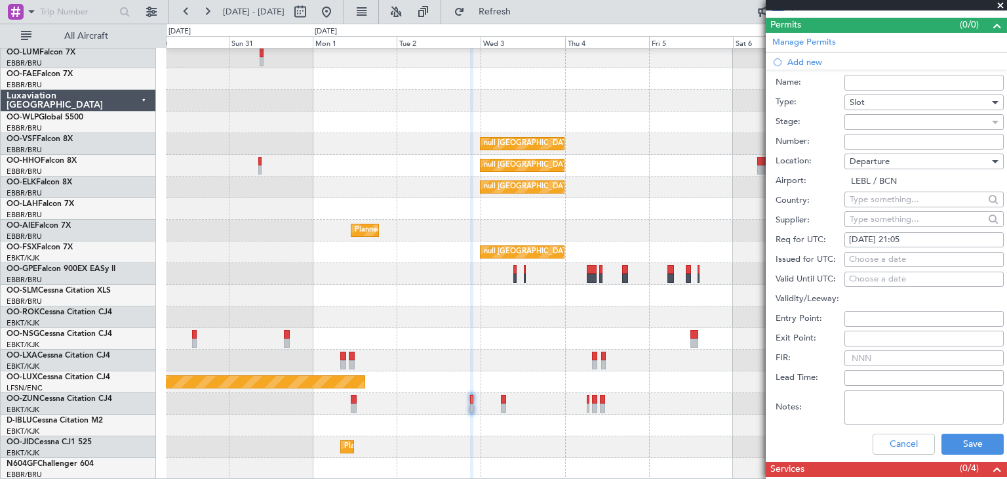
click at [922, 126] on div at bounding box center [920, 122] width 140 height 20
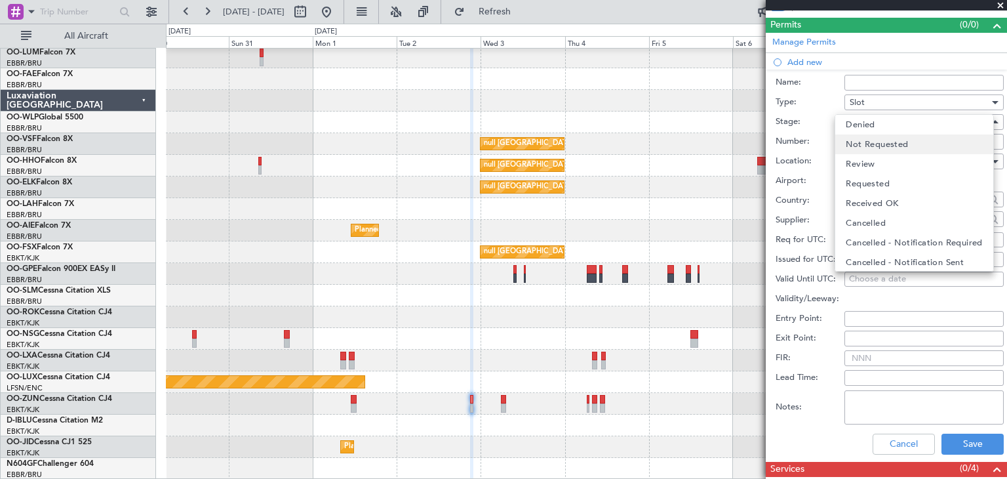
click at [896, 142] on span "Not Requested" at bounding box center [877, 144] width 62 height 20
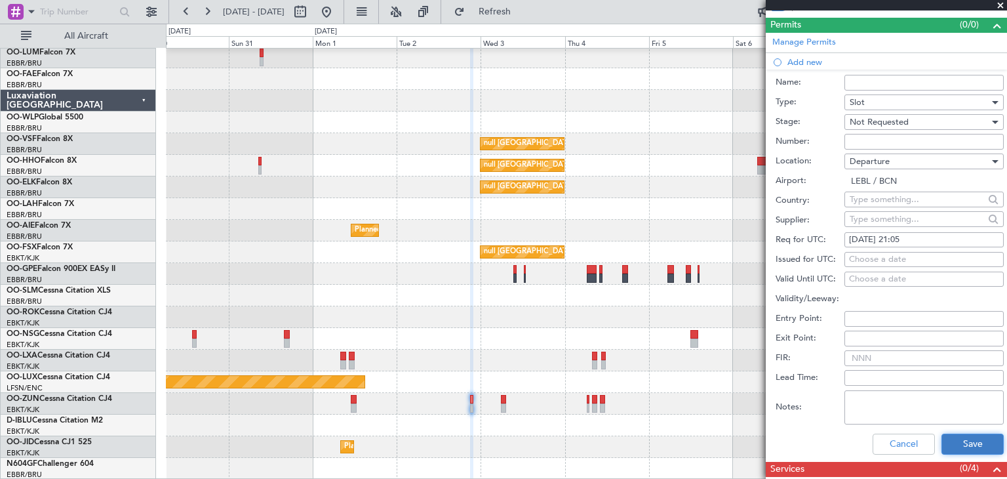
click at [970, 443] on button "Save" at bounding box center [972, 443] width 62 height 21
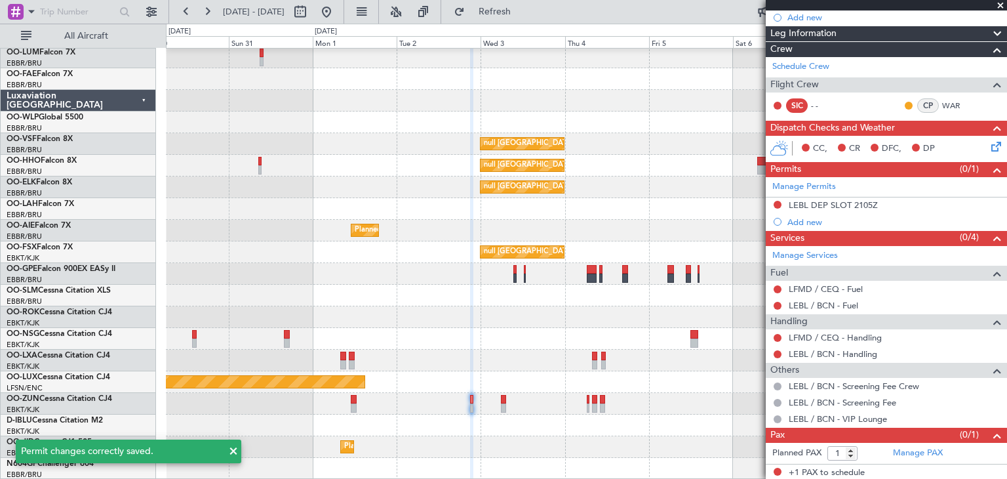
scroll to position [0, 0]
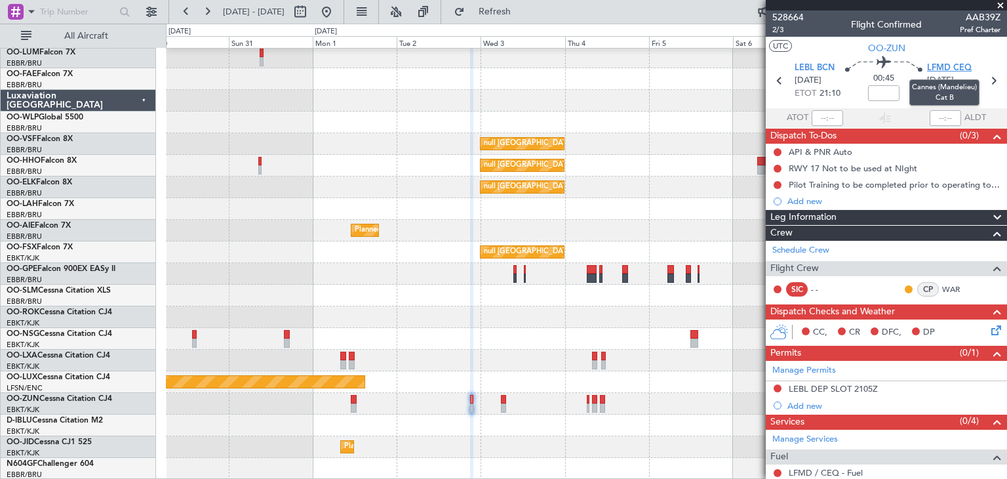
click at [937, 67] on span "LFMD CEQ" at bounding box center [949, 68] width 45 height 13
click at [782, 27] on span "2/3" at bounding box center [787, 29] width 31 height 11
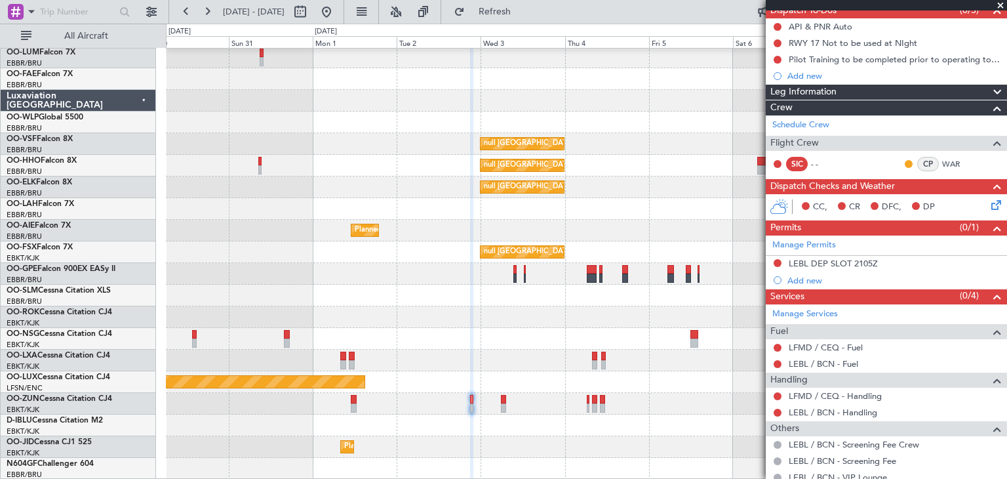
scroll to position [184, 0]
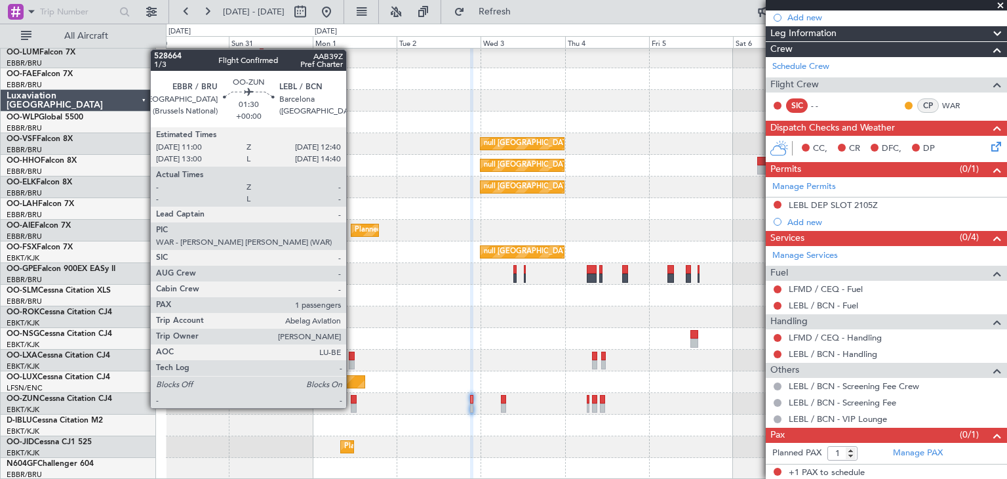
click at [353, 396] on div at bounding box center [354, 399] width 6 height 9
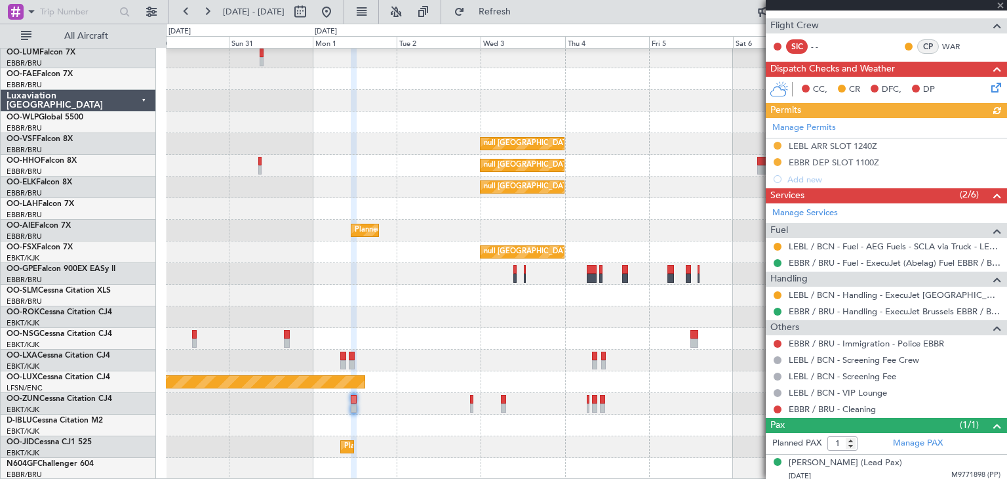
scroll to position [213, 0]
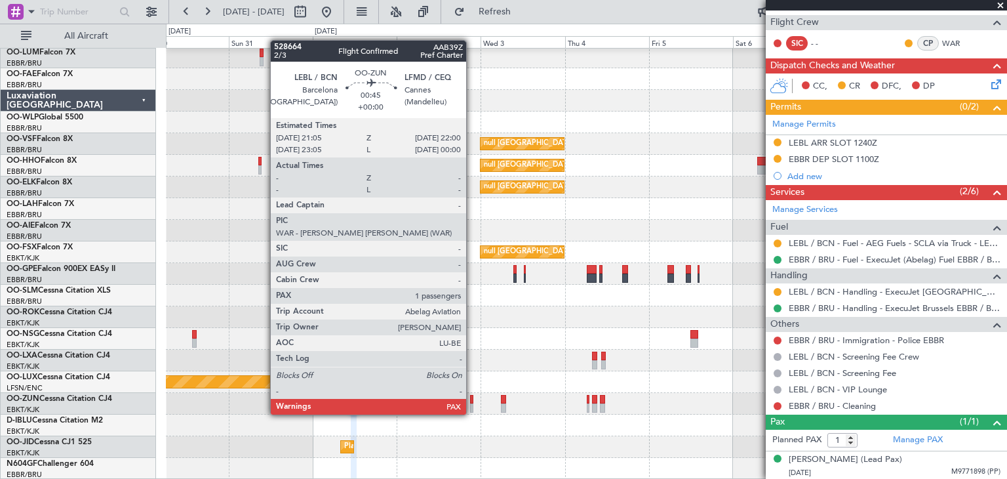
click at [472, 401] on div at bounding box center [471, 399] width 3 height 9
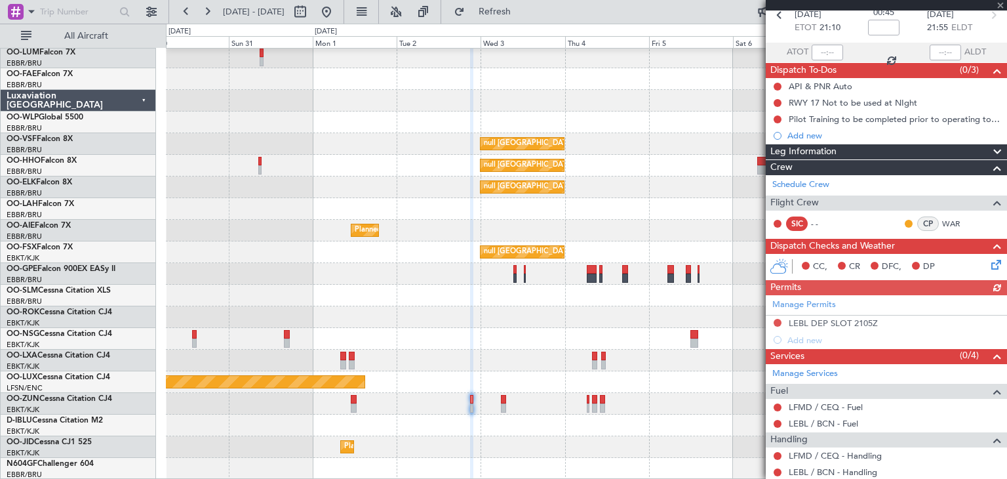
scroll to position [131, 0]
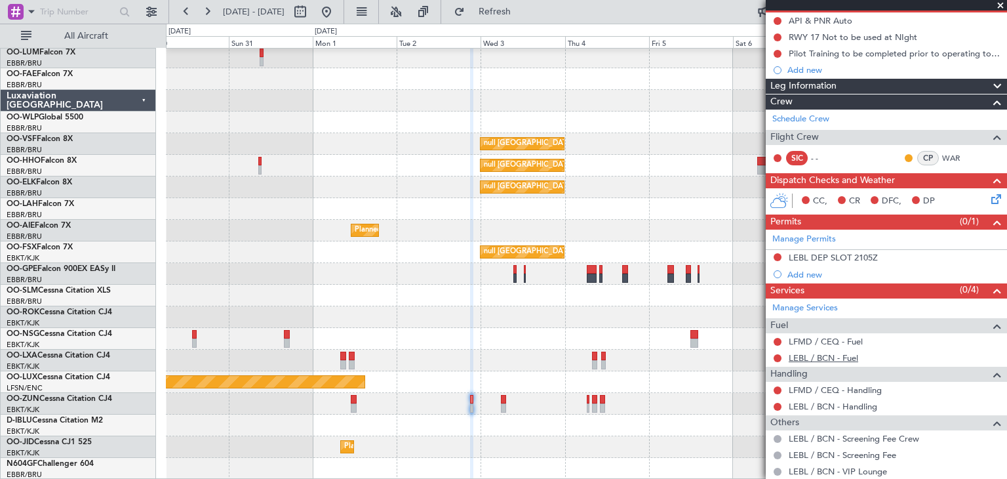
click at [839, 353] on link "LEBL / BCN - Fuel" at bounding box center [823, 357] width 69 height 11
click at [852, 401] on link "LEBL / BCN - Handling" at bounding box center [833, 406] width 89 height 11
click at [523, 13] on span "Refresh" at bounding box center [494, 11] width 55 height 9
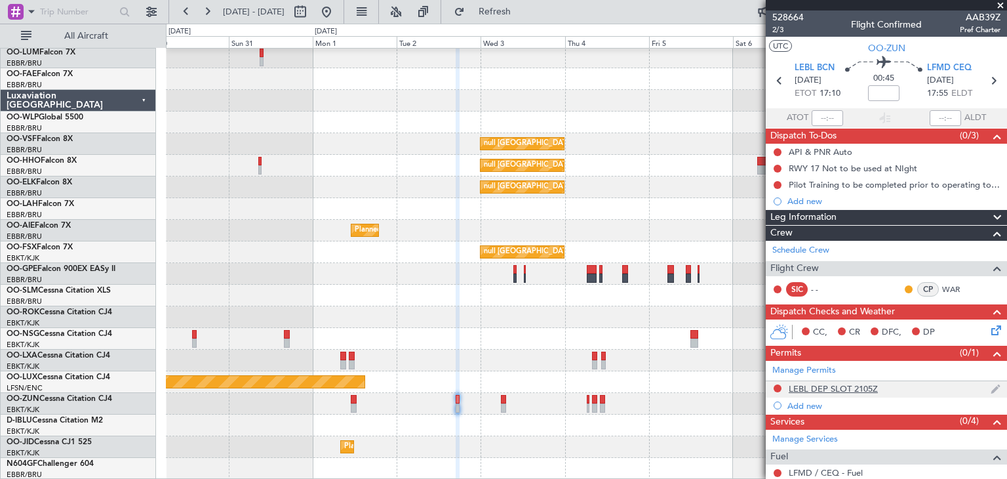
scroll to position [184, 0]
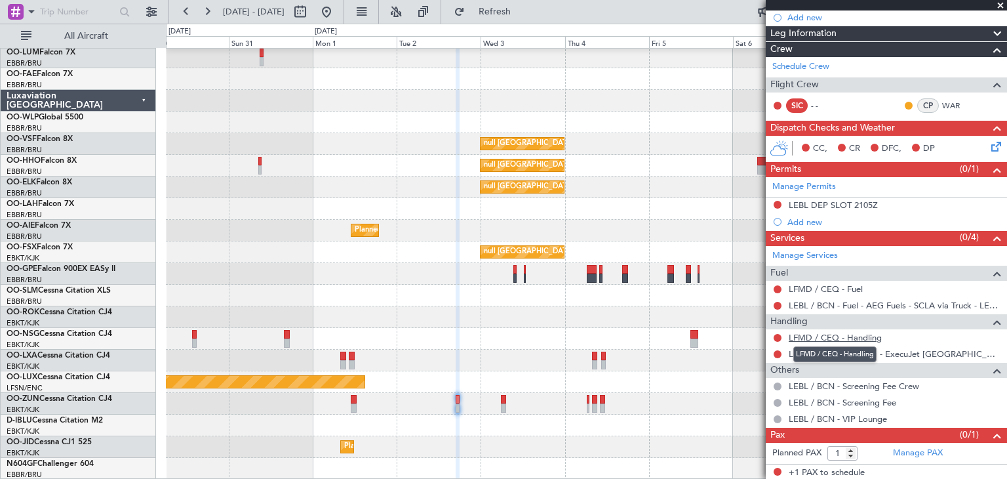
click at [839, 338] on link "LFMD / CEQ - Handling" at bounding box center [835, 337] width 93 height 11
click at [825, 287] on link "LFMD / CEQ - Fuel" at bounding box center [826, 288] width 74 height 11
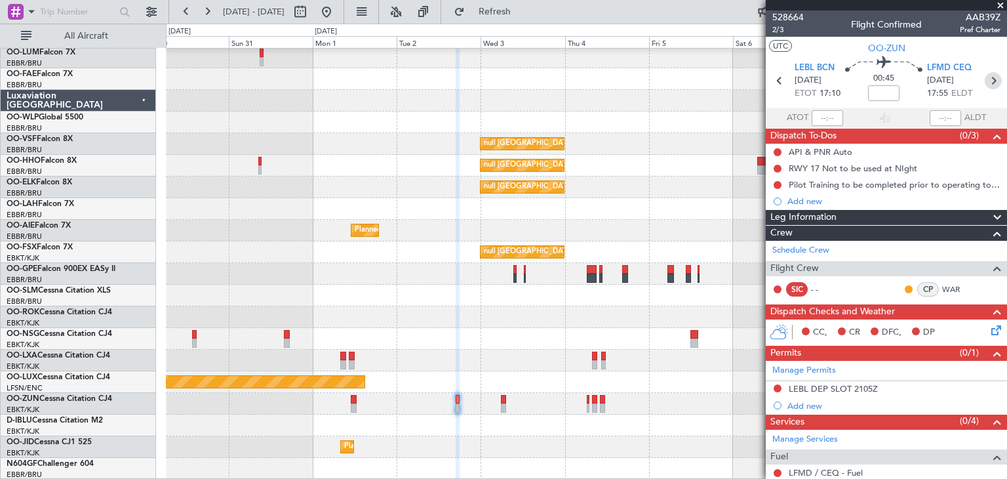
click at [989, 79] on icon at bounding box center [993, 80] width 17 height 17
type input "2"
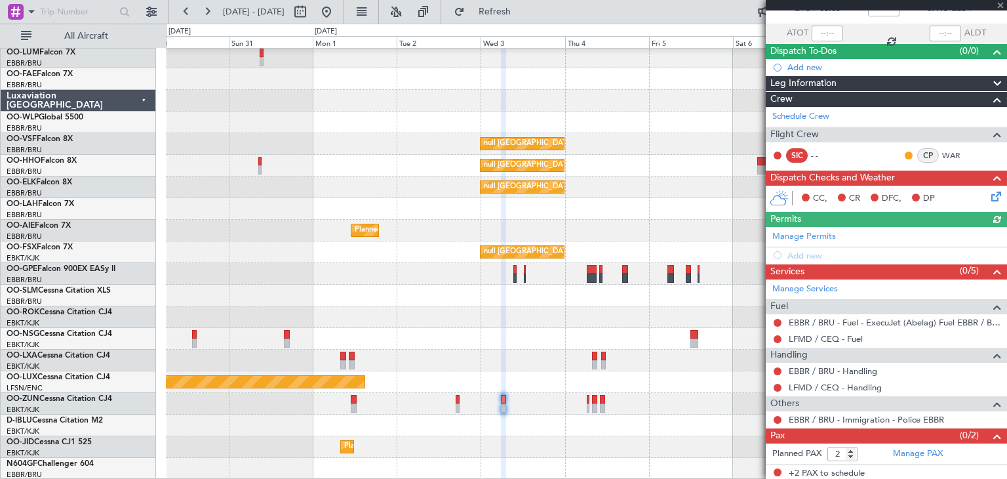
scroll to position [85, 0]
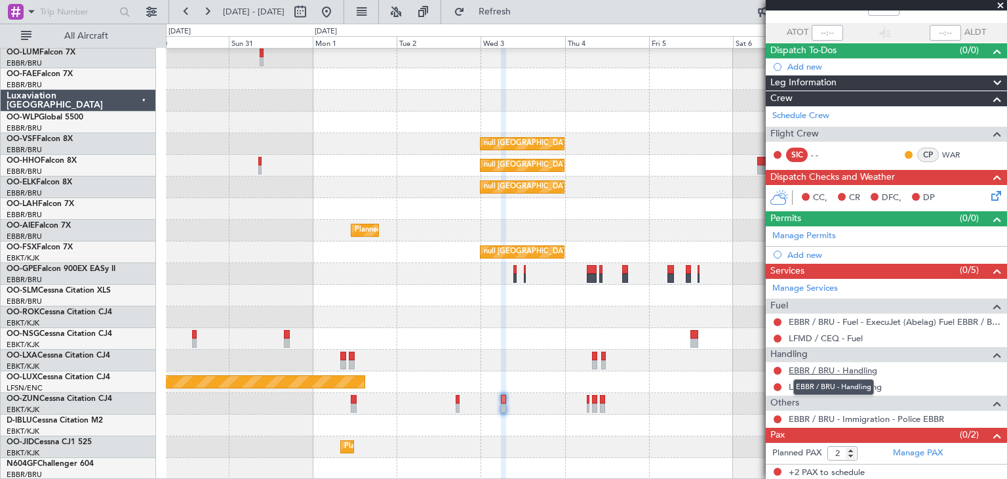
click at [838, 366] on link "EBBR / BRU - Handling" at bounding box center [833, 370] width 89 height 11
click at [831, 336] on link "LFMD / CEQ - Fuel" at bounding box center [826, 337] width 74 height 11
click at [866, 382] on link "LFMD / CEQ - Handling" at bounding box center [835, 386] width 93 height 11
click at [505, 20] on button "Refresh" at bounding box center [487, 11] width 79 height 21
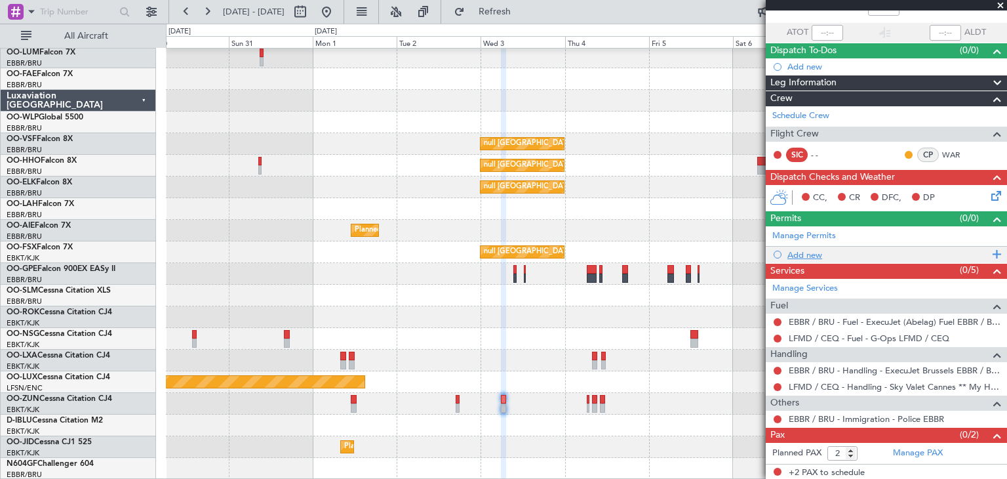
click at [796, 252] on div "Add new" at bounding box center [887, 254] width 201 height 11
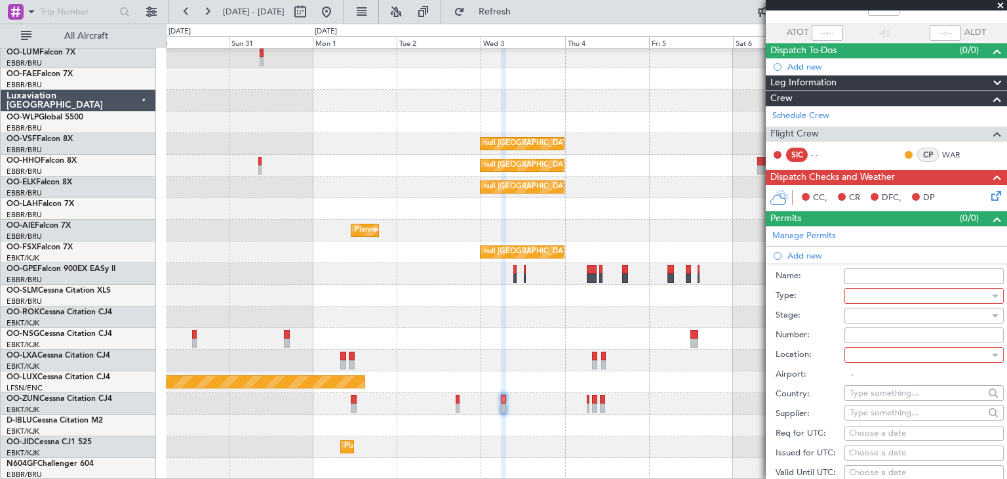
click at [873, 297] on div at bounding box center [920, 296] width 140 height 20
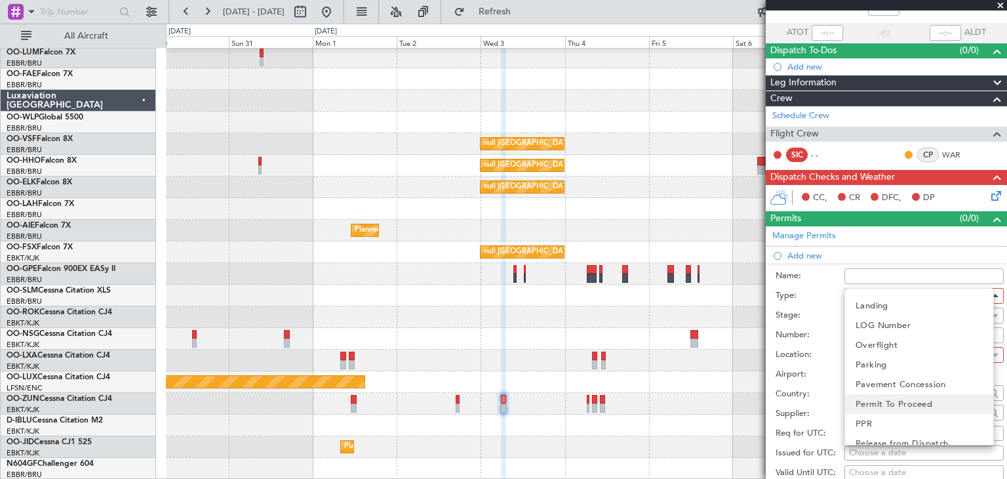
scroll to position [394, 0]
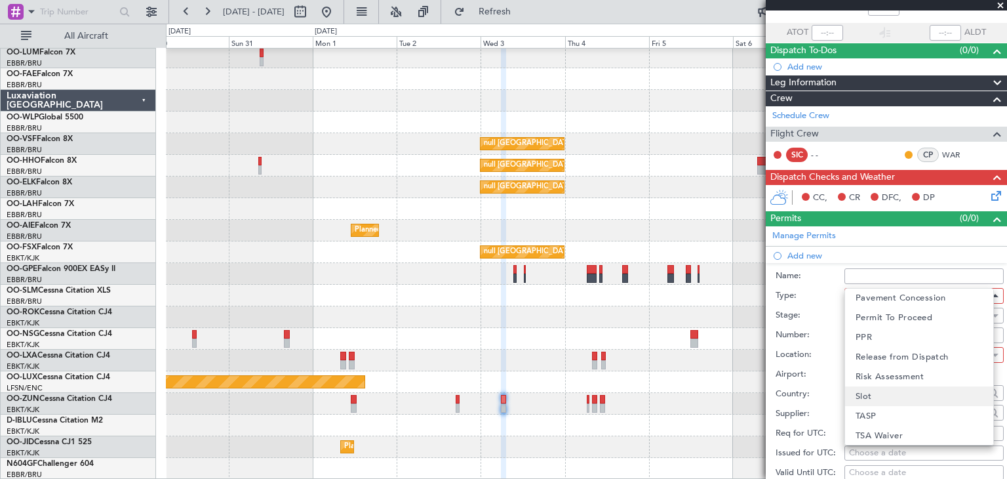
click at [884, 395] on mat-option "Slot" at bounding box center [919, 396] width 148 height 20
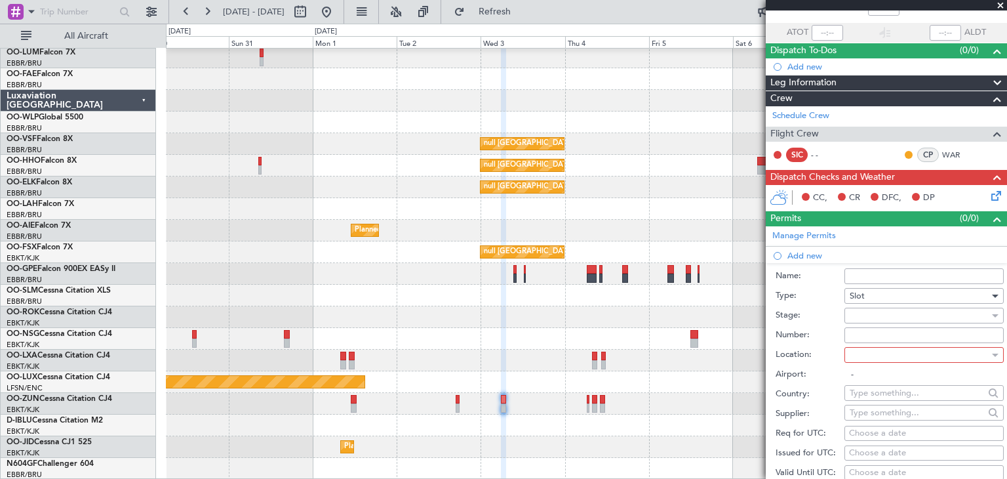
click at [875, 353] on div at bounding box center [920, 355] width 140 height 20
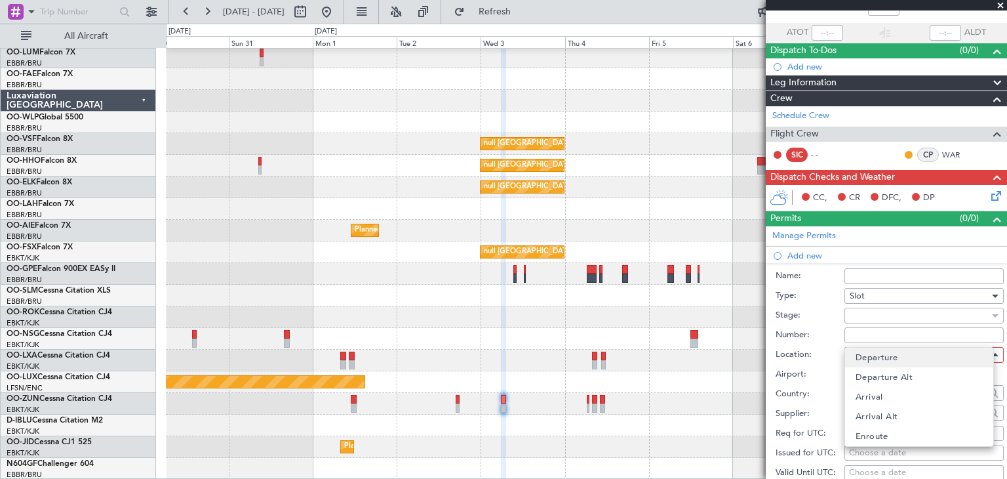
click at [886, 357] on span "Departure" at bounding box center [877, 357] width 43 height 20
type input "LFMD / CEQ"
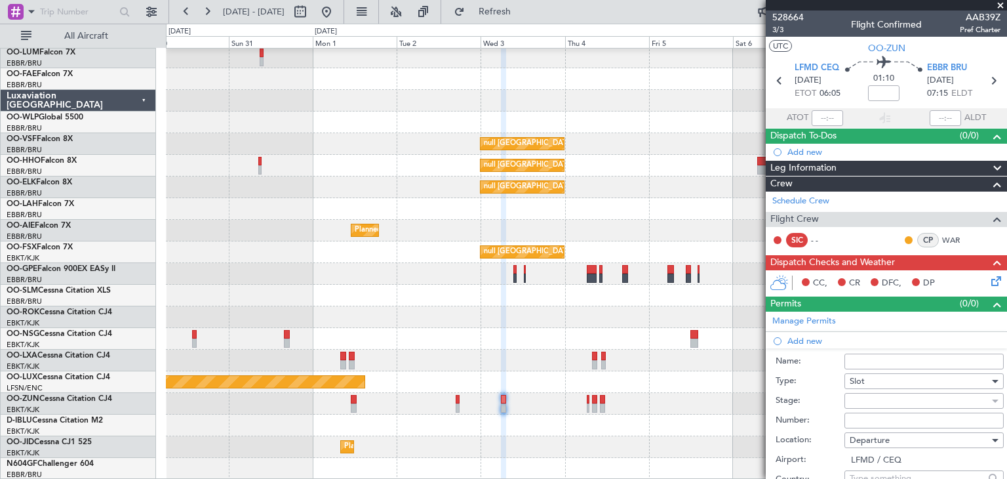
scroll to position [328, 0]
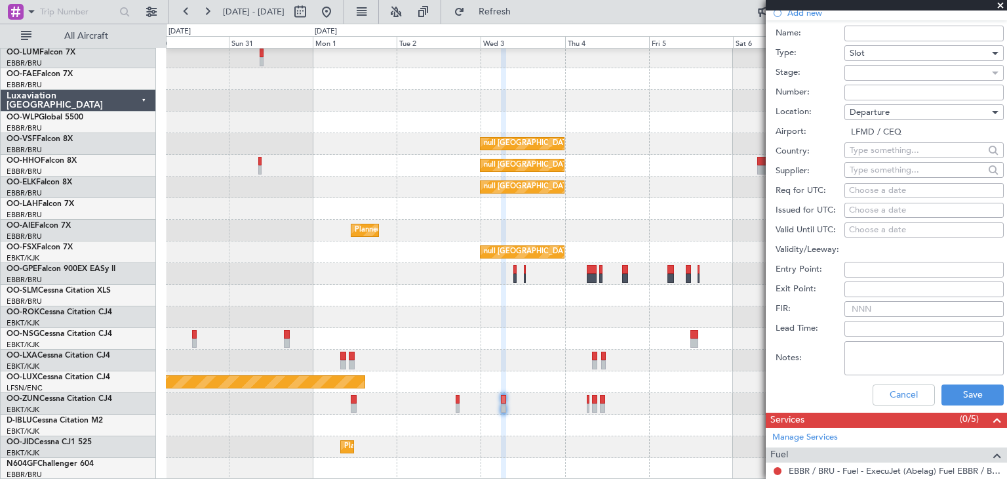
click at [867, 184] on div "Choose a date" at bounding box center [924, 190] width 150 height 13
select select "8"
select select "2025"
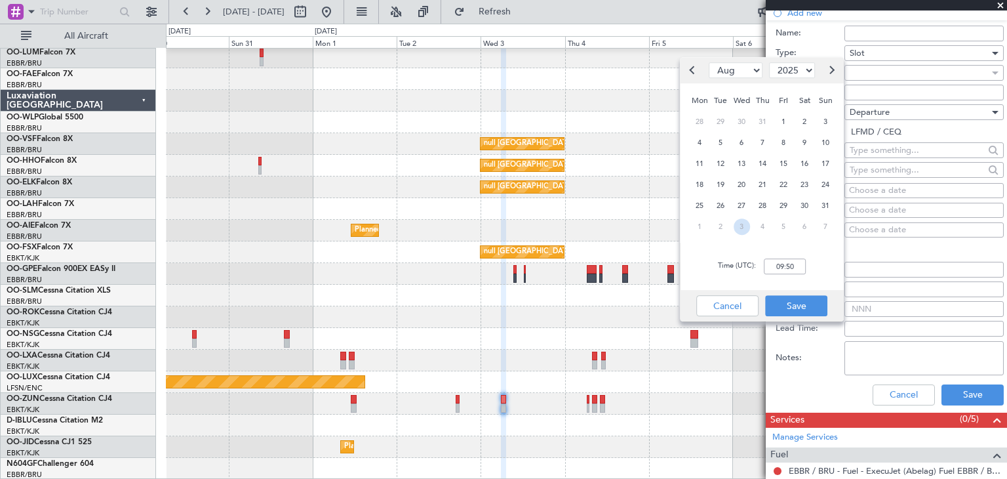
click at [742, 225] on span "3" at bounding box center [742, 226] width 16 height 16
select select "9"
click at [782, 266] on input "00:00" at bounding box center [785, 266] width 42 height 16
type input "06:00"
click at [820, 302] on button "Save" at bounding box center [796, 305] width 62 height 21
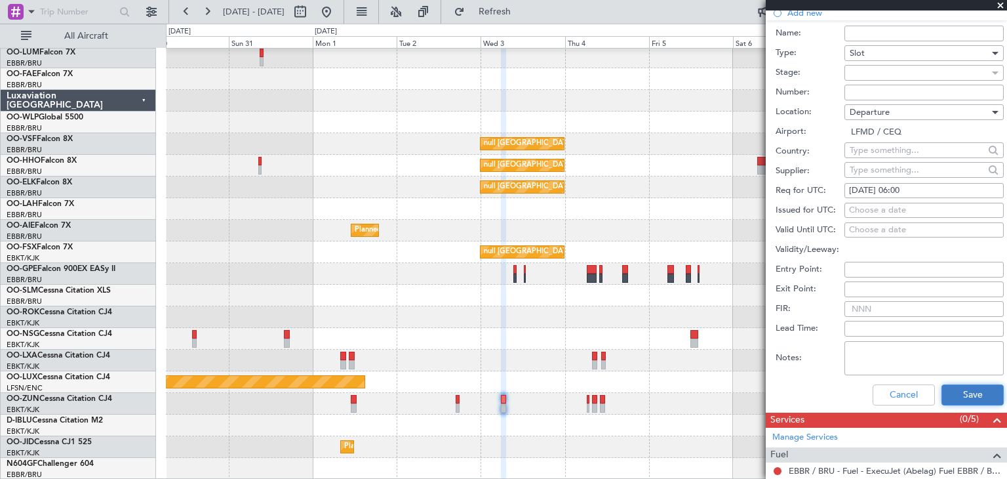
click at [974, 386] on button "Save" at bounding box center [972, 394] width 62 height 21
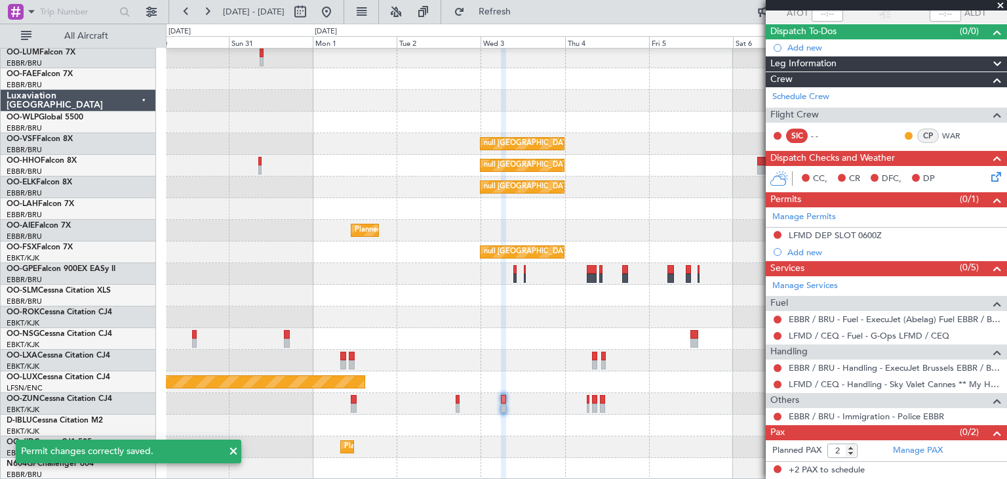
scroll to position [102, 0]
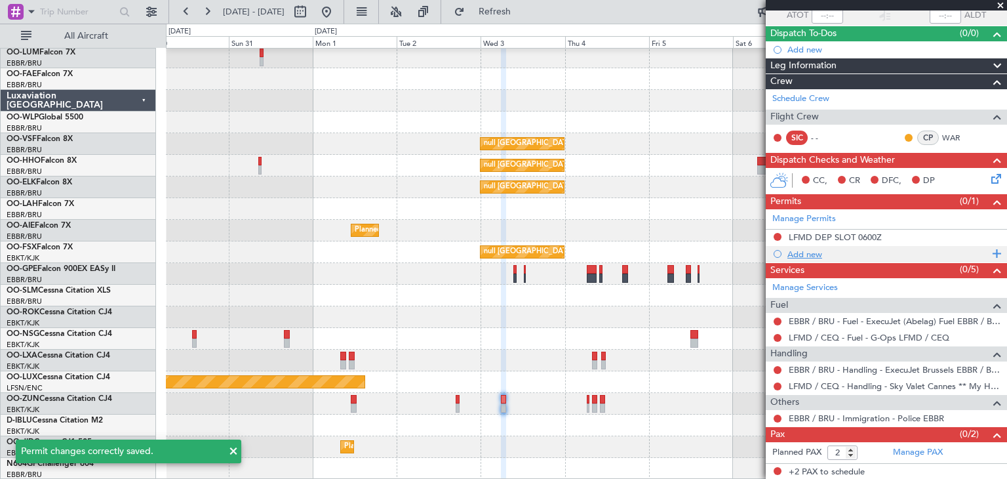
click at [821, 255] on div "Add new" at bounding box center [887, 253] width 201 height 11
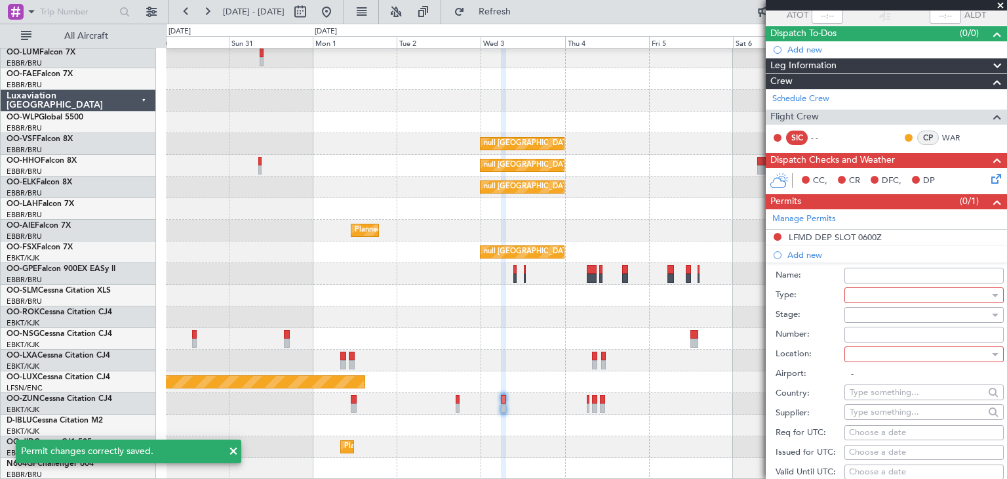
click at [871, 291] on div at bounding box center [920, 295] width 140 height 20
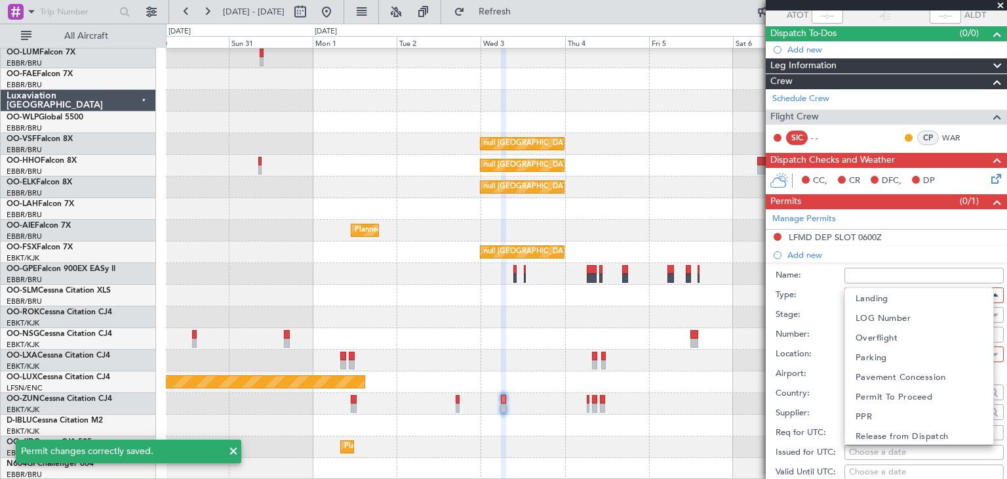
scroll to position [394, 0]
click at [913, 394] on mat-option "Slot" at bounding box center [919, 396] width 148 height 20
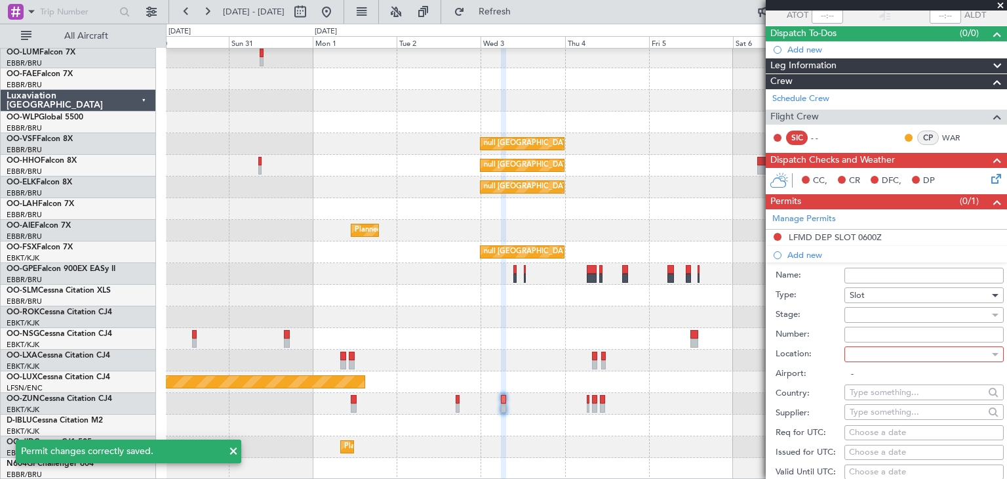
click at [878, 355] on div at bounding box center [920, 354] width 140 height 20
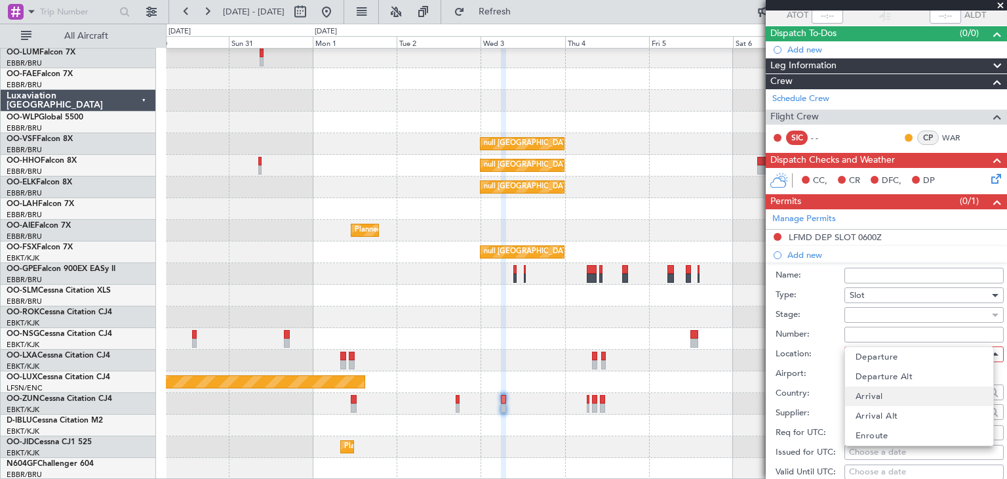
click at [884, 397] on mat-option "Arrival" at bounding box center [919, 396] width 148 height 20
type input "EBBR / BRU"
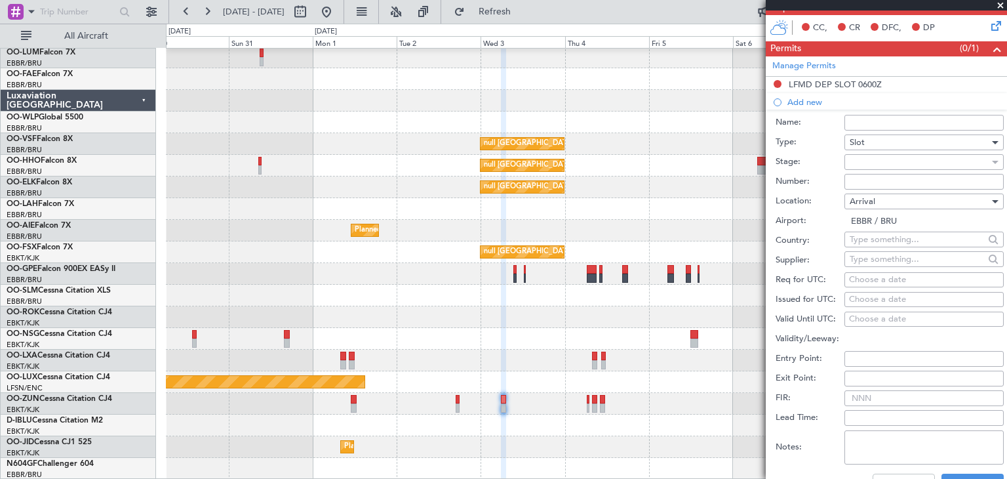
scroll to position [262, 0]
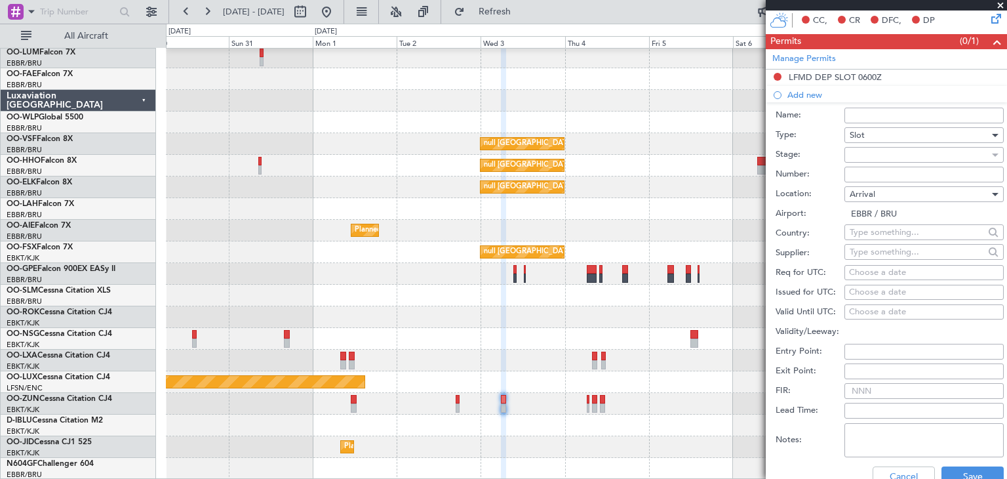
click at [874, 273] on div "Choose a date" at bounding box center [924, 272] width 150 height 13
select select "8"
select select "2025"
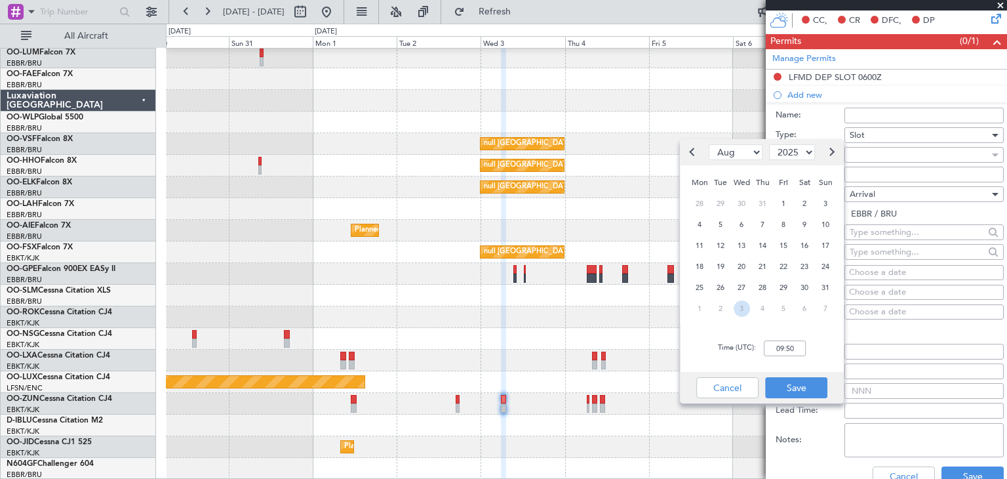
click at [742, 311] on span "3" at bounding box center [742, 308] width 16 height 16
select select "9"
click at [782, 344] on input "00:00" at bounding box center [785, 348] width 42 height 16
type input "07:20"
click at [804, 389] on button "Save" at bounding box center [796, 387] width 62 height 21
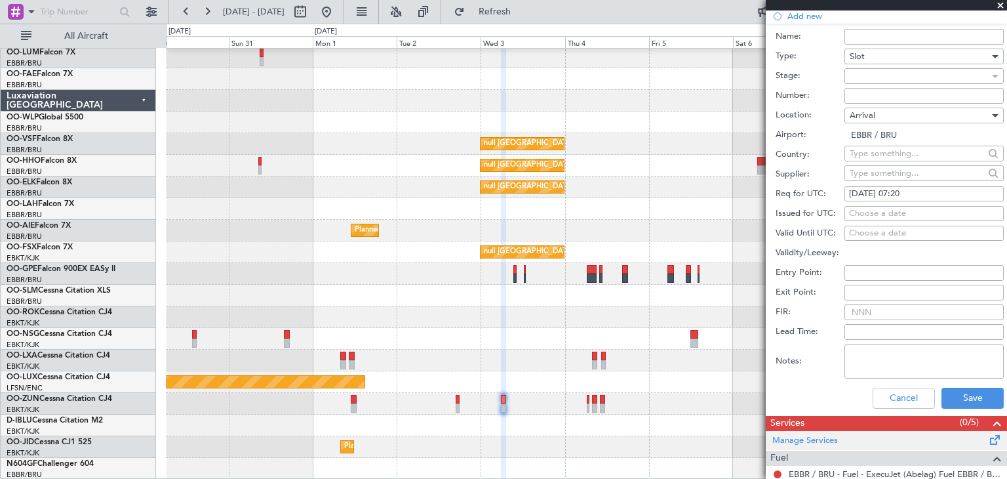
scroll to position [393, 0]
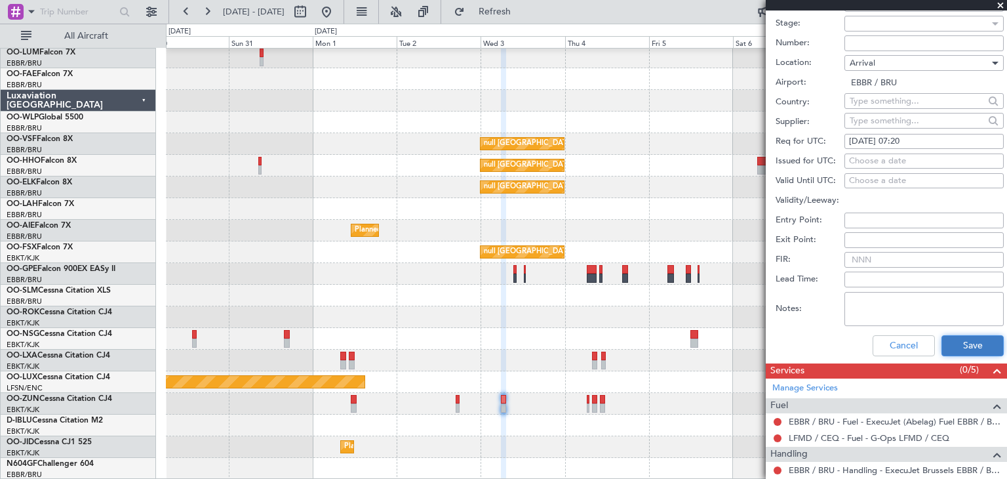
click at [979, 348] on button "Save" at bounding box center [972, 345] width 62 height 21
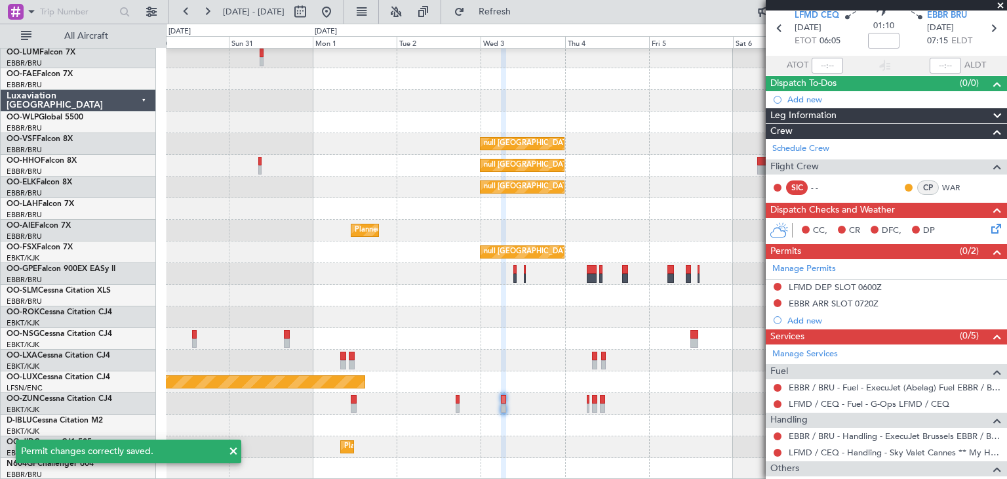
scroll to position [0, 0]
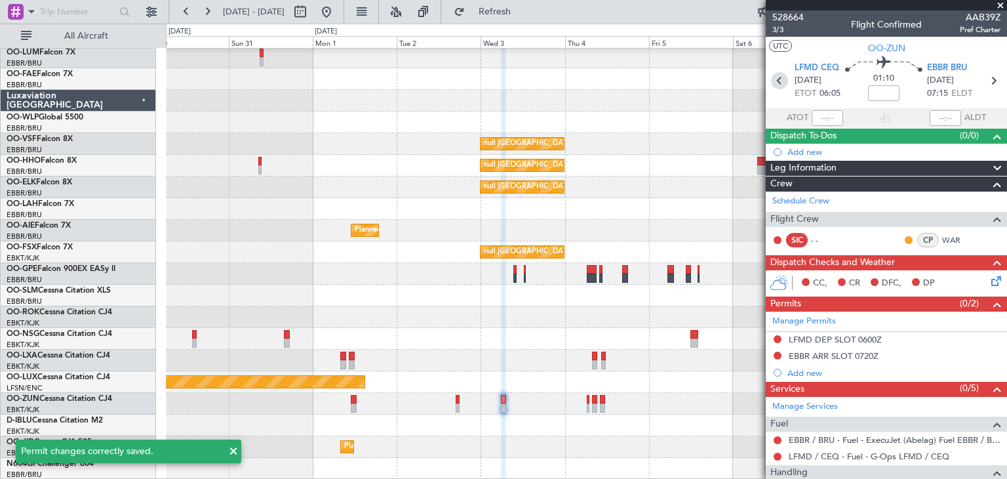
click at [778, 85] on icon at bounding box center [779, 80] width 17 height 17
type input "1"
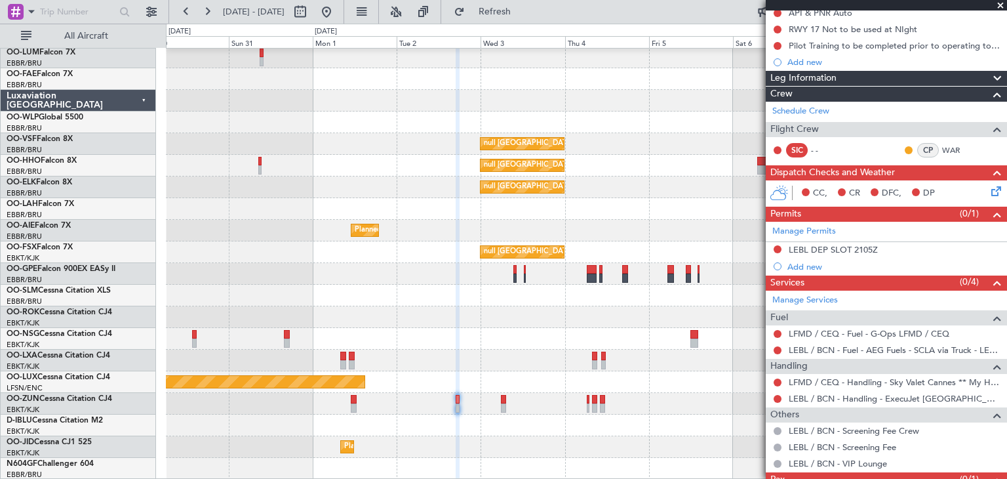
scroll to position [118, 0]
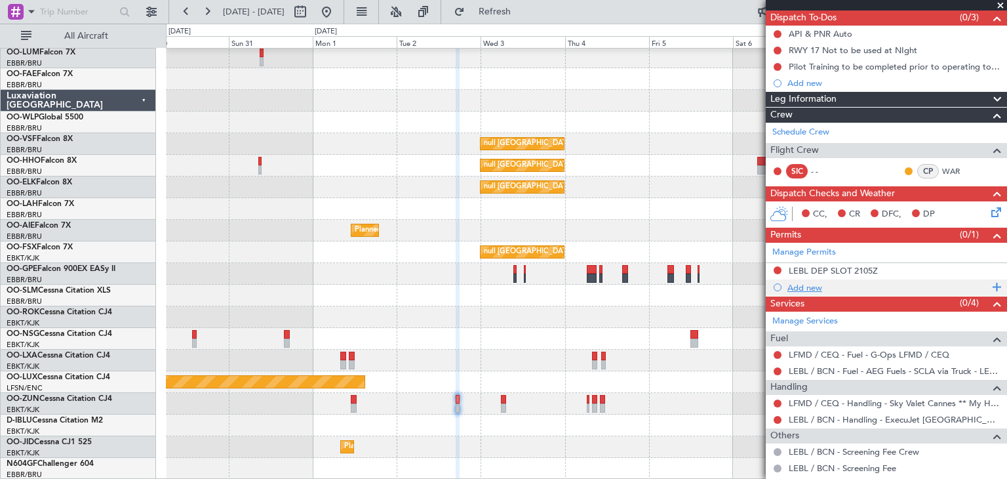
click at [808, 284] on div "Add new" at bounding box center [887, 287] width 201 height 11
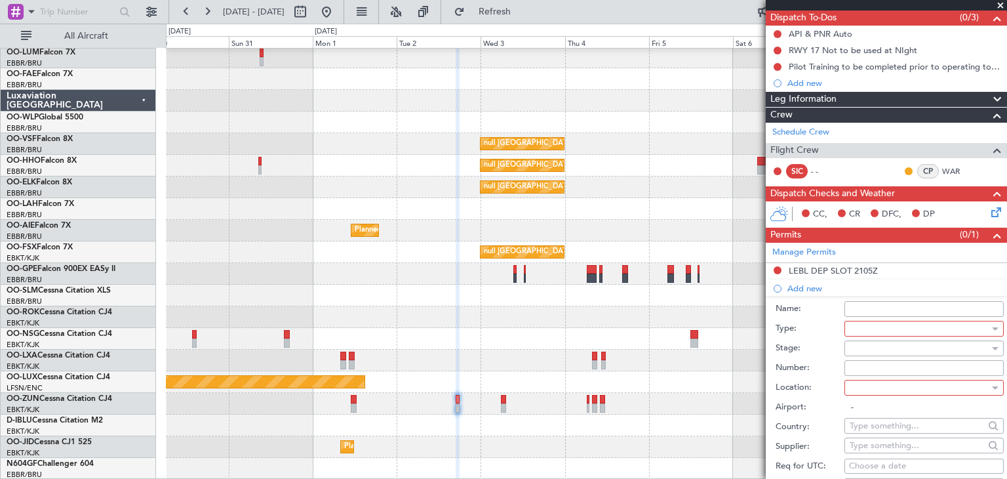
click at [876, 323] on div at bounding box center [920, 329] width 140 height 20
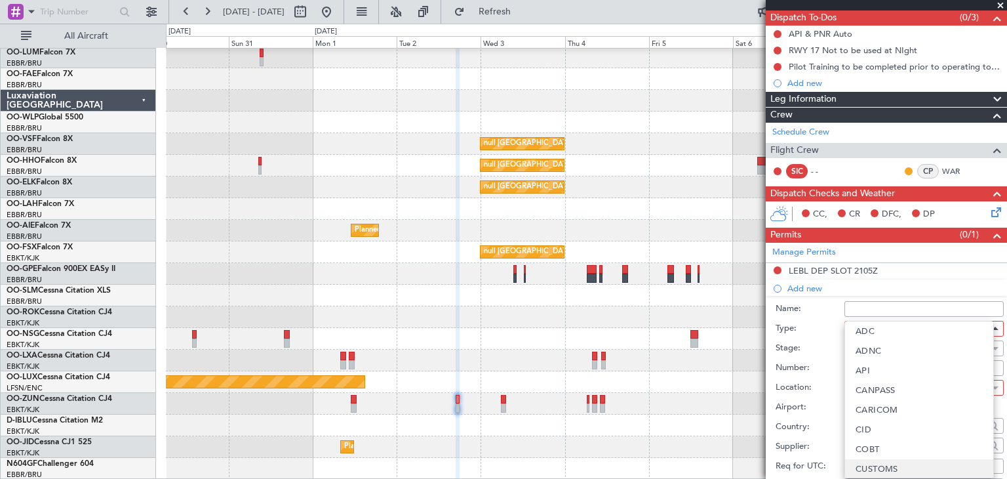
scroll to position [394, 0]
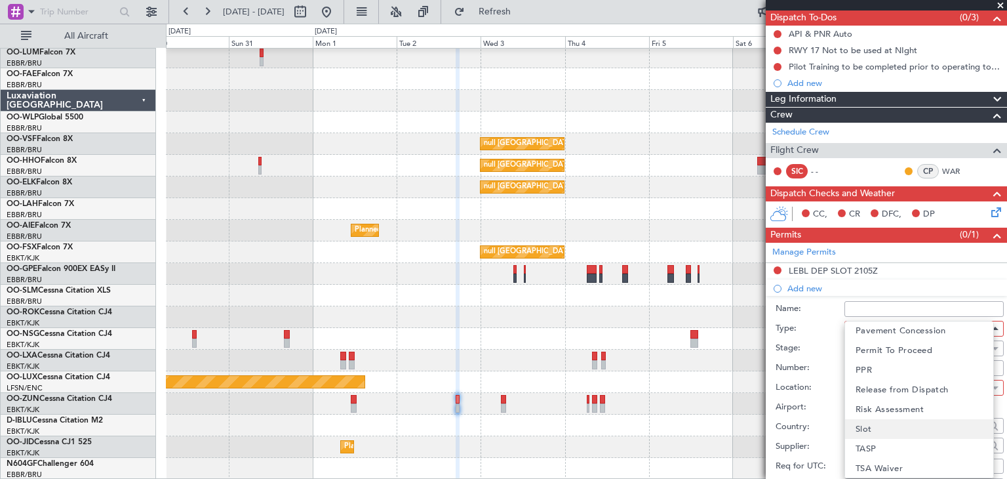
click at [895, 423] on mat-option "Slot" at bounding box center [919, 429] width 148 height 20
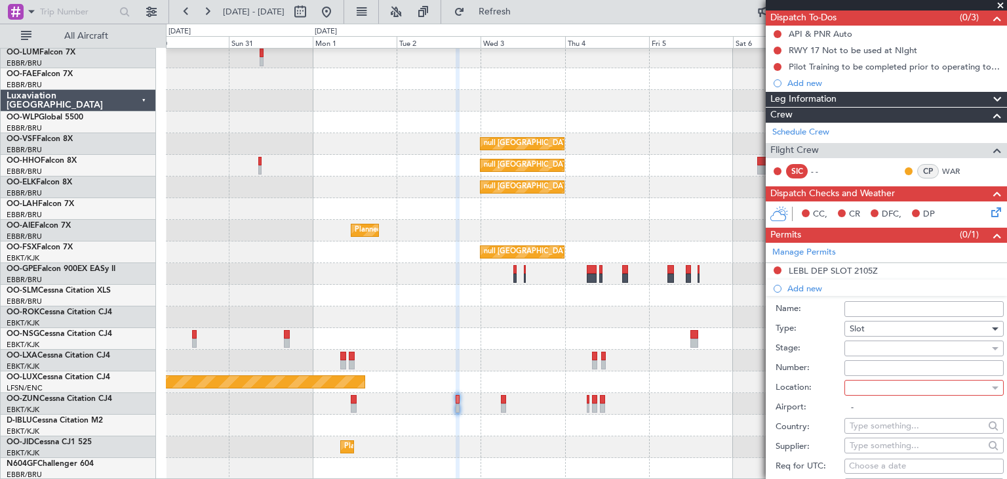
click at [894, 386] on div at bounding box center [920, 388] width 140 height 20
click at [905, 431] on mat-option "Arrival" at bounding box center [919, 430] width 148 height 20
type input "LFMD / CEQ"
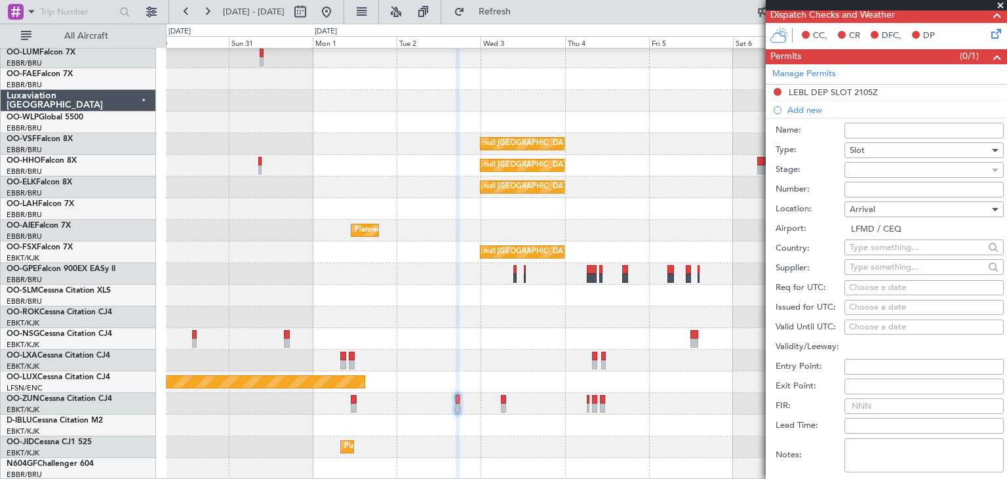
scroll to position [315, 0]
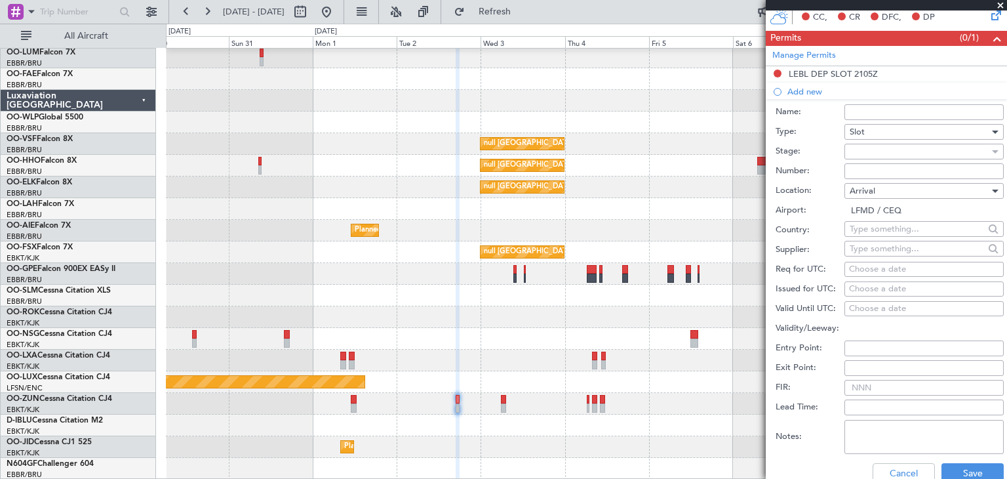
click at [877, 268] on div "Choose a date" at bounding box center [924, 269] width 150 height 13
select select "8"
select select "2025"
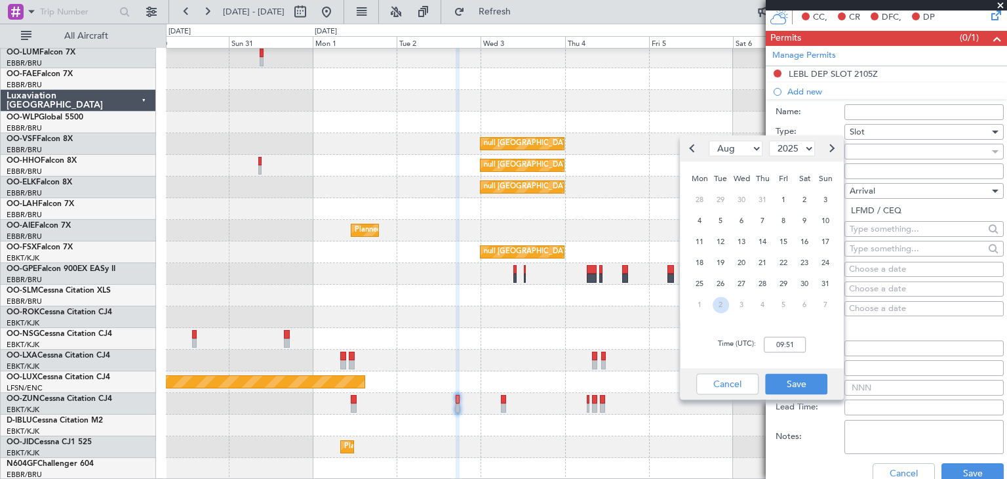
click at [725, 302] on span "2" at bounding box center [721, 304] width 16 height 16
select select "9"
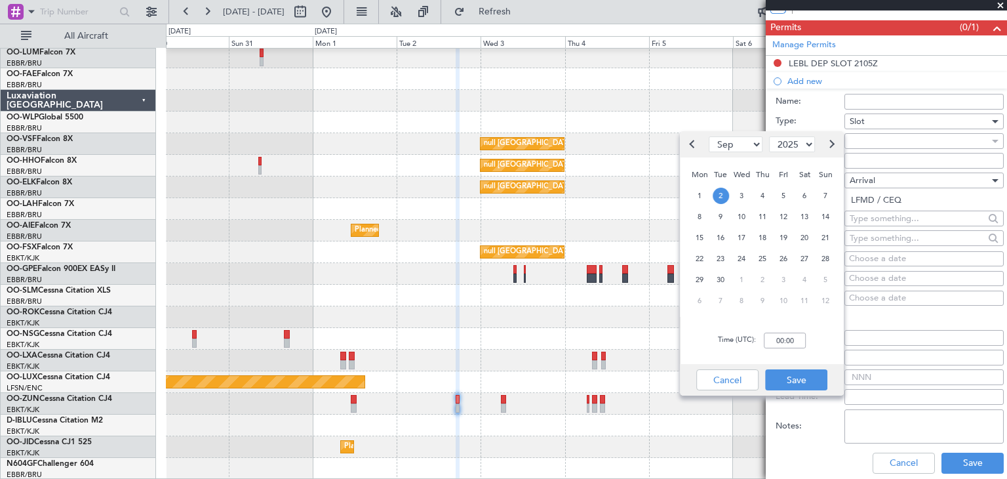
scroll to position [328, 0]
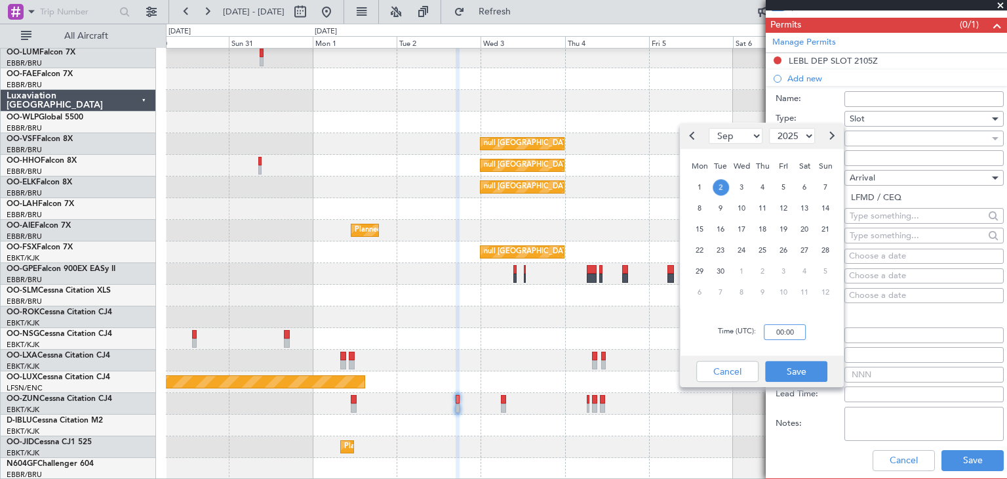
click at [787, 327] on input "00:00" at bounding box center [785, 332] width 42 height 16
type input "18:00"
click at [802, 375] on button "Save" at bounding box center [796, 371] width 62 height 21
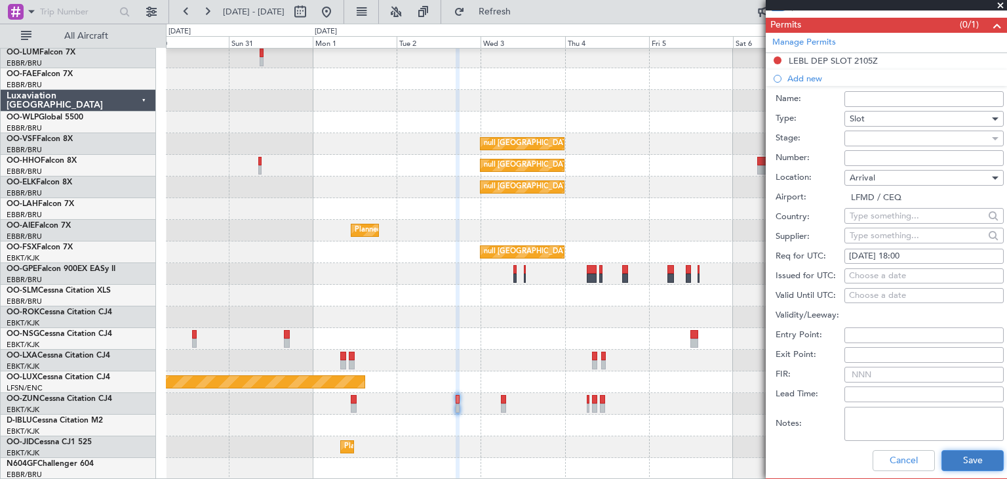
click at [959, 457] on button "Save" at bounding box center [972, 460] width 62 height 21
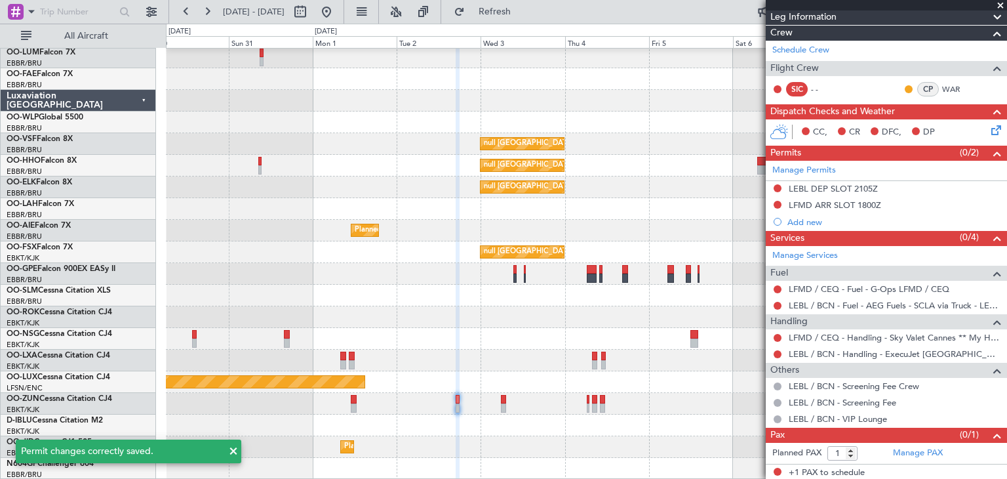
scroll to position [0, 0]
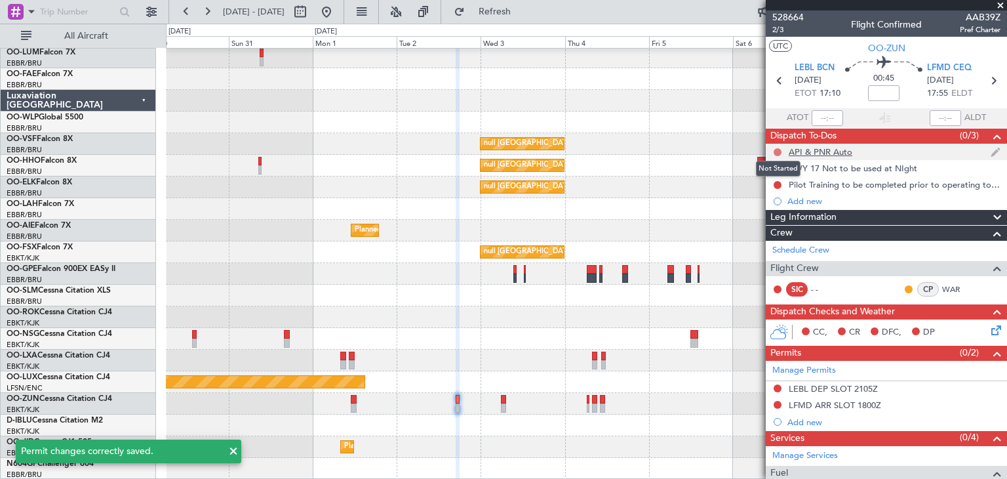
click at [778, 150] on button at bounding box center [778, 152] width 8 height 8
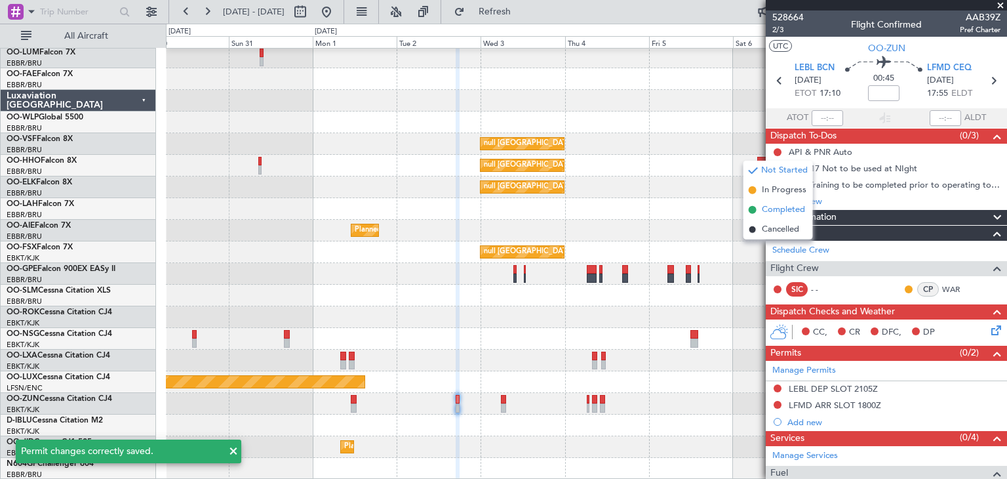
click at [777, 210] on span "Completed" at bounding box center [783, 209] width 43 height 13
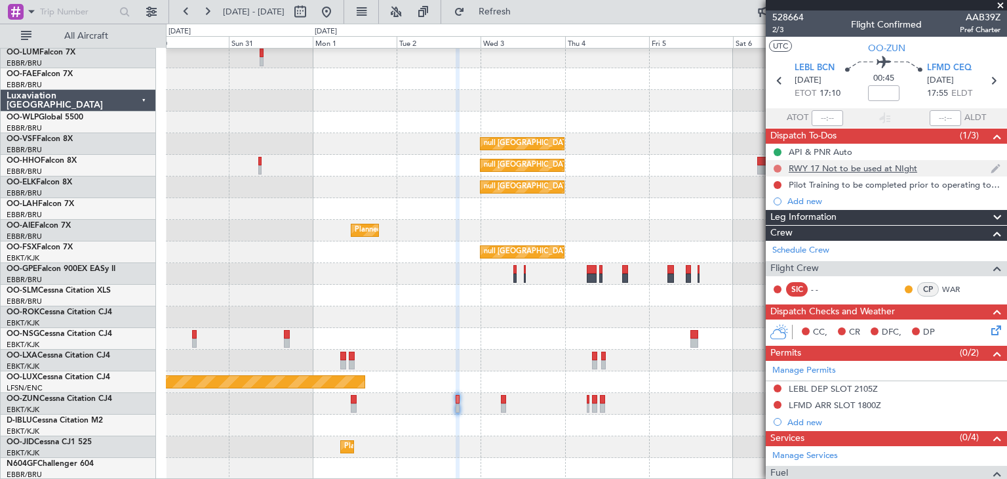
click at [777, 166] on button at bounding box center [778, 169] width 8 height 8
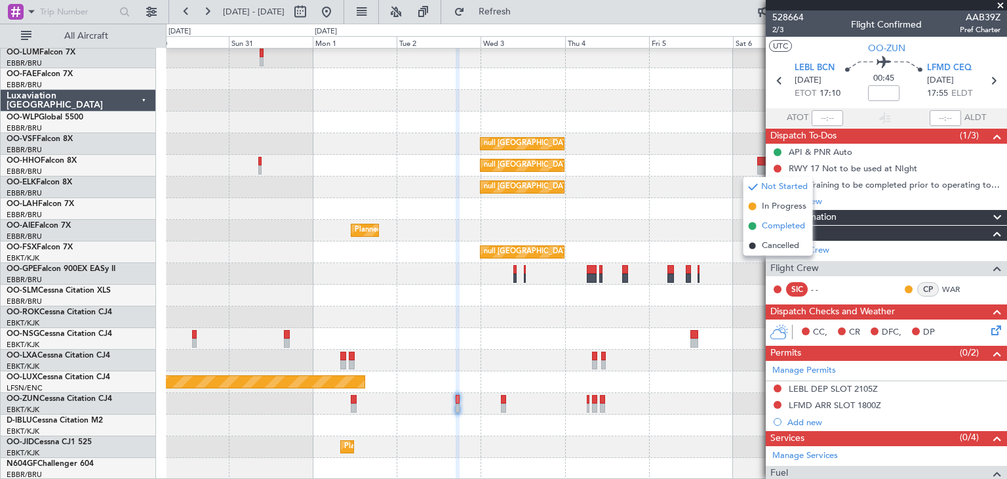
click at [786, 218] on li "Completed" at bounding box center [777, 226] width 69 height 20
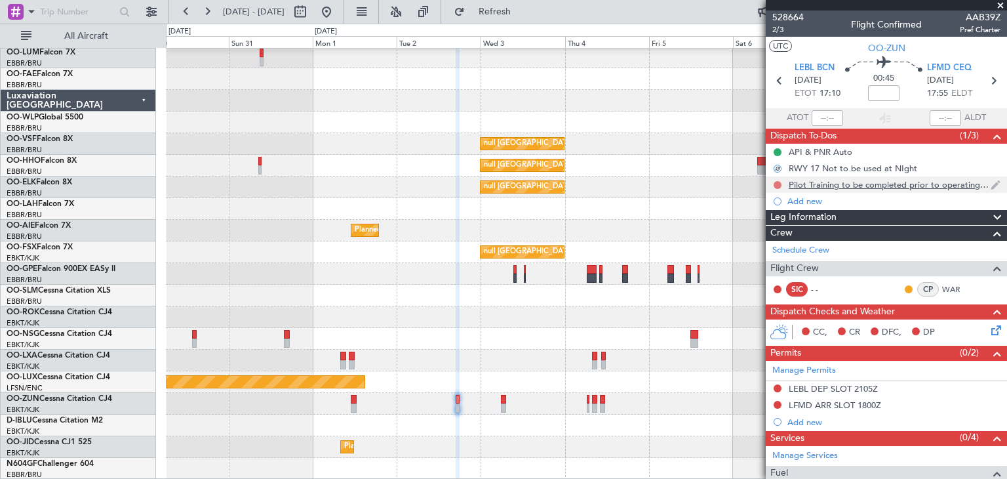
click at [778, 185] on button at bounding box center [778, 185] width 8 height 8
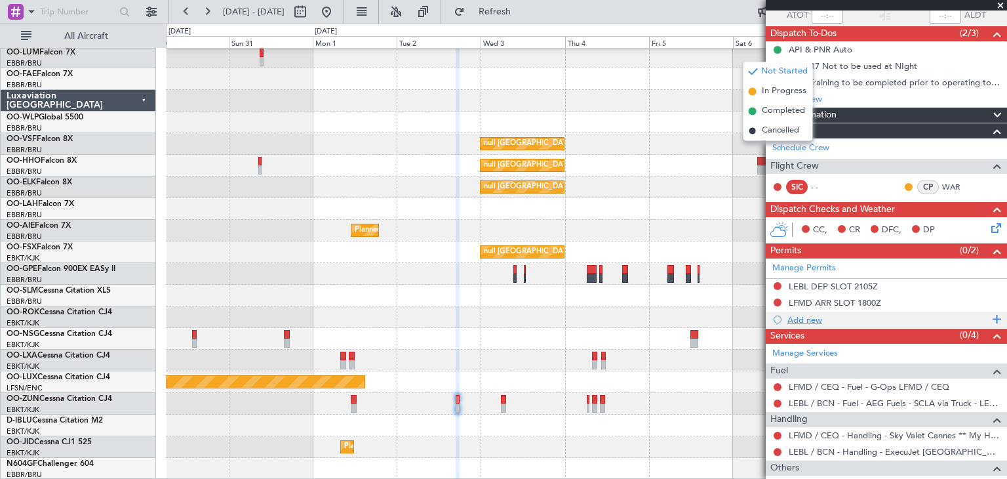
scroll to position [131, 0]
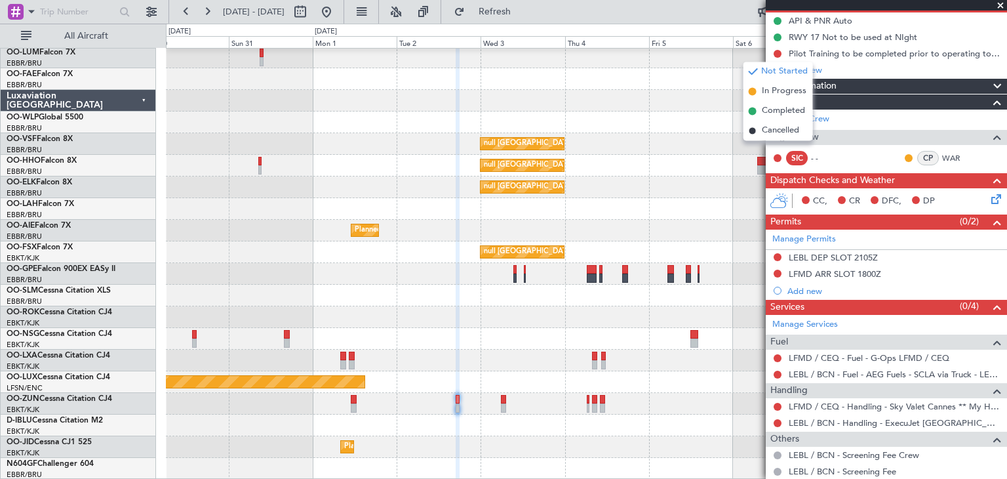
click at [930, 385] on div "Handling" at bounding box center [886, 390] width 241 height 15
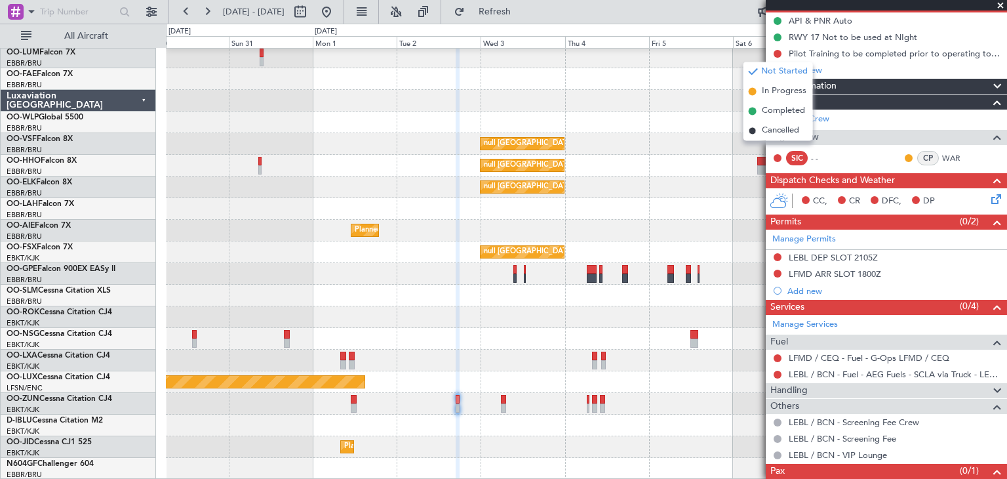
click at [842, 389] on div "Handling" at bounding box center [886, 390] width 241 height 15
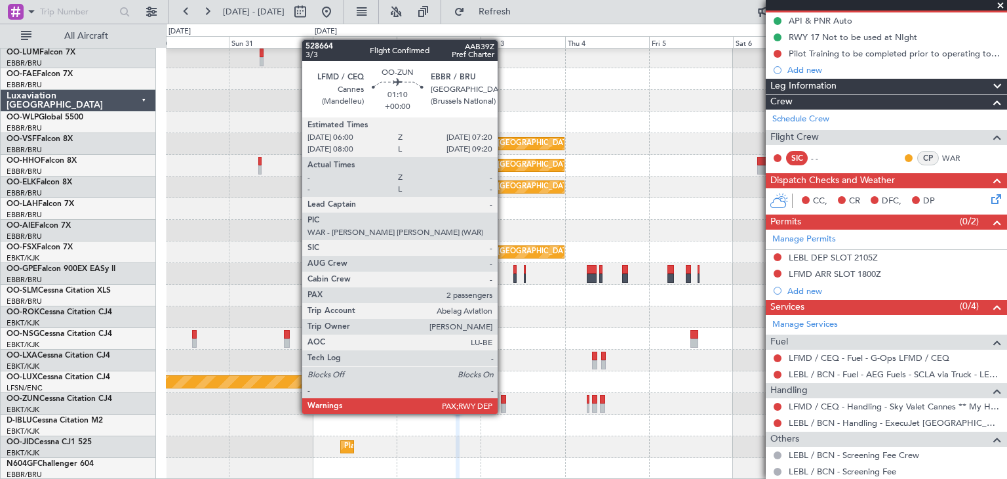
click at [504, 402] on div at bounding box center [503, 399] width 5 height 9
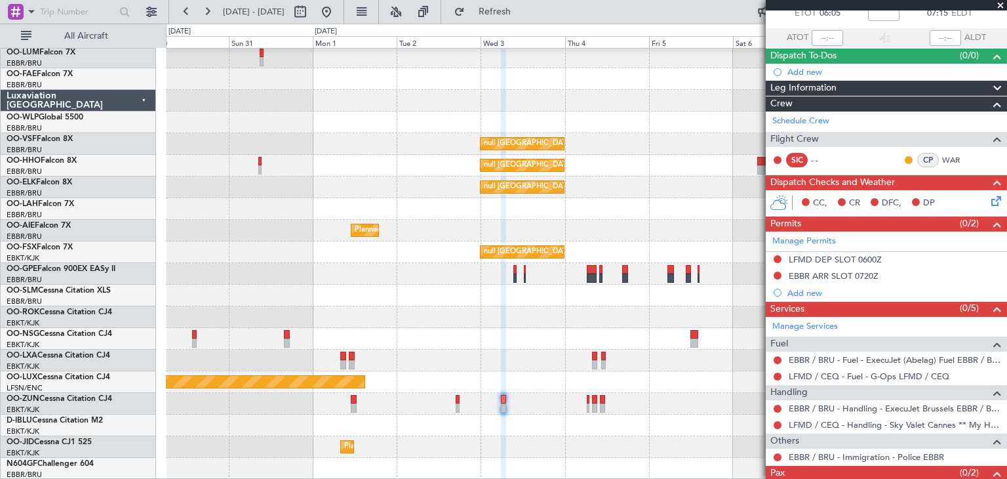
scroll to position [118, 0]
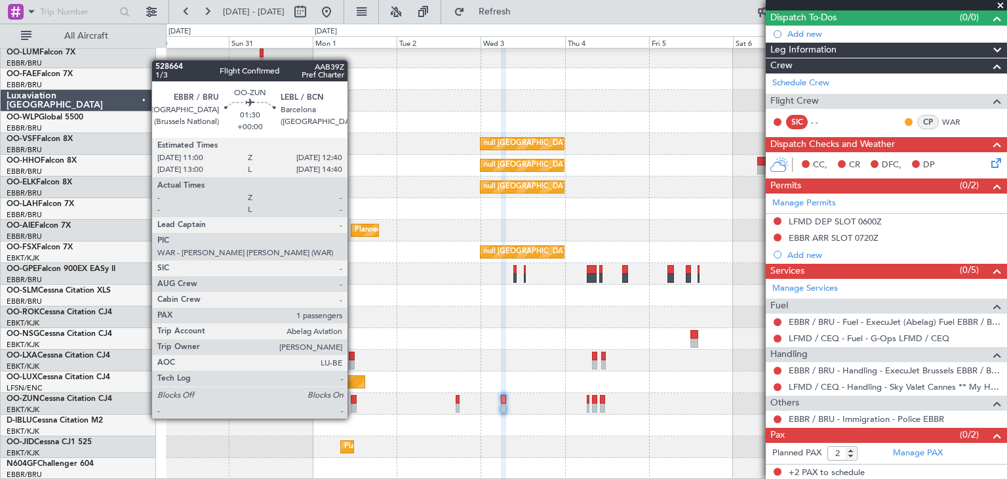
click at [353, 406] on div at bounding box center [354, 407] width 6 height 9
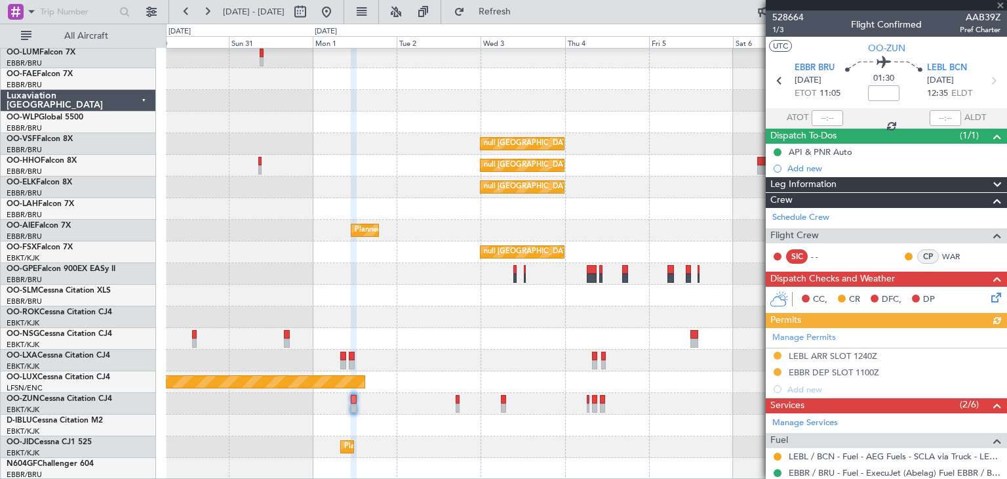
scroll to position [213, 0]
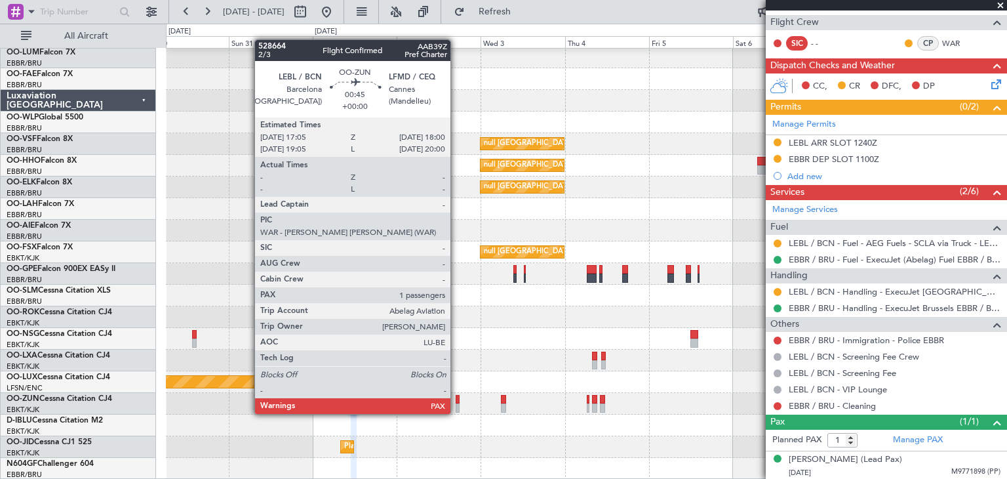
click at [456, 401] on div at bounding box center [457, 399] width 3 height 9
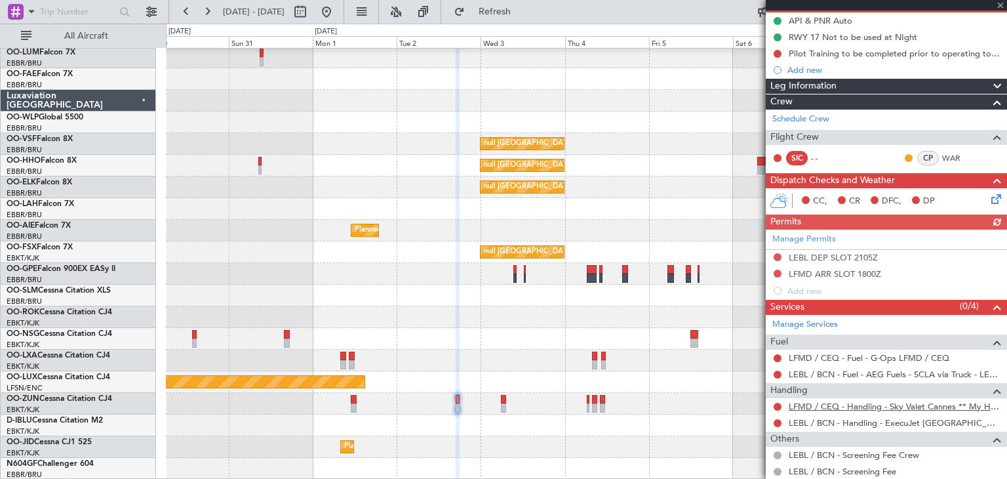
scroll to position [200, 0]
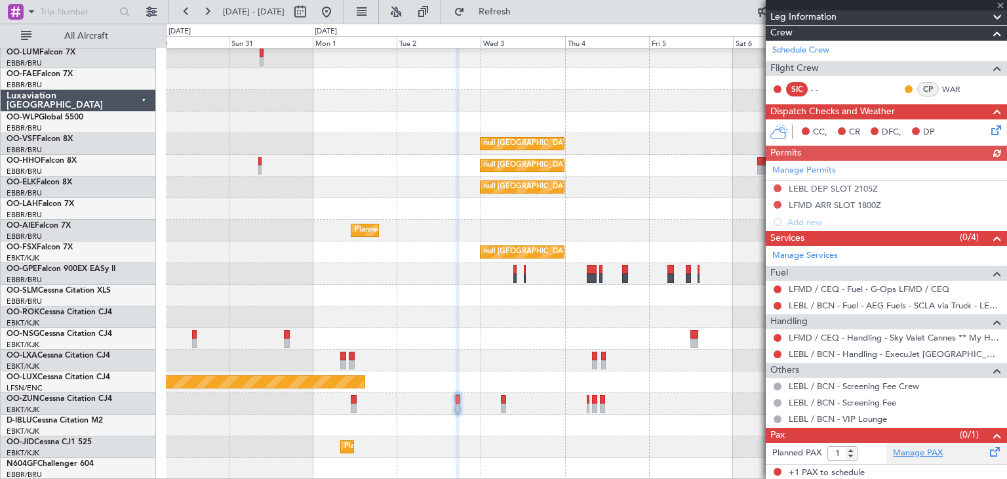
click at [913, 448] on link "Manage PAX" at bounding box center [918, 452] width 50 height 13
click at [513, 14] on span "Refresh" at bounding box center [494, 11] width 55 height 9
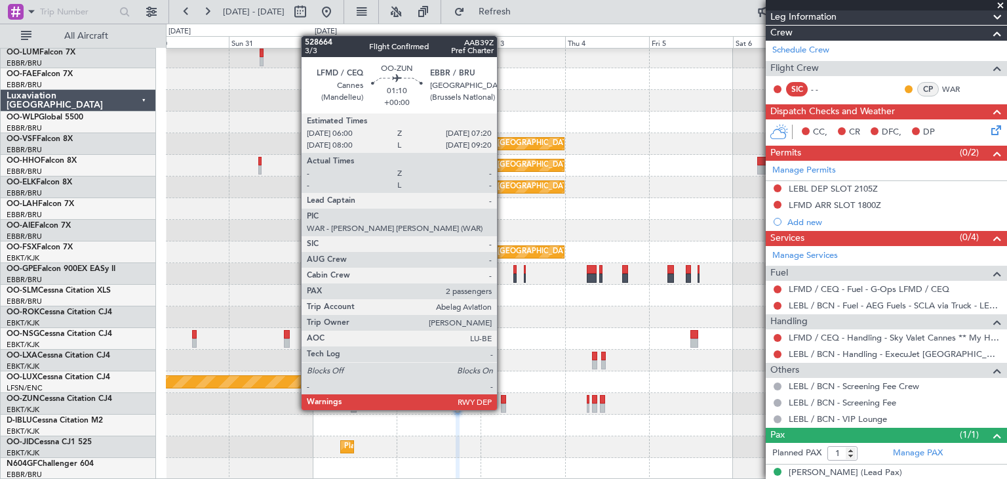
click at [502, 397] on div at bounding box center [503, 399] width 5 height 9
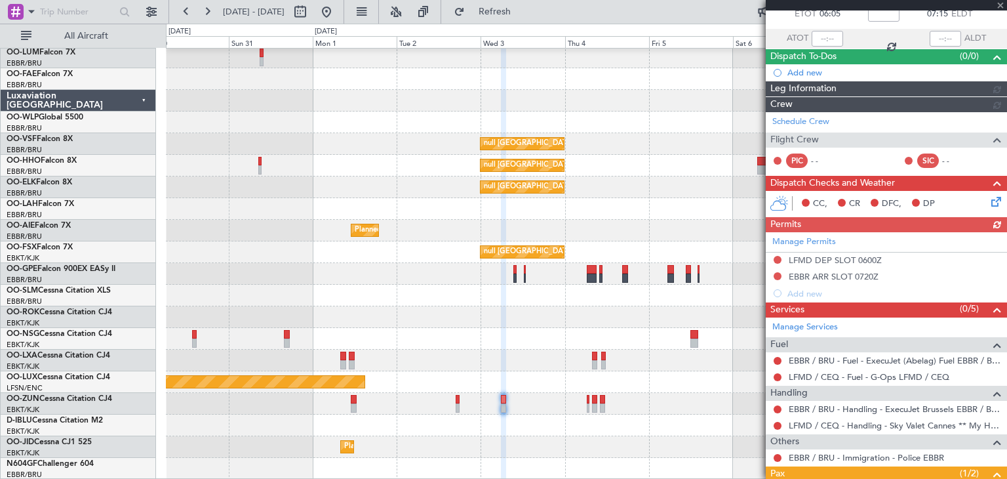
scroll to position [161, 0]
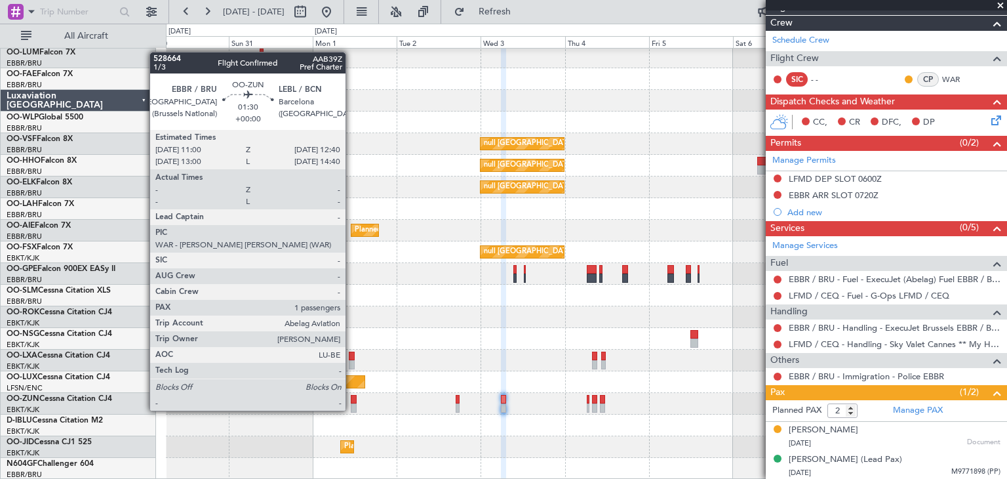
click at [351, 399] on div at bounding box center [354, 399] width 6 height 9
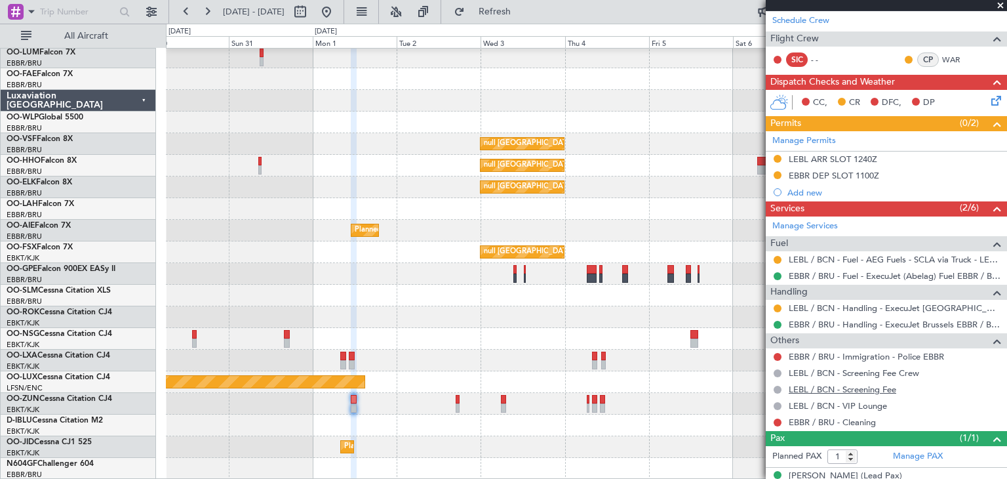
scroll to position [213, 0]
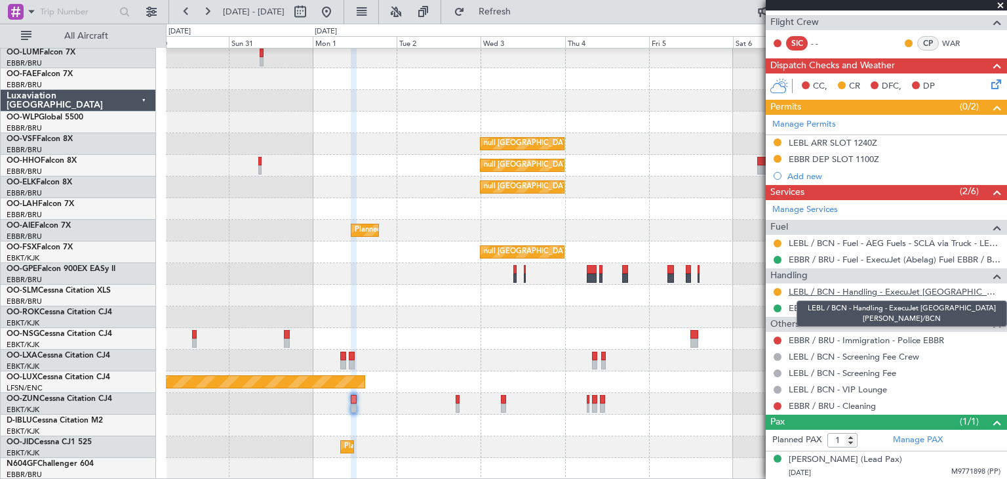
click at [810, 292] on link "LEBL / BCN - Handling - ExecuJet Spain S.L. LEBL/BCN" at bounding box center [895, 291] width 212 height 11
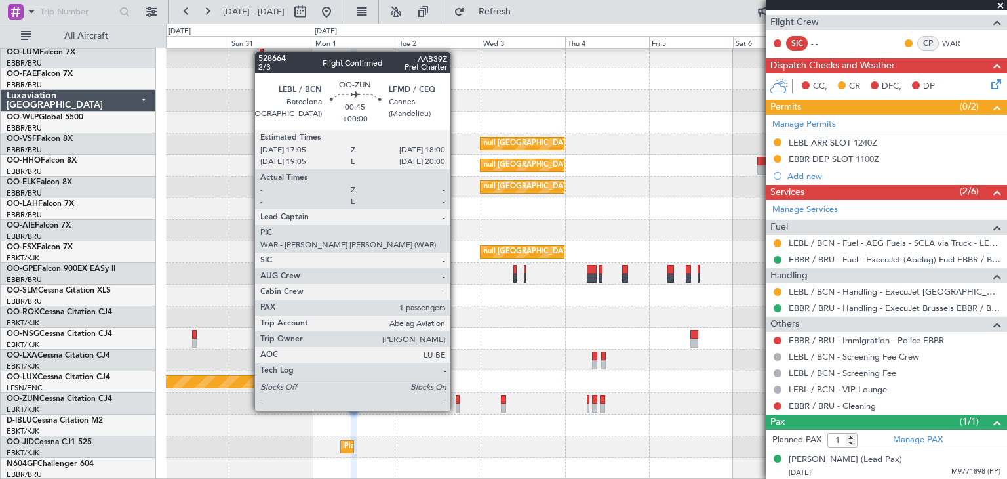
click at [456, 397] on div at bounding box center [457, 399] width 3 height 9
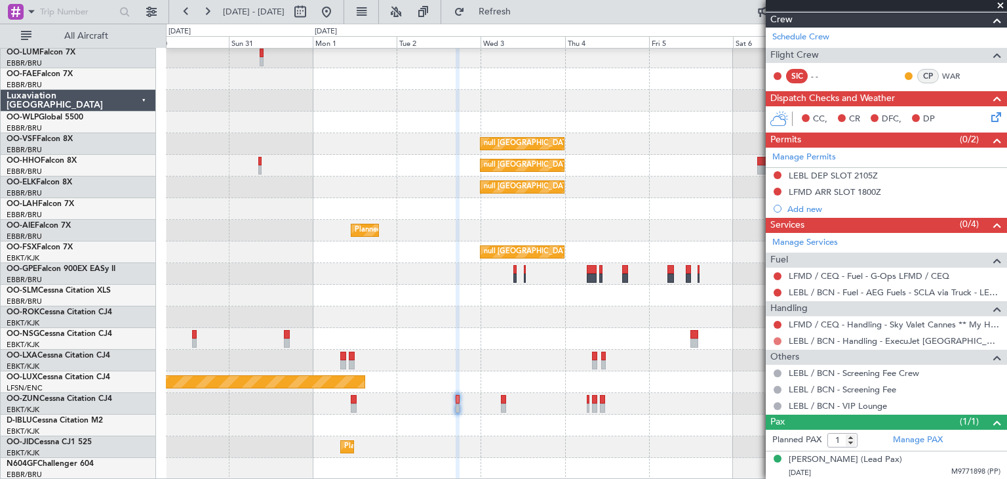
click at [776, 338] on button at bounding box center [778, 341] width 8 height 8
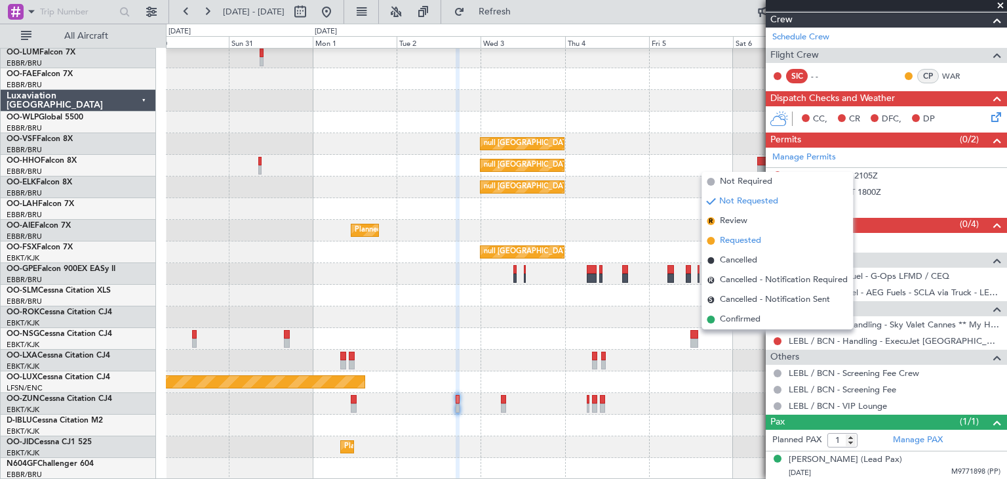
click at [753, 239] on span "Requested" at bounding box center [740, 240] width 41 height 13
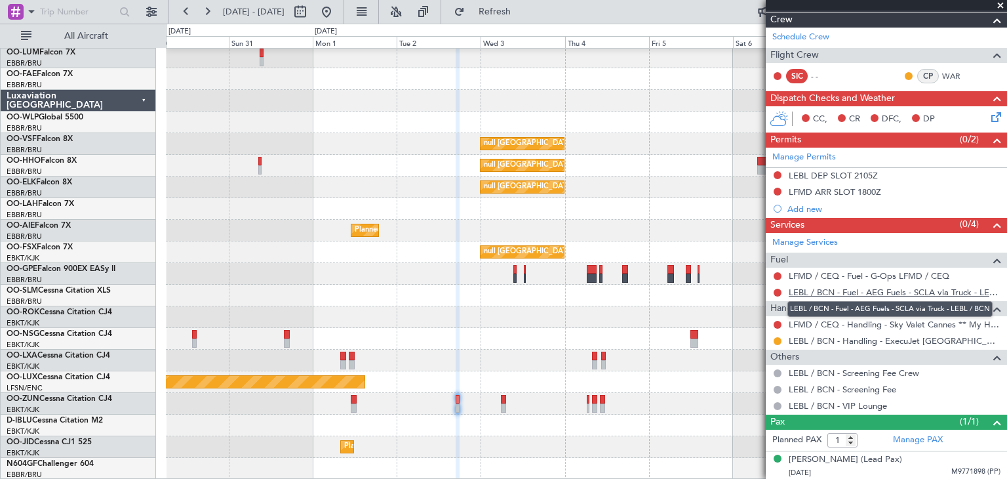
click at [798, 290] on link "LEBL / BCN - Fuel - AEG Fuels - SCLA via Truck - LEBL / BCN" at bounding box center [895, 292] width 212 height 11
click at [777, 289] on button at bounding box center [778, 292] width 8 height 8
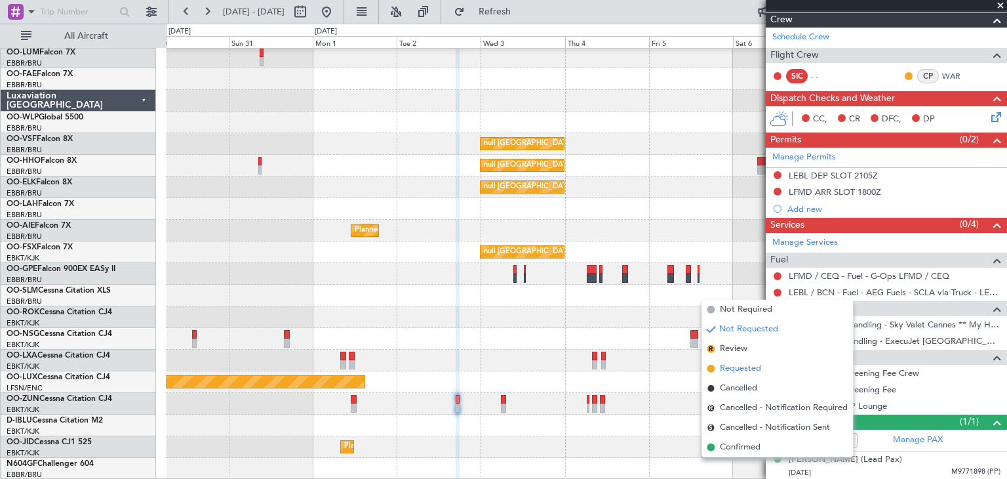
click at [759, 372] on span "Requested" at bounding box center [740, 368] width 41 height 13
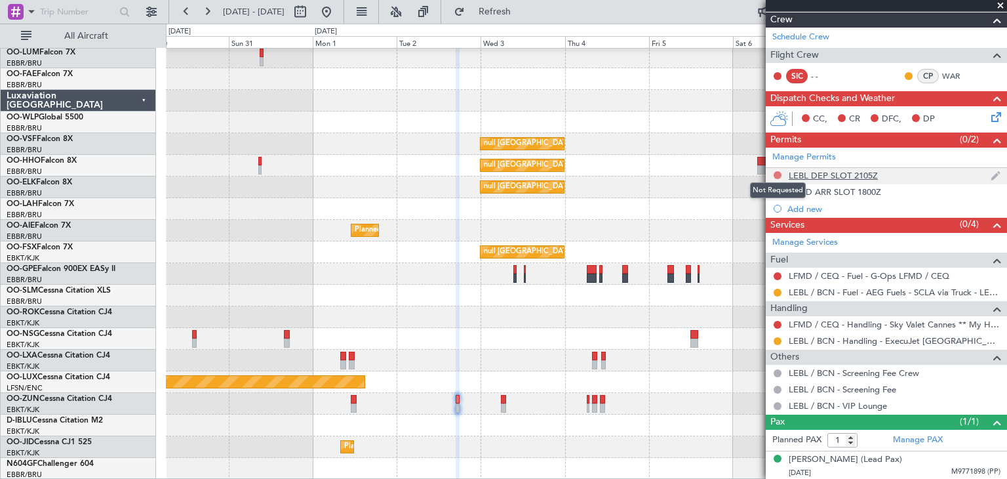
click at [774, 174] on button at bounding box center [778, 175] width 8 height 8
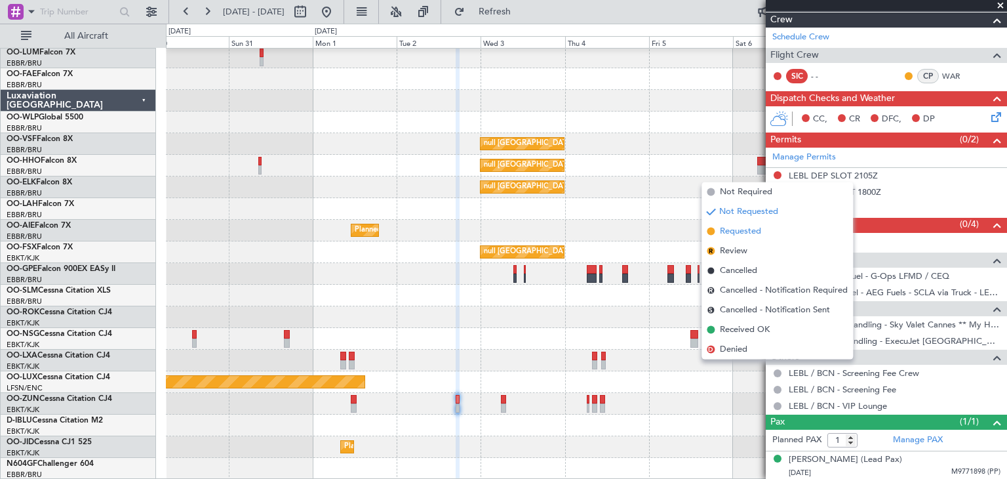
click at [768, 232] on li "Requested" at bounding box center [777, 232] width 151 height 20
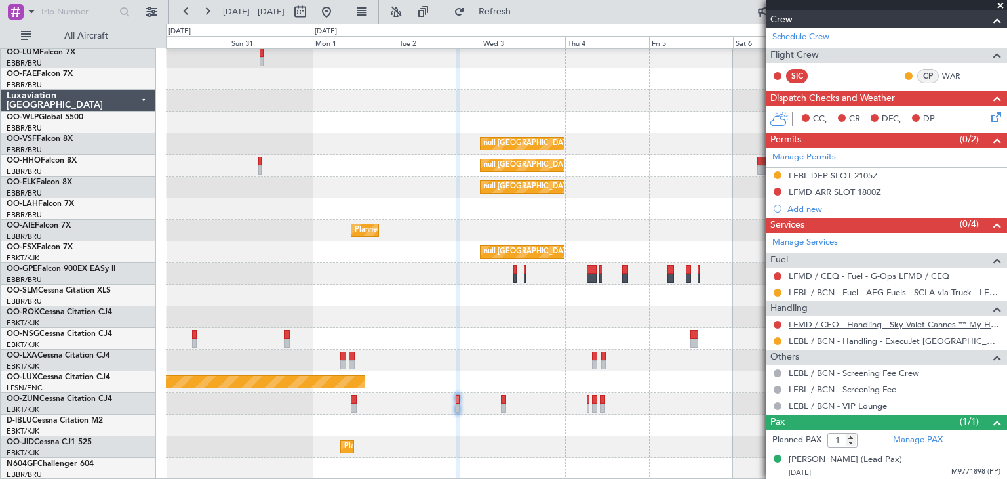
click at [818, 326] on link "LFMD / CEQ - Handling - Sky Valet Cannes ** My Handling**LFMD / CEQ" at bounding box center [895, 324] width 212 height 11
click at [778, 324] on button at bounding box center [778, 325] width 8 height 8
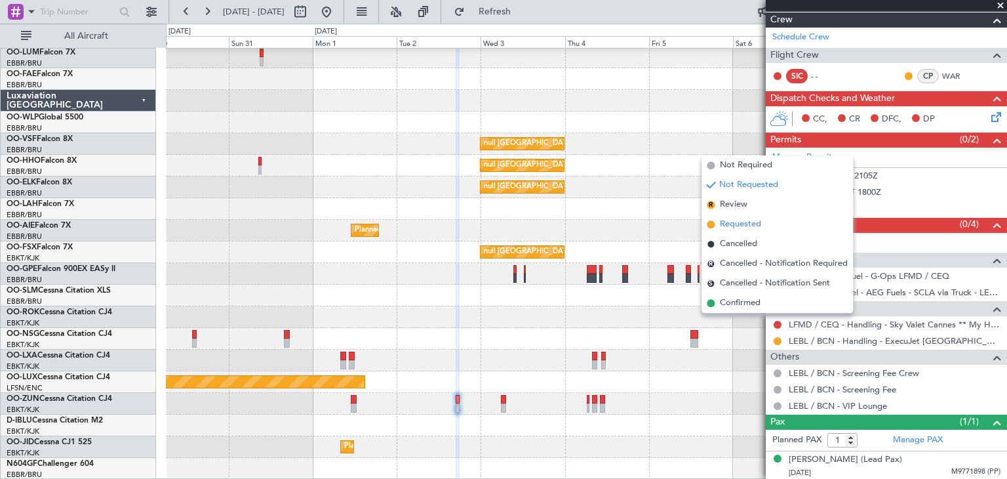
click at [757, 227] on span "Requested" at bounding box center [740, 224] width 41 height 13
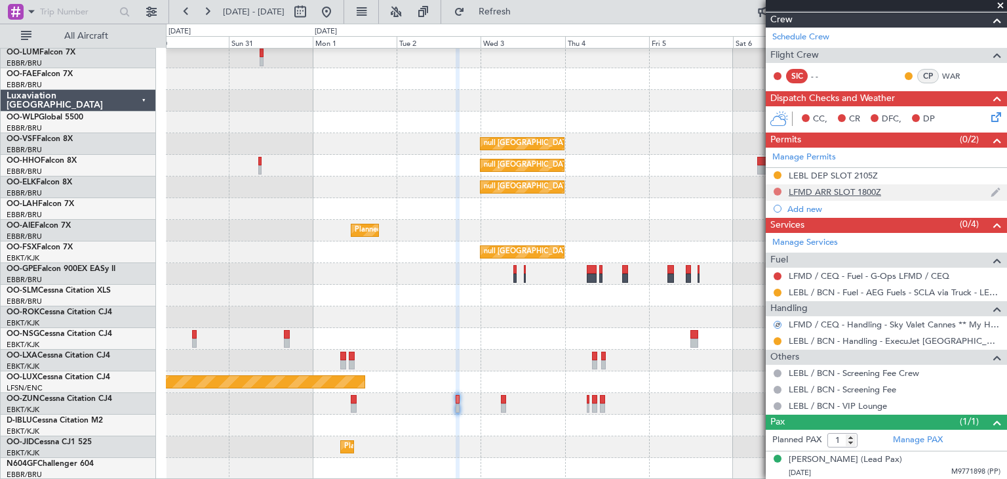
click at [778, 190] on button at bounding box center [778, 192] width 8 height 8
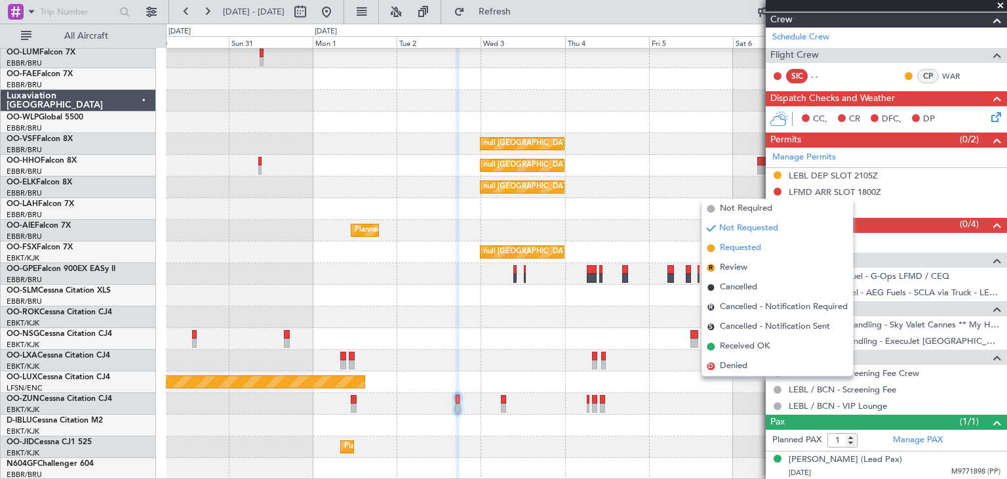
click at [761, 245] on span "Requested" at bounding box center [740, 247] width 41 height 13
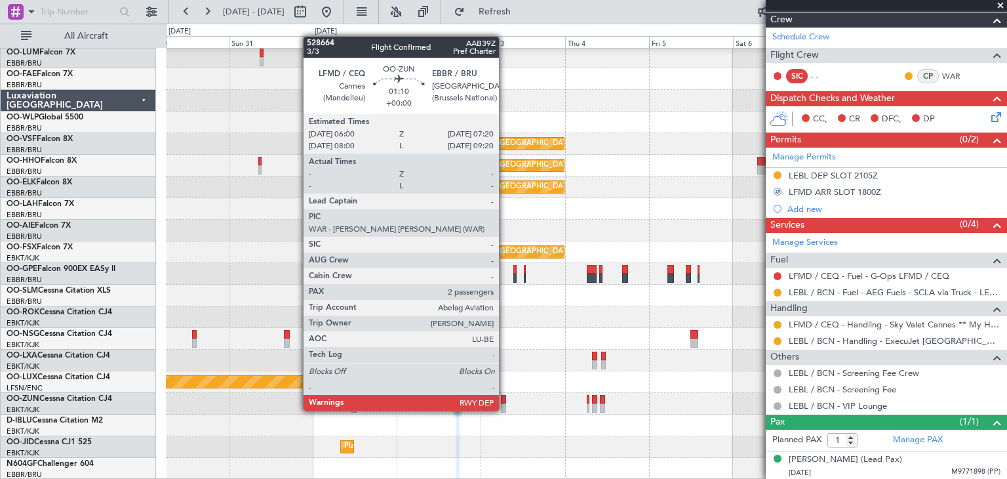
click at [505, 399] on div at bounding box center [503, 399] width 5 height 9
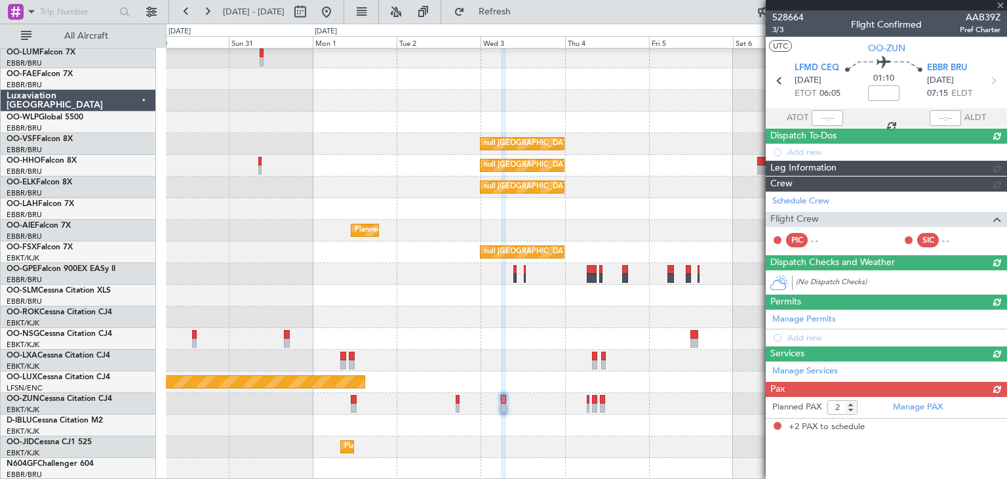
scroll to position [0, 0]
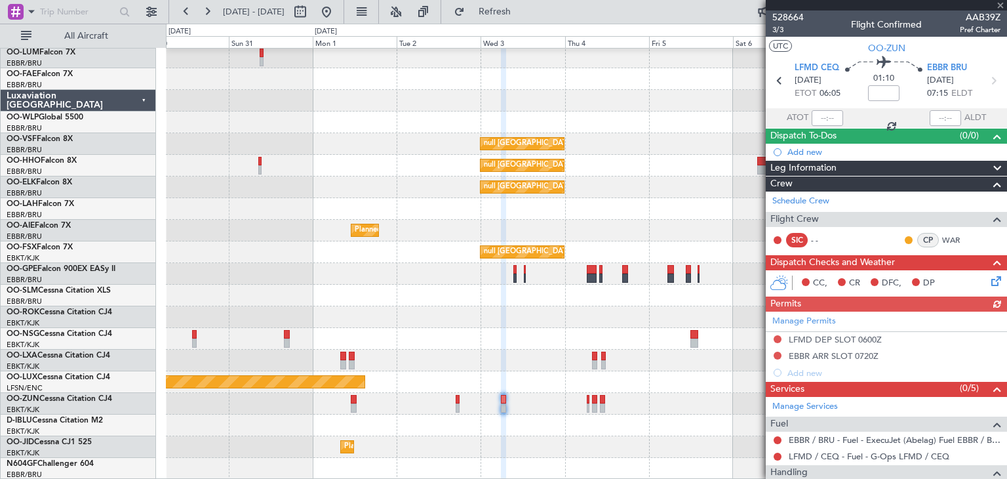
click at [776, 339] on div "Manage Permits LFMD DEP SLOT 0600Z EBBR ARR SLOT 0720Z Add new" at bounding box center [886, 345] width 241 height 69
click at [777, 338] on button at bounding box center [778, 339] width 8 height 8
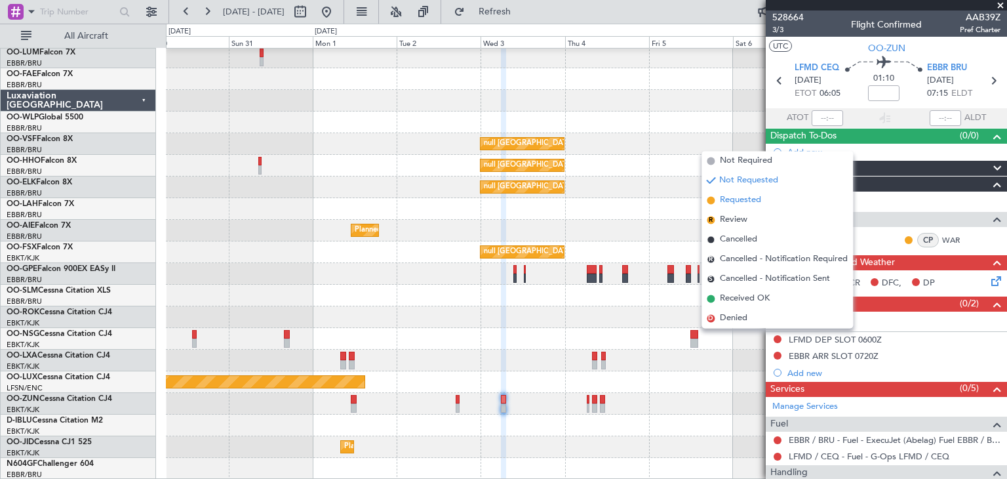
click at [743, 203] on span "Requested" at bounding box center [740, 200] width 41 height 13
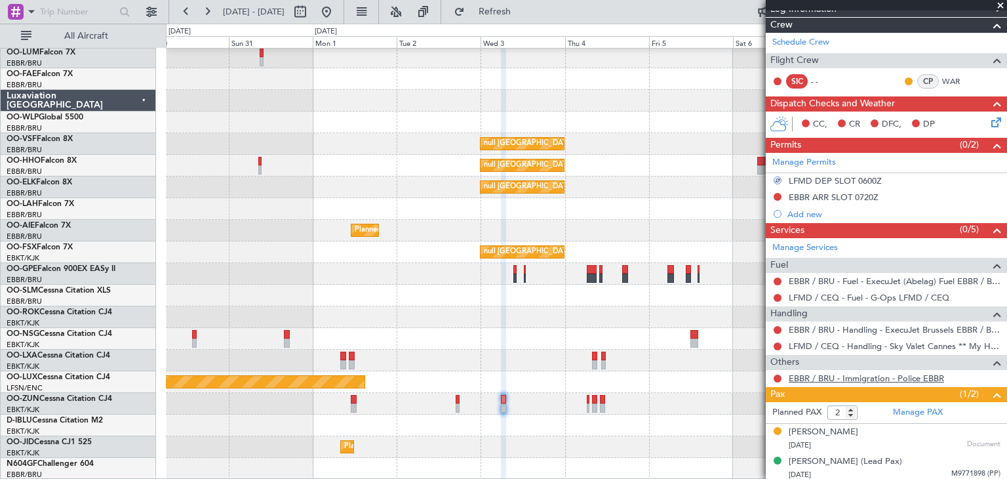
scroll to position [161, 0]
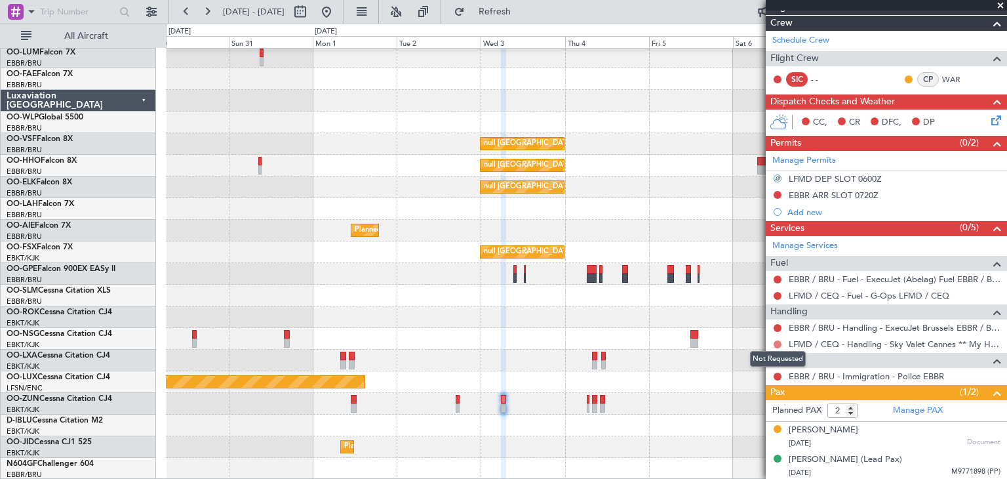
click at [777, 342] on button at bounding box center [778, 344] width 8 height 8
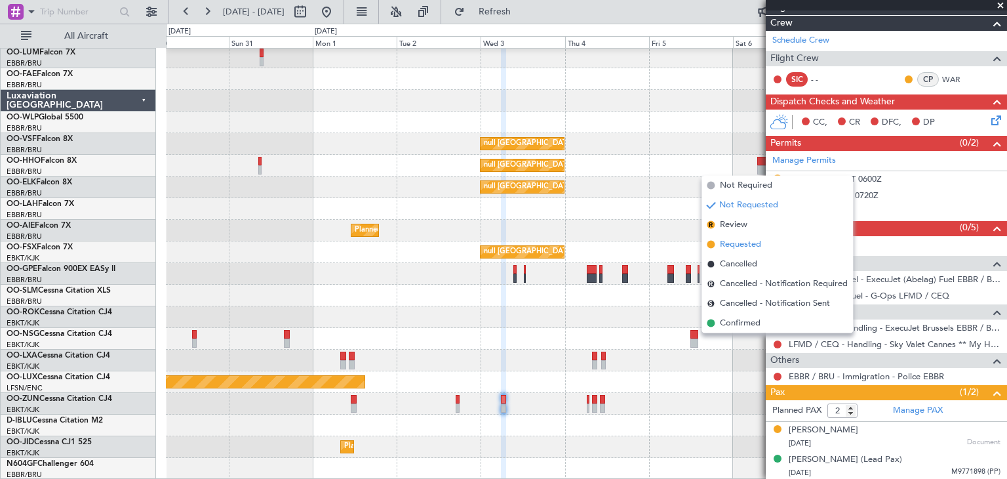
click at [759, 244] on span "Requested" at bounding box center [740, 244] width 41 height 13
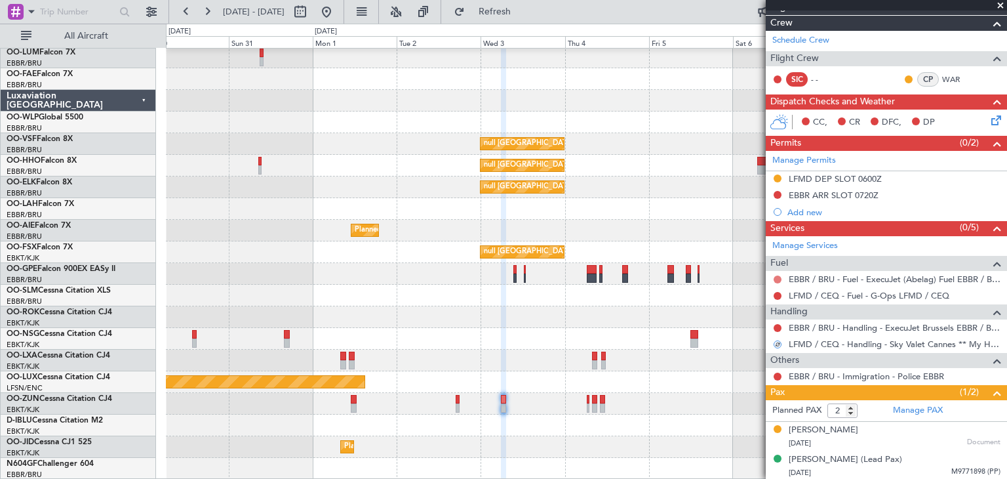
click at [774, 277] on button at bounding box center [778, 279] width 8 height 8
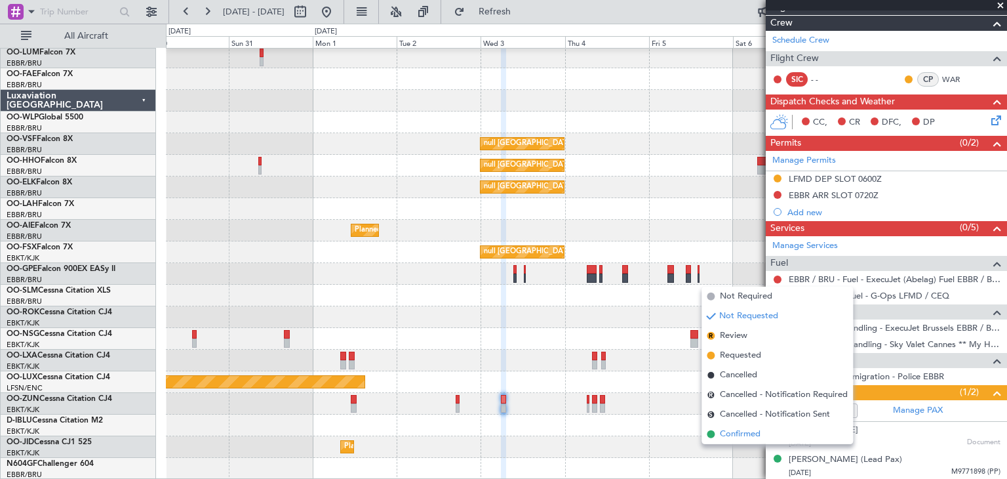
click at [760, 428] on span "Confirmed" at bounding box center [740, 433] width 41 height 13
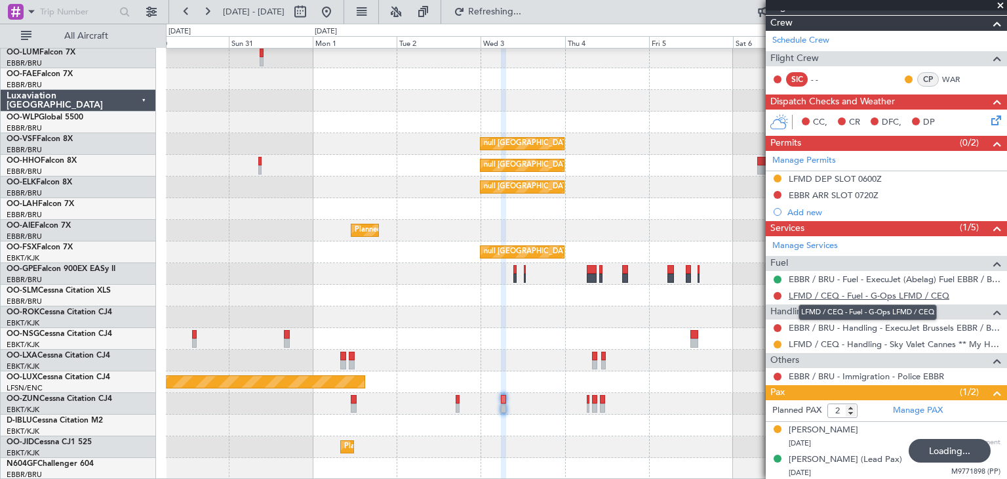
click at [800, 292] on link "LFMD / CEQ - Fuel - G-Ops LFMD / CEQ" at bounding box center [869, 295] width 161 height 11
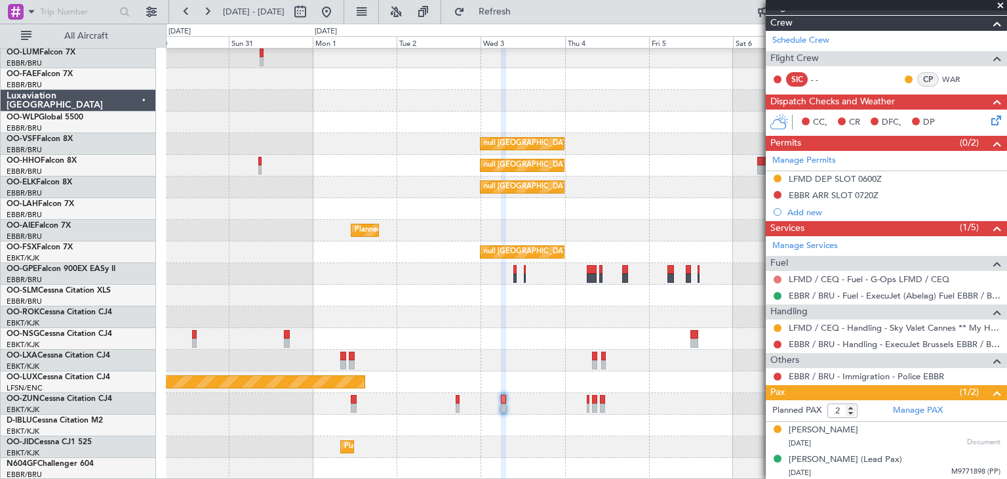
click at [778, 275] on button at bounding box center [778, 279] width 8 height 8
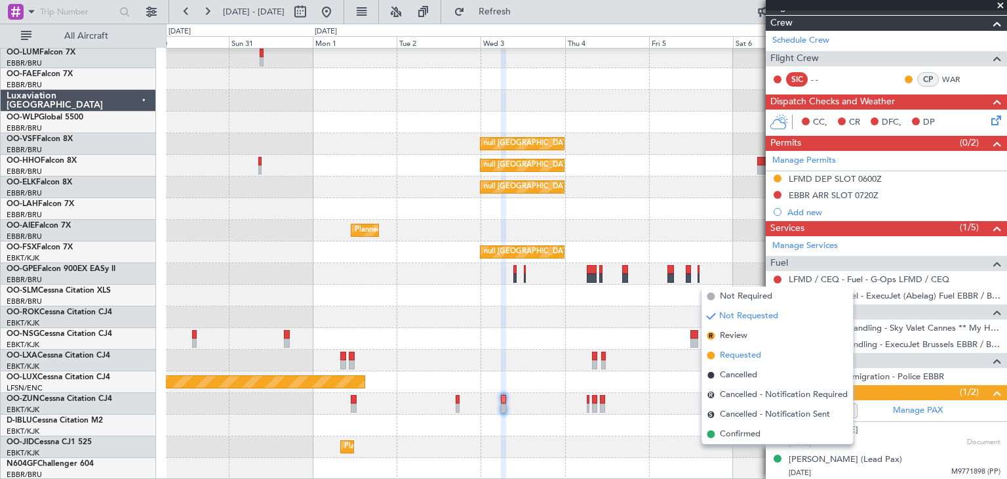
click at [745, 353] on span "Requested" at bounding box center [740, 355] width 41 height 13
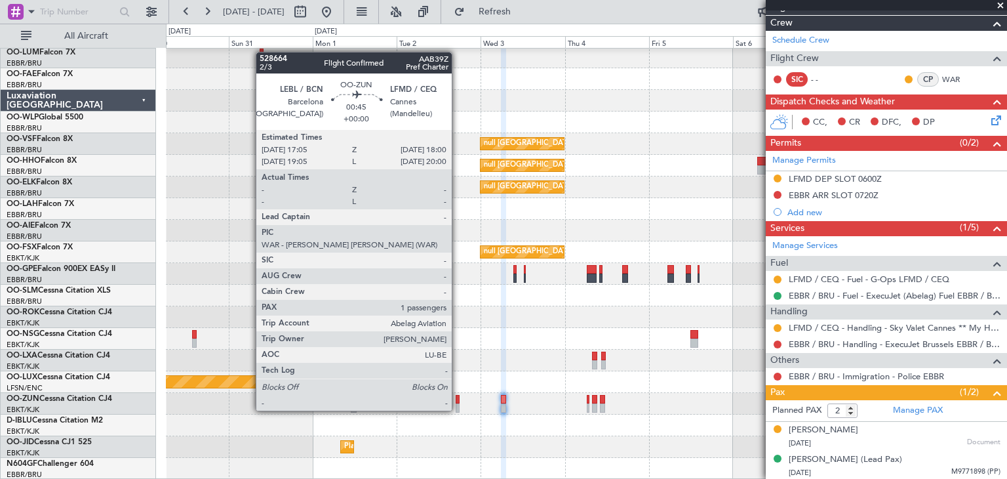
click at [458, 397] on div at bounding box center [457, 399] width 3 height 9
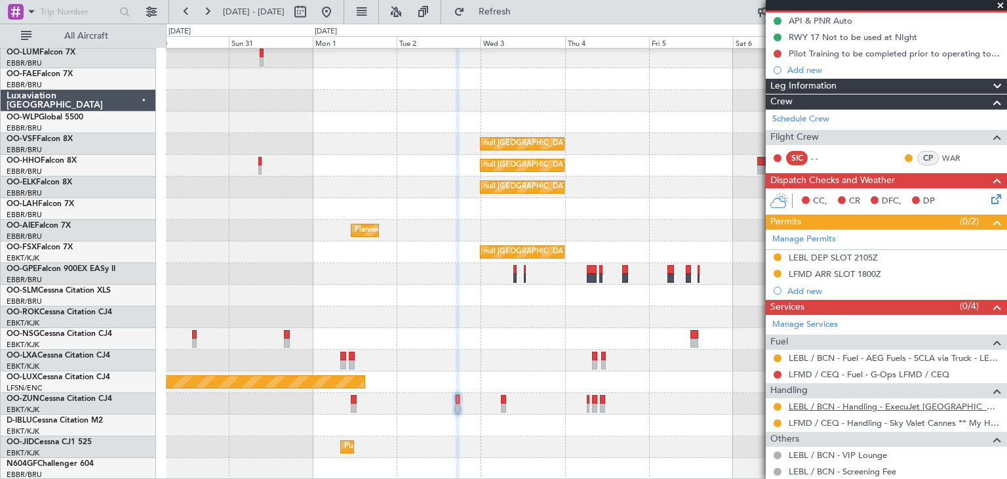
scroll to position [197, 0]
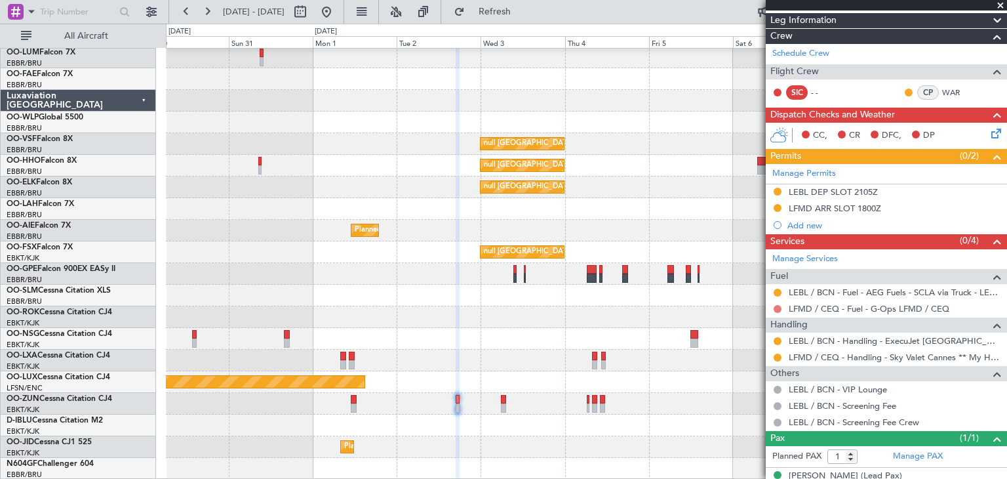
click at [778, 309] on button at bounding box center [778, 309] width 8 height 8
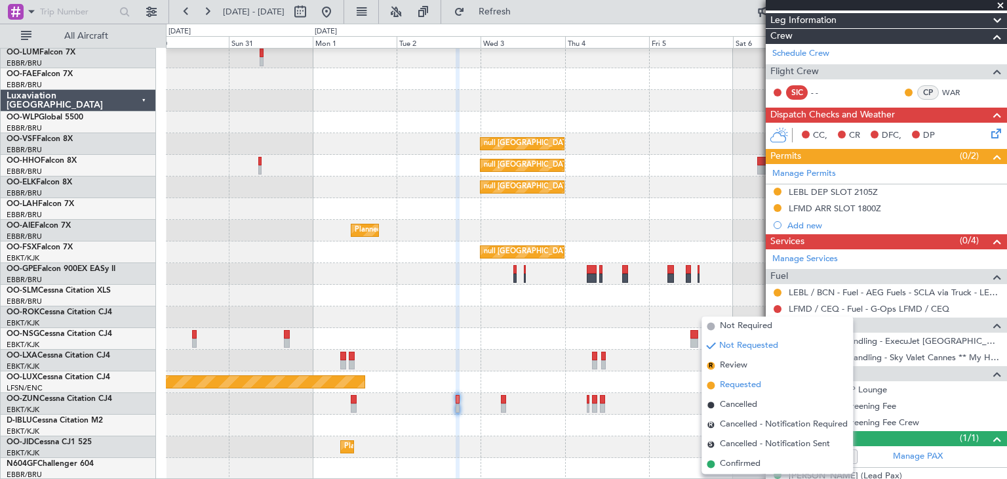
click at [751, 388] on span "Requested" at bounding box center [740, 385] width 41 height 13
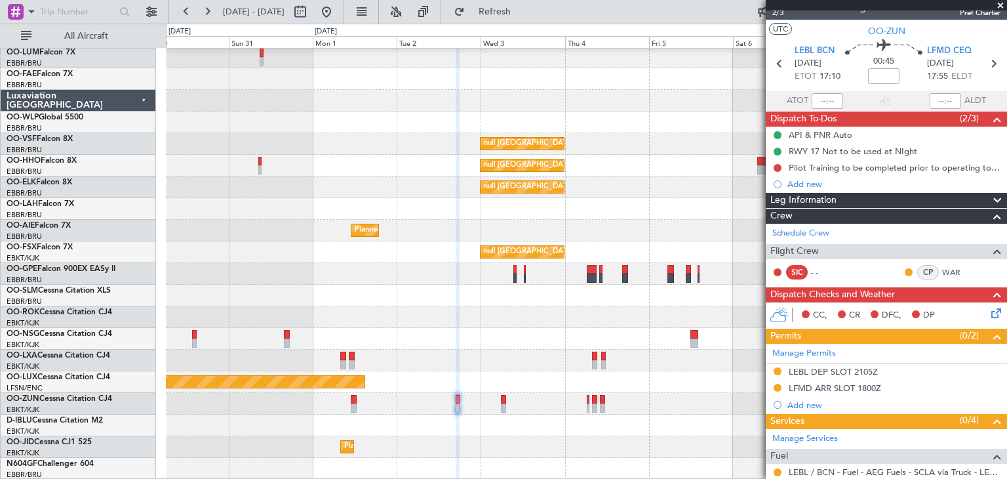
scroll to position [0, 0]
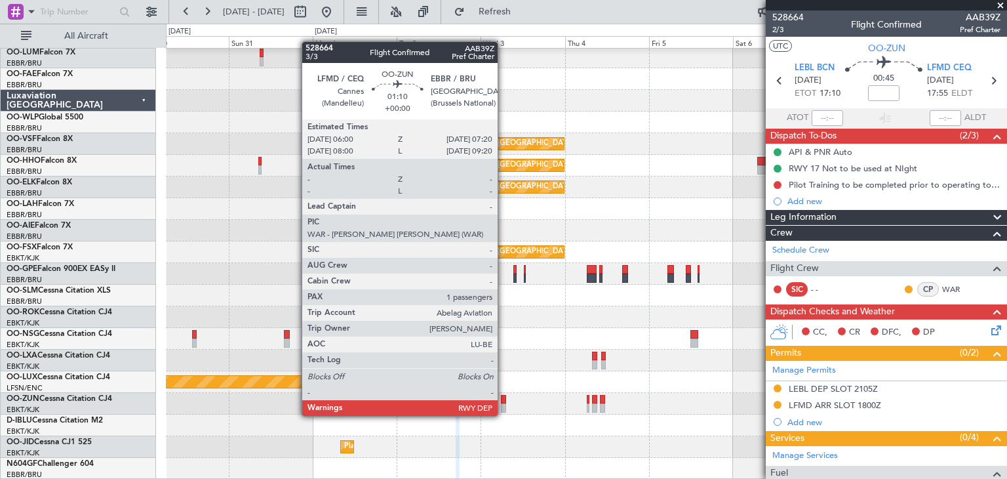
click at [504, 404] on div at bounding box center [503, 407] width 5 height 9
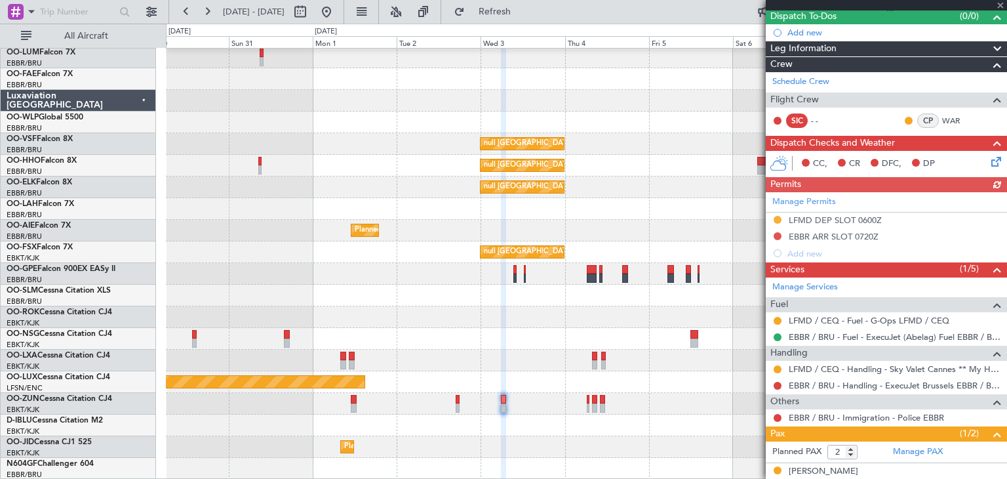
scroll to position [161, 0]
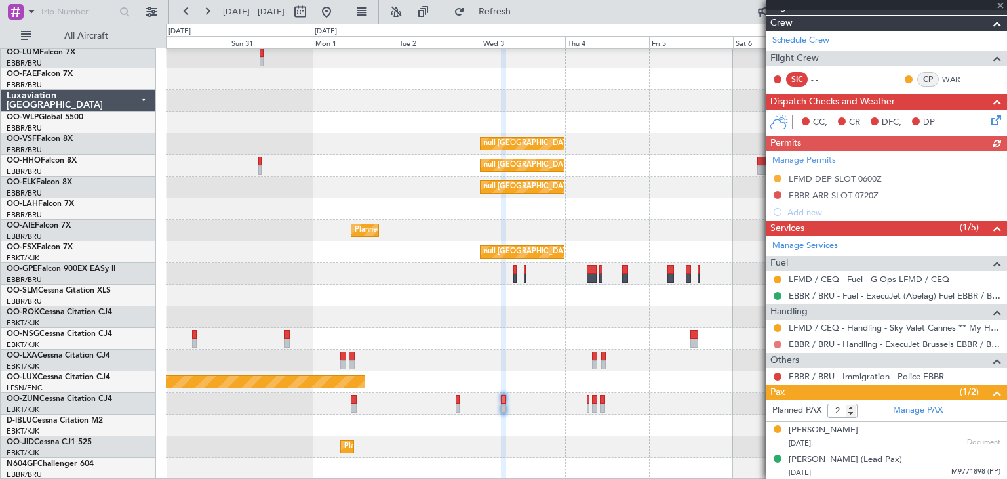
click at [778, 344] on button at bounding box center [778, 344] width 8 height 8
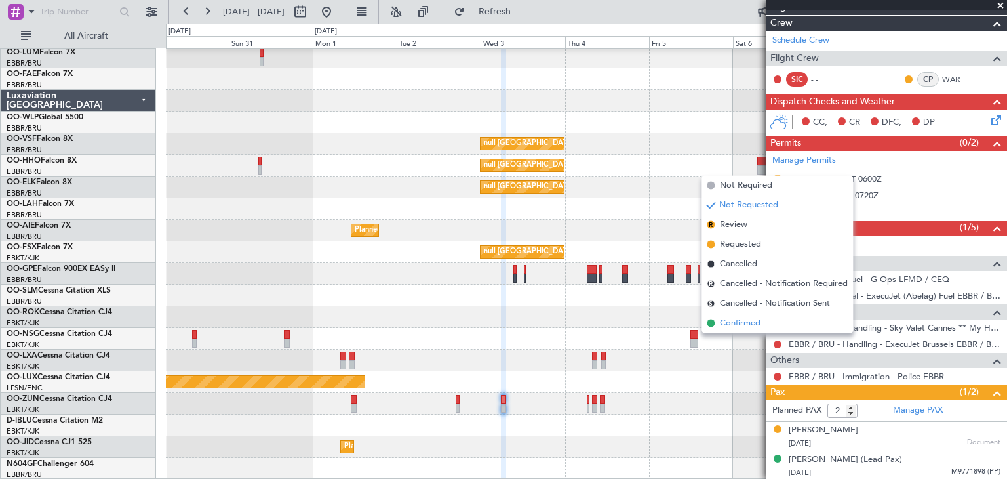
click at [763, 323] on li "Confirmed" at bounding box center [777, 323] width 151 height 20
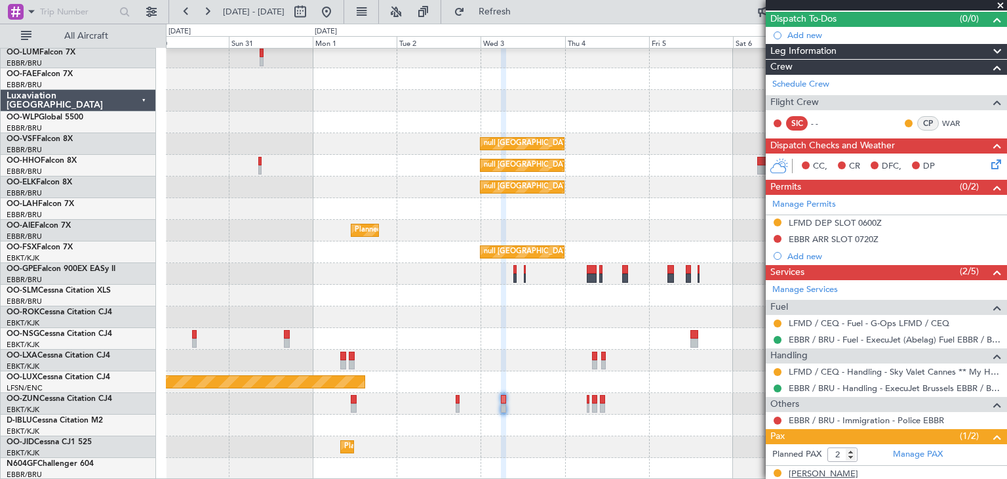
scroll to position [95, 0]
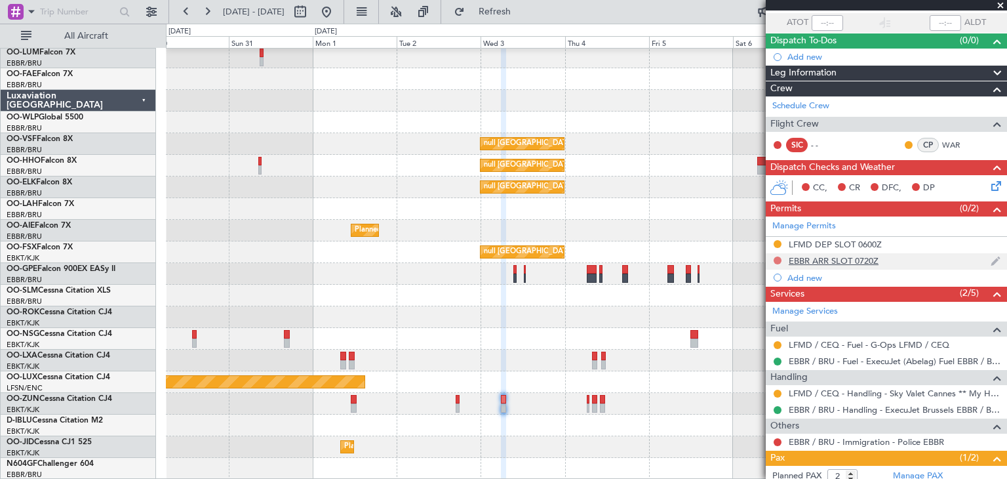
click at [779, 259] on button at bounding box center [778, 260] width 8 height 8
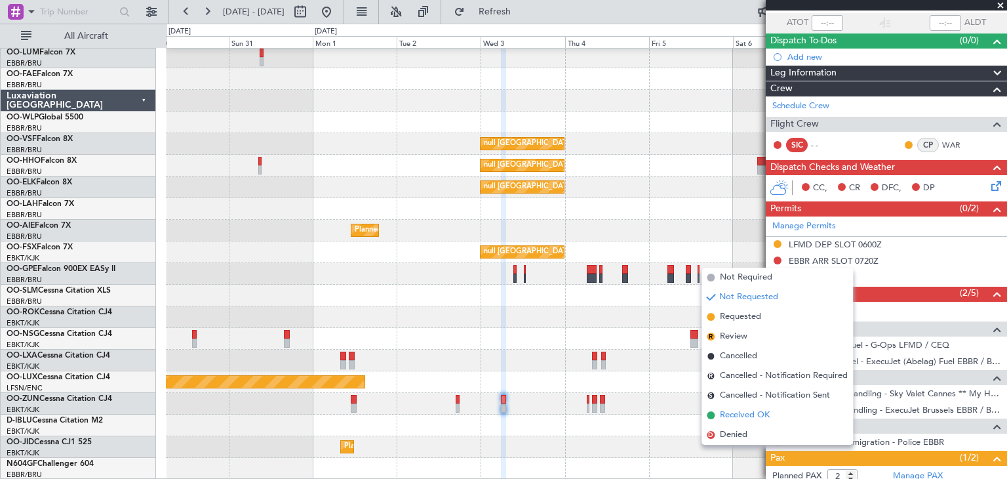
click at [767, 410] on span "Received OK" at bounding box center [745, 414] width 50 height 13
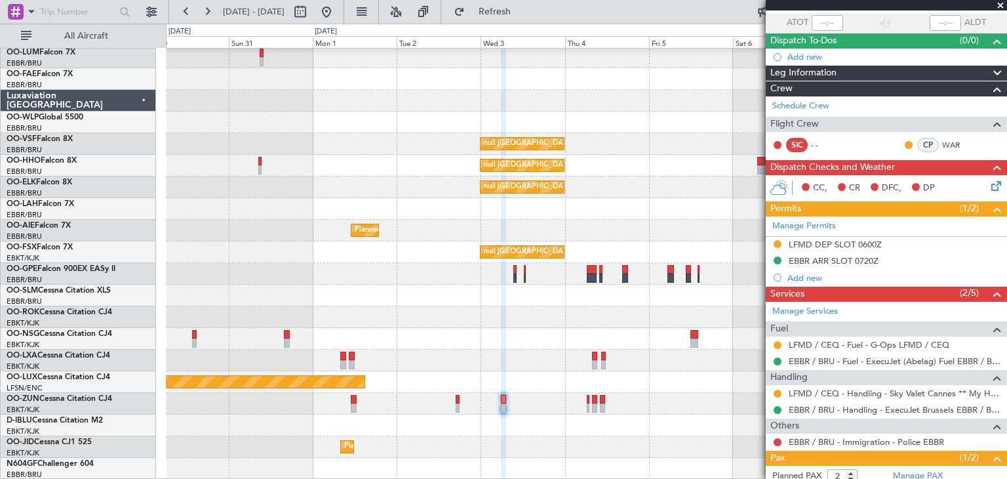
click at [989, 183] on icon at bounding box center [994, 183] width 10 height 10
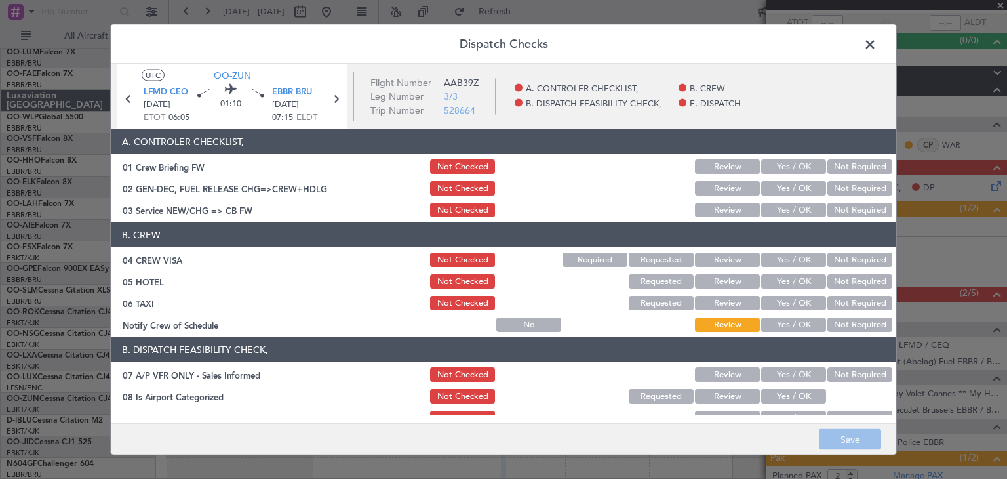
click at [837, 254] on button "Not Required" at bounding box center [859, 259] width 65 height 14
click at [858, 305] on button "Not Required" at bounding box center [859, 303] width 65 height 14
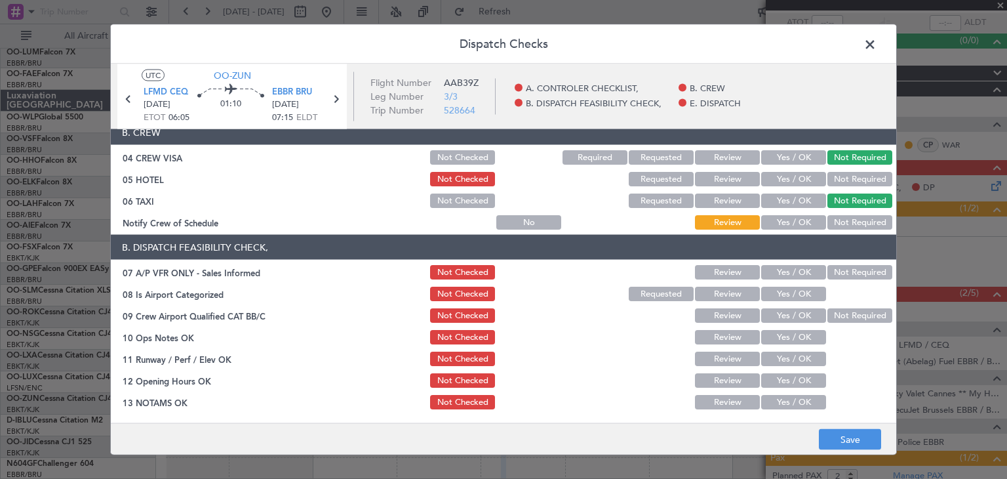
scroll to position [131, 0]
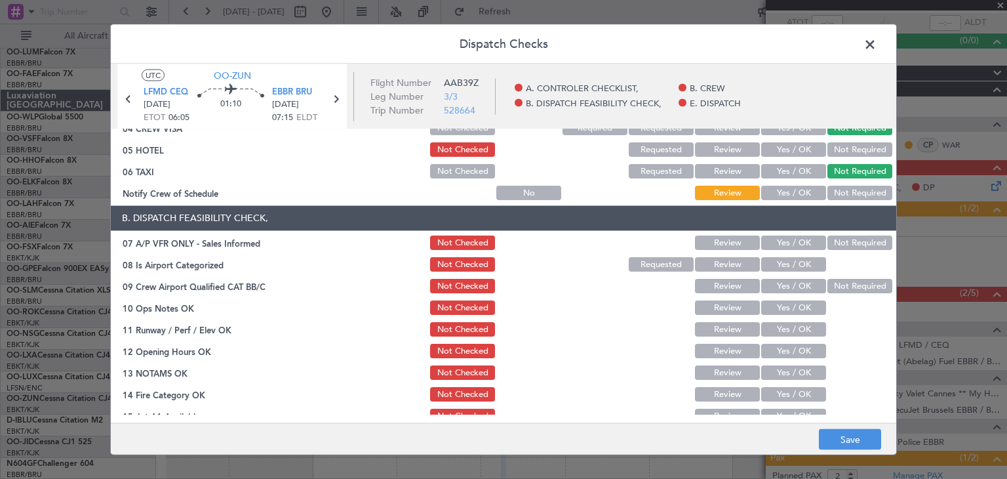
click at [829, 239] on button "Not Required" at bounding box center [859, 243] width 65 height 14
click at [797, 263] on button "Yes / OK" at bounding box center [793, 265] width 65 height 14
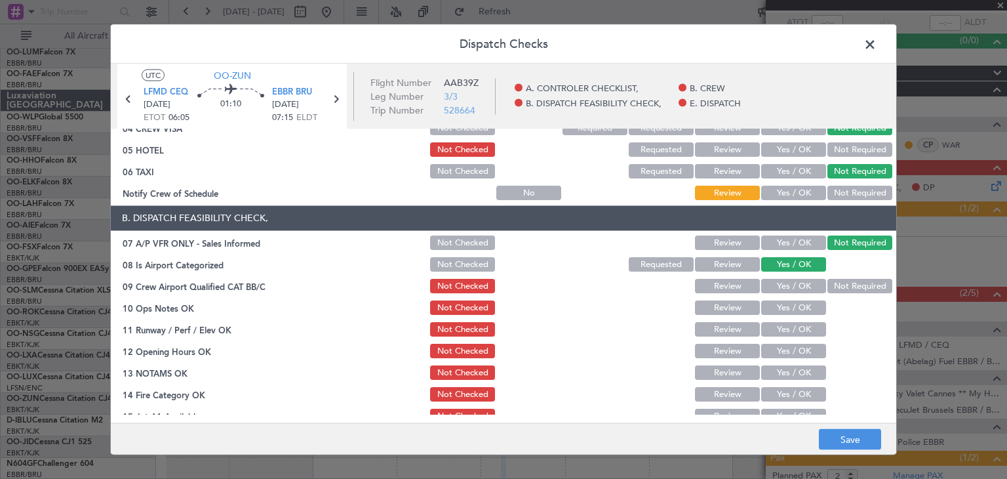
click at [741, 290] on button "Review" at bounding box center [727, 286] width 65 height 14
click at [789, 306] on button "Yes / OK" at bounding box center [793, 308] width 65 height 14
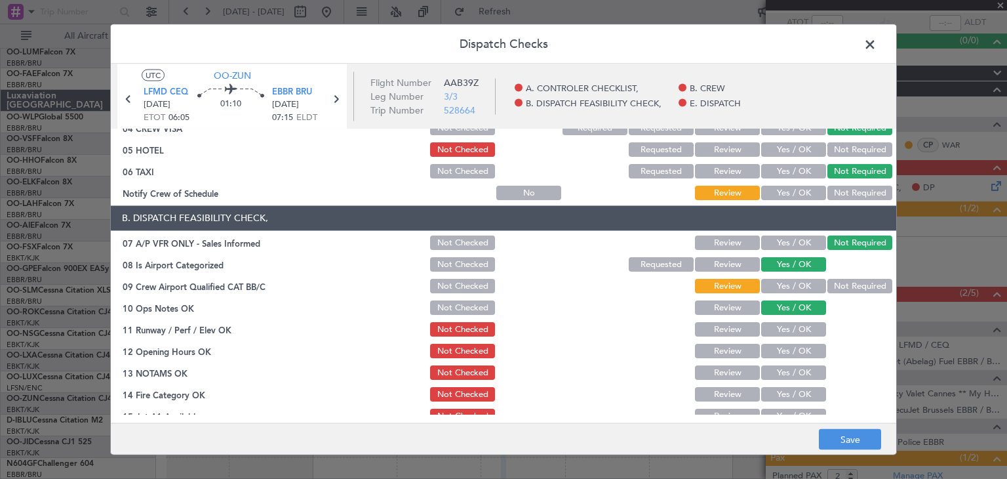
click at [780, 347] on button "Yes / OK" at bounding box center [793, 351] width 65 height 14
click at [776, 372] on button "Yes / OK" at bounding box center [793, 373] width 65 height 14
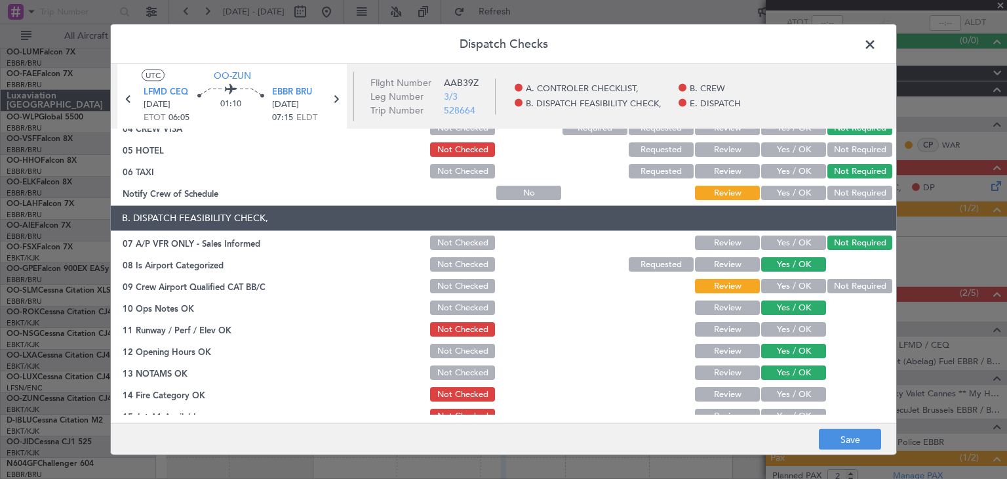
click at [783, 392] on button "Yes / OK" at bounding box center [793, 394] width 65 height 14
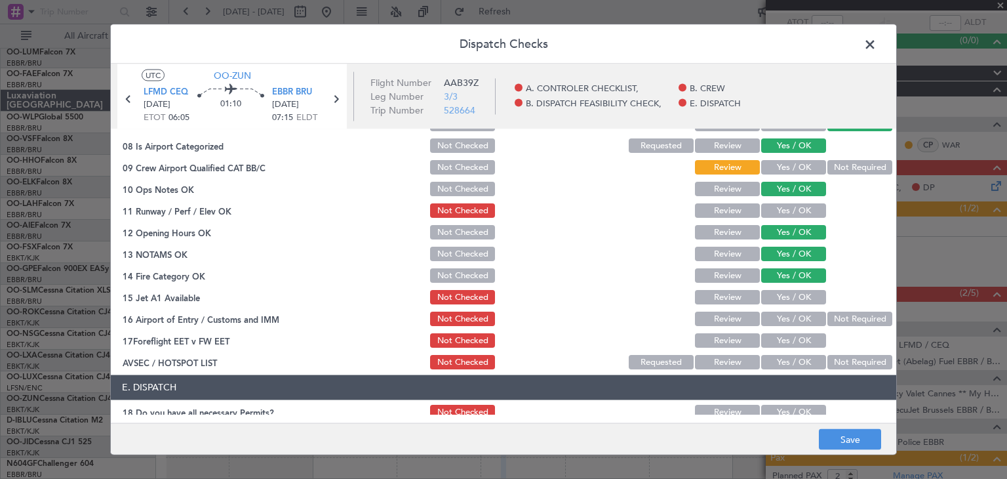
scroll to position [262, 0]
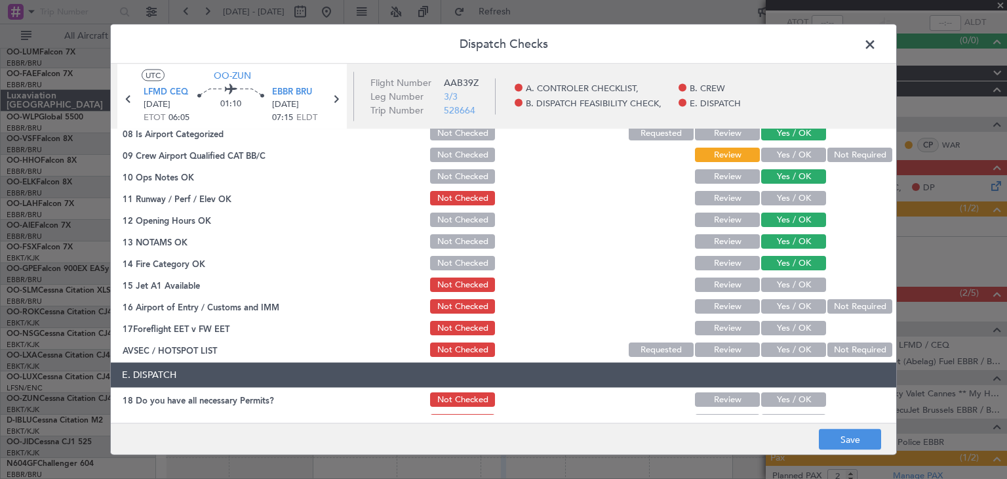
click at [772, 286] on button "Yes / OK" at bounding box center [793, 285] width 65 height 14
click at [788, 304] on button "Yes / OK" at bounding box center [793, 307] width 65 height 14
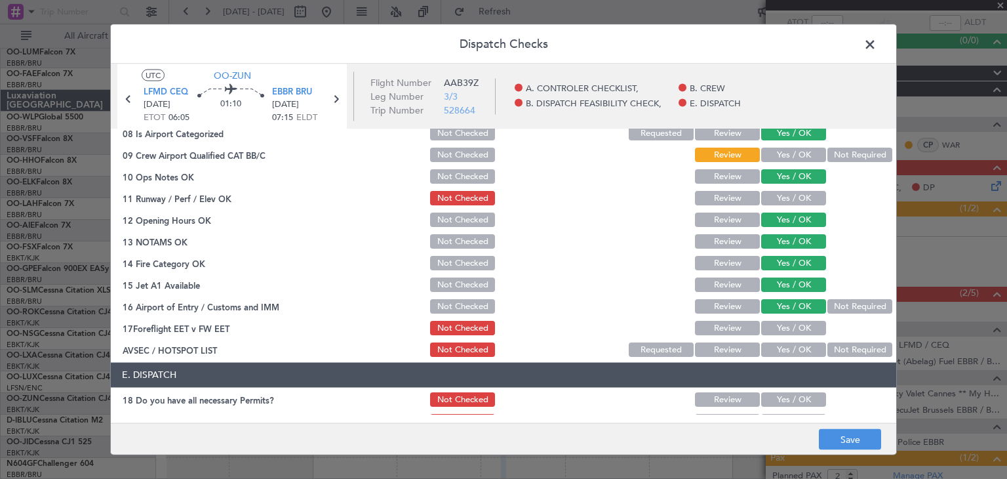
click at [791, 346] on button "Yes / OK" at bounding box center [793, 350] width 65 height 14
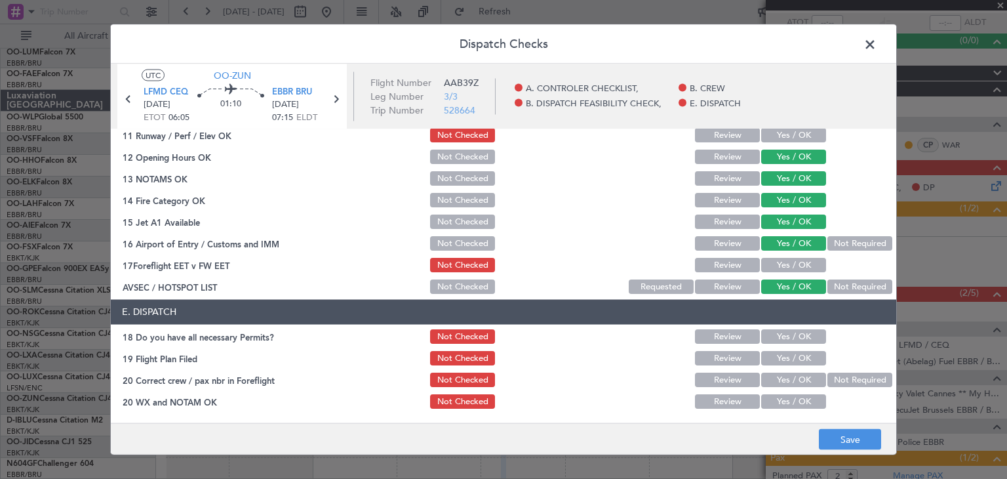
scroll to position [0, 0]
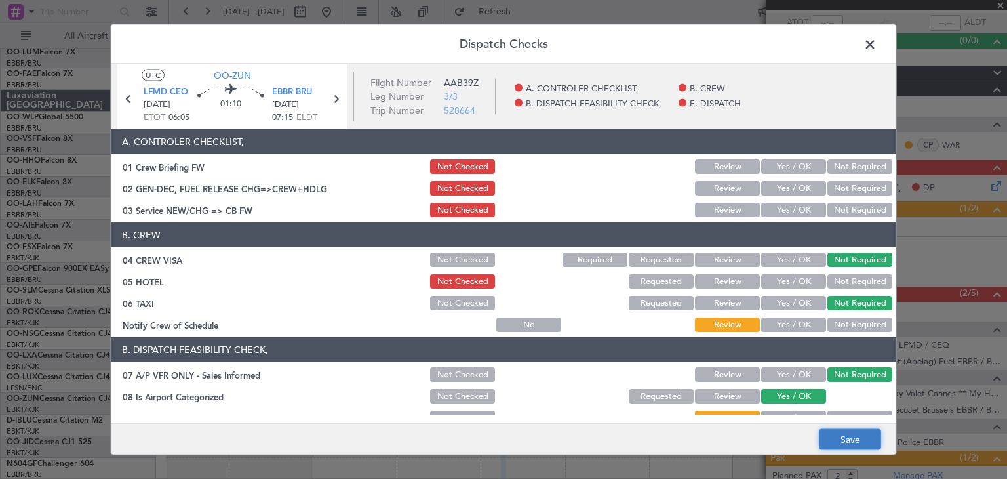
click at [860, 438] on button "Save" at bounding box center [850, 439] width 62 height 21
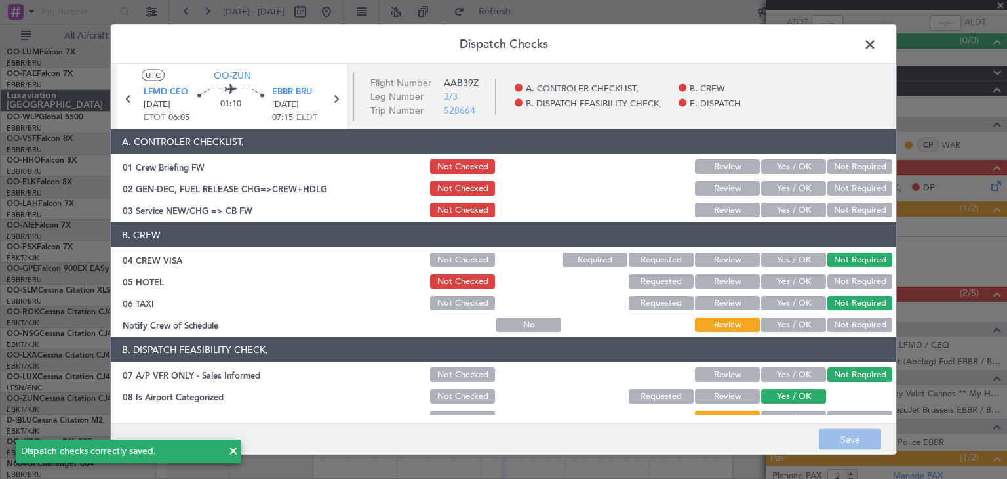
click at [877, 45] on span at bounding box center [877, 48] width 0 height 26
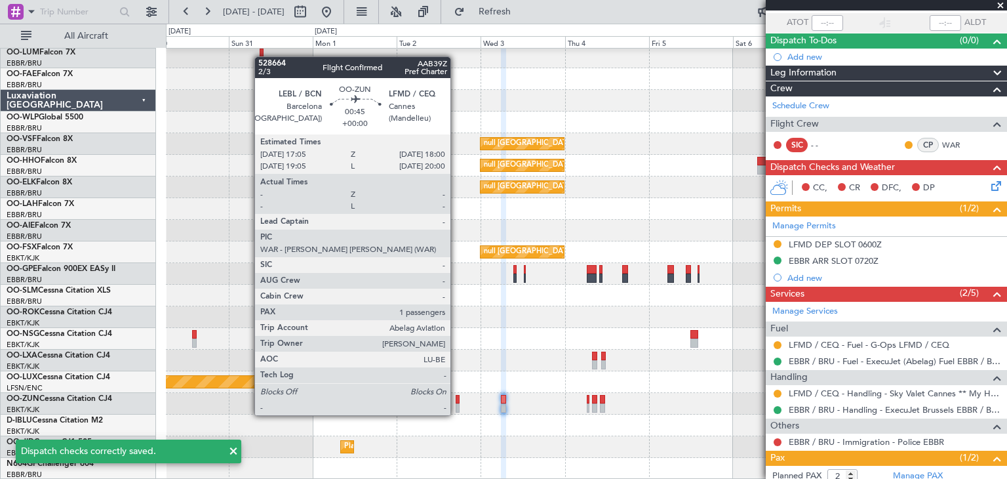
click at [456, 402] on div at bounding box center [457, 399] width 3 height 9
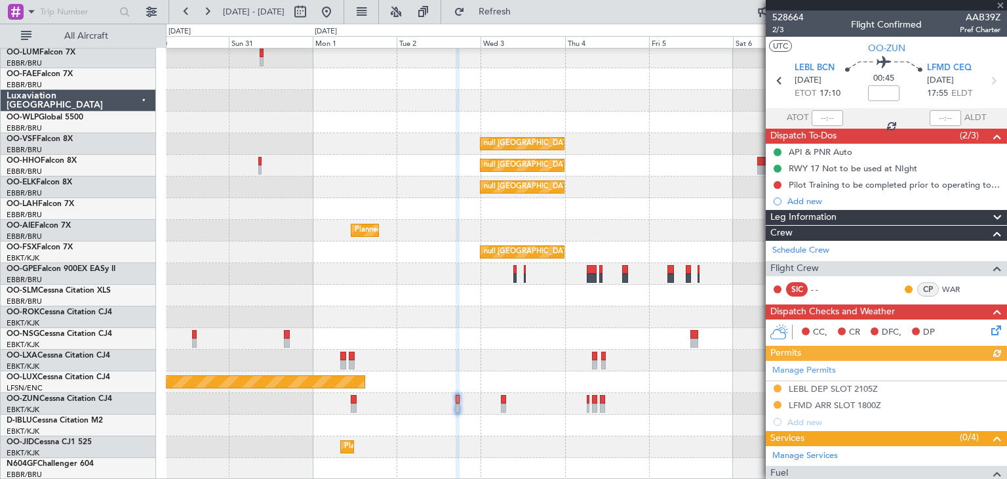
click at [989, 327] on icon at bounding box center [994, 328] width 10 height 10
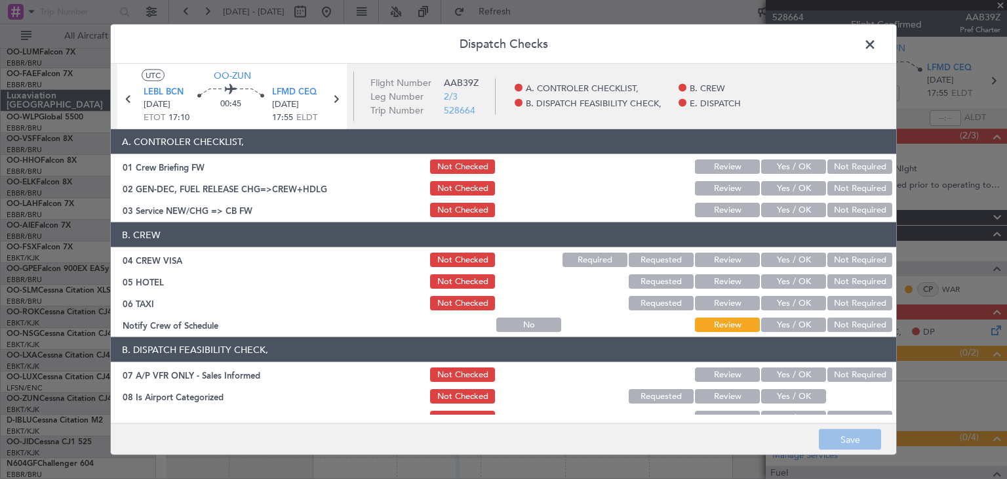
click at [853, 263] on button "Not Required" at bounding box center [859, 259] width 65 height 14
click at [832, 304] on button "Not Required" at bounding box center [859, 303] width 65 height 14
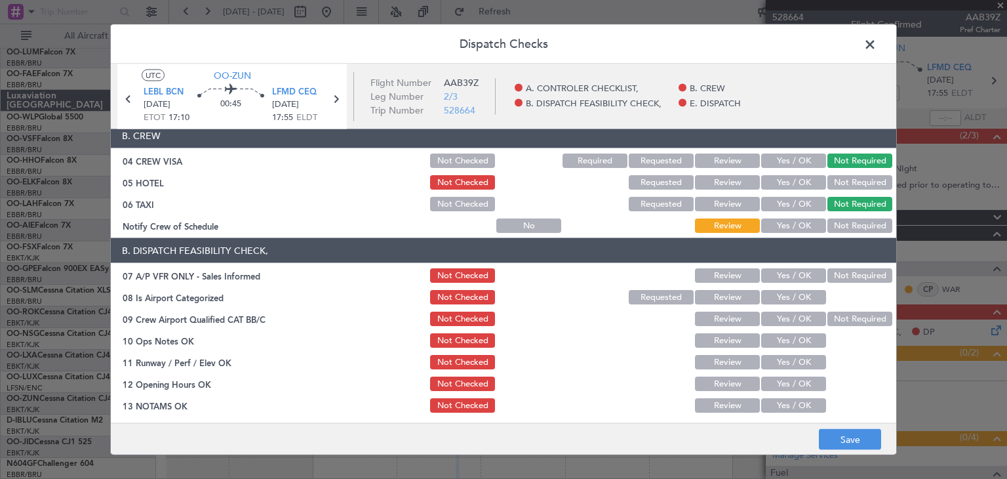
scroll to position [131, 0]
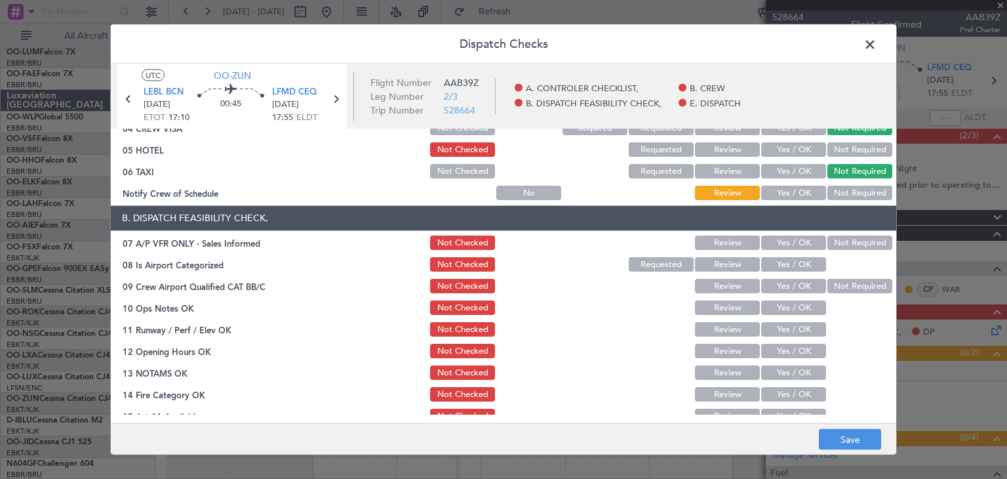
click at [838, 245] on button "Not Required" at bounding box center [859, 243] width 65 height 14
click at [784, 265] on button "Yes / OK" at bounding box center [793, 265] width 65 height 14
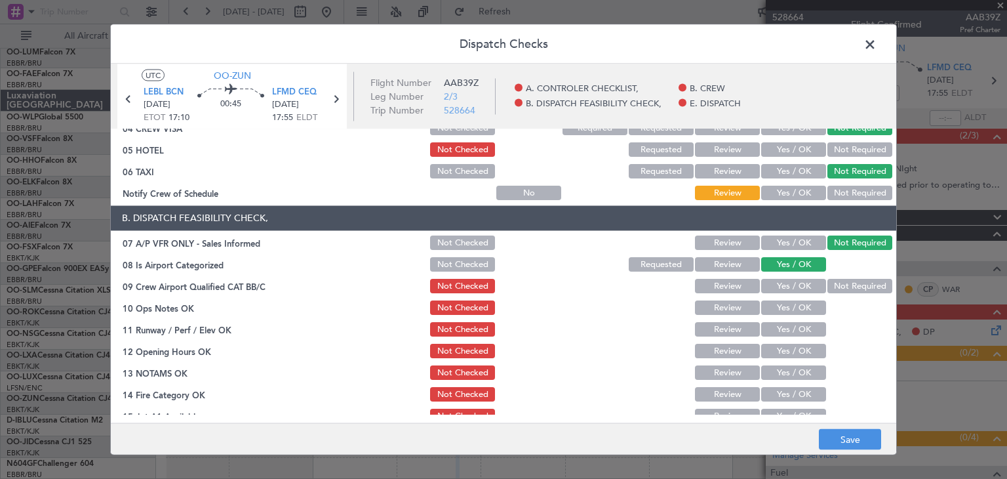
click at [731, 291] on button "Review" at bounding box center [727, 286] width 65 height 14
click at [780, 307] on button "Yes / OK" at bounding box center [793, 308] width 65 height 14
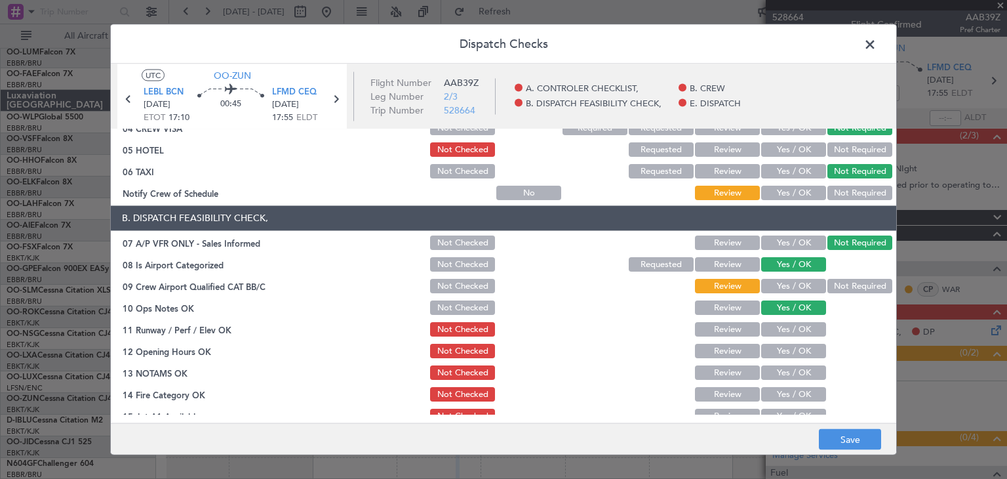
click at [764, 349] on button "Yes / OK" at bounding box center [793, 351] width 65 height 14
click at [764, 368] on button "Yes / OK" at bounding box center [793, 373] width 65 height 14
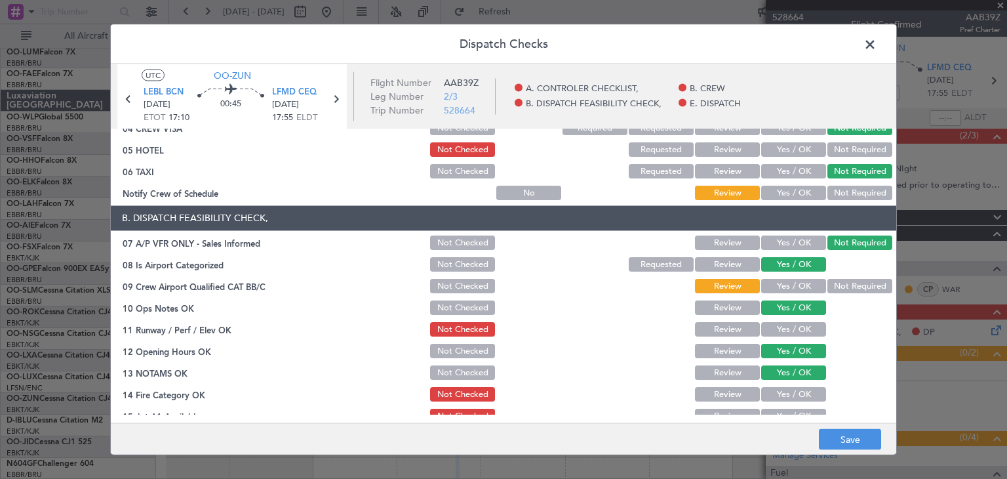
click at [765, 392] on button "Yes / OK" at bounding box center [793, 394] width 65 height 14
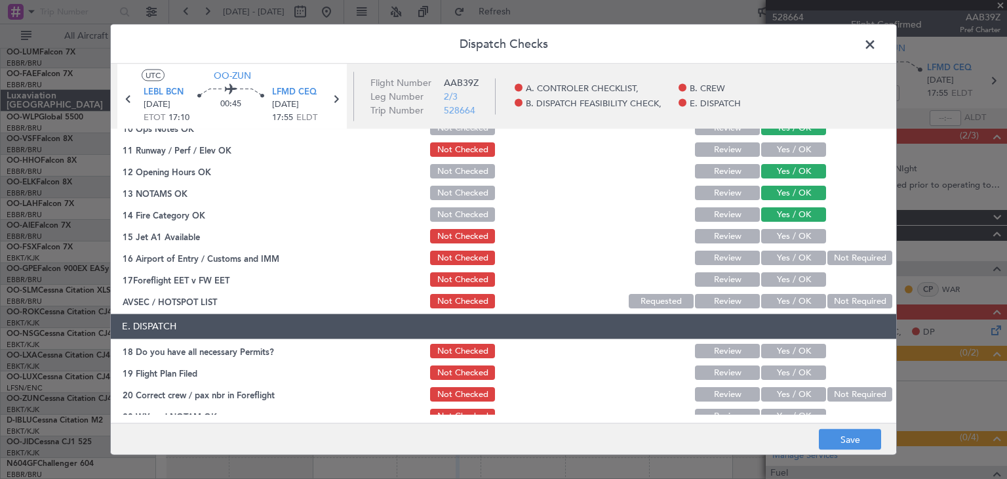
scroll to position [325, 0]
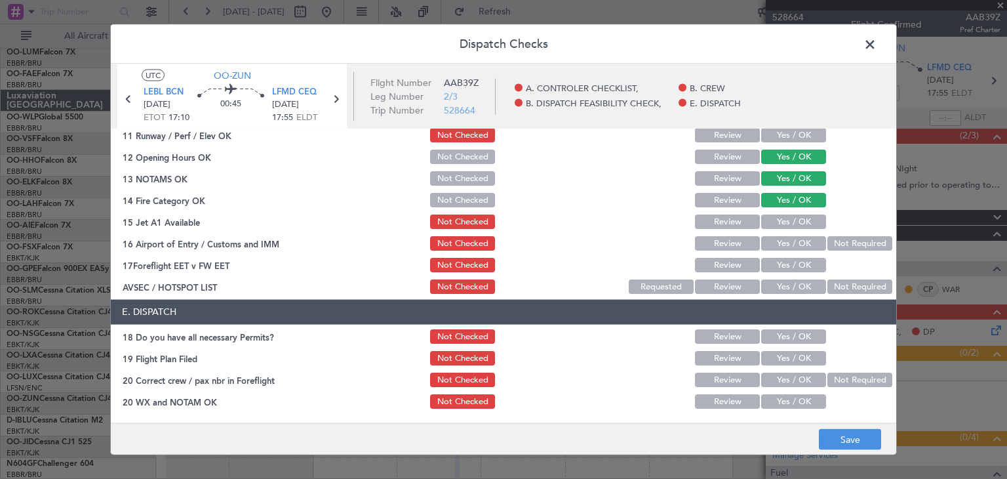
click at [768, 224] on button "Yes / OK" at bounding box center [793, 222] width 65 height 14
click at [799, 245] on button "Yes / OK" at bounding box center [793, 244] width 65 height 14
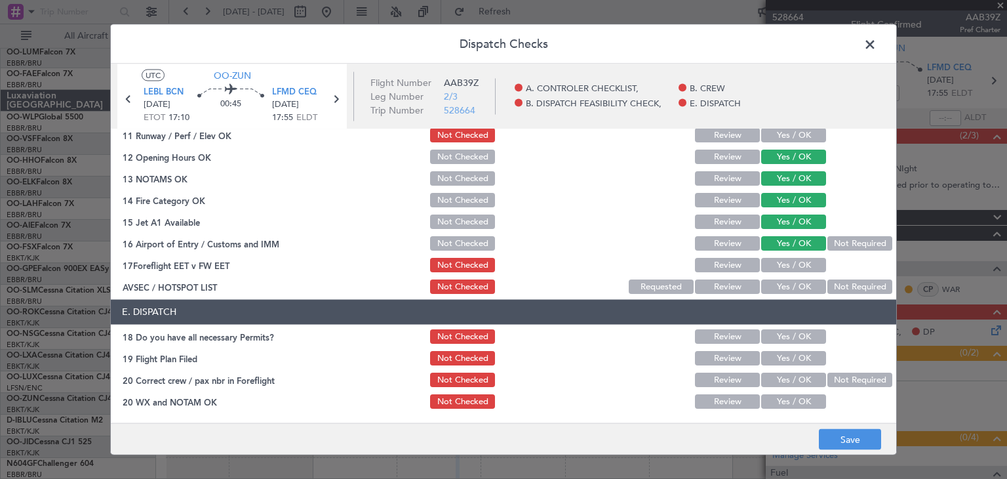
click at [776, 292] on button "Yes / OK" at bounding box center [793, 287] width 65 height 14
click at [870, 439] on button "Save" at bounding box center [850, 439] width 62 height 21
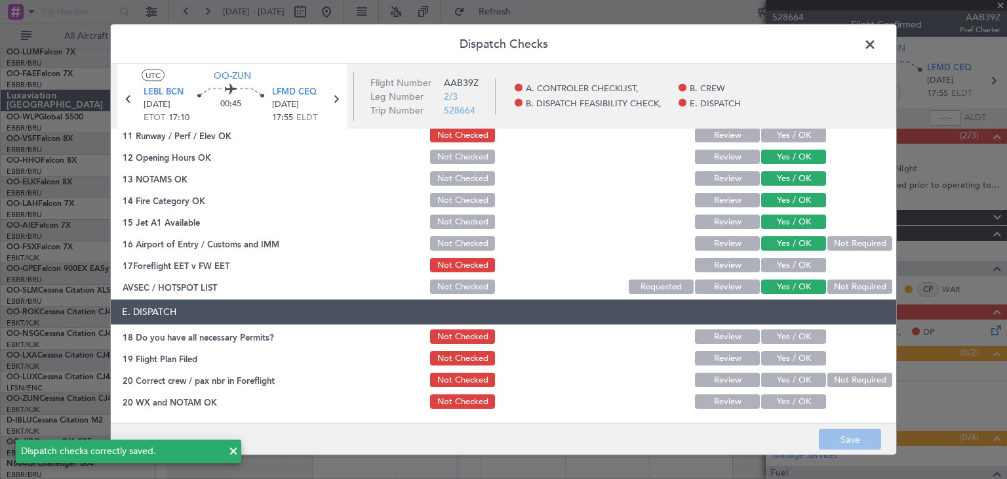
click at [877, 41] on span at bounding box center [877, 48] width 0 height 26
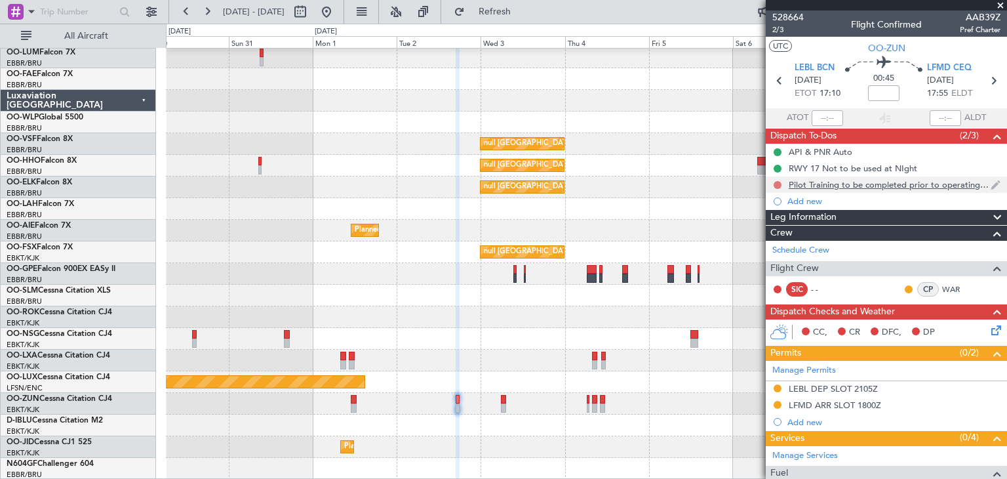
click at [774, 185] on button at bounding box center [778, 185] width 8 height 8
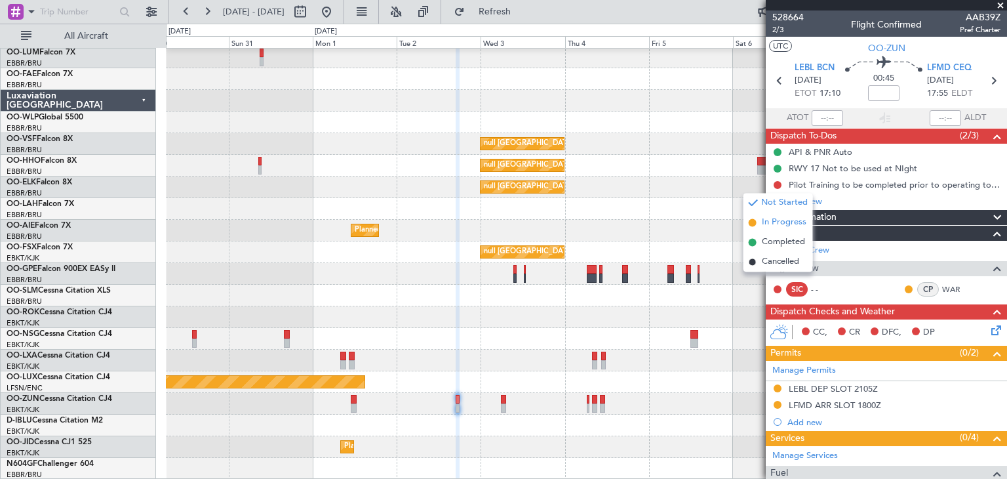
click at [781, 224] on span "In Progress" at bounding box center [784, 222] width 45 height 13
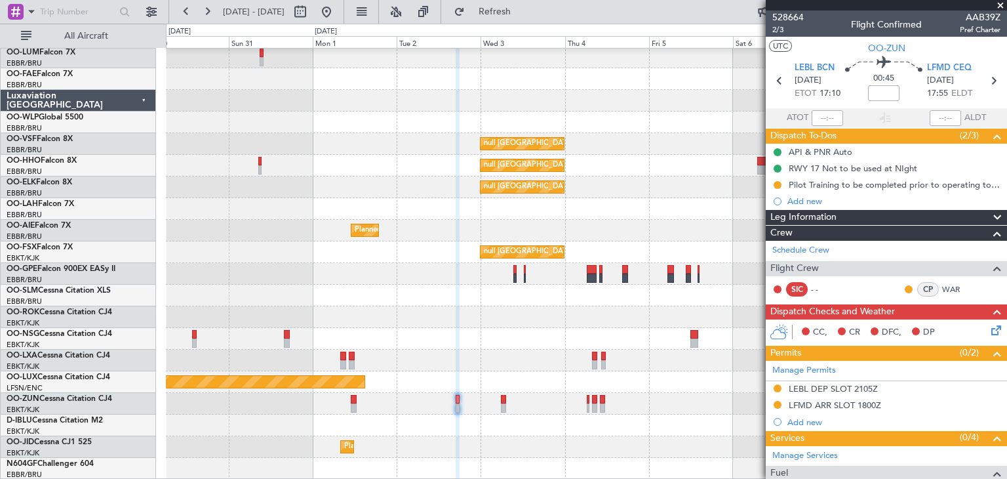
click at [1002, 5] on span at bounding box center [1000, 6] width 13 height 12
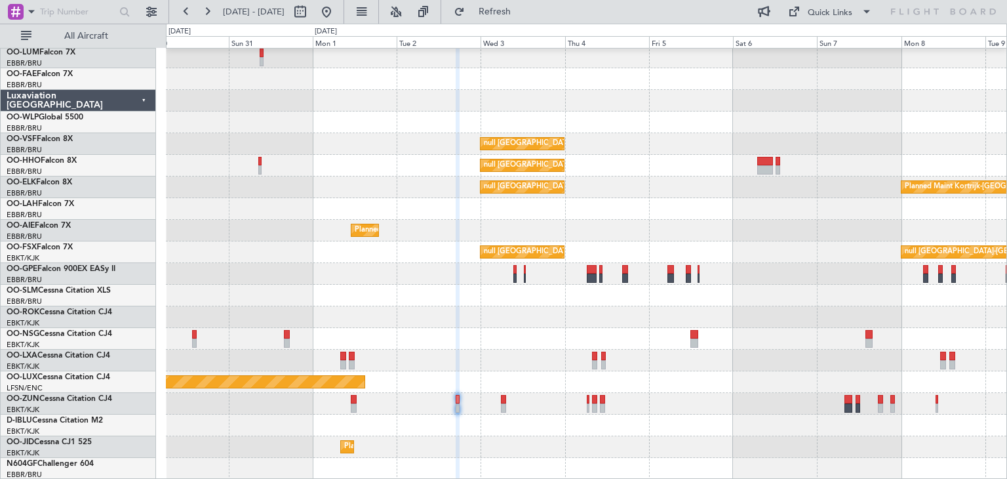
type input "0"
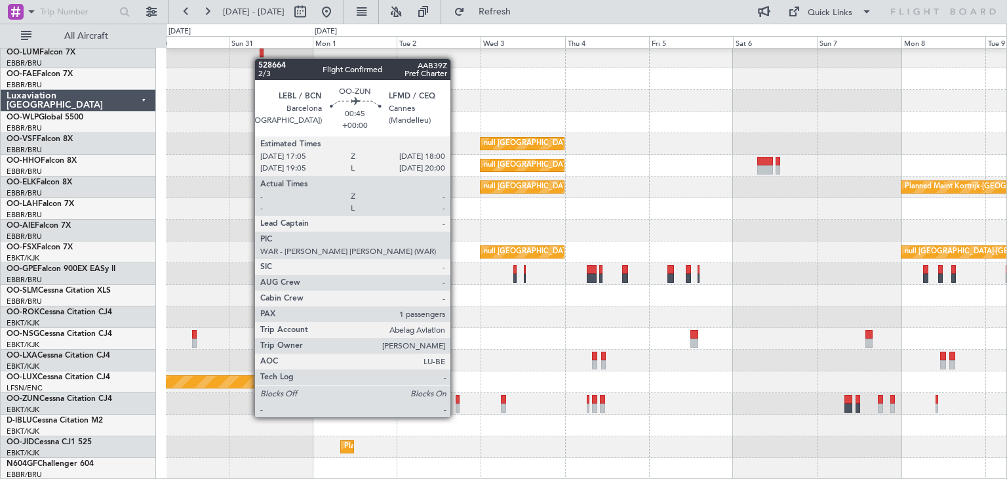
click at [456, 404] on div at bounding box center [457, 407] width 3 height 9
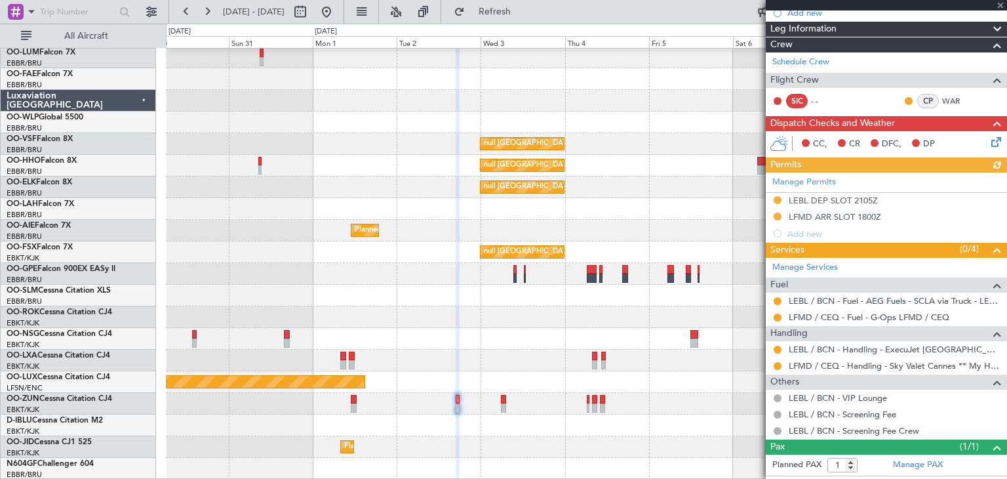
scroll to position [213, 0]
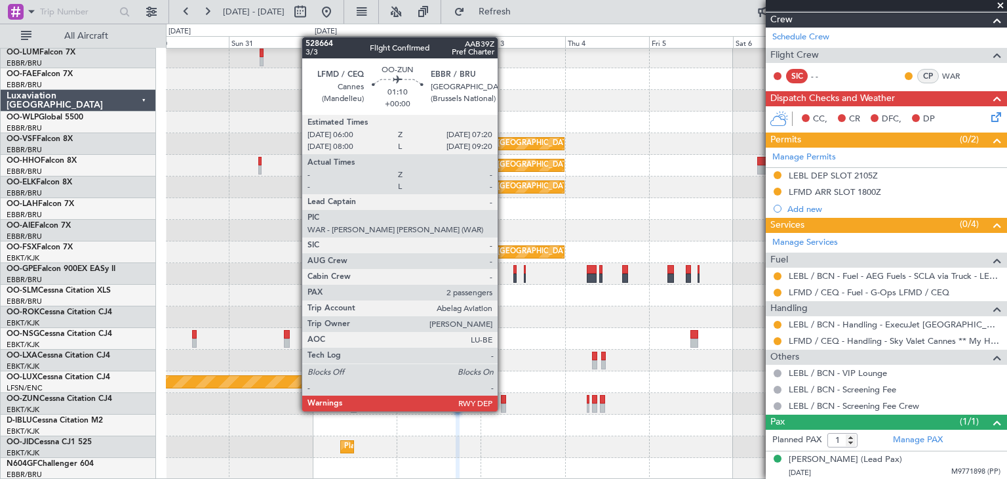
click at [504, 399] on div at bounding box center [503, 399] width 5 height 9
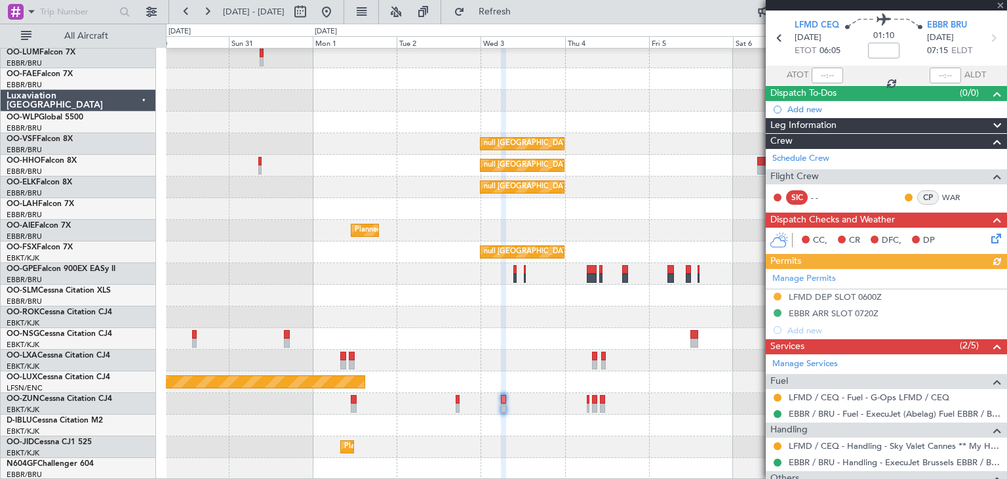
scroll to position [0, 0]
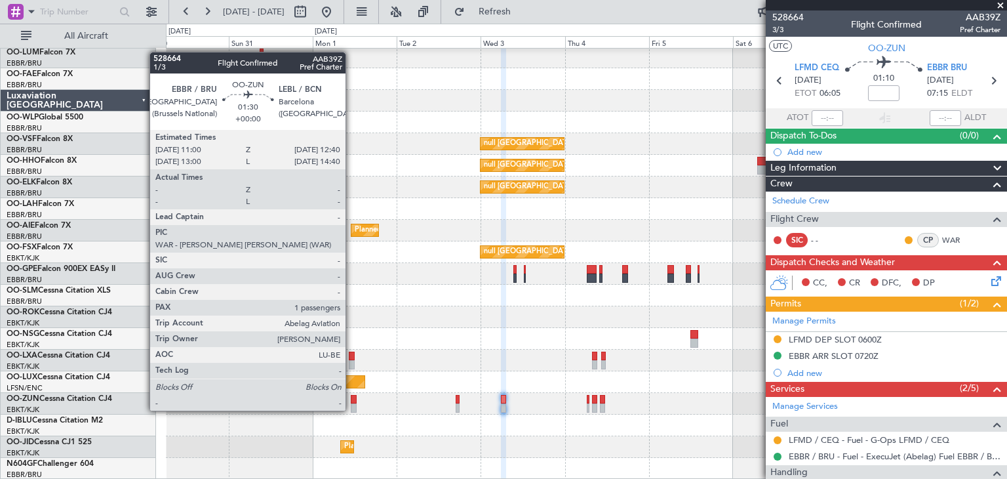
click at [351, 399] on div at bounding box center [354, 399] width 6 height 9
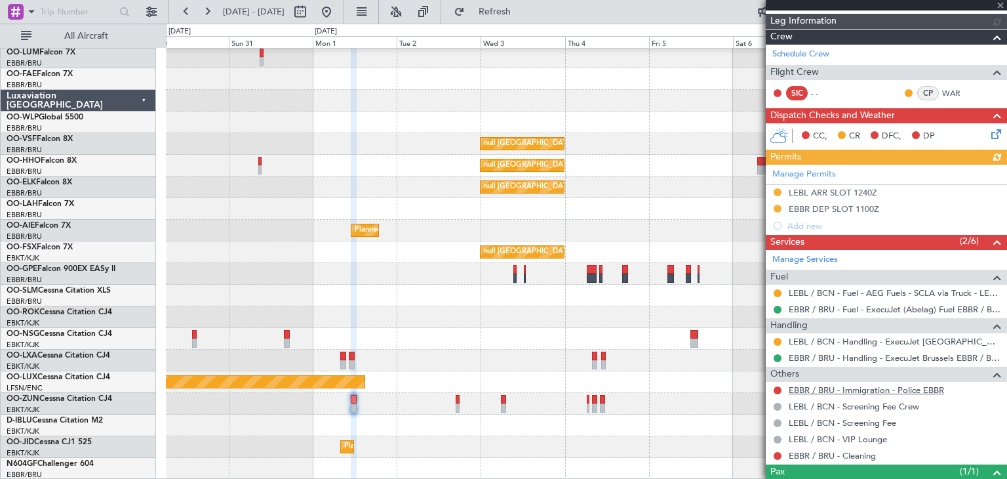
scroll to position [213, 0]
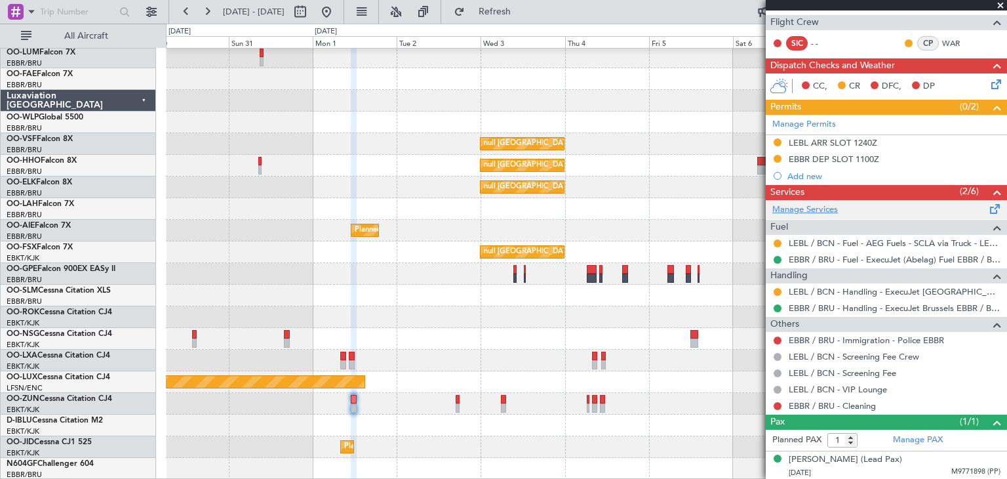
click at [814, 205] on link "Manage Services" at bounding box center [805, 209] width 66 height 13
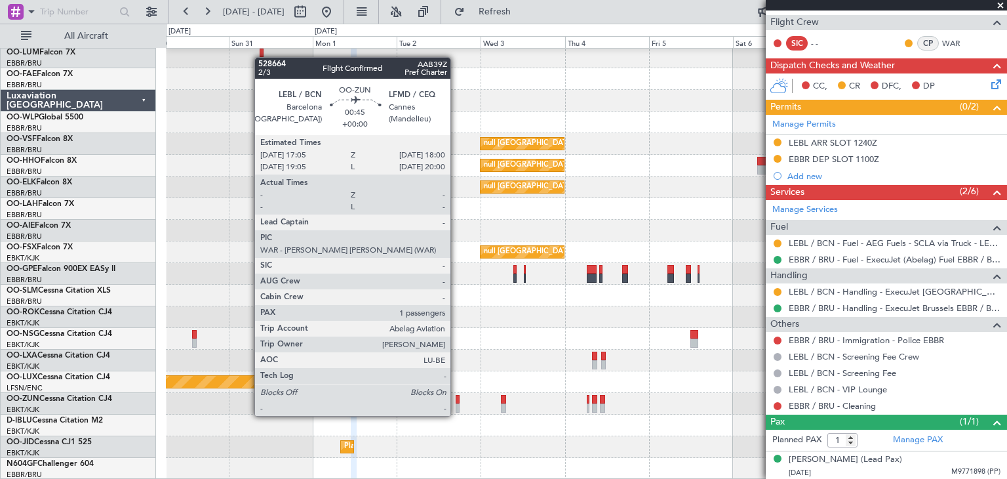
click at [456, 403] on div at bounding box center [457, 407] width 3 height 9
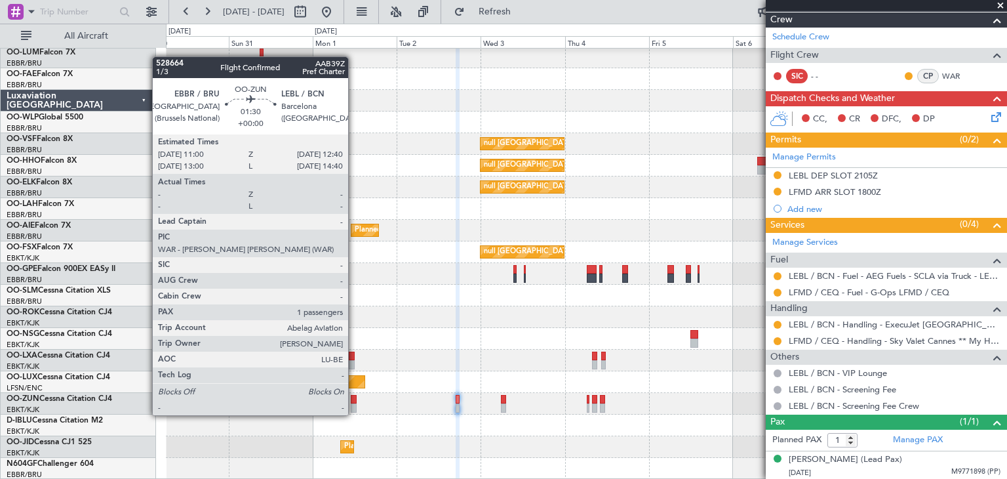
click at [354, 403] on div at bounding box center [354, 407] width 6 height 9
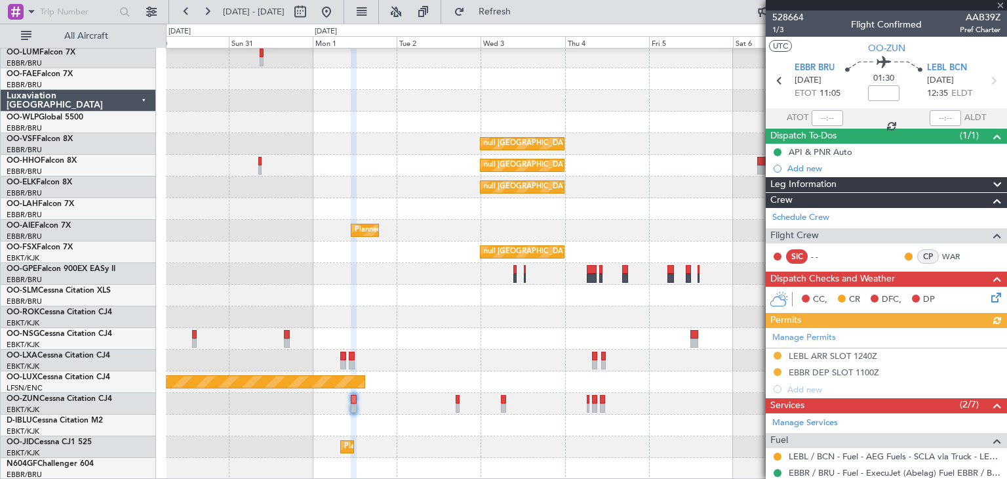
scroll to position [245, 0]
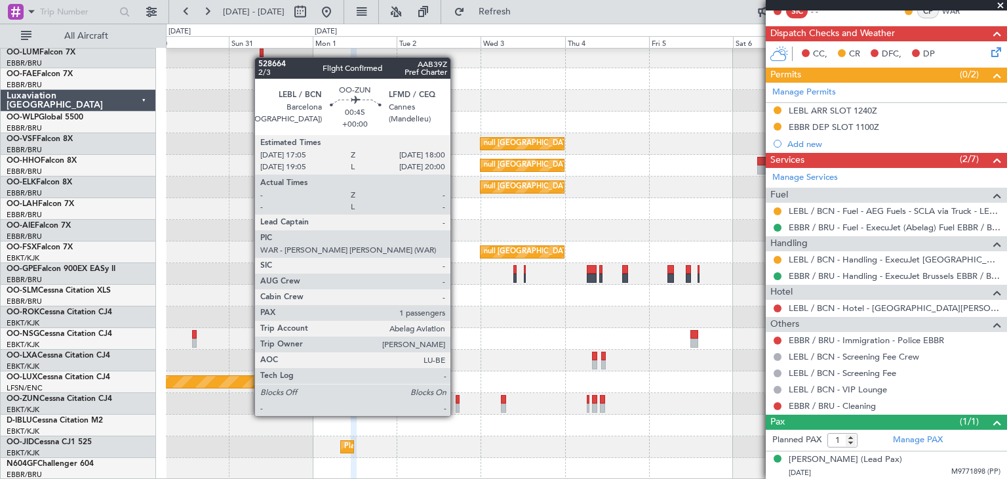
click at [456, 403] on div at bounding box center [457, 407] width 3 height 9
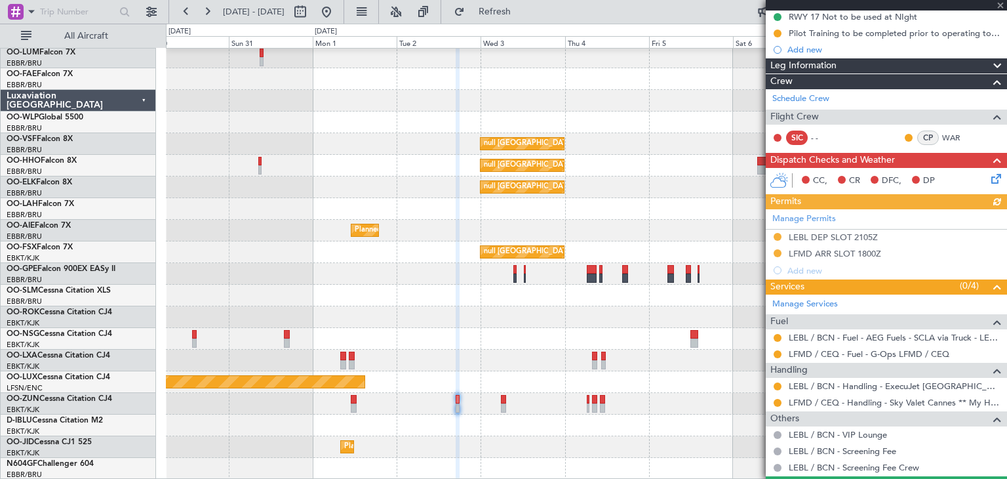
scroll to position [213, 0]
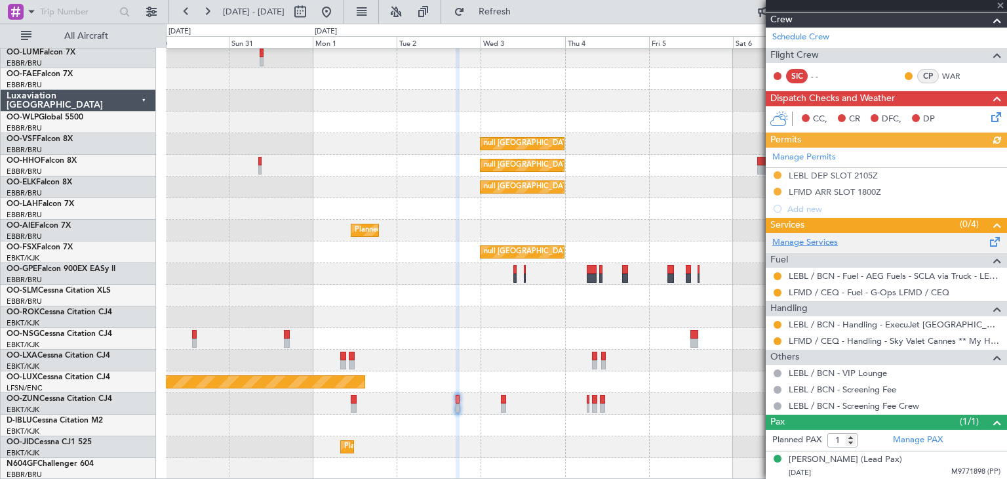
click at [805, 236] on link "Manage Services" at bounding box center [805, 242] width 66 height 13
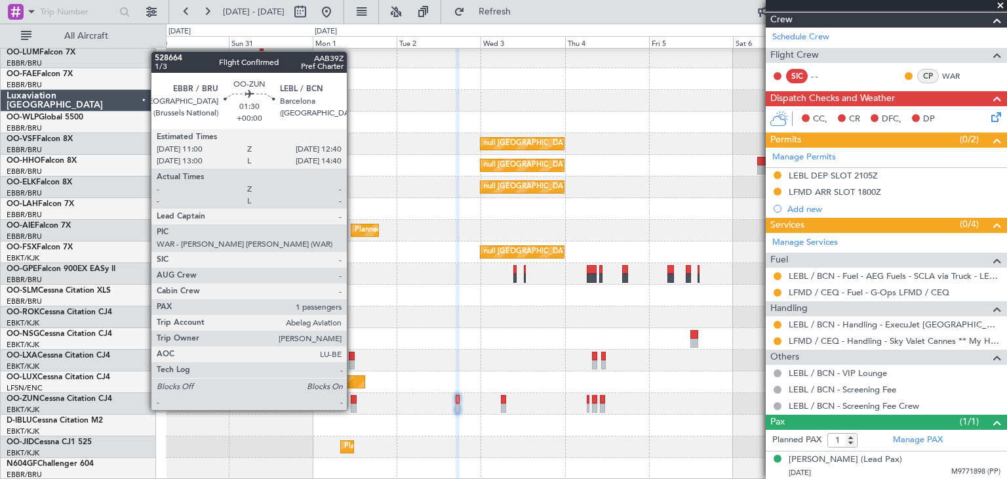
click at [353, 398] on div at bounding box center [354, 399] width 6 height 9
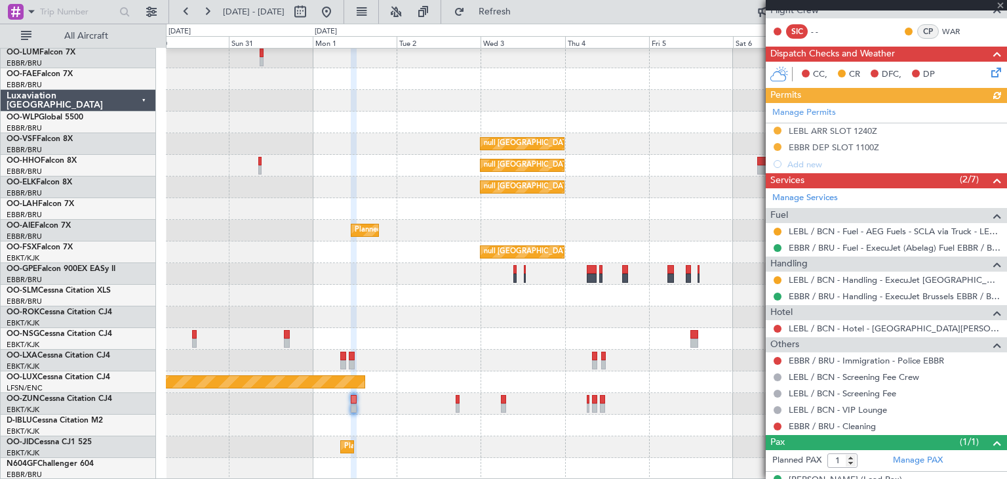
scroll to position [245, 0]
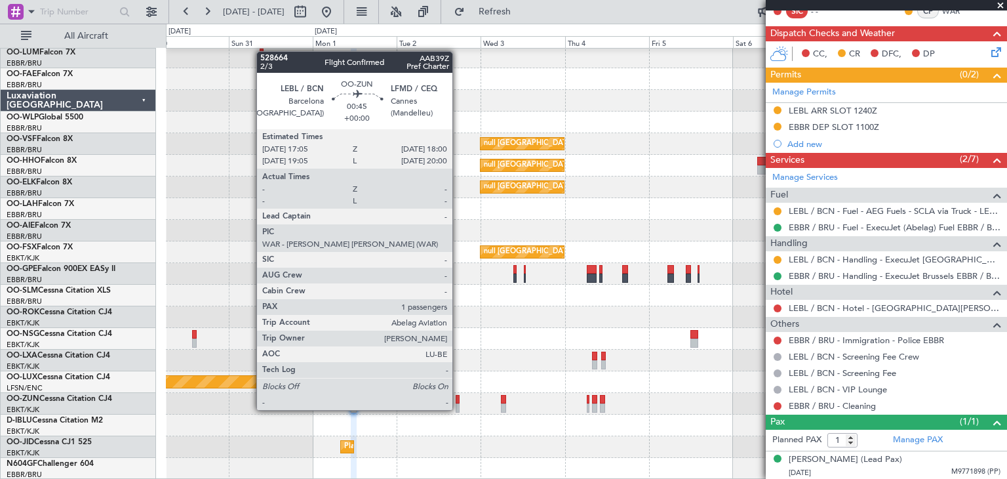
click at [458, 397] on div at bounding box center [457, 399] width 3 height 9
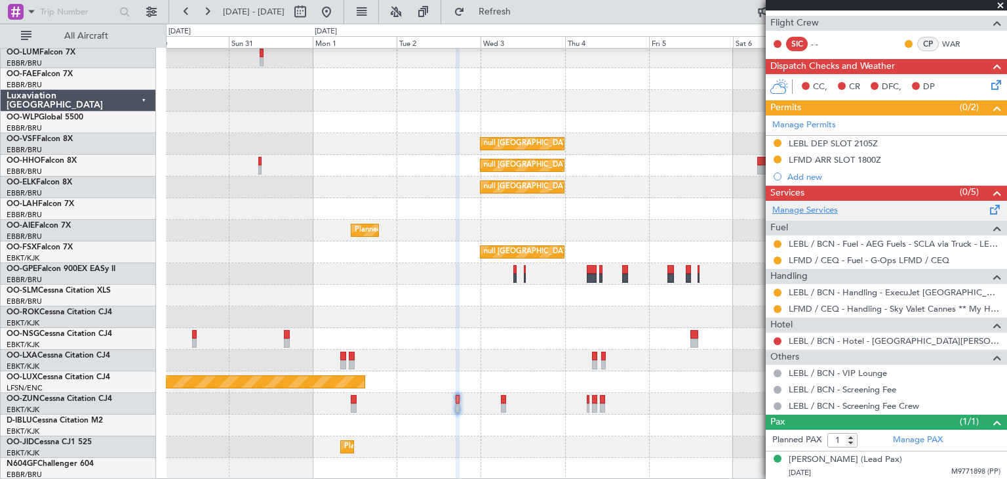
click at [803, 207] on link "Manage Services" at bounding box center [805, 210] width 66 height 13
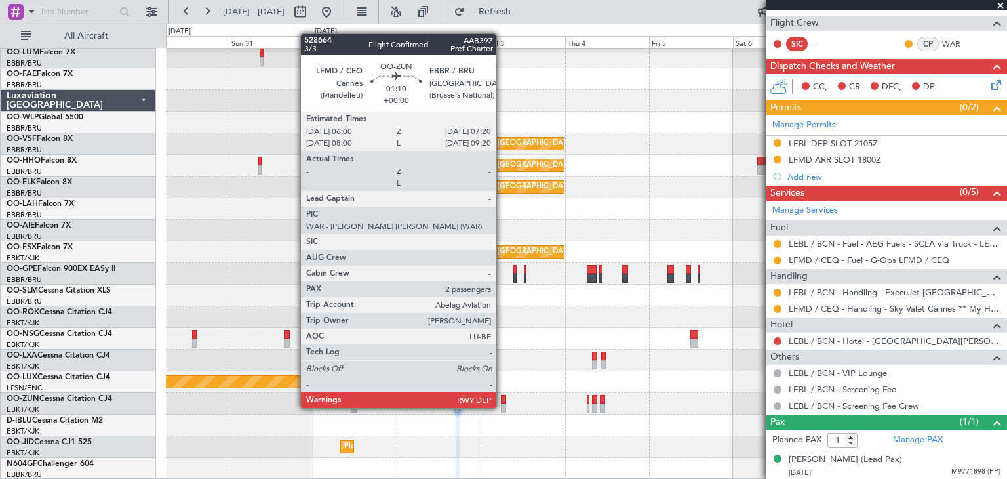
click at [502, 396] on div at bounding box center [503, 399] width 5 height 9
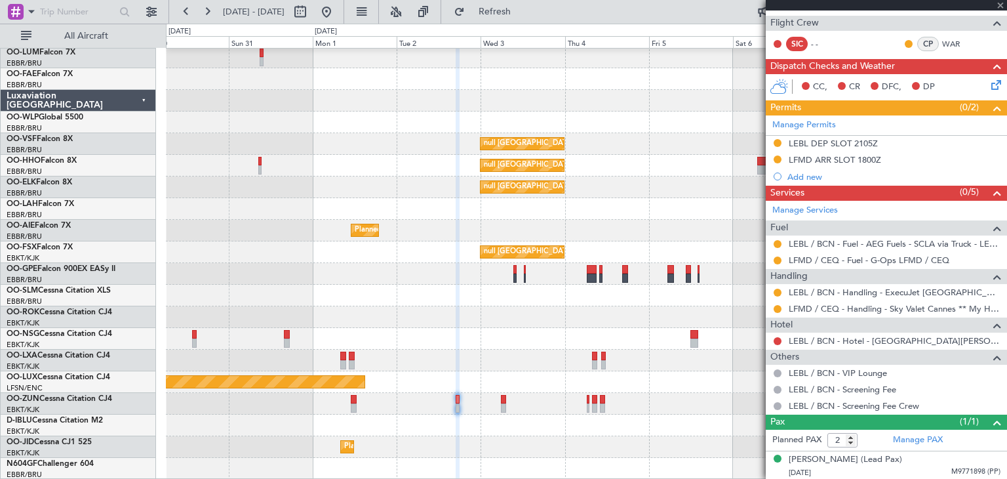
scroll to position [0, 0]
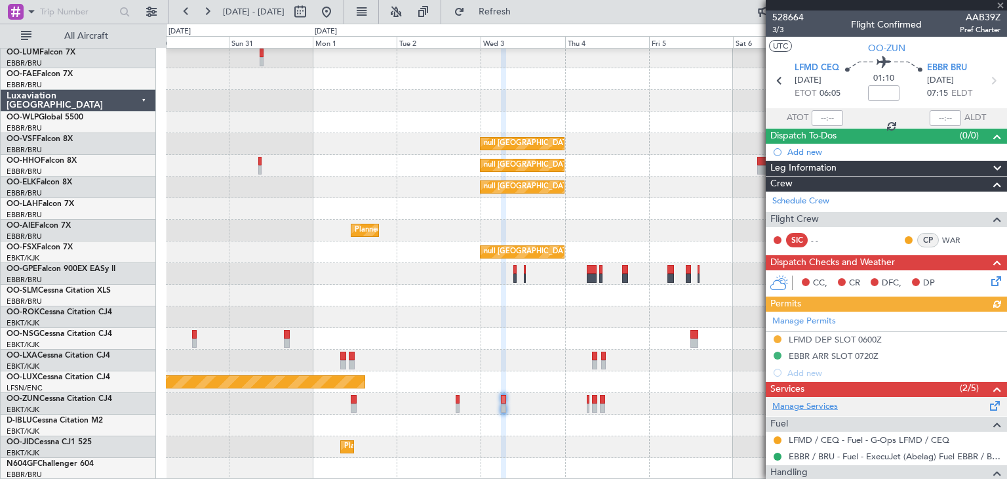
click at [806, 405] on link "Manage Services" at bounding box center [805, 406] width 66 height 13
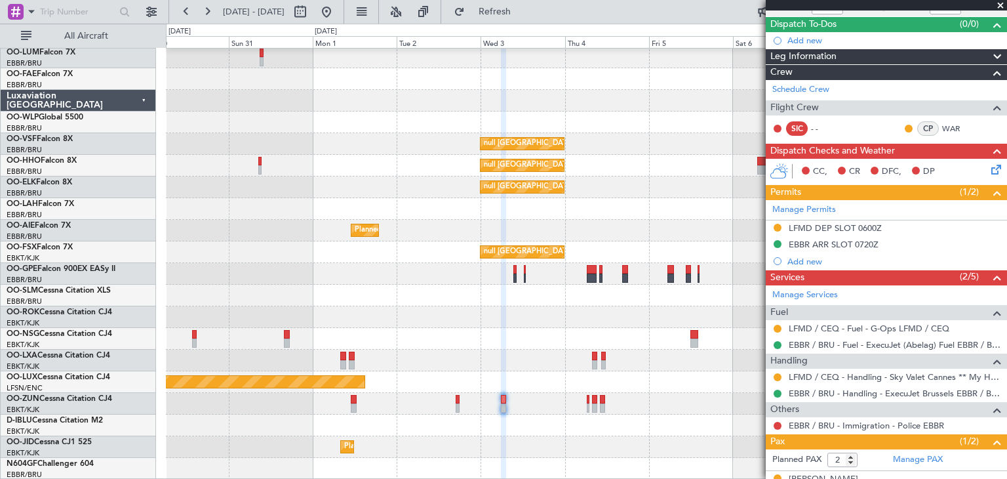
scroll to position [161, 0]
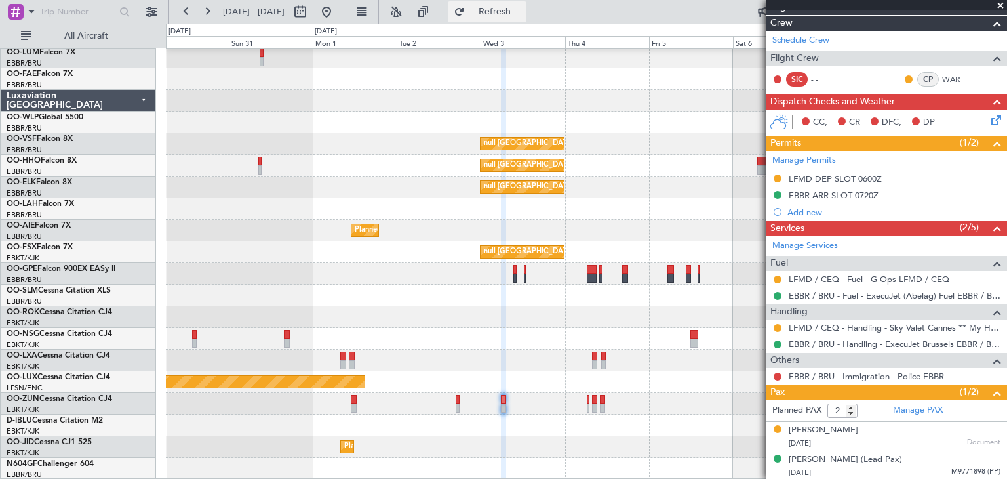
click at [523, 11] on span "Refresh" at bounding box center [494, 11] width 55 height 9
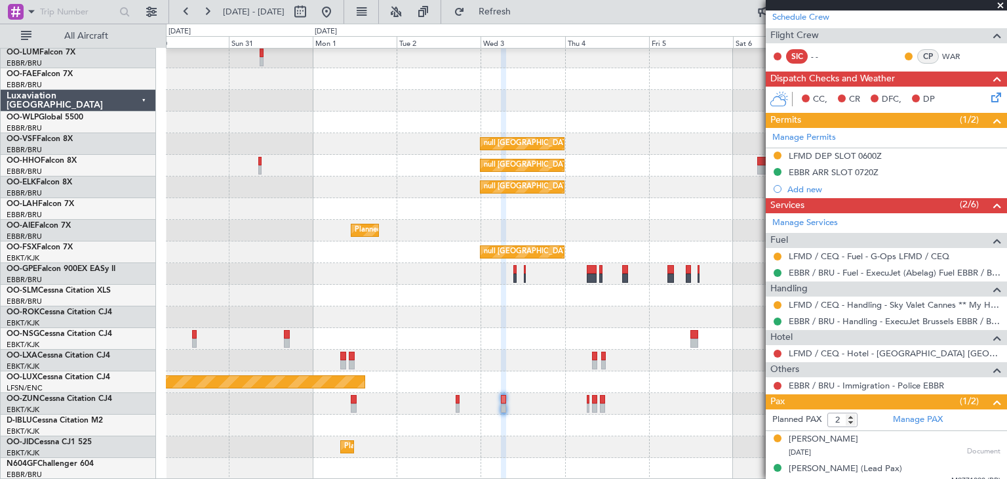
scroll to position [193, 0]
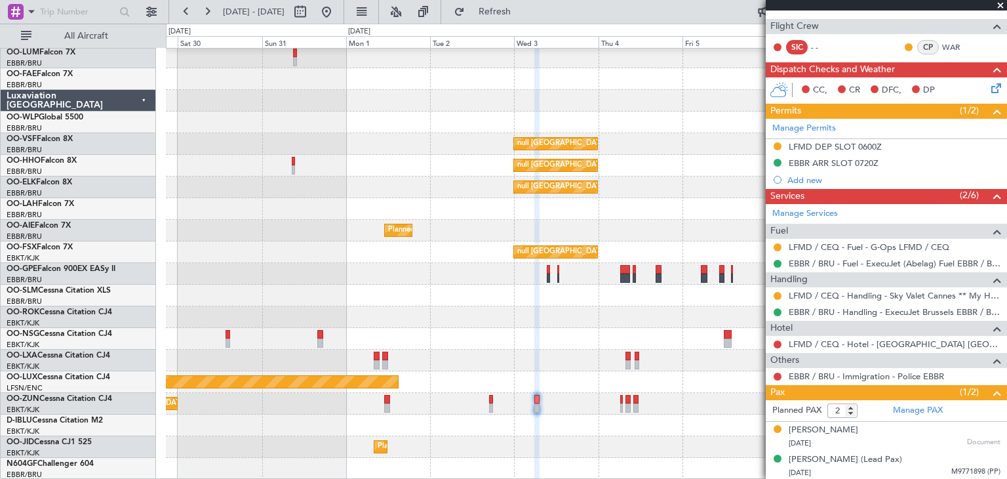
click at [549, 294] on div "null Brussels (Brussels National) null Brussels (Brussels National) null Brusse…" at bounding box center [586, 252] width 841 height 454
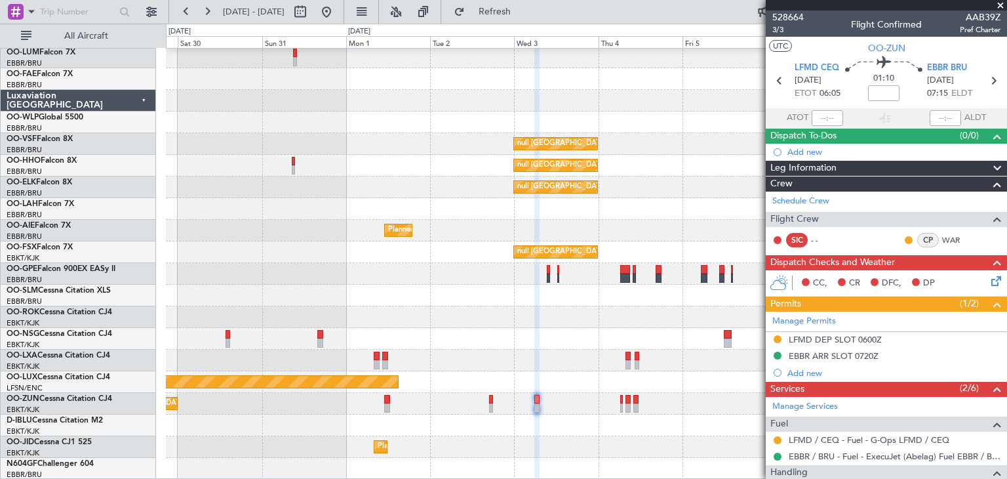
click at [989, 277] on icon at bounding box center [994, 278] width 10 height 10
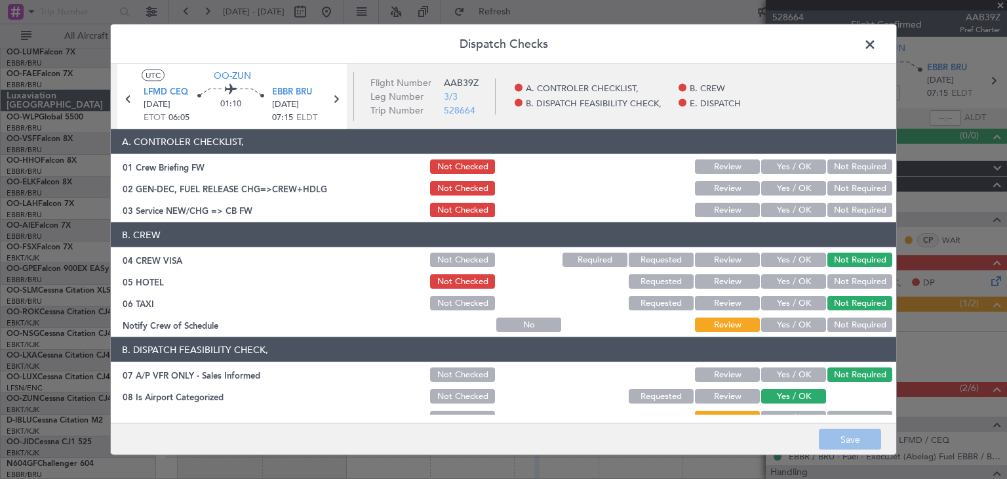
click at [695, 281] on button "Review" at bounding box center [727, 281] width 65 height 14
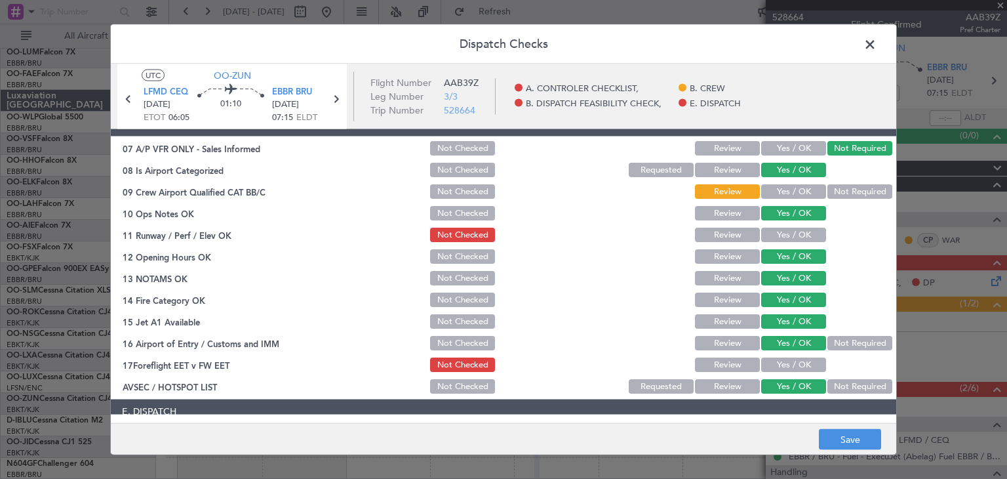
scroll to position [262, 0]
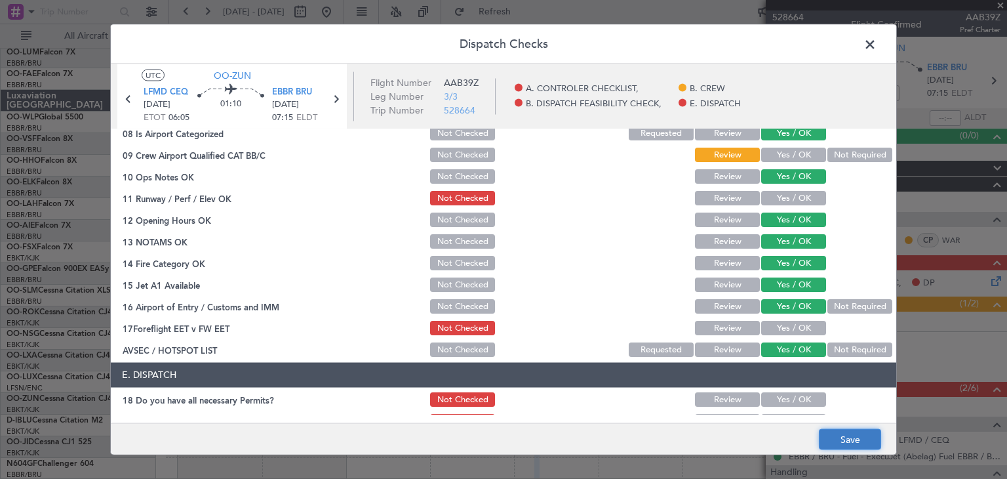
click at [864, 439] on button "Save" at bounding box center [850, 439] width 62 height 21
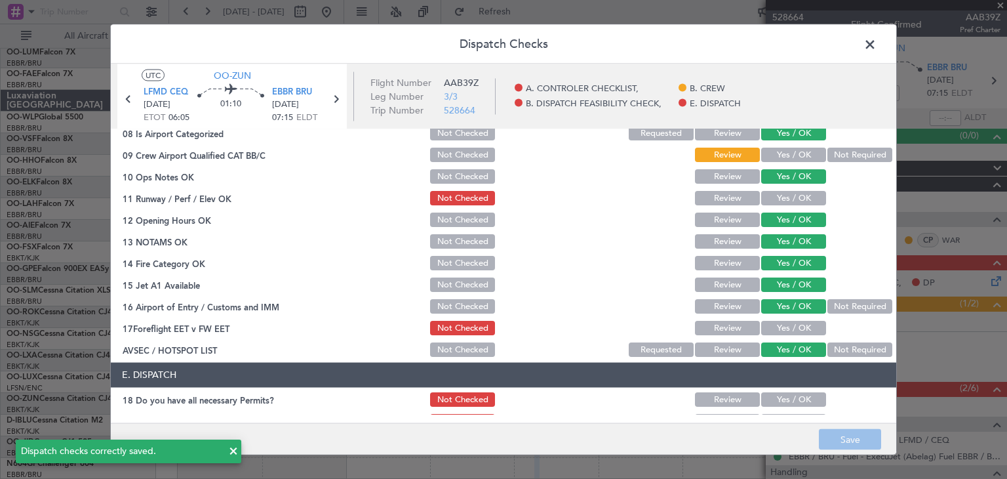
click at [877, 40] on span at bounding box center [877, 48] width 0 height 26
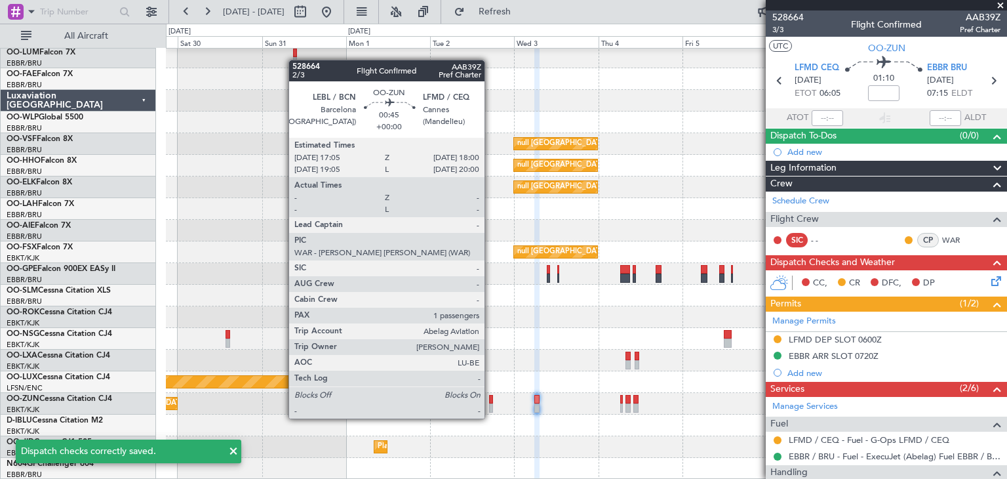
click at [490, 405] on div at bounding box center [490, 407] width 3 height 9
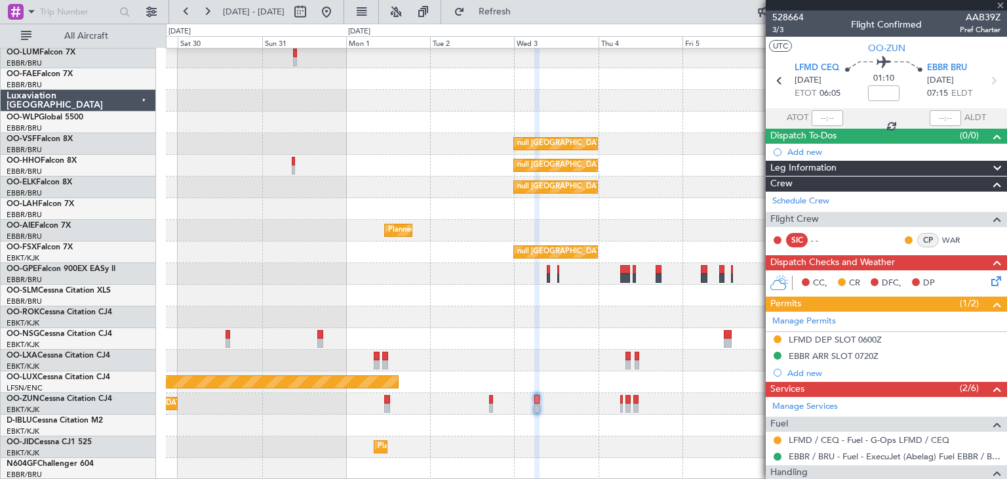
click at [989, 282] on icon at bounding box center [994, 278] width 10 height 10
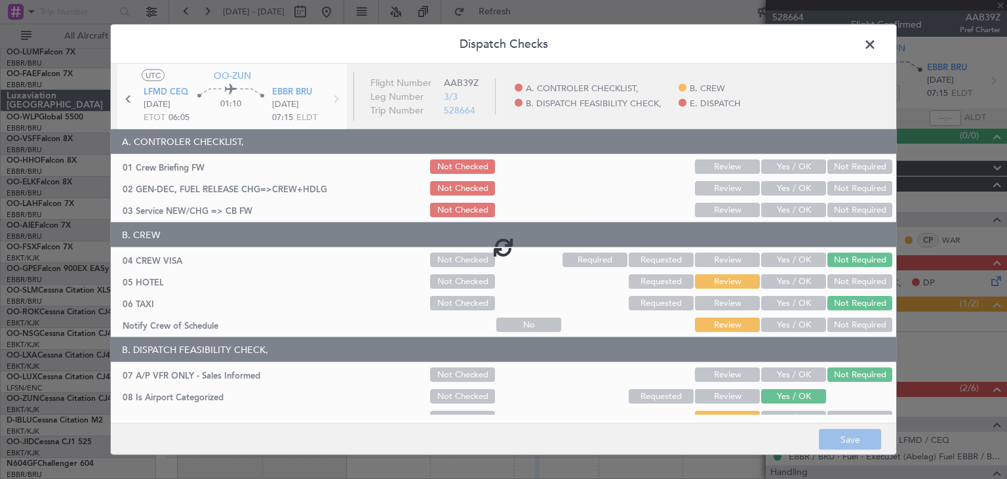
type input "1"
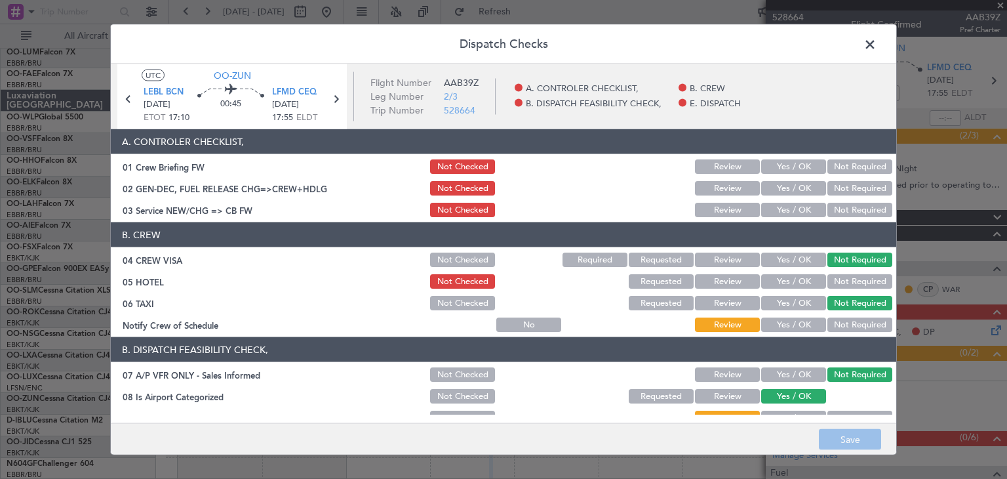
click at [710, 279] on button "Review" at bounding box center [727, 281] width 65 height 14
click at [841, 435] on button "Save" at bounding box center [850, 439] width 62 height 21
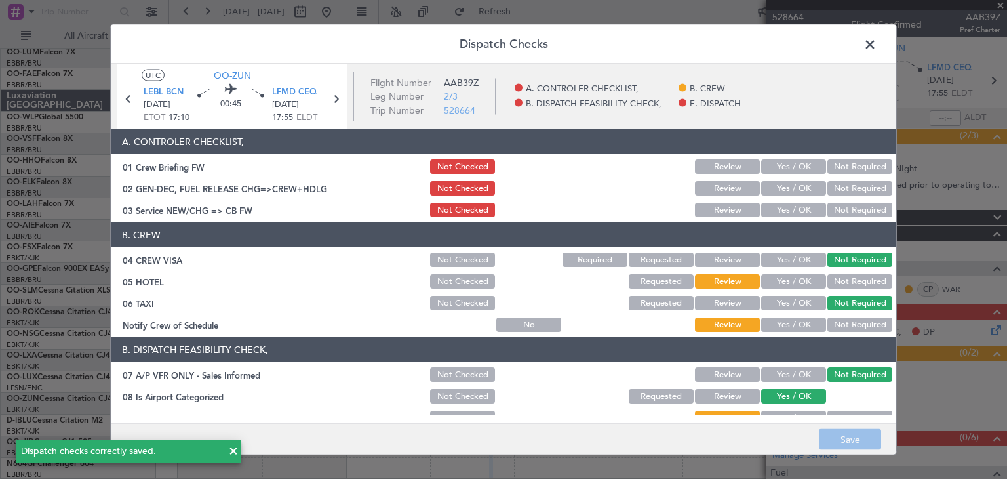
click at [877, 44] on span at bounding box center [877, 48] width 0 height 26
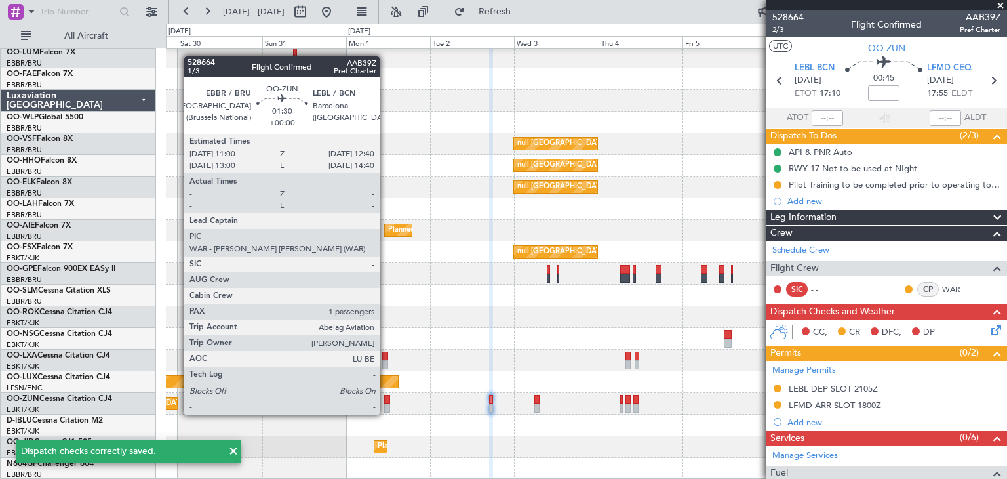
click at [386, 402] on div at bounding box center [387, 399] width 6 height 9
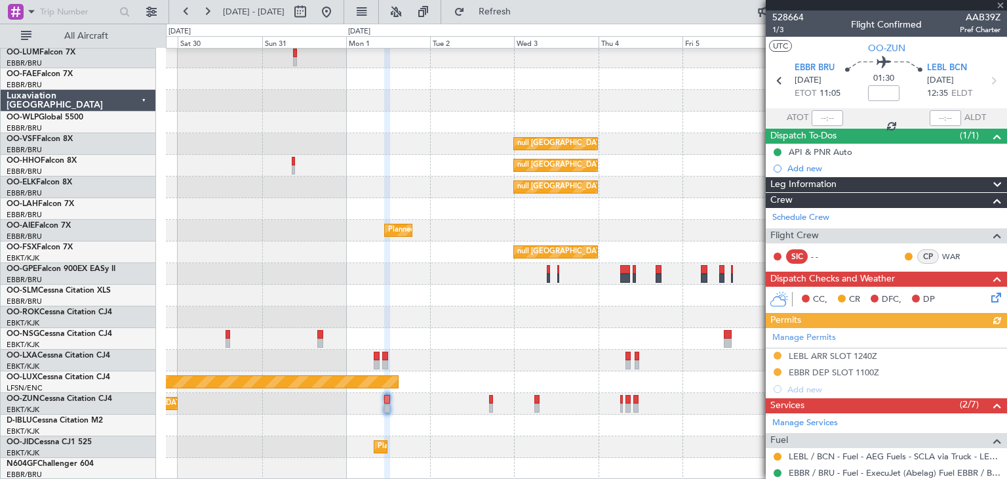
click at [989, 292] on icon at bounding box center [994, 295] width 10 height 10
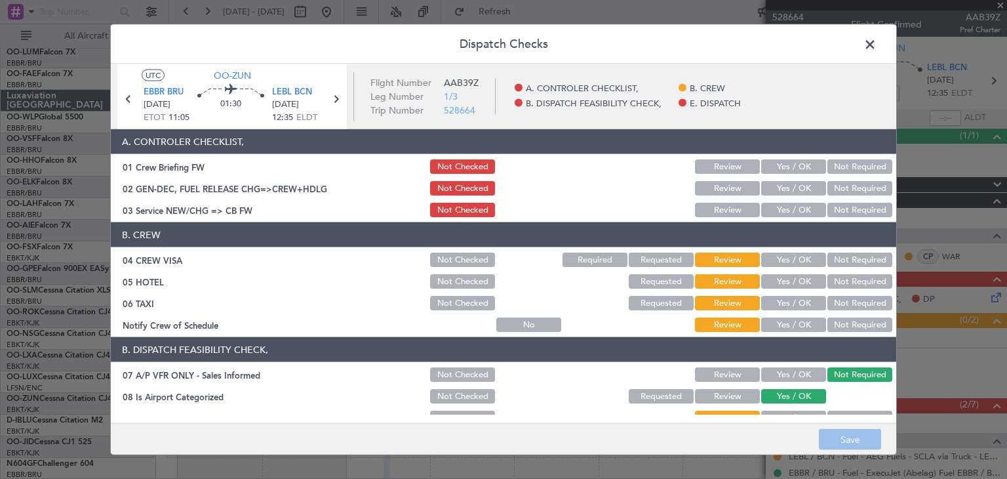
click at [861, 256] on button "Not Required" at bounding box center [859, 259] width 65 height 14
click at [864, 304] on button "Not Required" at bounding box center [859, 303] width 65 height 14
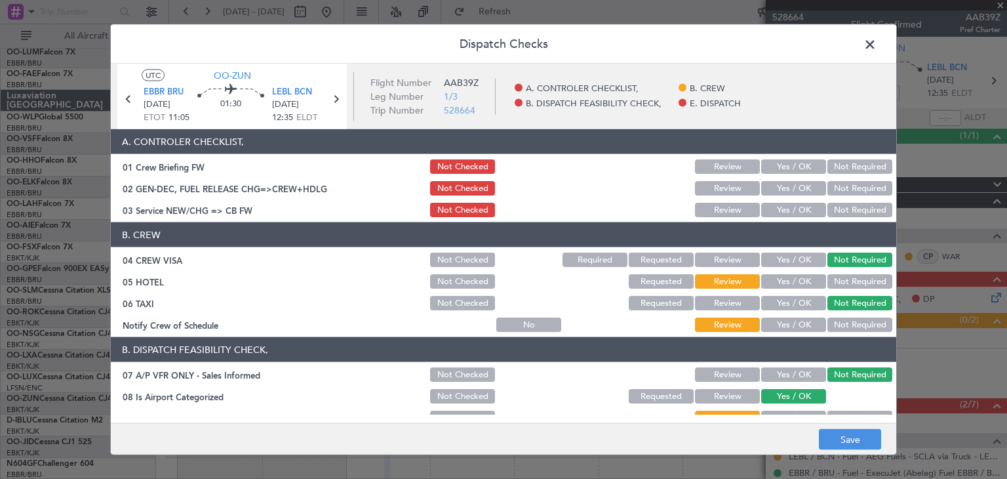
click at [858, 323] on button "Not Required" at bounding box center [859, 324] width 65 height 14
click at [839, 436] on button "Save" at bounding box center [850, 439] width 62 height 21
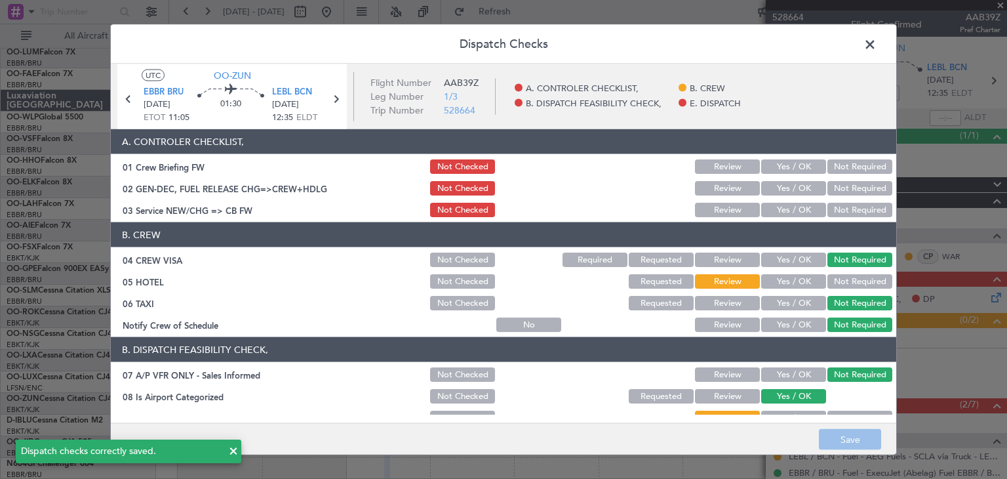
click at [877, 46] on span at bounding box center [877, 48] width 0 height 26
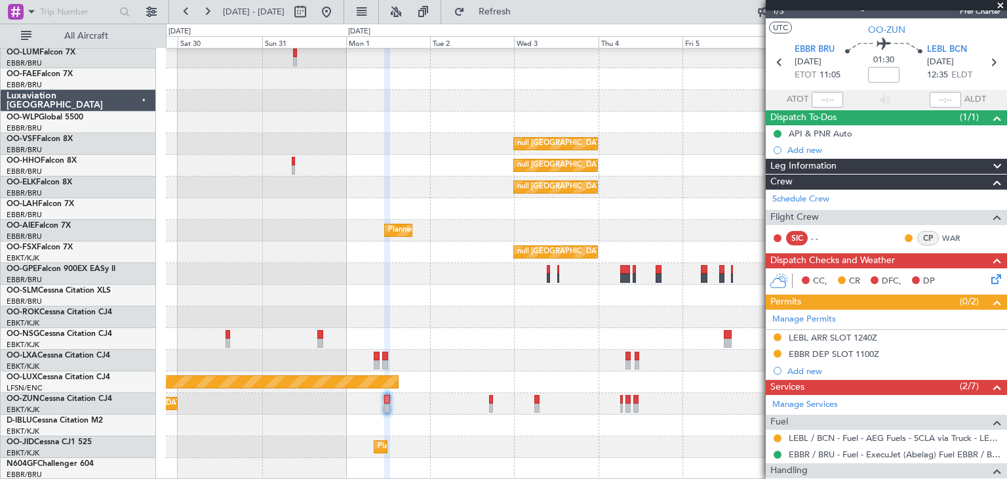
scroll to position [0, 0]
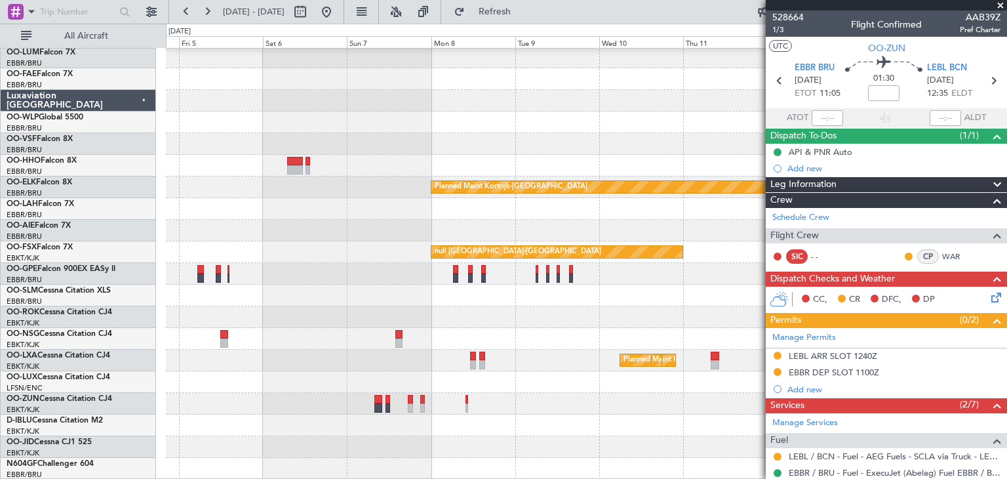
click at [0, 294] on div "null Brussels (Brussels National) null Brussels (Brussels National) Planned Mai…" at bounding box center [503, 251] width 1007 height 455
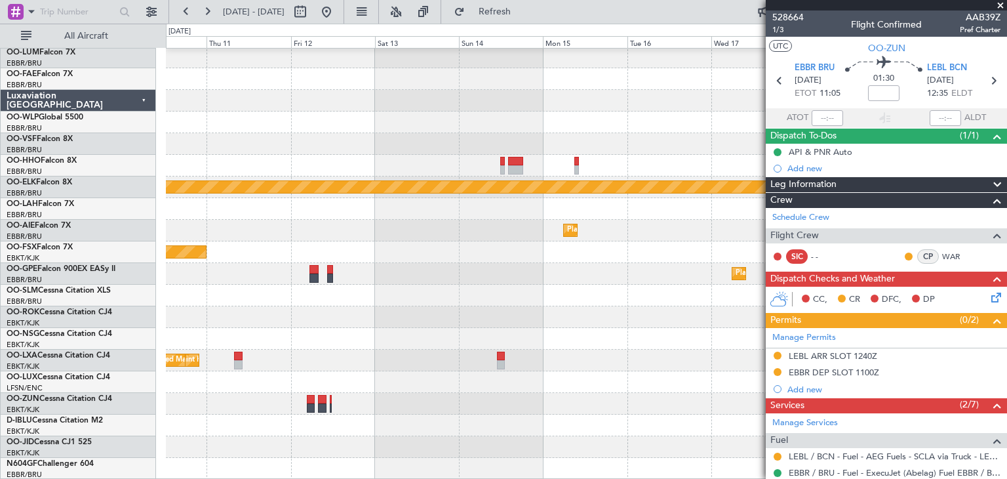
click at [243, 279] on div "Planned Maint Kortrijk-Wevelgem Planned Maint Brussels (Brussels National) null…" at bounding box center [586, 252] width 841 height 454
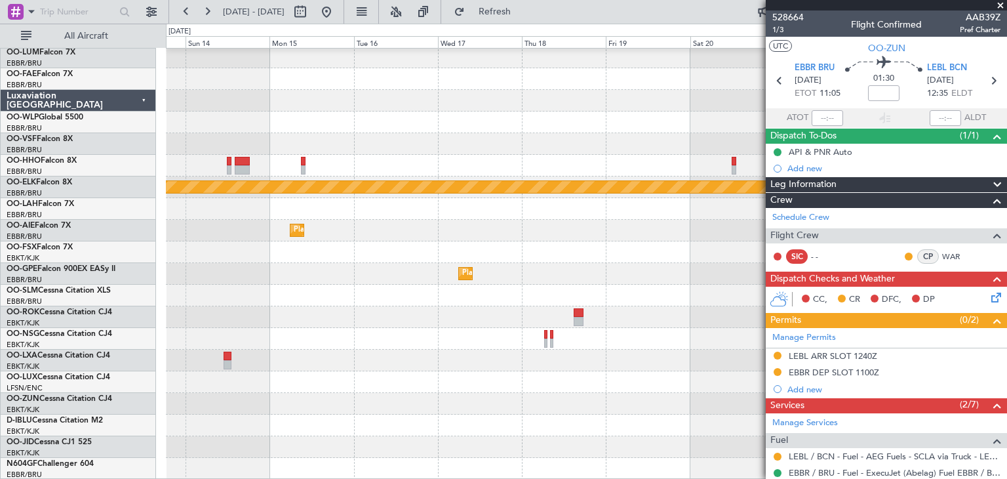
click at [343, 302] on div "Planned Maint Kortrijk-Wevelgem Planned Maint Brussels (Brussels National) Plan…" at bounding box center [586, 252] width 841 height 454
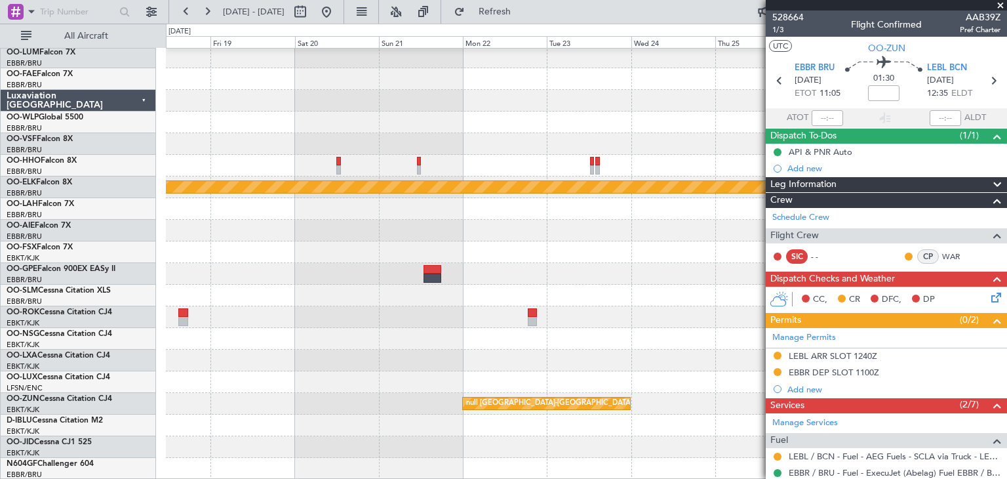
click at [298, 273] on div "Planned Maint Kortrijk-Wevelgem Planned Maint Brussels (Brussels National) null…" at bounding box center [586, 252] width 841 height 454
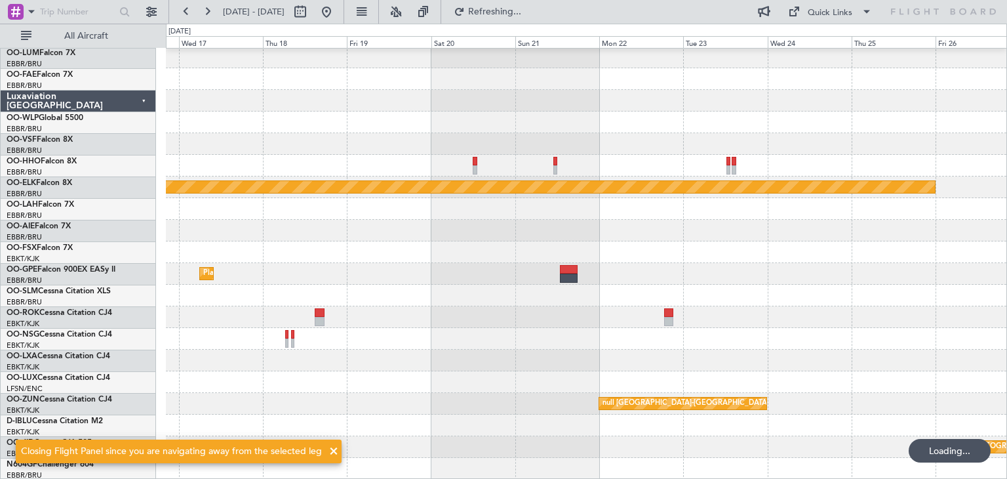
scroll to position [24, 0]
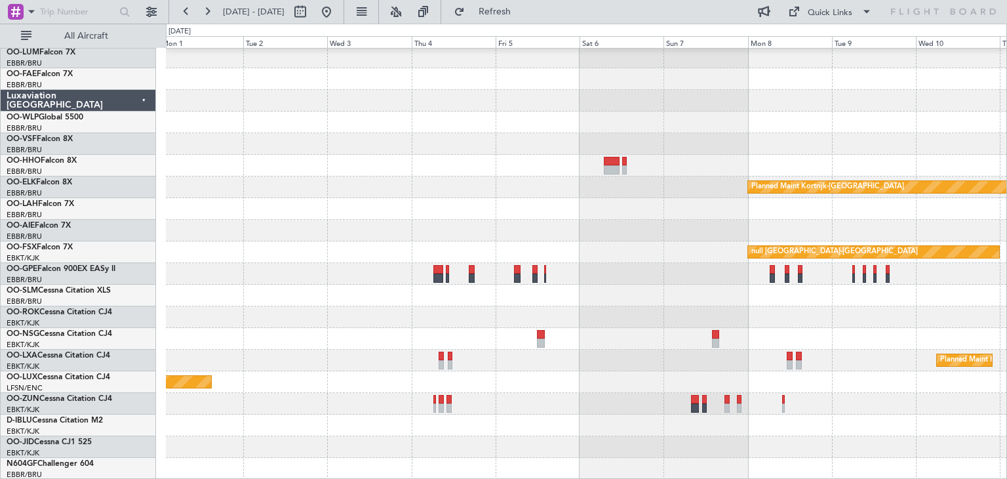
click at [786, 279] on div "Planned Maint Kortrijk-Wevelgem null Kortrijk-Wevelgem Planned Maint Brussels (…" at bounding box center [586, 252] width 841 height 454
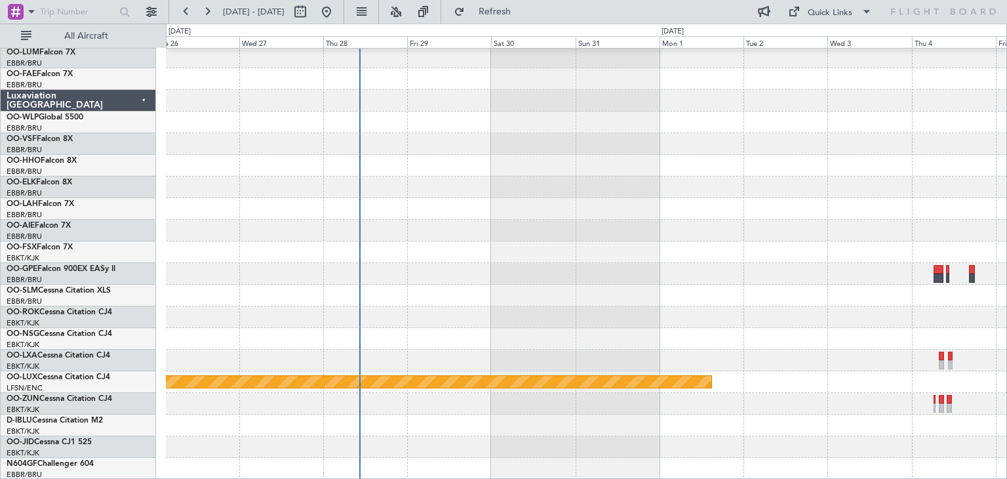
click at [857, 273] on div "Planned Maint [GEOGRAPHIC_DATA] ([GEOGRAPHIC_DATA])" at bounding box center [586, 252] width 841 height 454
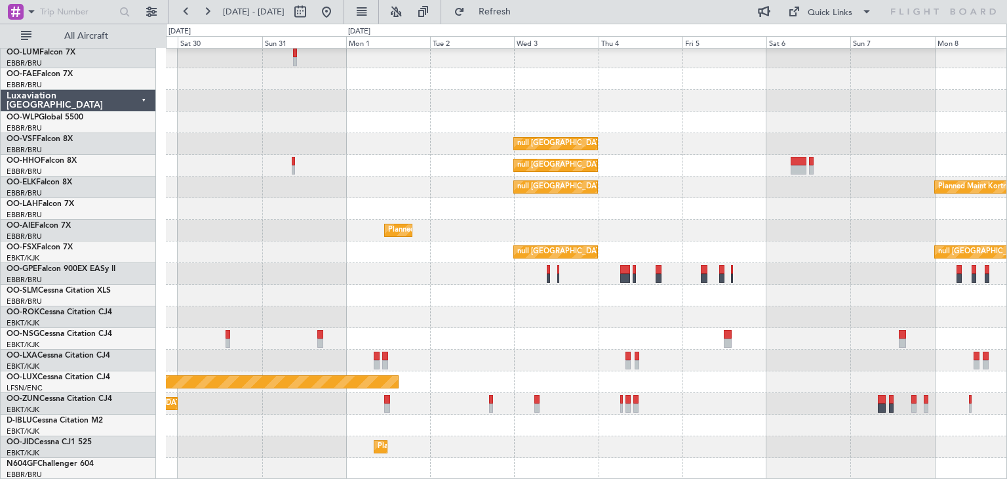
click at [795, 320] on div "null Brussels (Brussels National) null Brussels (Brussels National) Planned Mai…" at bounding box center [586, 252] width 841 height 454
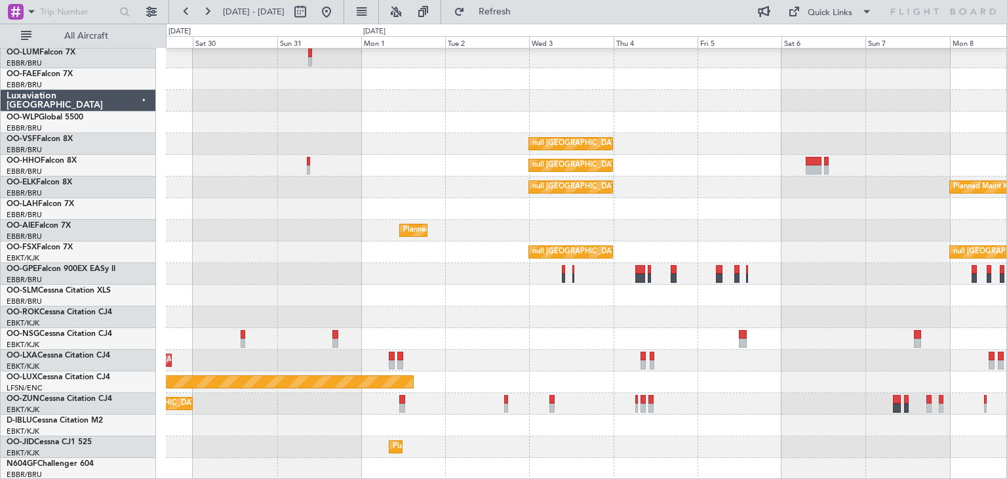
scroll to position [22, 0]
click at [386, 408] on div "null Kortrijk-Wevelgem" at bounding box center [586, 404] width 841 height 22
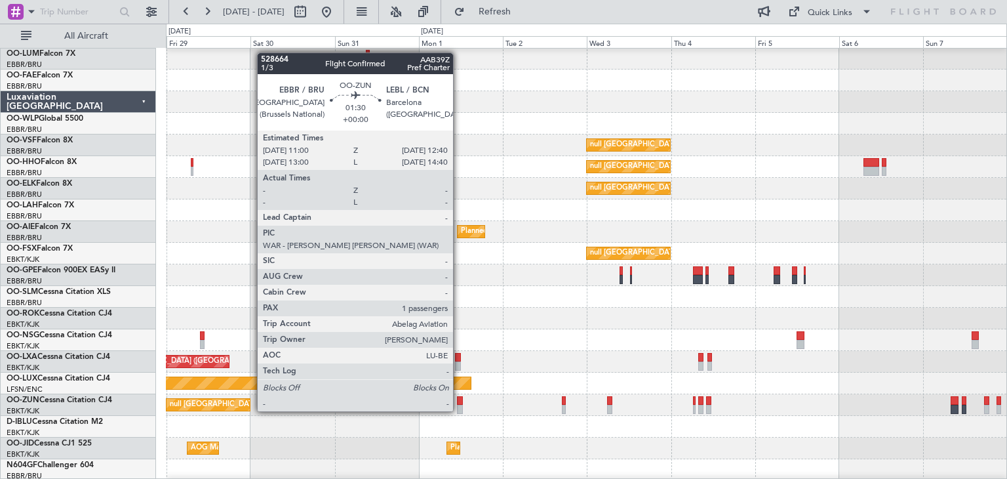
click at [459, 399] on div at bounding box center [460, 400] width 6 height 9
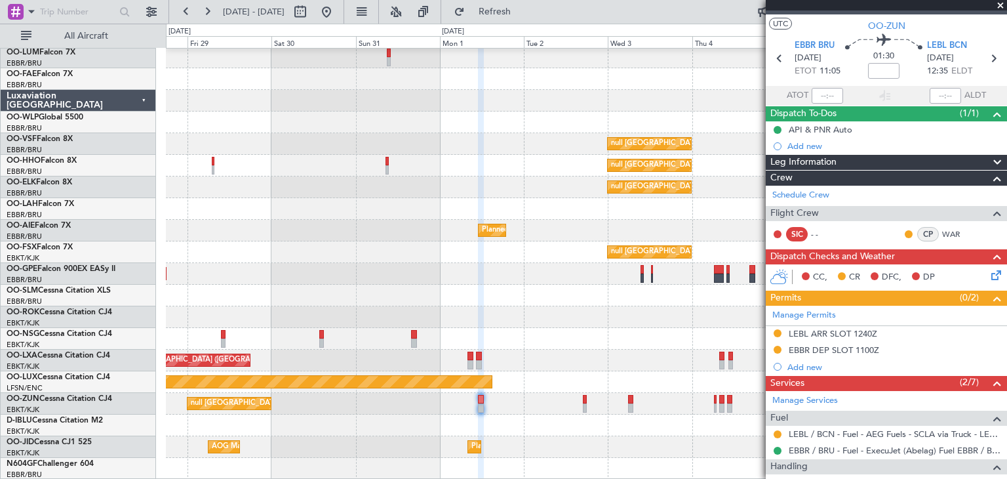
scroll to position [0, 0]
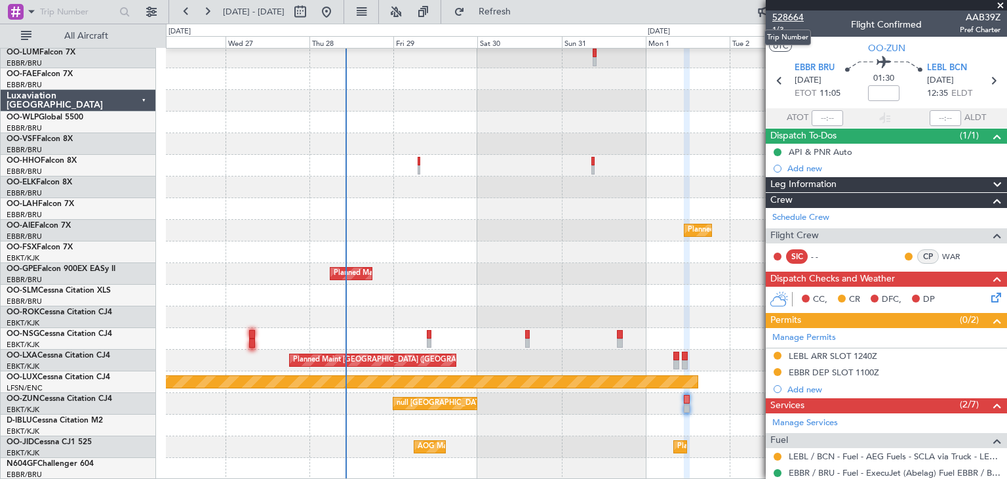
click at [790, 19] on span "528664" at bounding box center [787, 17] width 31 height 14
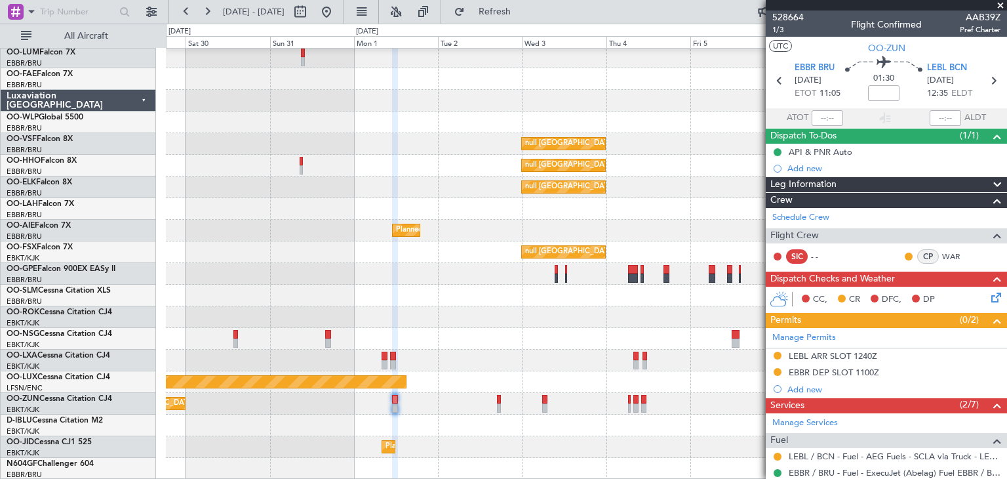
click at [208, 239] on div "null Brussels (Brussels National) null Brussels (Brussels National) null Brusse…" at bounding box center [586, 252] width 841 height 454
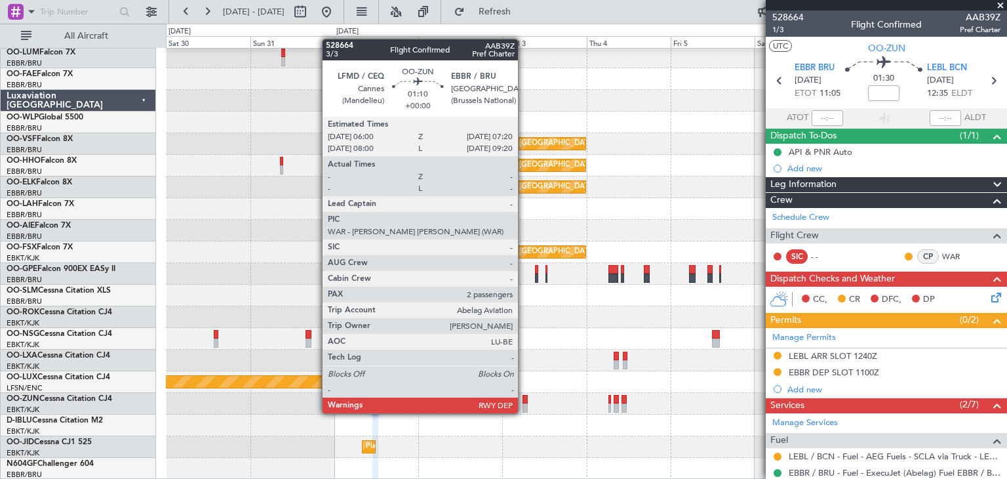
click at [524, 401] on div at bounding box center [525, 399] width 5 height 9
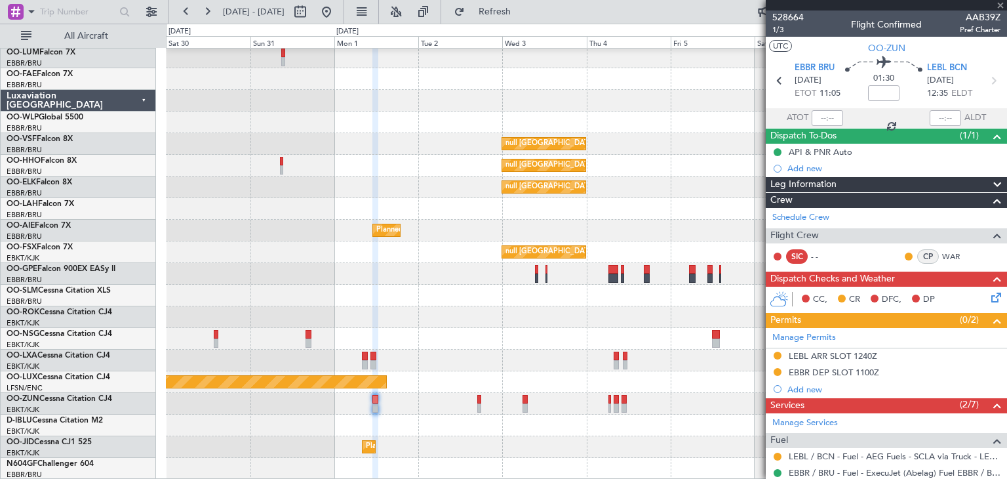
type input "2"
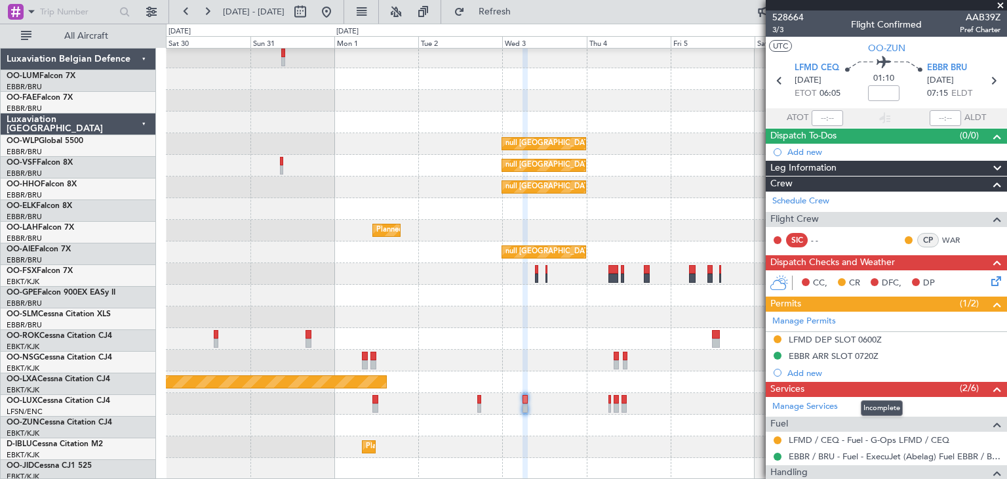
scroll to position [24, 0]
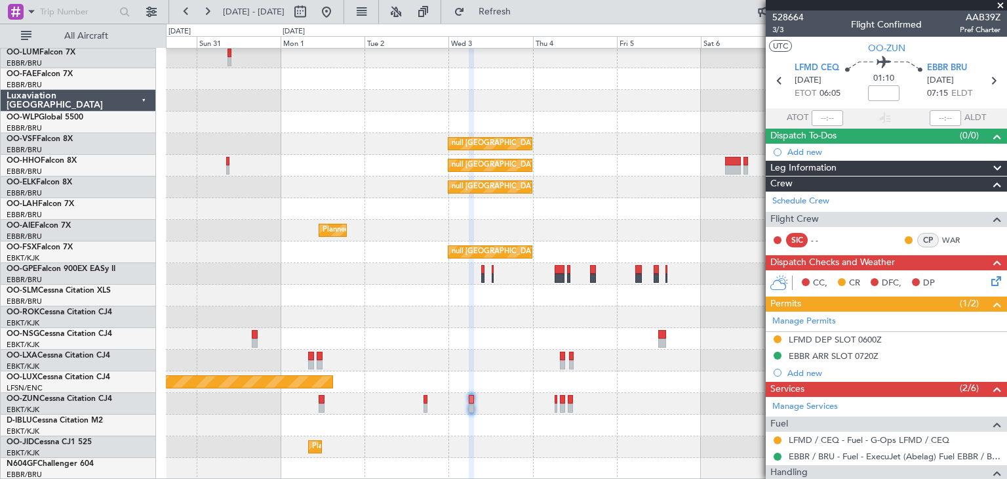
click at [302, 276] on div "null [GEOGRAPHIC_DATA] ([GEOGRAPHIC_DATA]) null [GEOGRAPHIC_DATA] ([GEOGRAPHIC_…" at bounding box center [586, 252] width 841 height 454
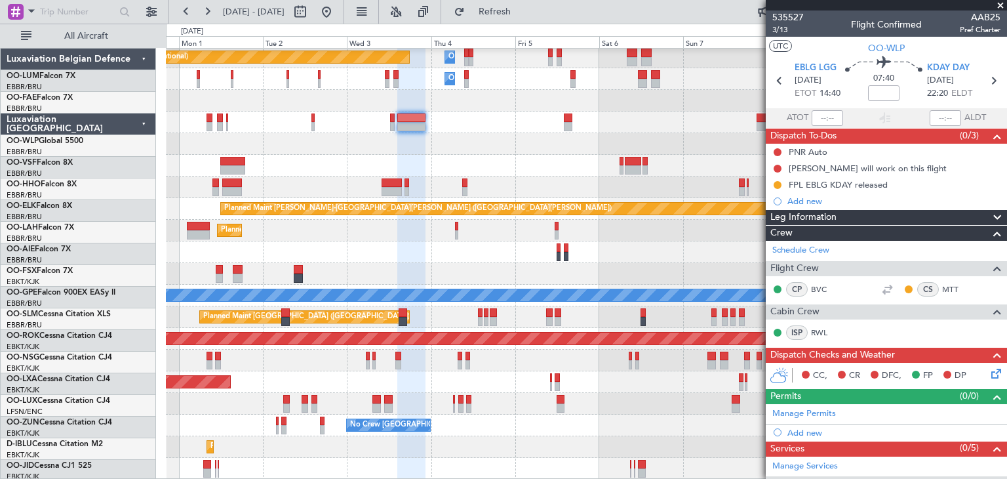
scroll to position [24, 0]
